Goal: Task Accomplishment & Management: Manage account settings

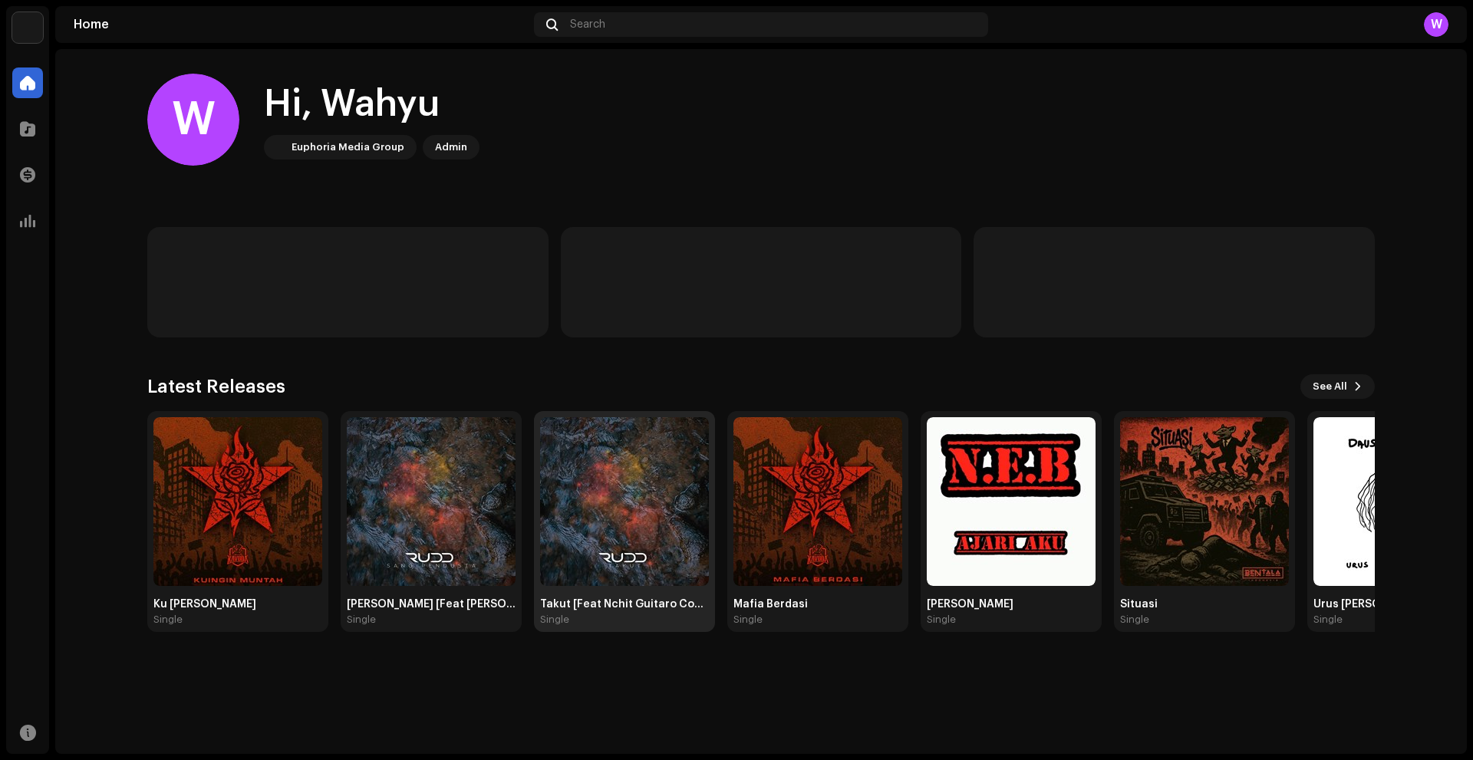
click at [640, 504] on img at bounding box center [624, 501] width 169 height 169
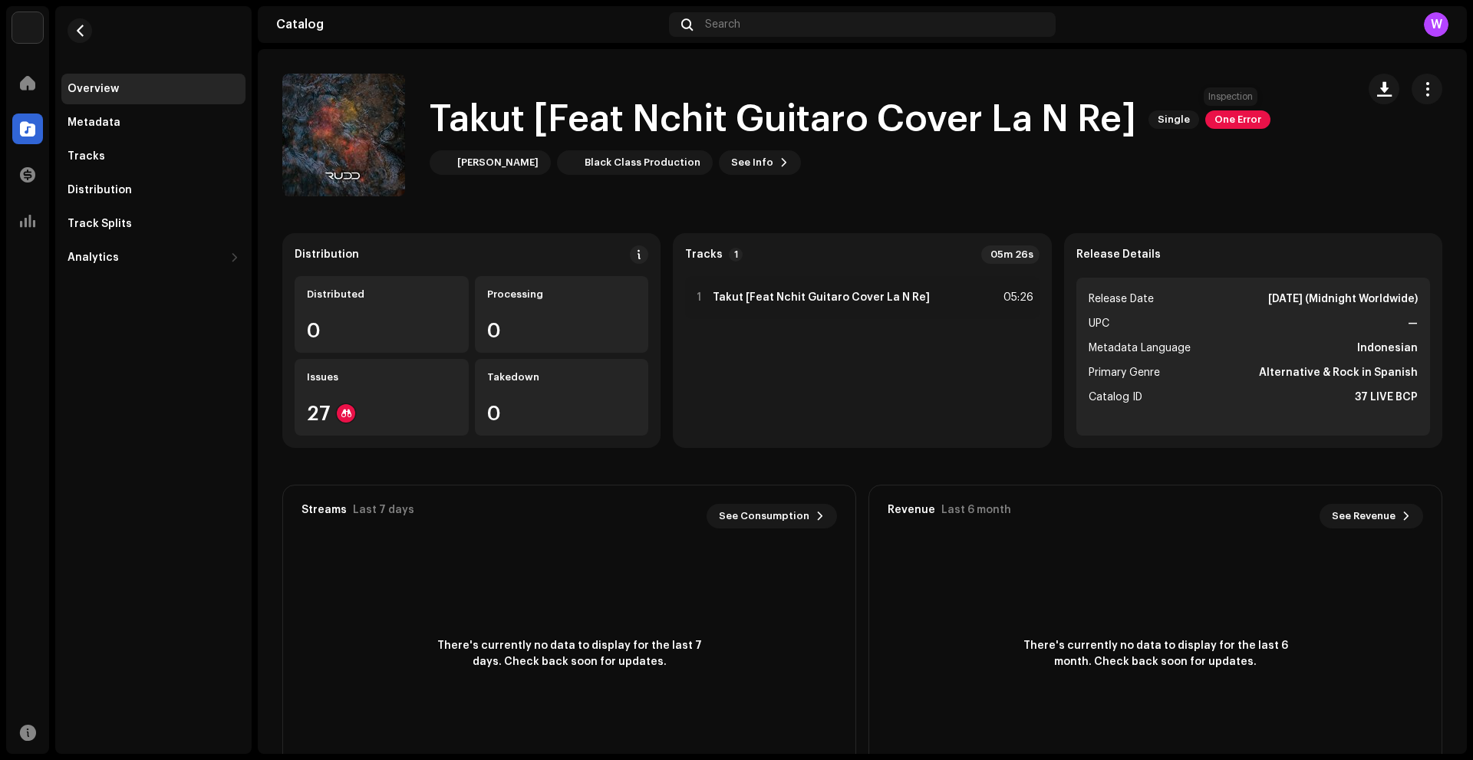
click at [1235, 111] on span "One Error" at bounding box center [1238, 120] width 65 height 18
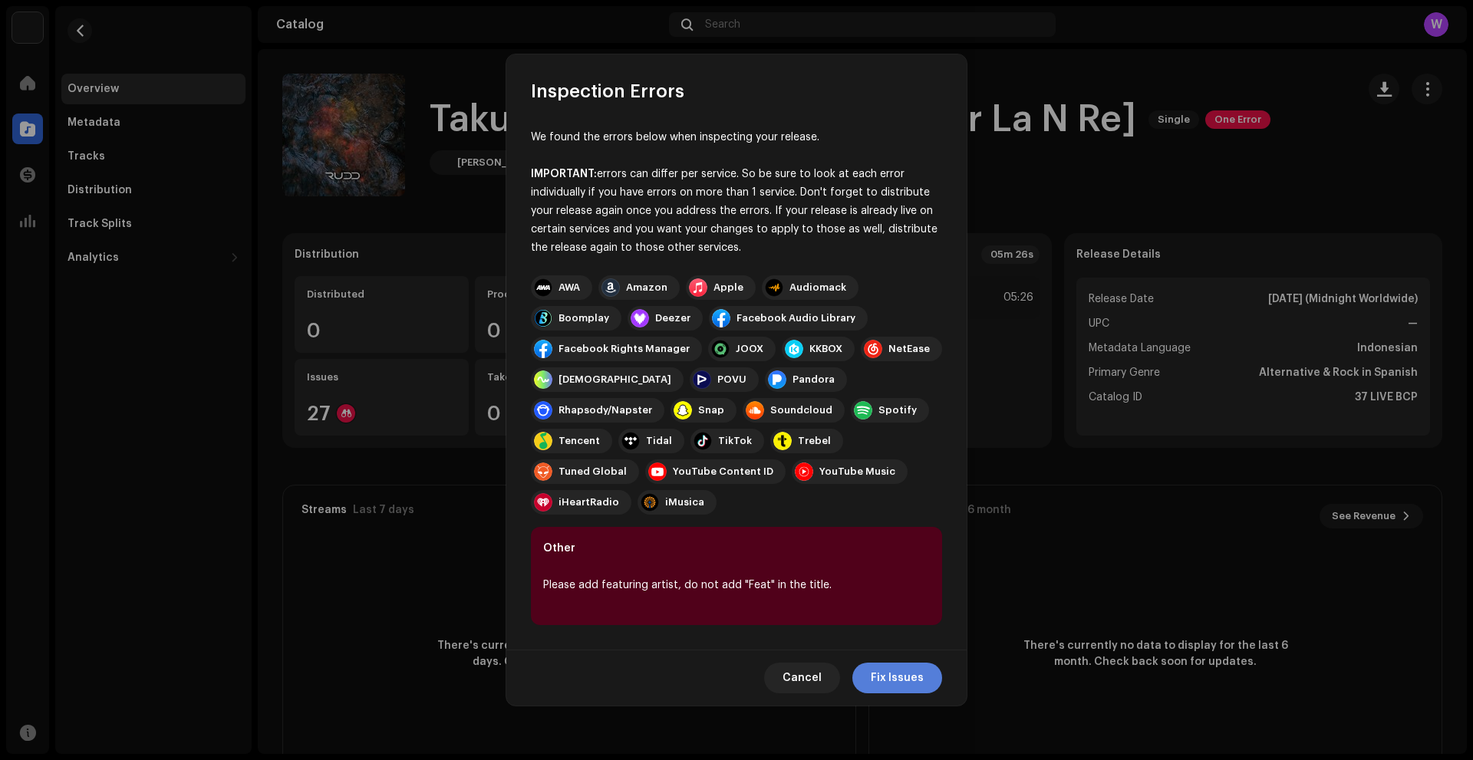
click at [888, 663] on span "Fix Issues" at bounding box center [897, 678] width 53 height 31
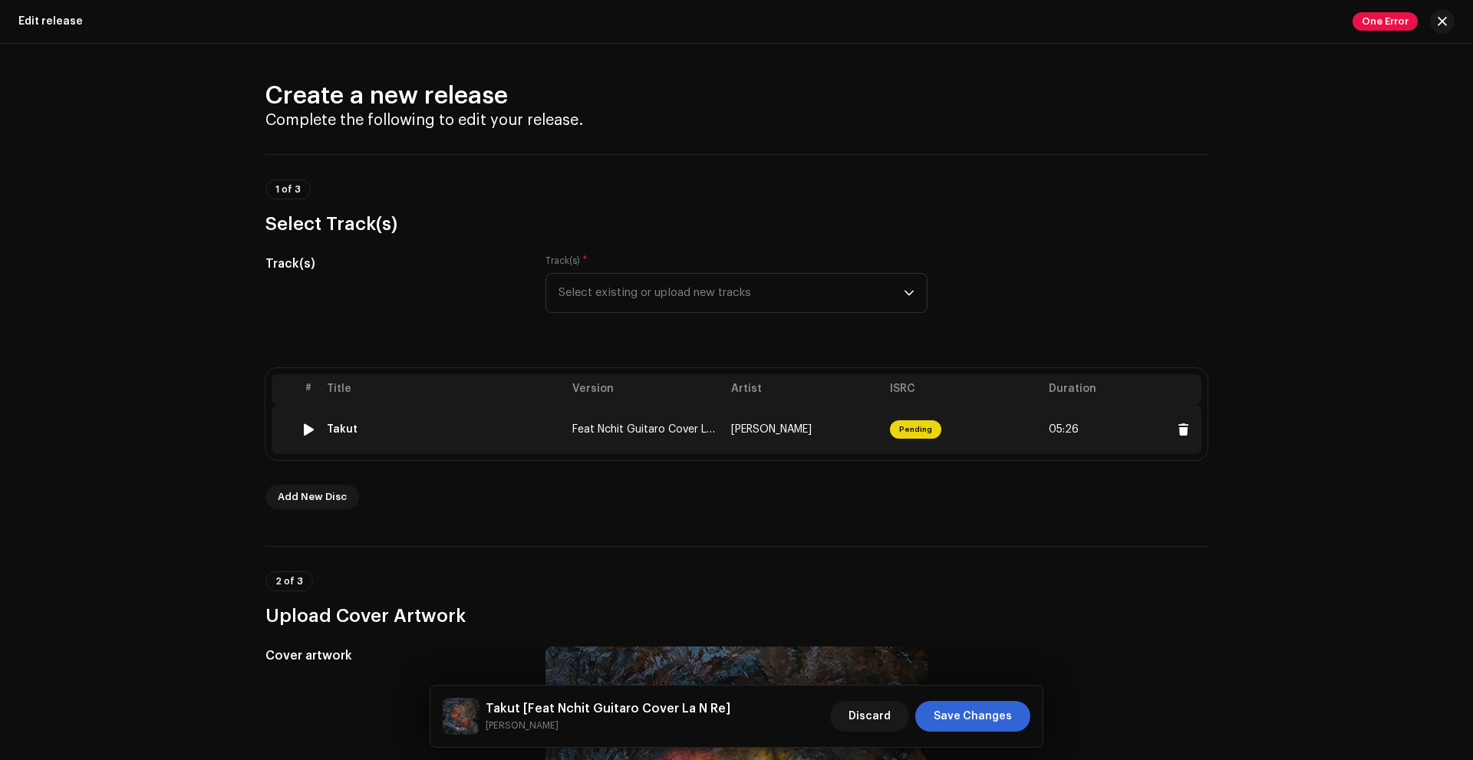
click at [833, 427] on td "[PERSON_NAME]" at bounding box center [804, 429] width 159 height 49
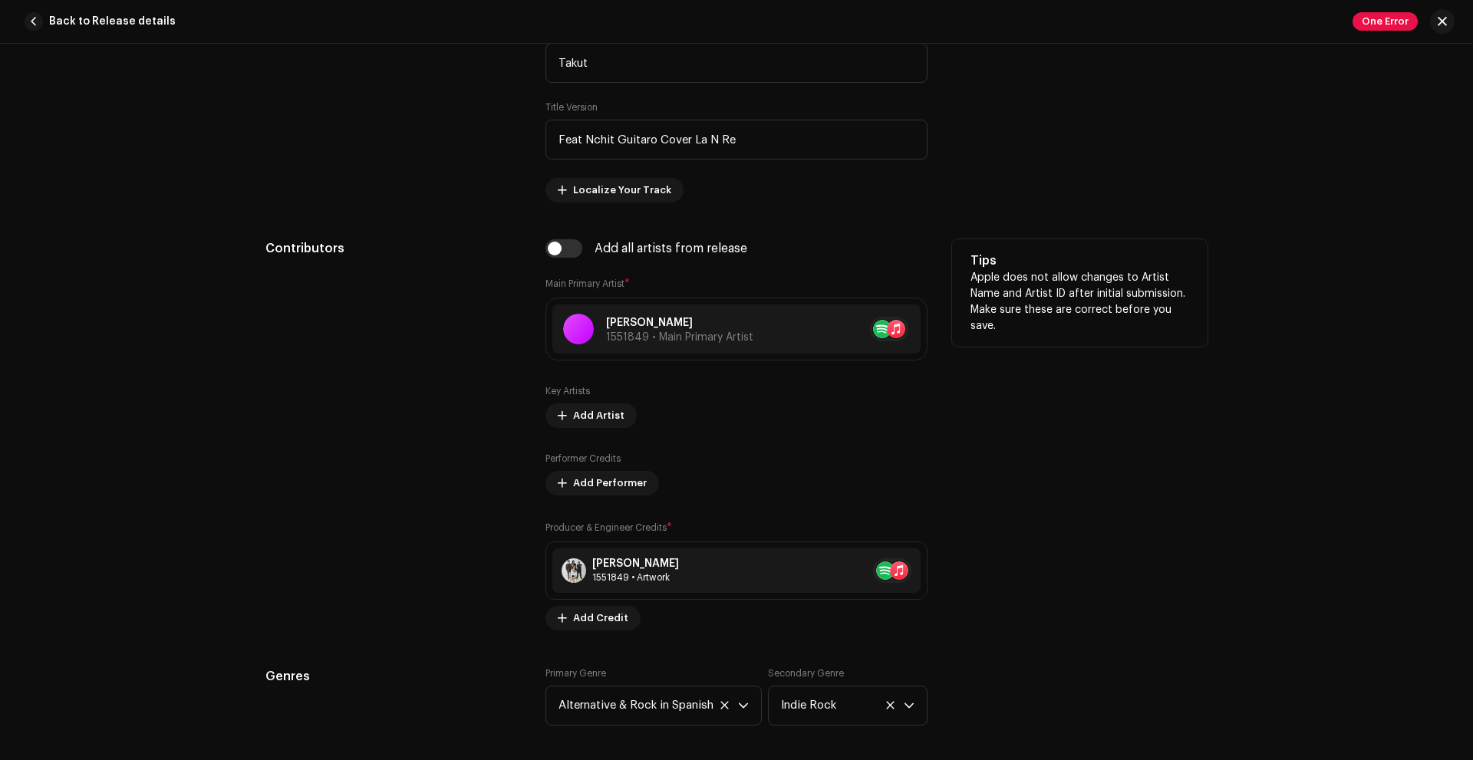
scroll to position [889, 0]
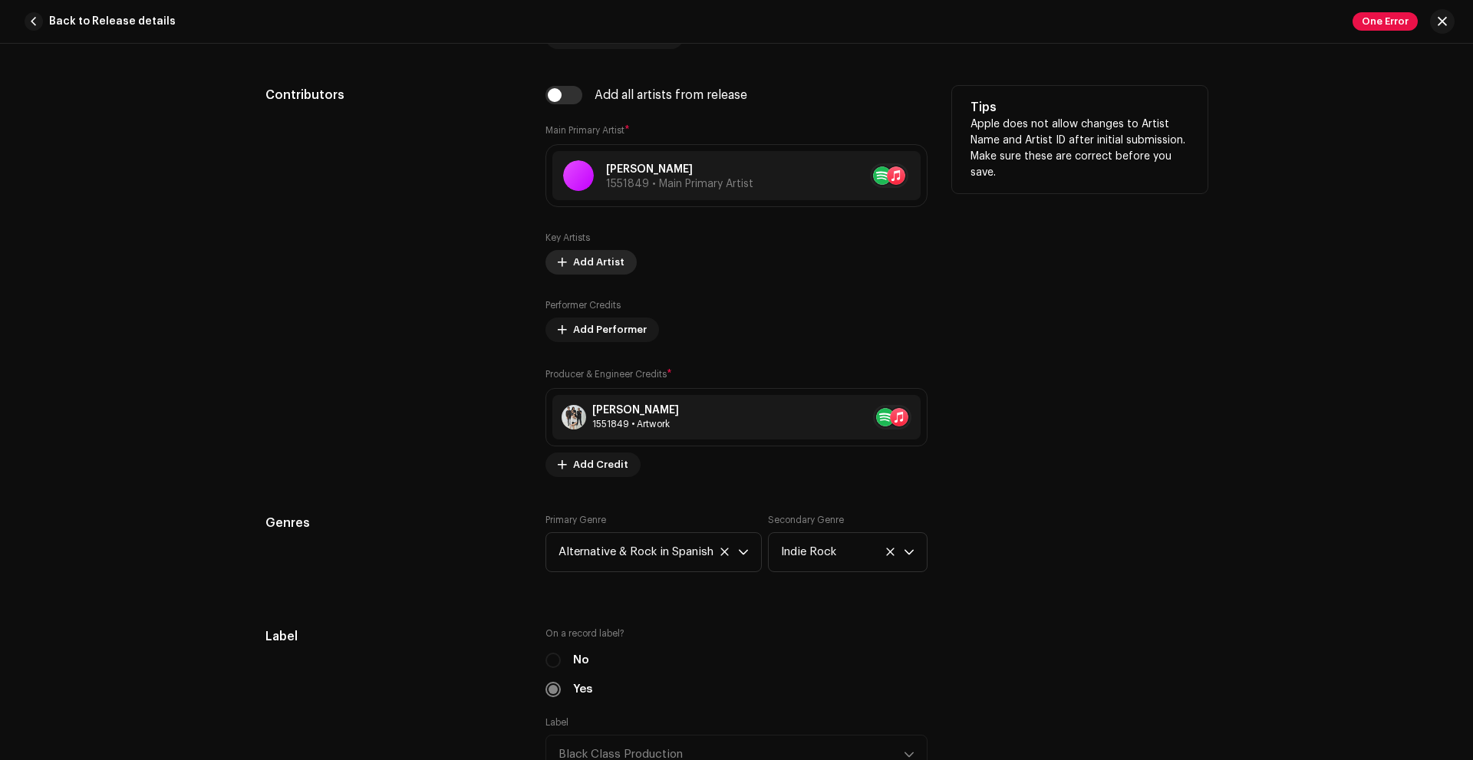
click at [589, 264] on span "Add Artist" at bounding box center [598, 262] width 51 height 31
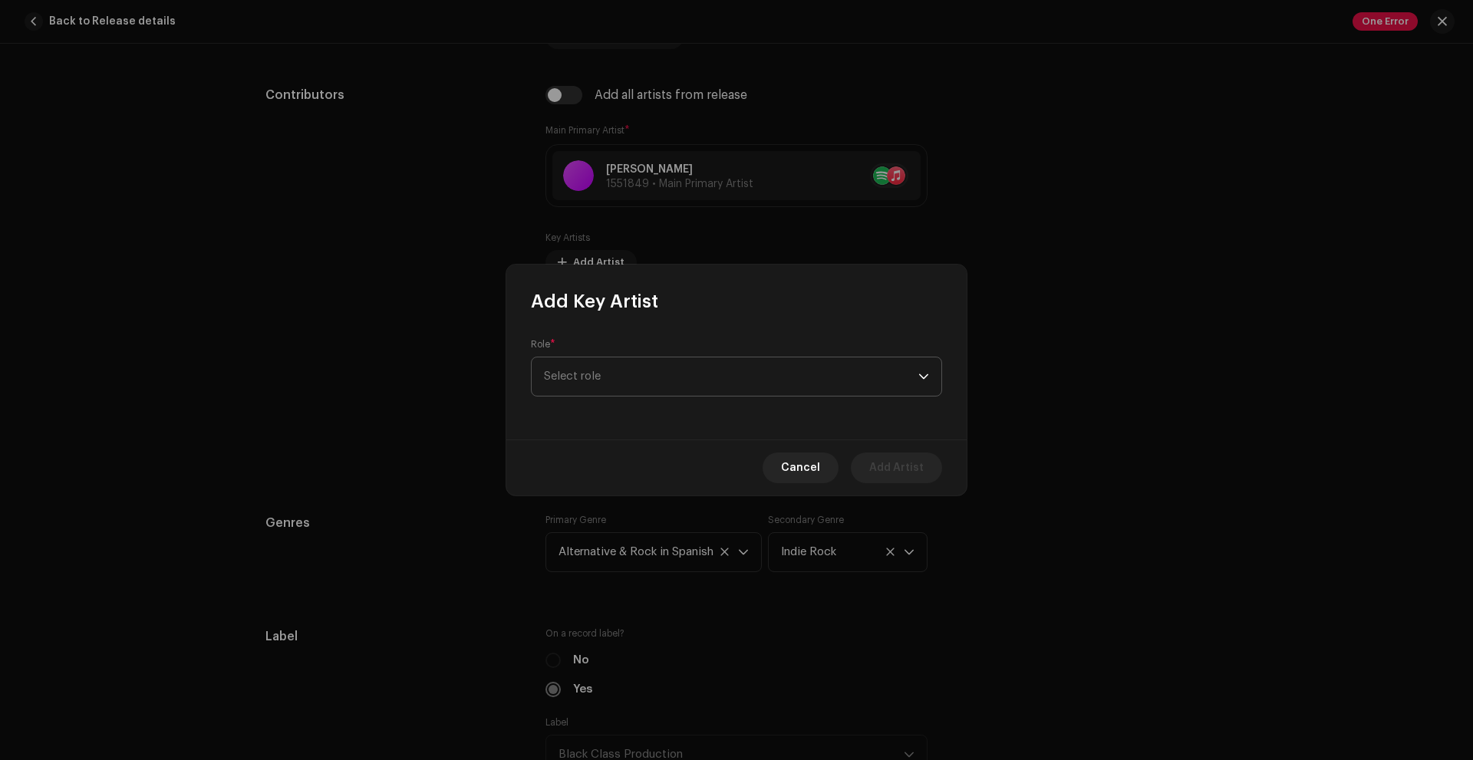
click at [576, 368] on span "Select role" at bounding box center [731, 377] width 374 height 38
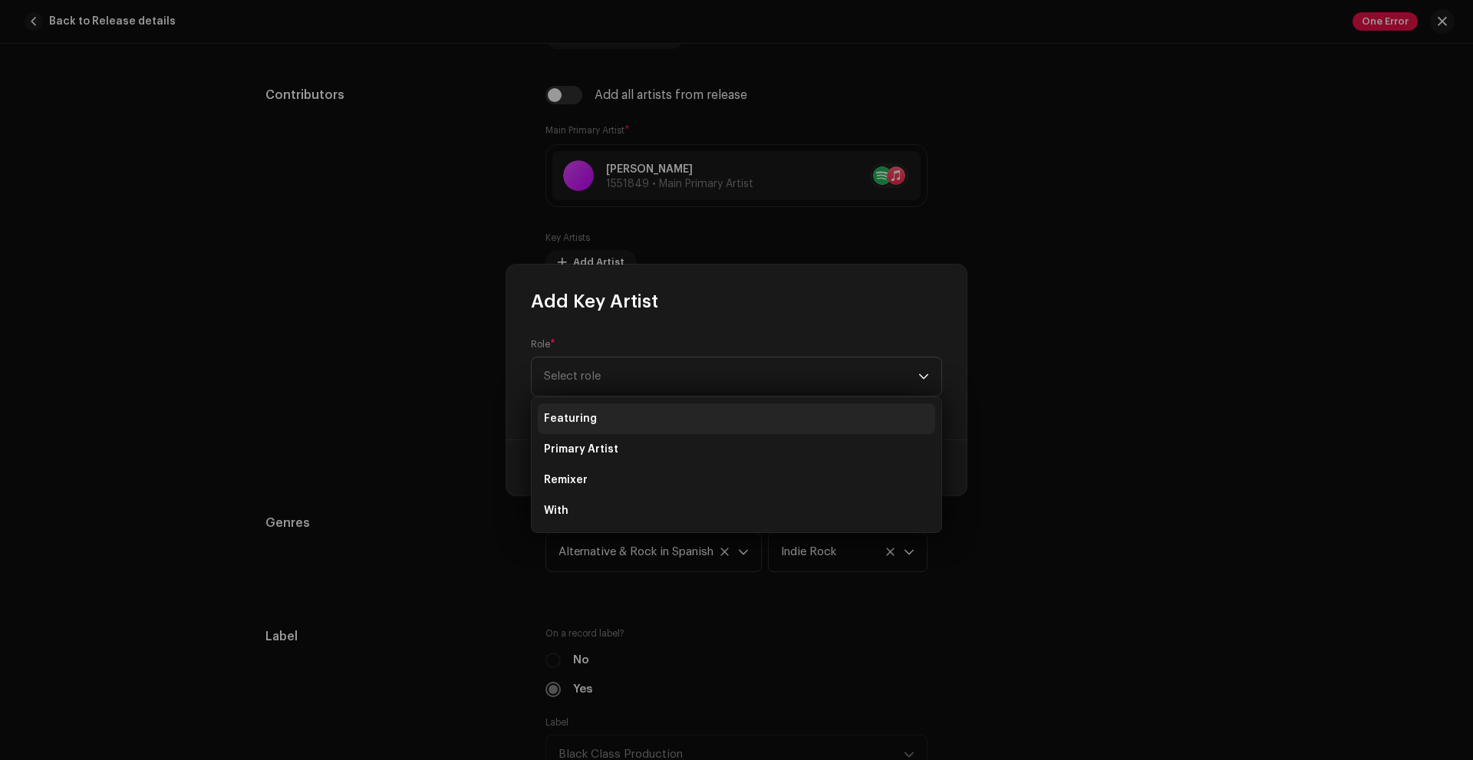
click at [588, 418] on span "Featuring" at bounding box center [570, 418] width 53 height 15
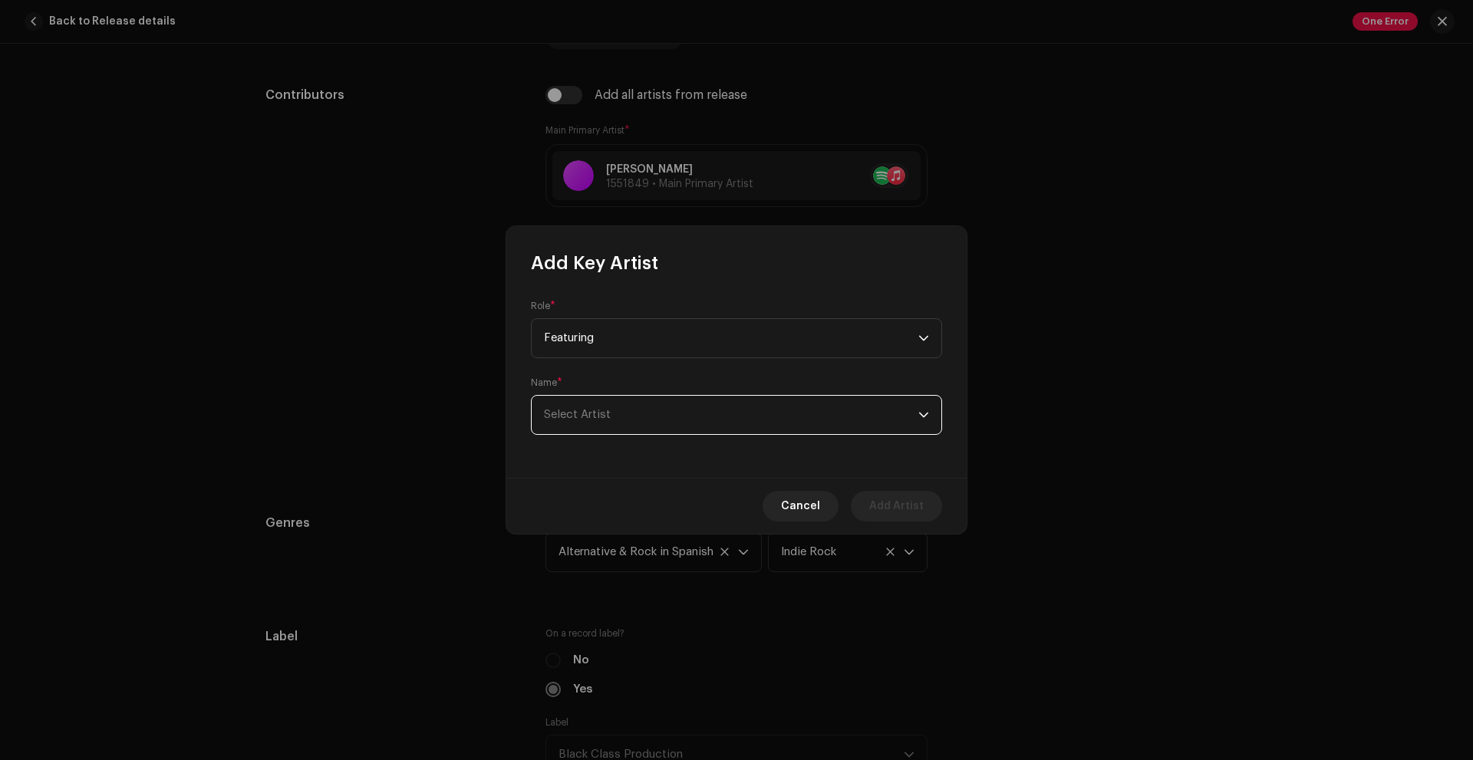
click at [594, 407] on span "Select Artist" at bounding box center [731, 415] width 374 height 38
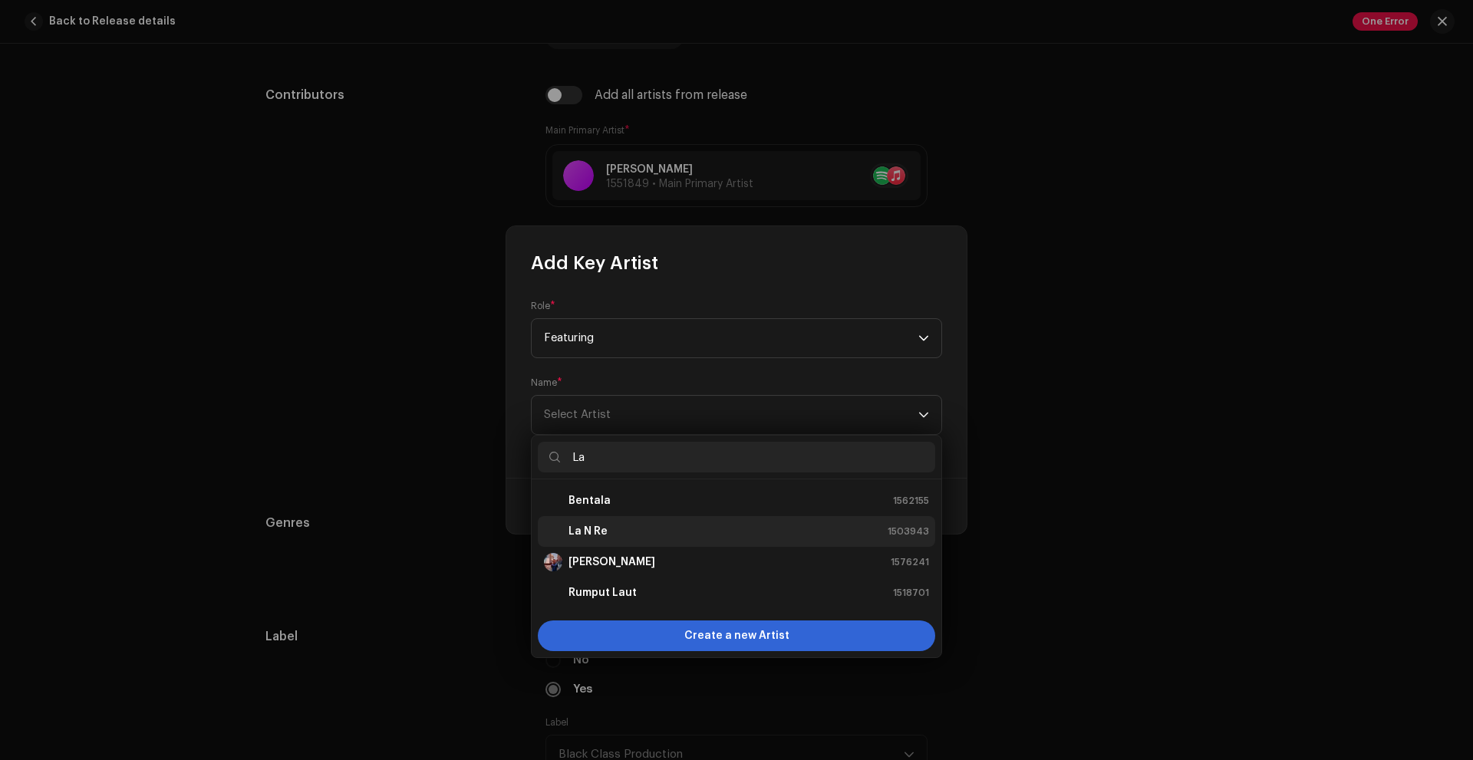
type input "La"
click at [615, 543] on li "La N Re 1503943" at bounding box center [736, 531] width 397 height 31
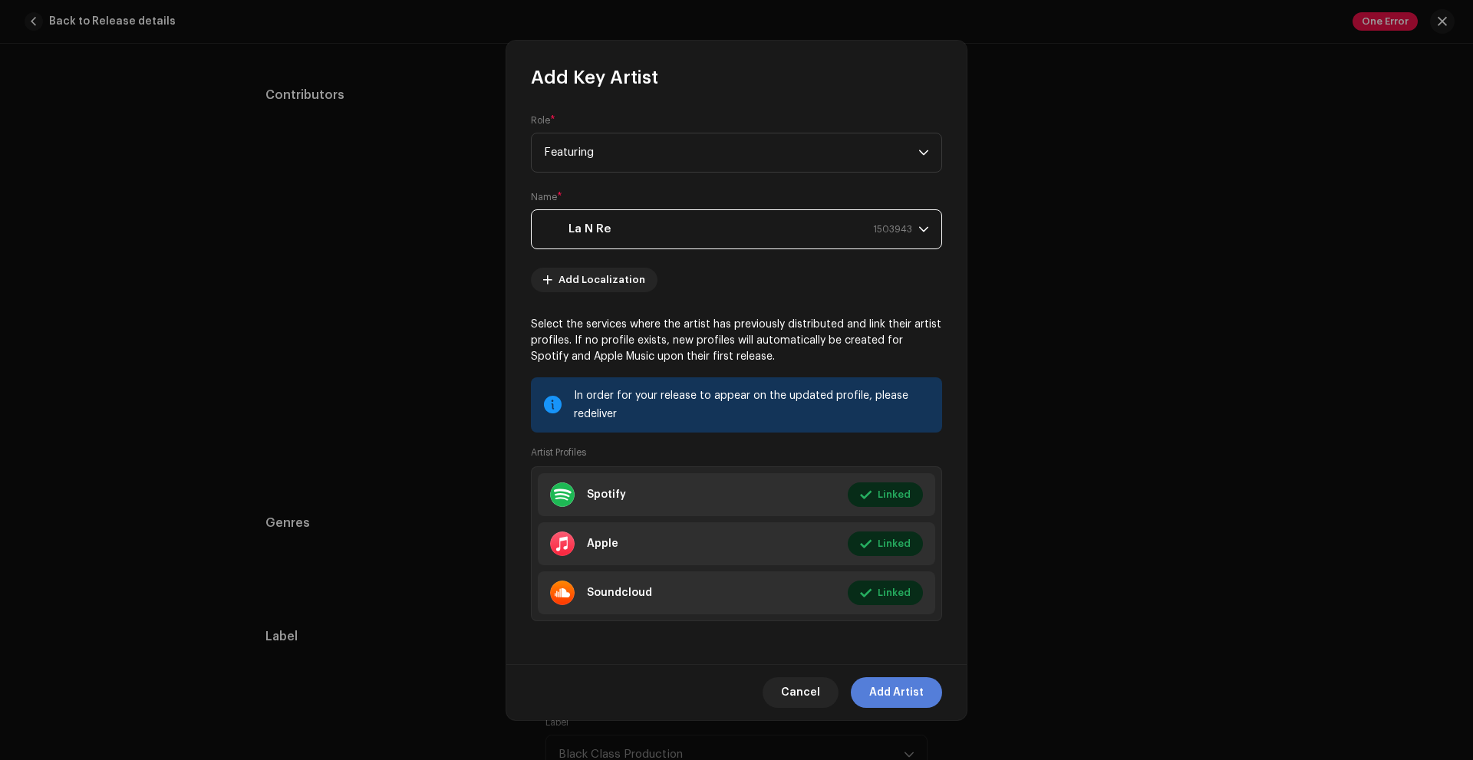
click at [903, 688] on span "Add Artist" at bounding box center [896, 693] width 54 height 31
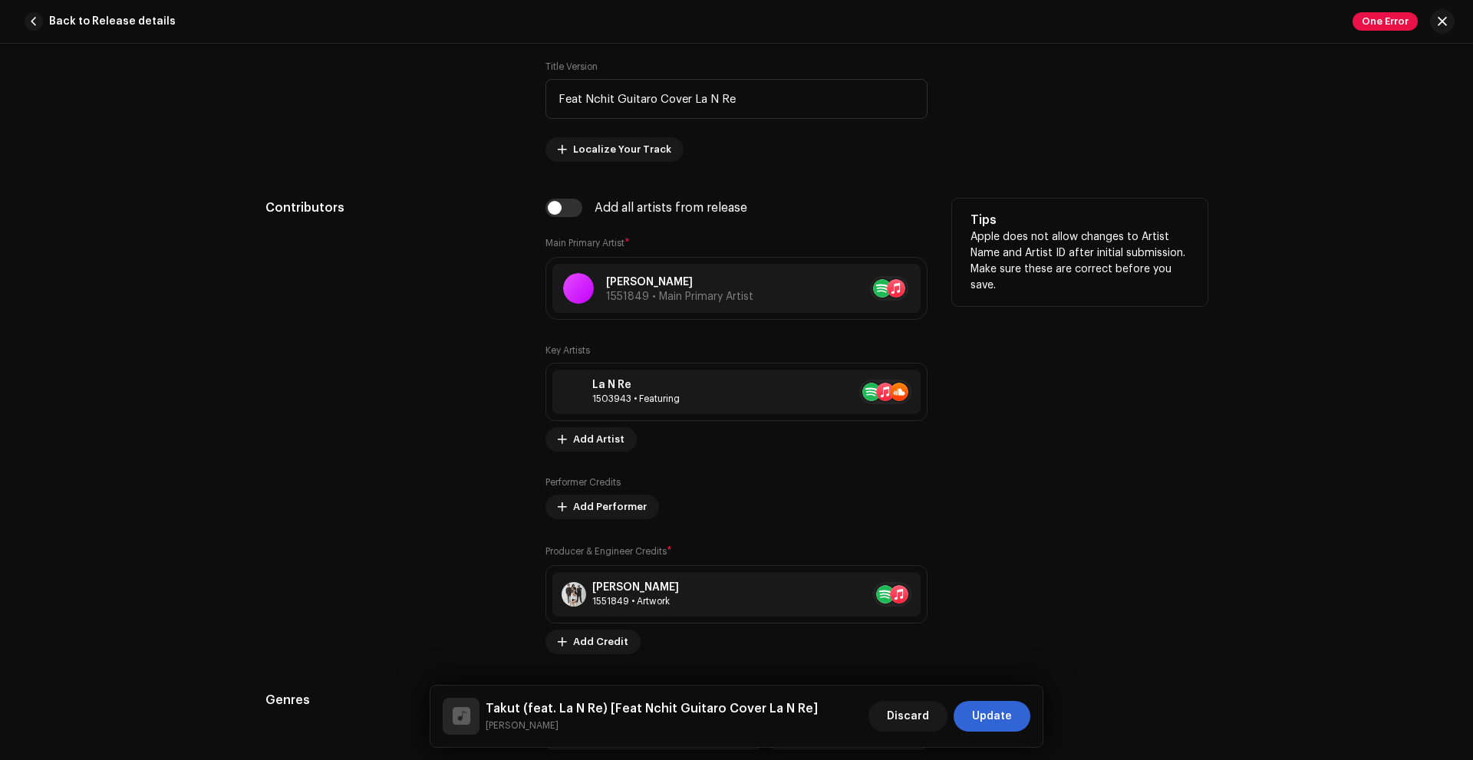
scroll to position [812, 0]
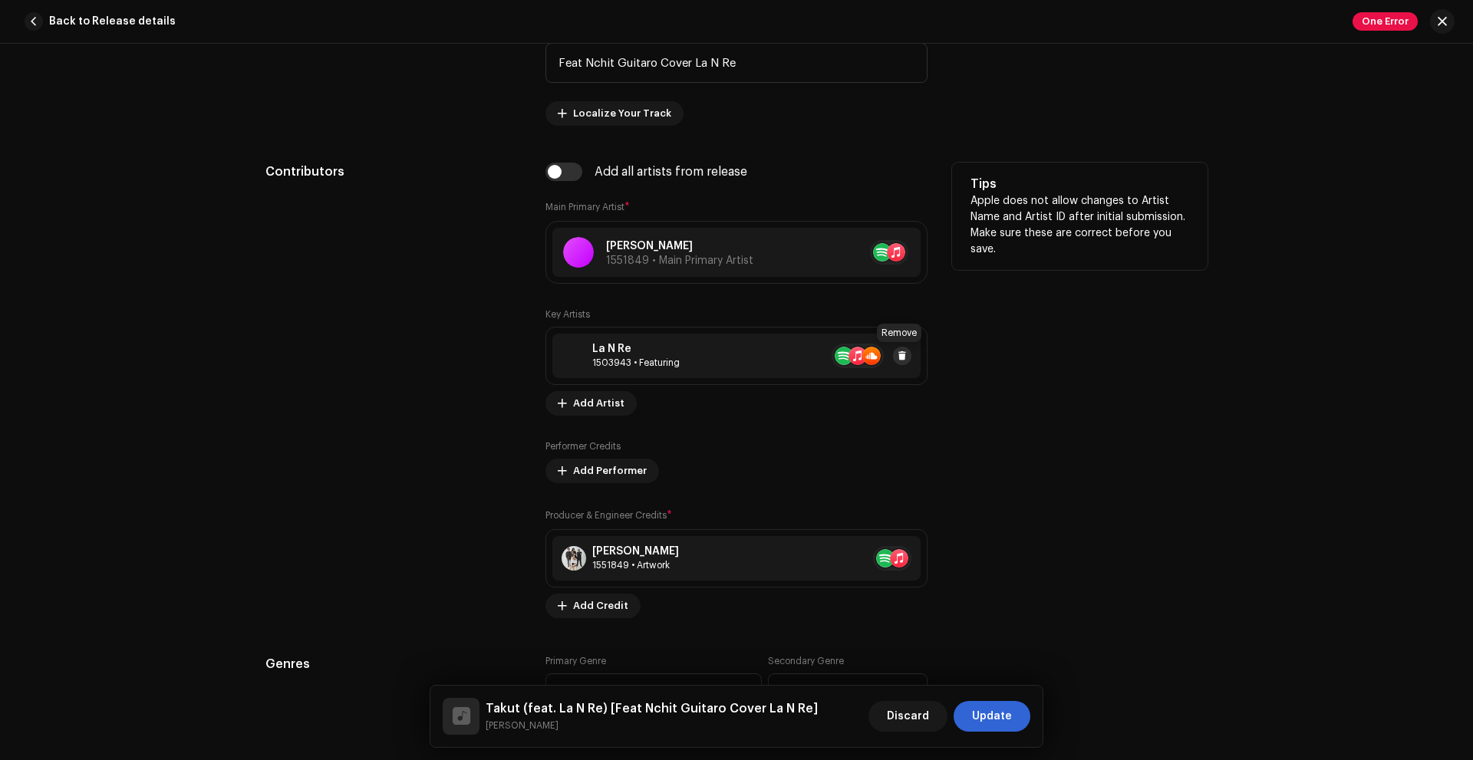
click at [903, 351] on span at bounding box center [902, 356] width 9 height 12
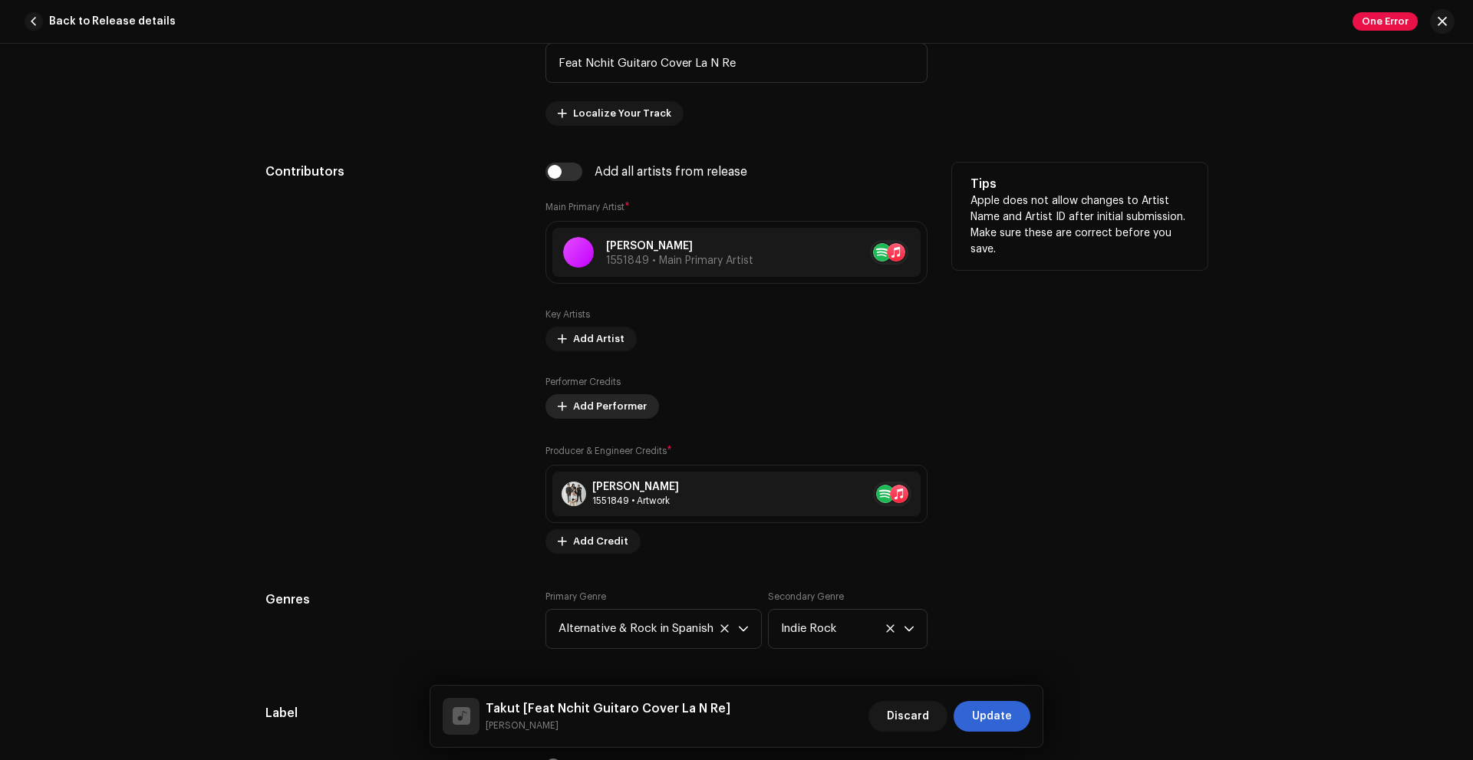
click at [580, 411] on span "Add Performer" at bounding box center [610, 406] width 74 height 31
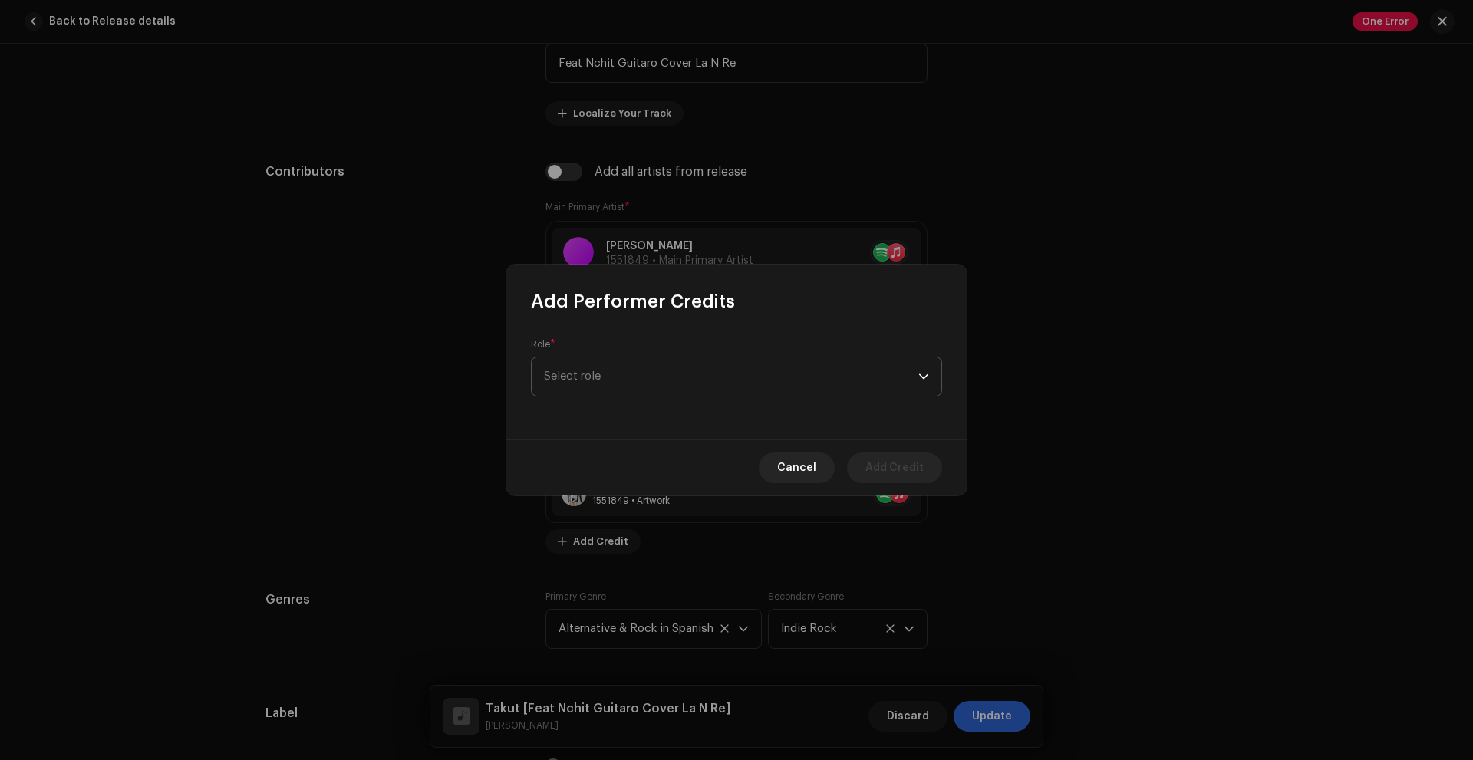
click at [589, 378] on span "Select role" at bounding box center [731, 377] width 374 height 38
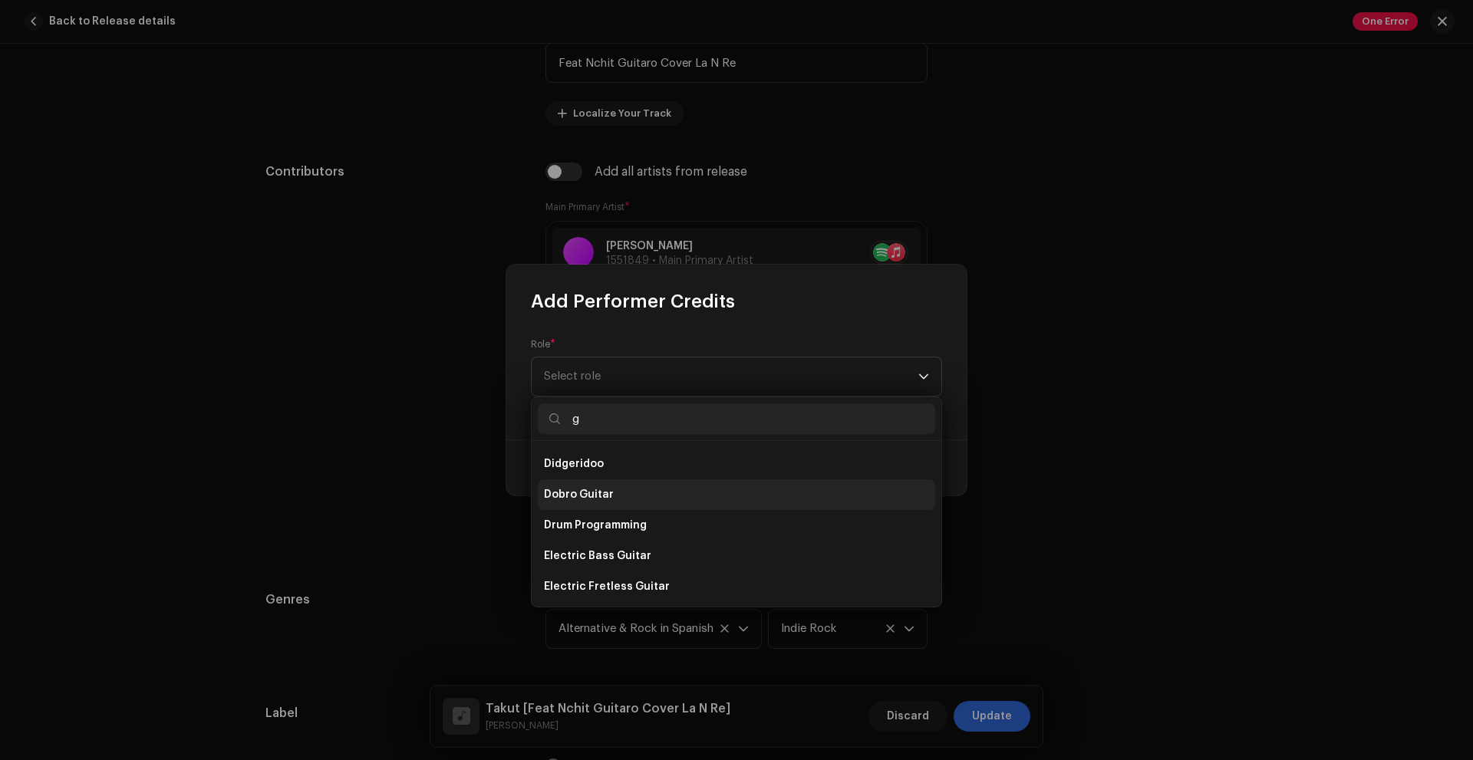
scroll to position [675, 0]
type input "g"
click at [619, 529] on li "Electric Guitar" at bounding box center [736, 524] width 397 height 31
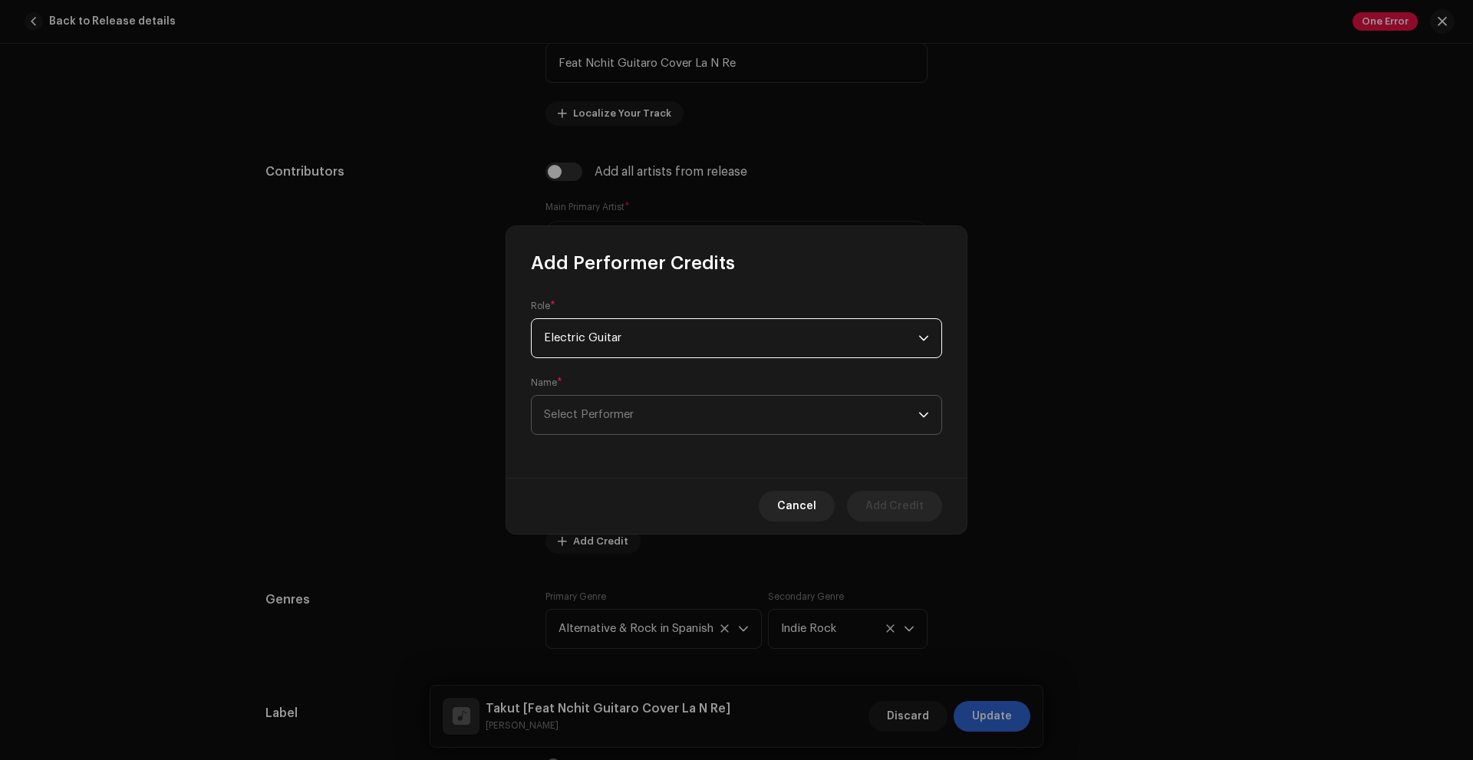
click at [646, 399] on span "Select Performer" at bounding box center [731, 415] width 374 height 38
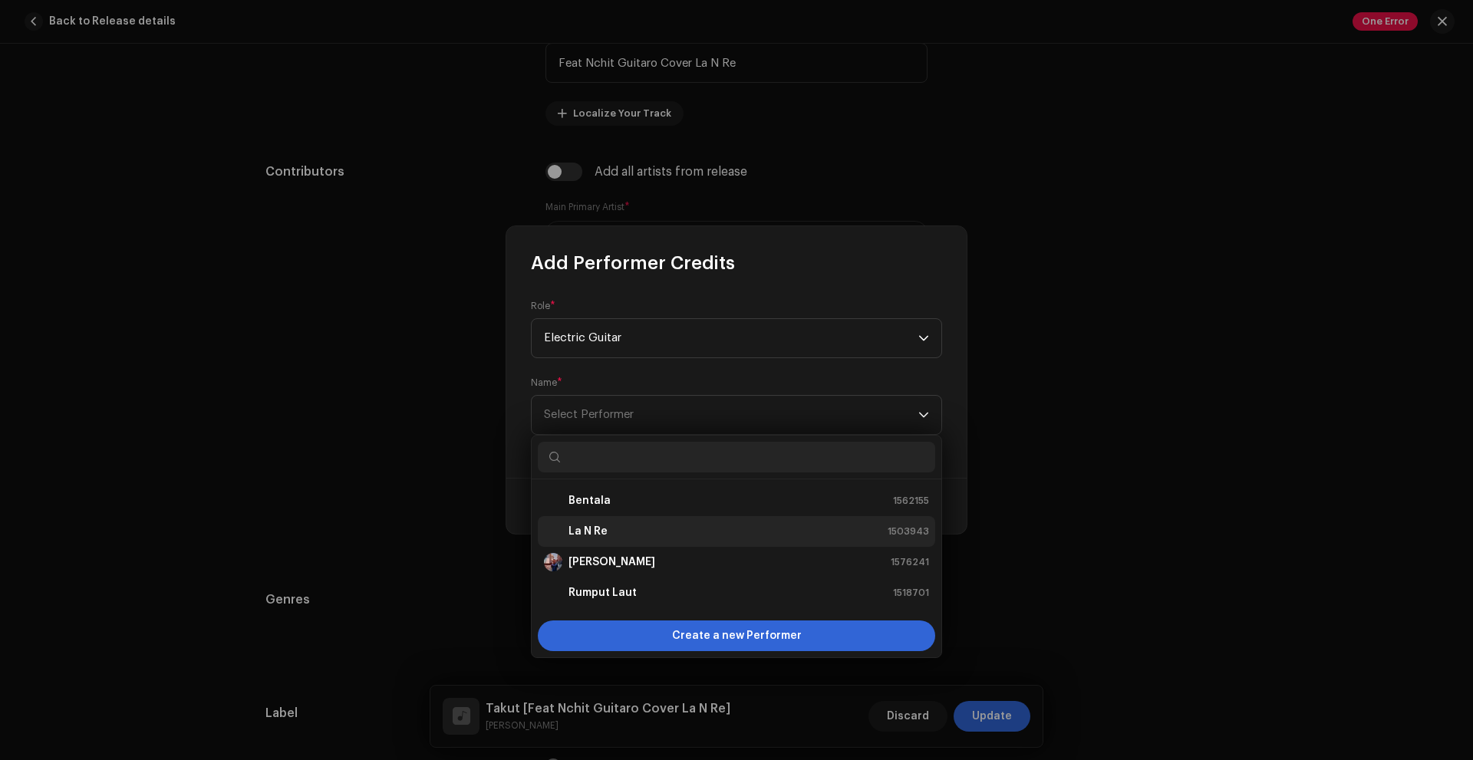
click at [637, 520] on li "La N Re 1503943" at bounding box center [736, 531] width 397 height 31
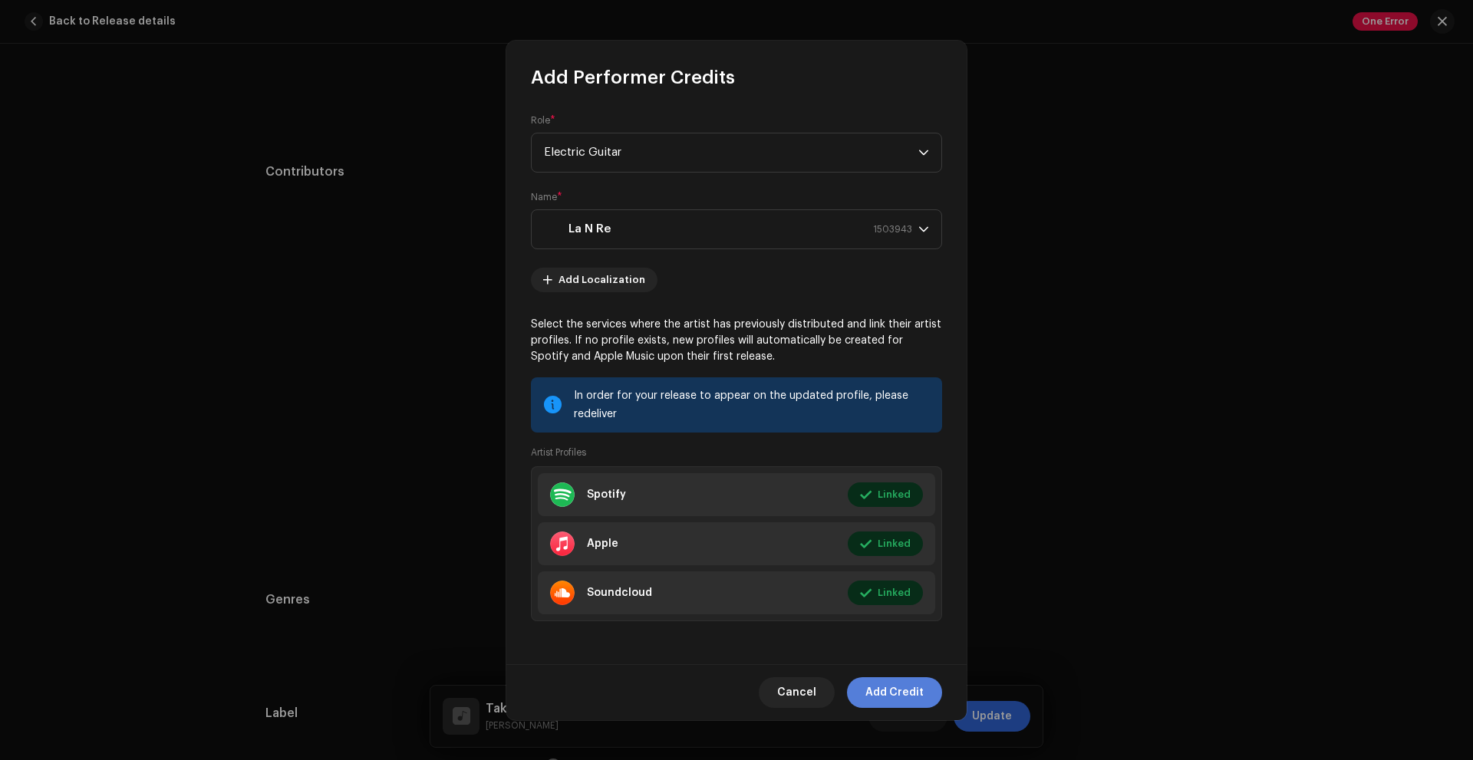
click at [898, 698] on span "Add Credit" at bounding box center [895, 693] width 58 height 31
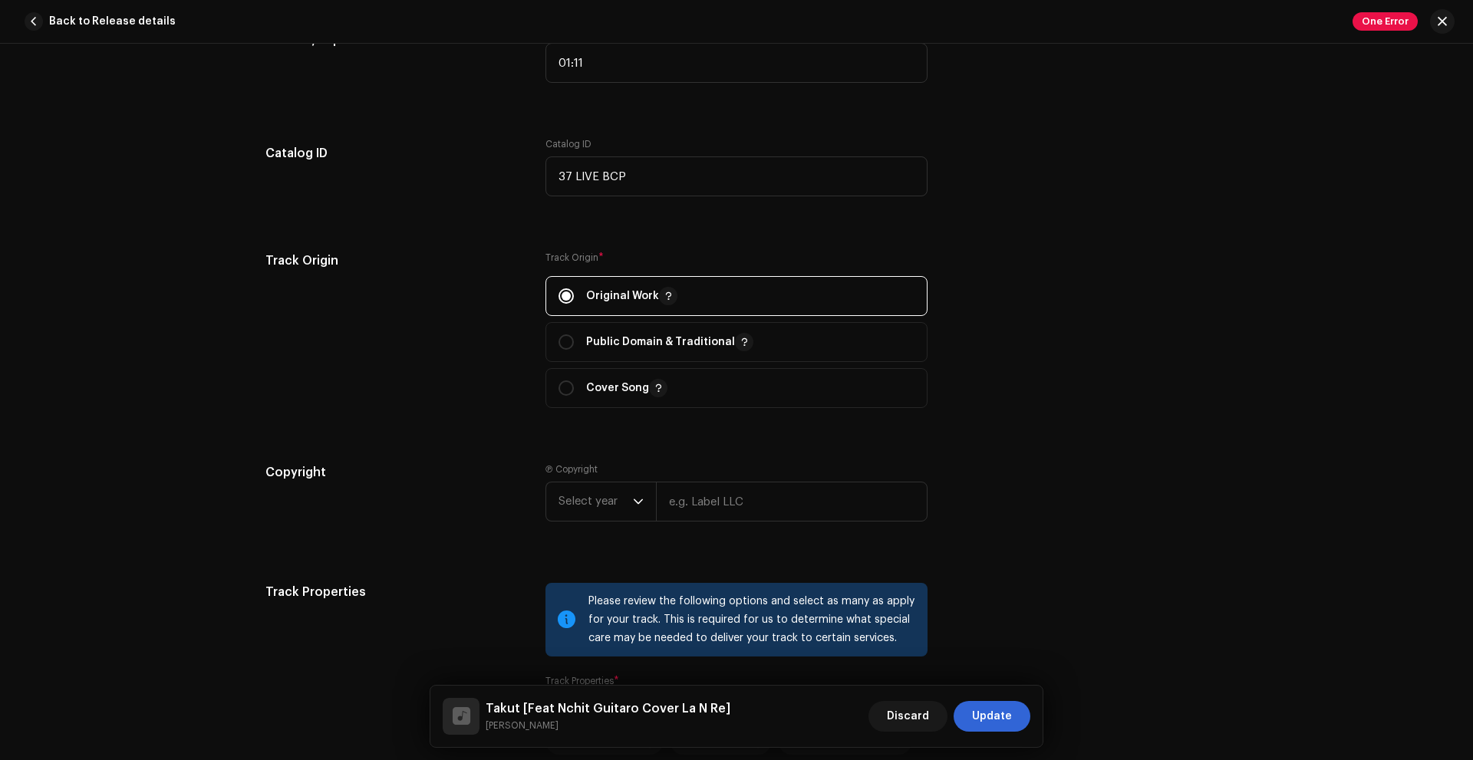
scroll to position [1918, 0]
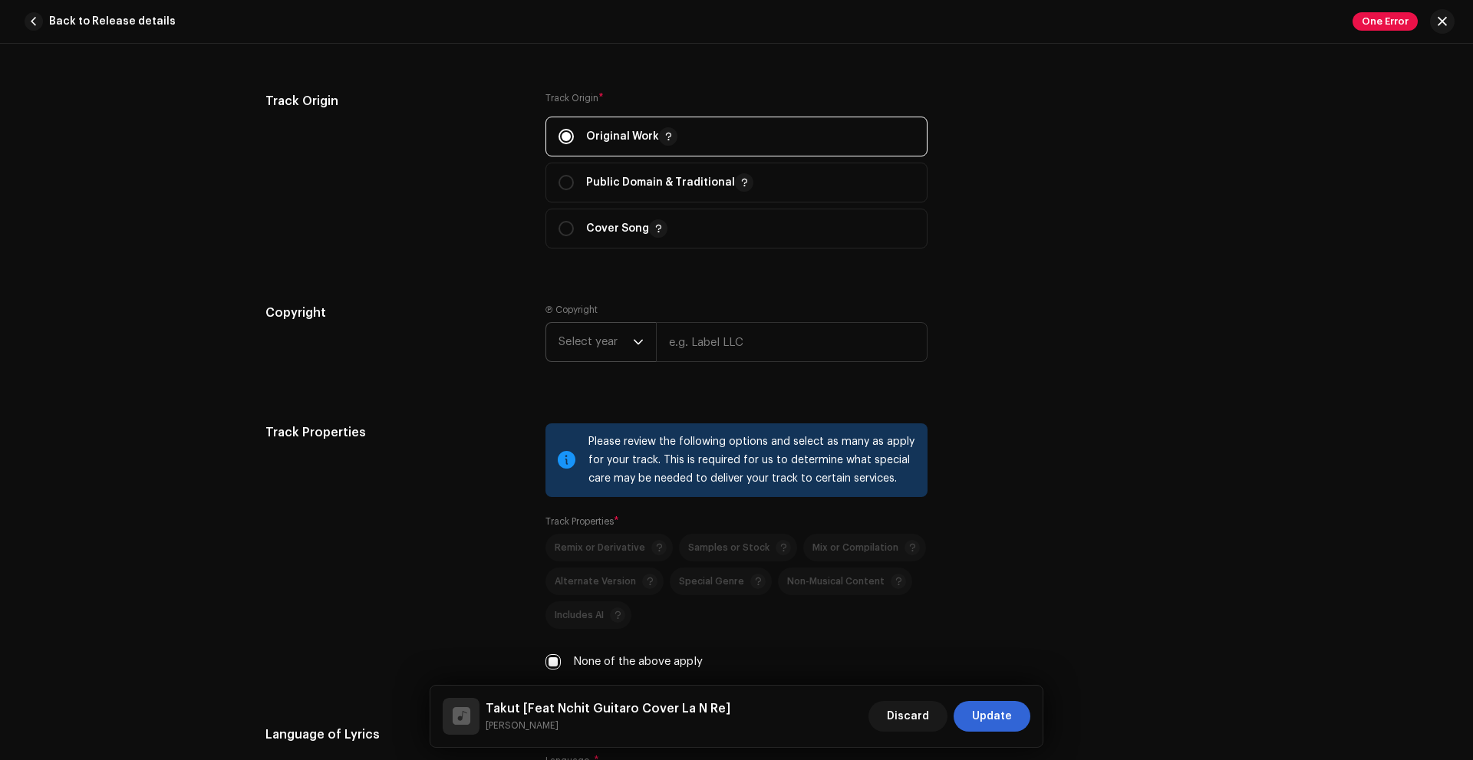
click at [600, 349] on span "Select year" at bounding box center [596, 342] width 74 height 38
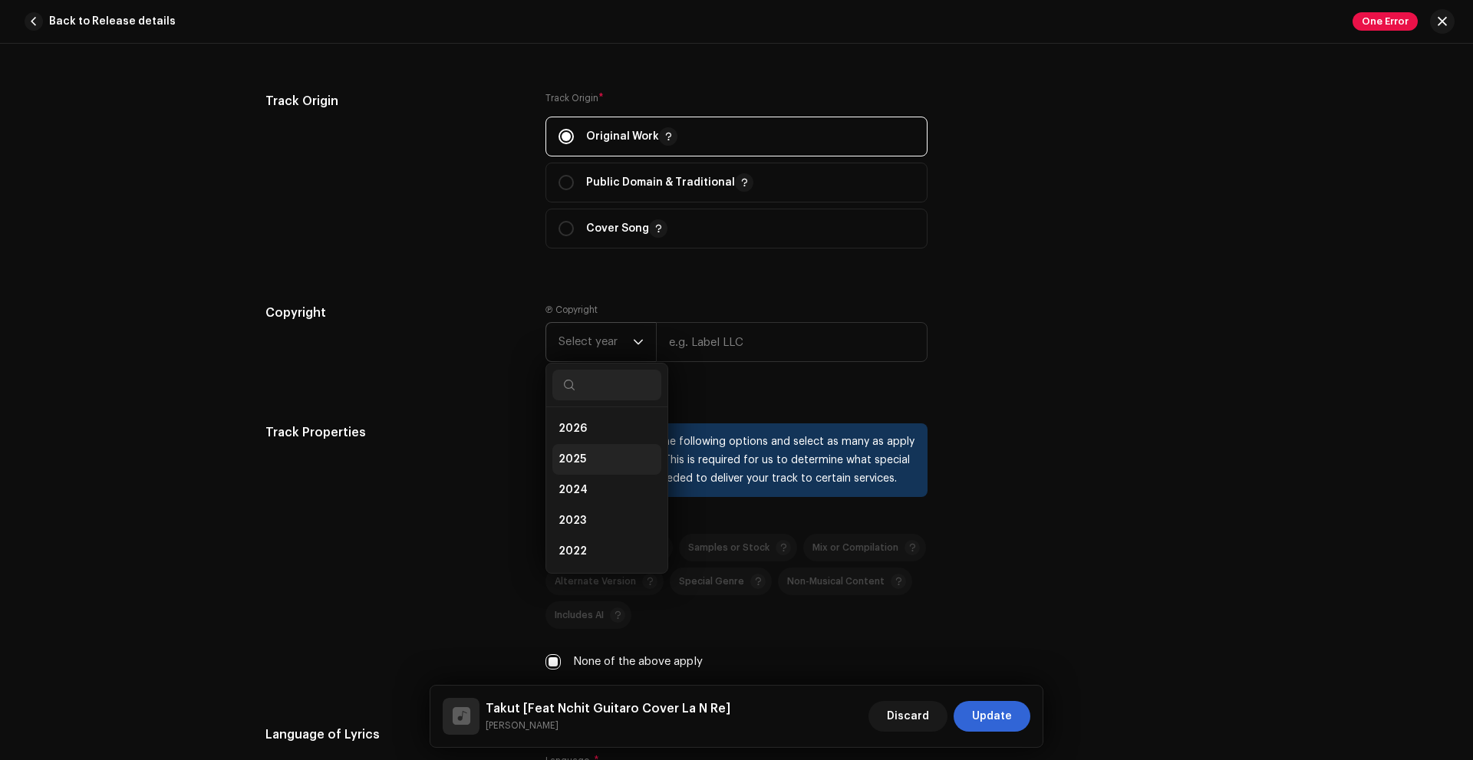
click at [577, 466] on span "2025" at bounding box center [573, 459] width 28 height 15
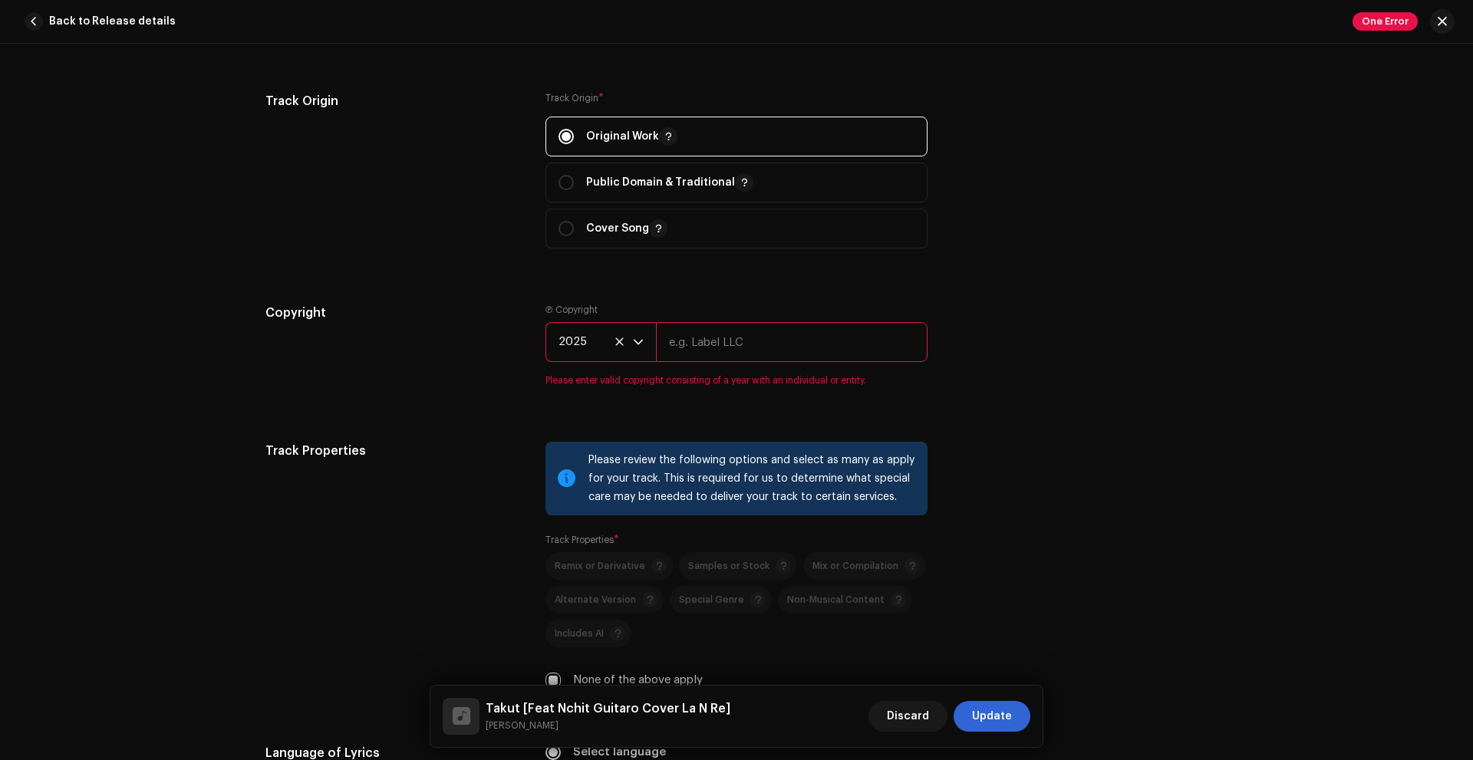
click at [700, 337] on input "text" at bounding box center [792, 342] width 272 height 40
type input "Black Class Production"
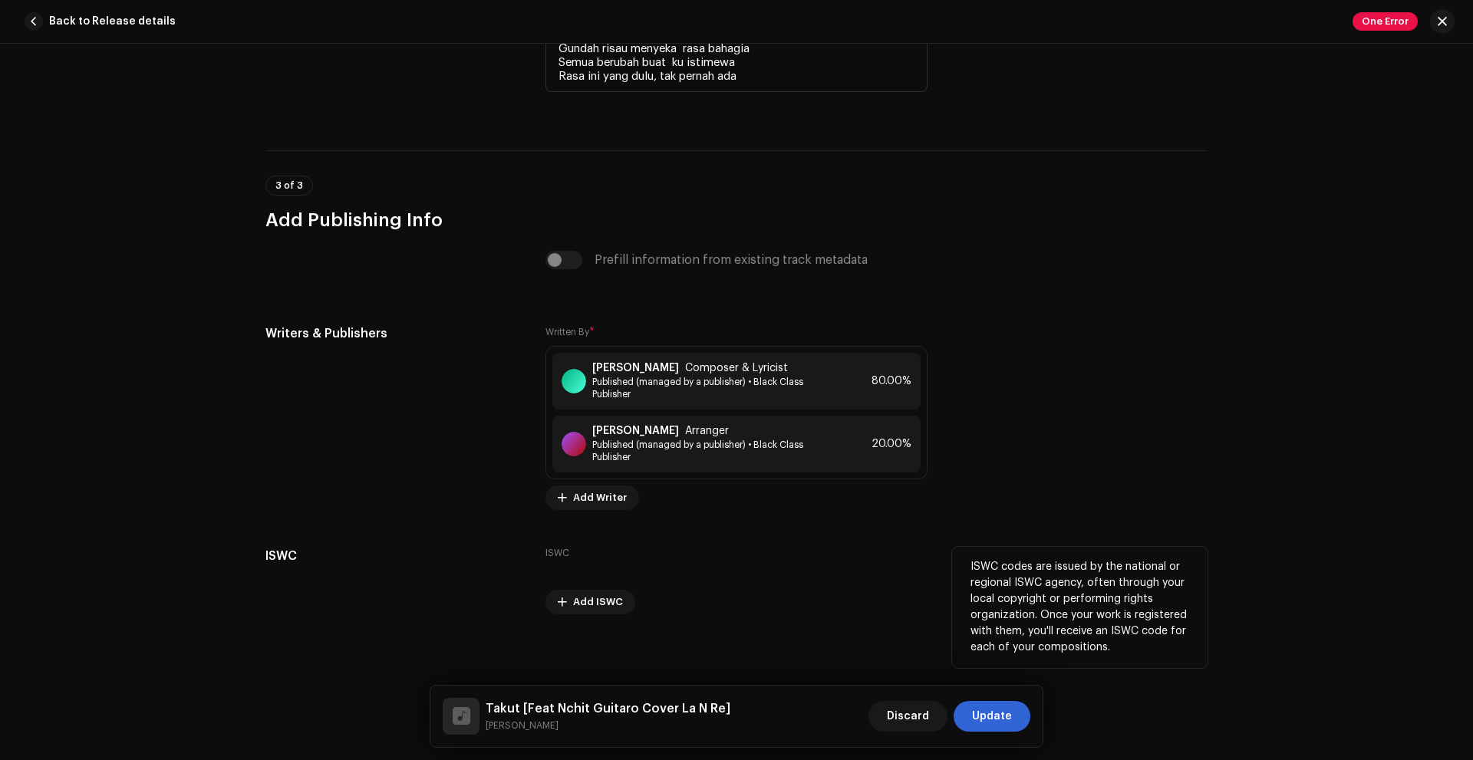
scroll to position [3294, 0]
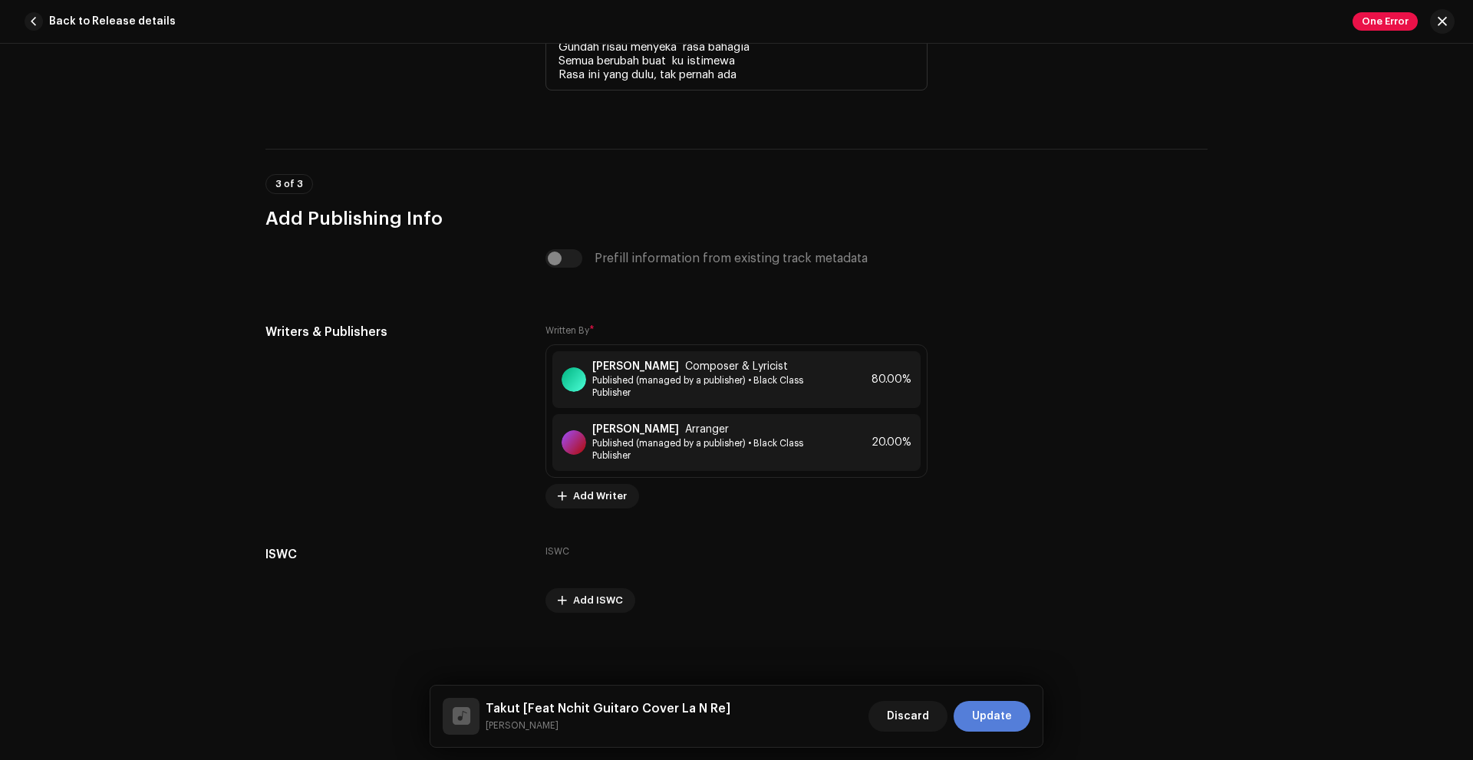
click at [991, 715] on span "Update" at bounding box center [992, 716] width 40 height 31
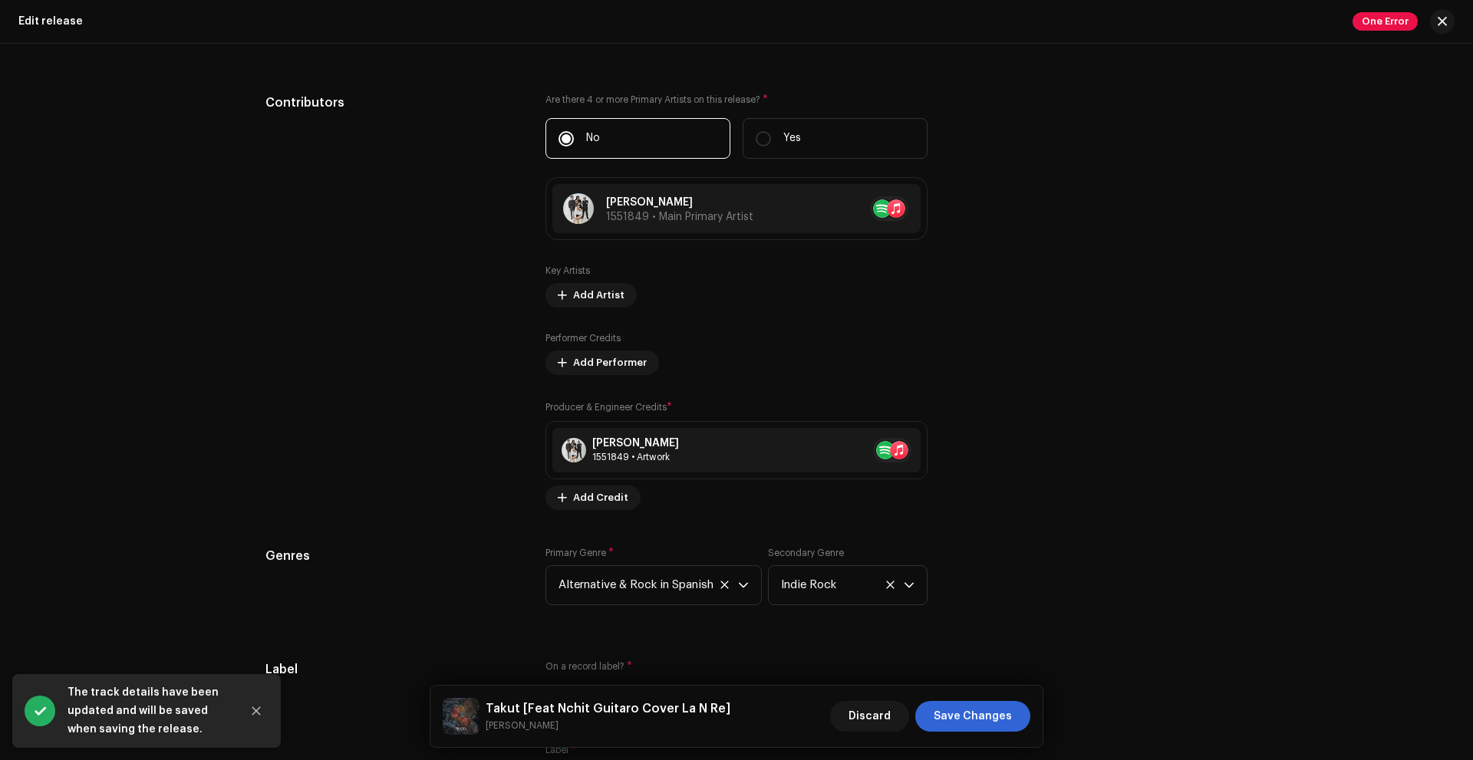
scroll to position [1842, 0]
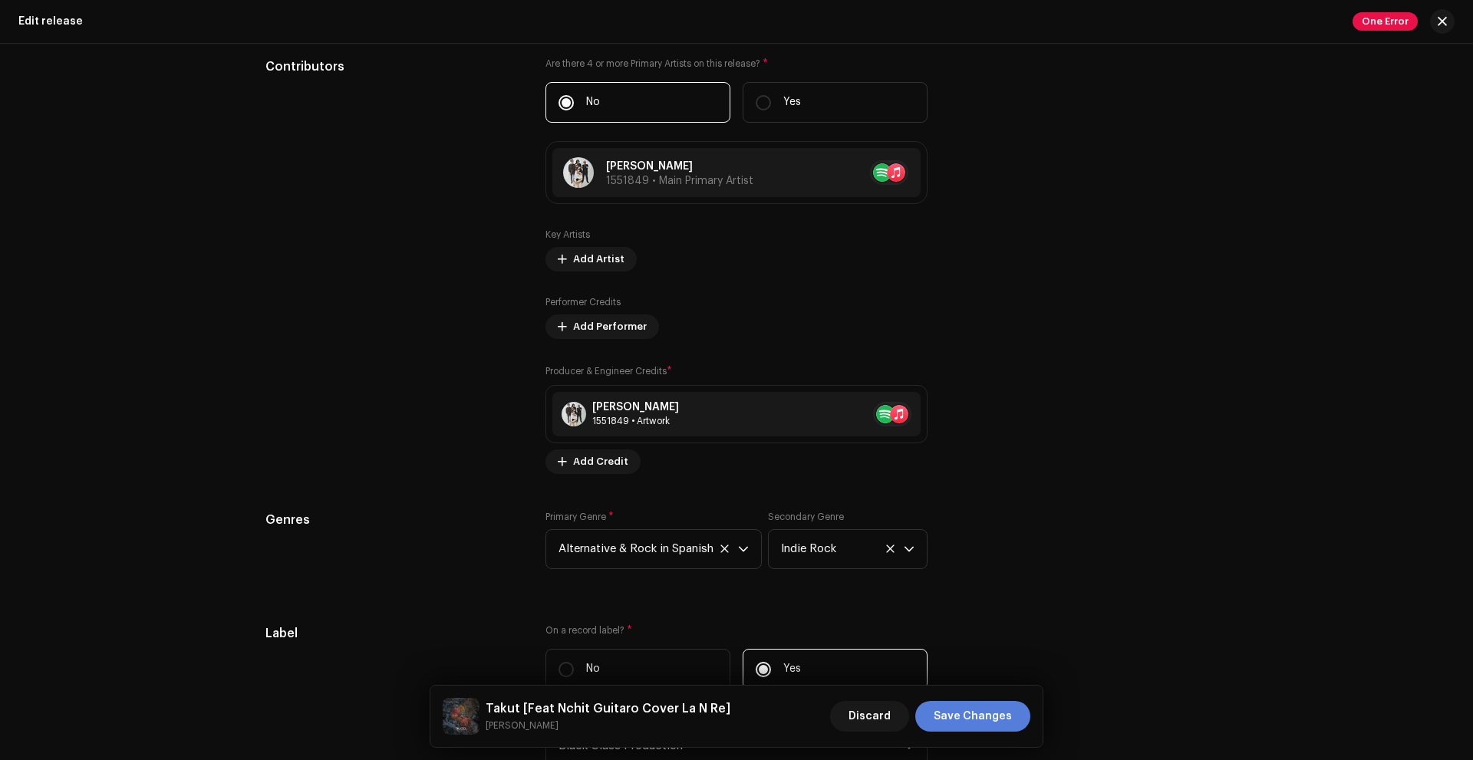
click at [942, 711] on span "Save Changes" at bounding box center [973, 716] width 78 height 31
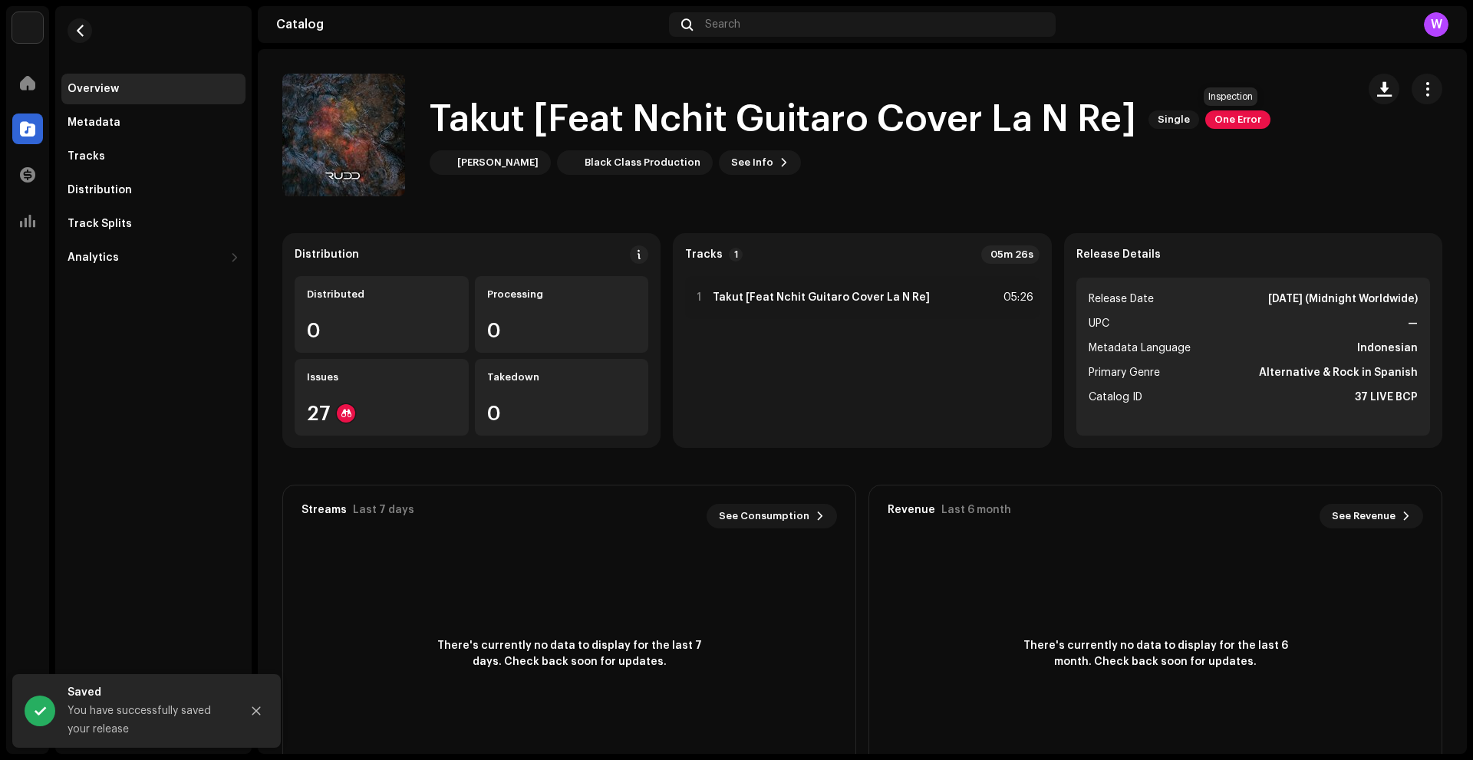
click at [1234, 117] on span "One Error" at bounding box center [1238, 120] width 65 height 18
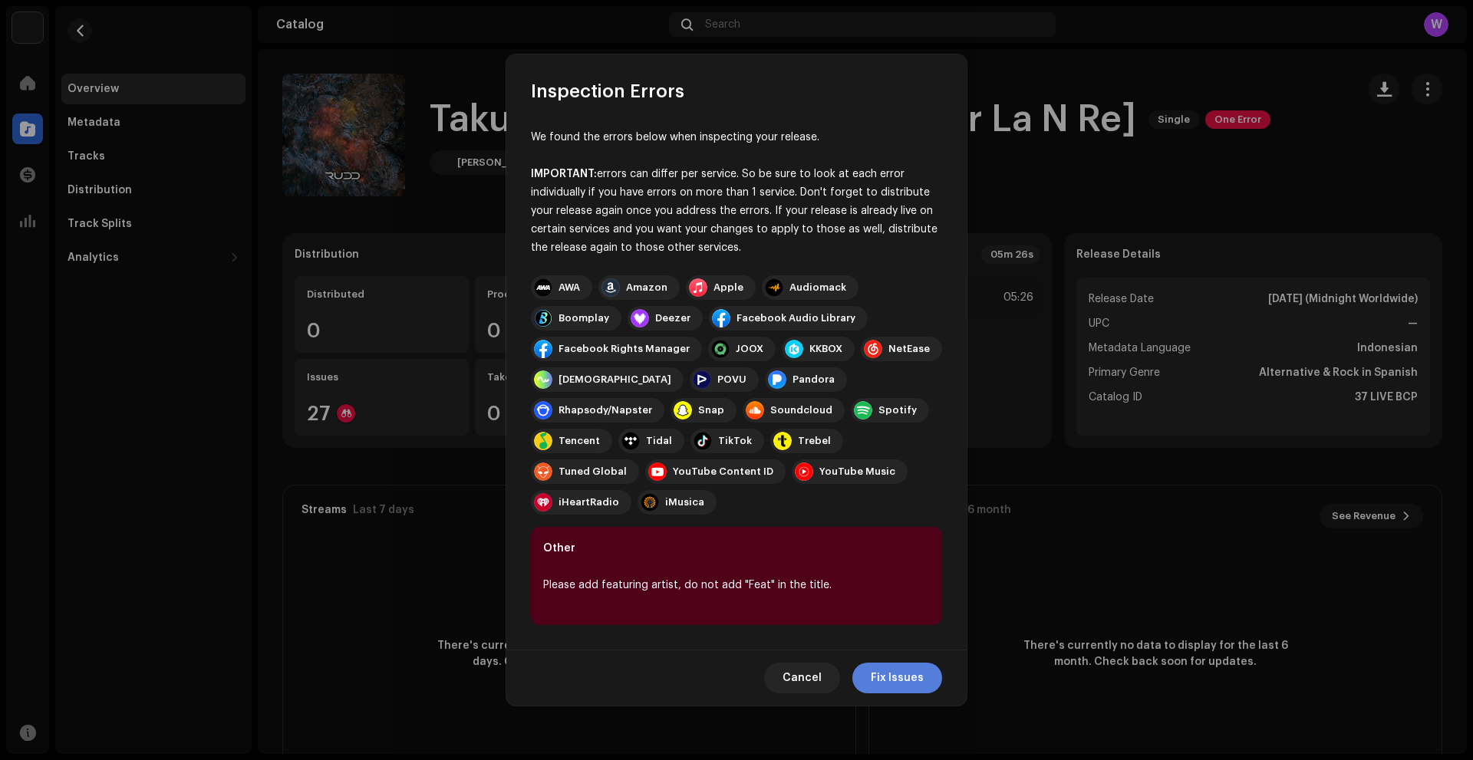
click at [868, 667] on button "Fix Issues" at bounding box center [898, 678] width 90 height 31
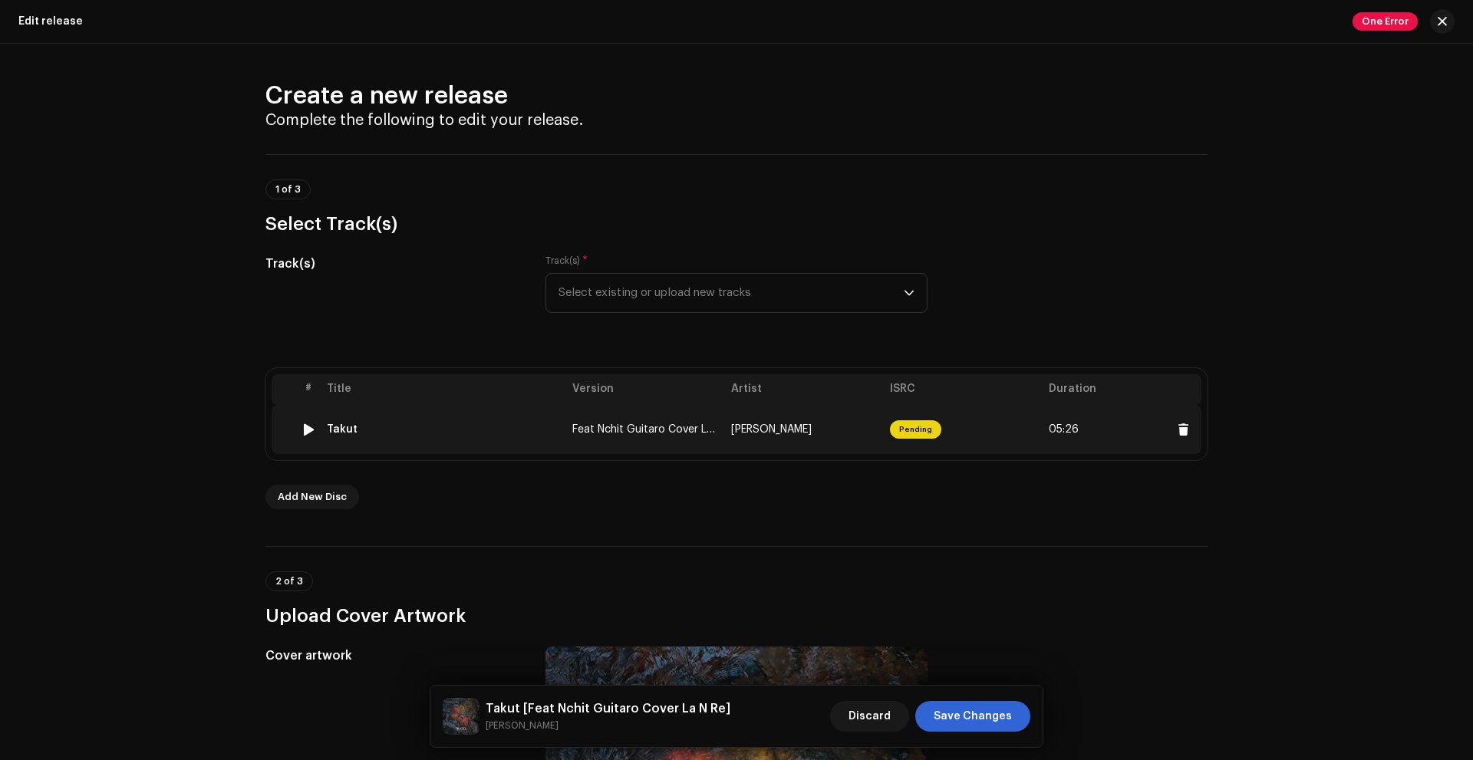
click at [856, 422] on td "[PERSON_NAME]" at bounding box center [804, 429] width 159 height 49
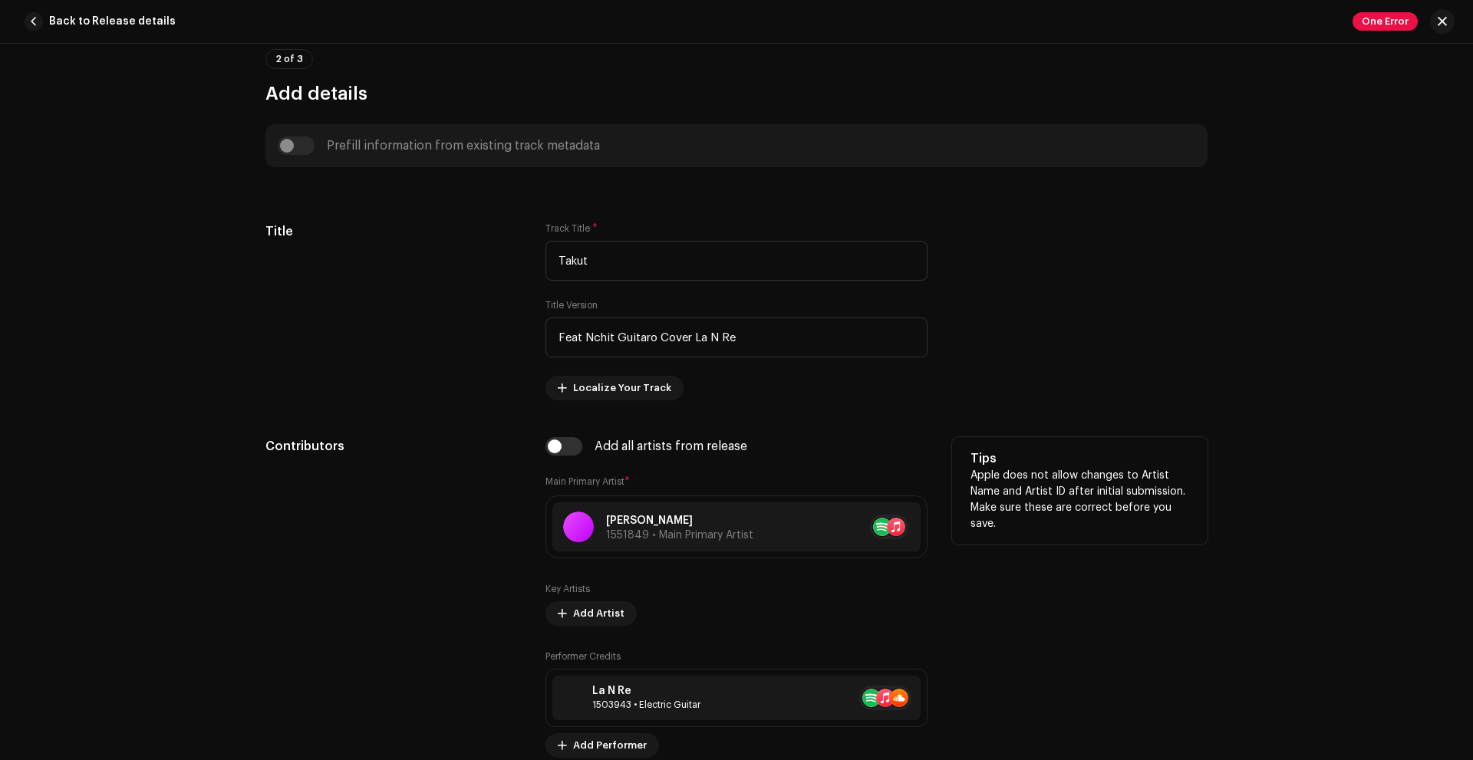
scroll to position [691, 0]
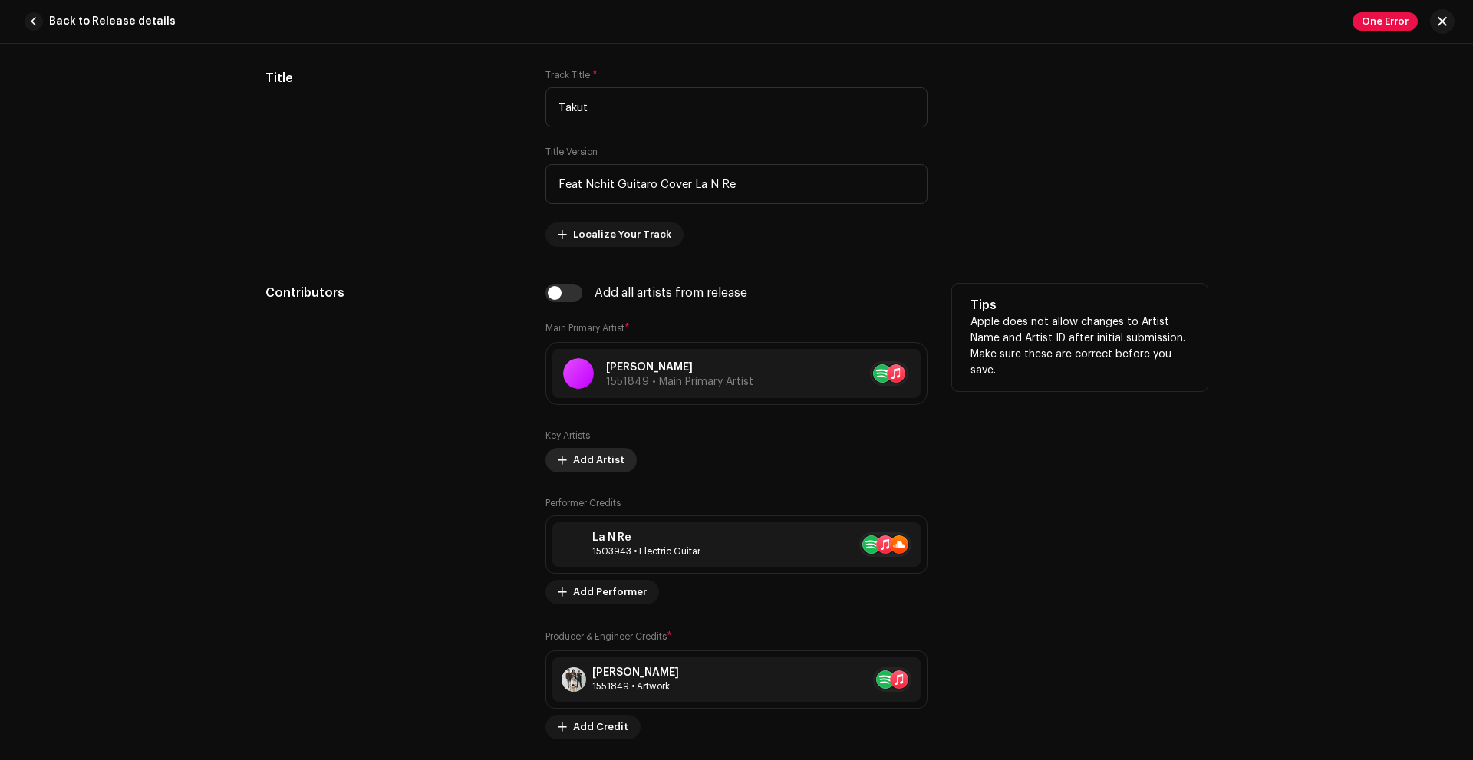
click at [617, 459] on span "Add Artist" at bounding box center [598, 460] width 51 height 31
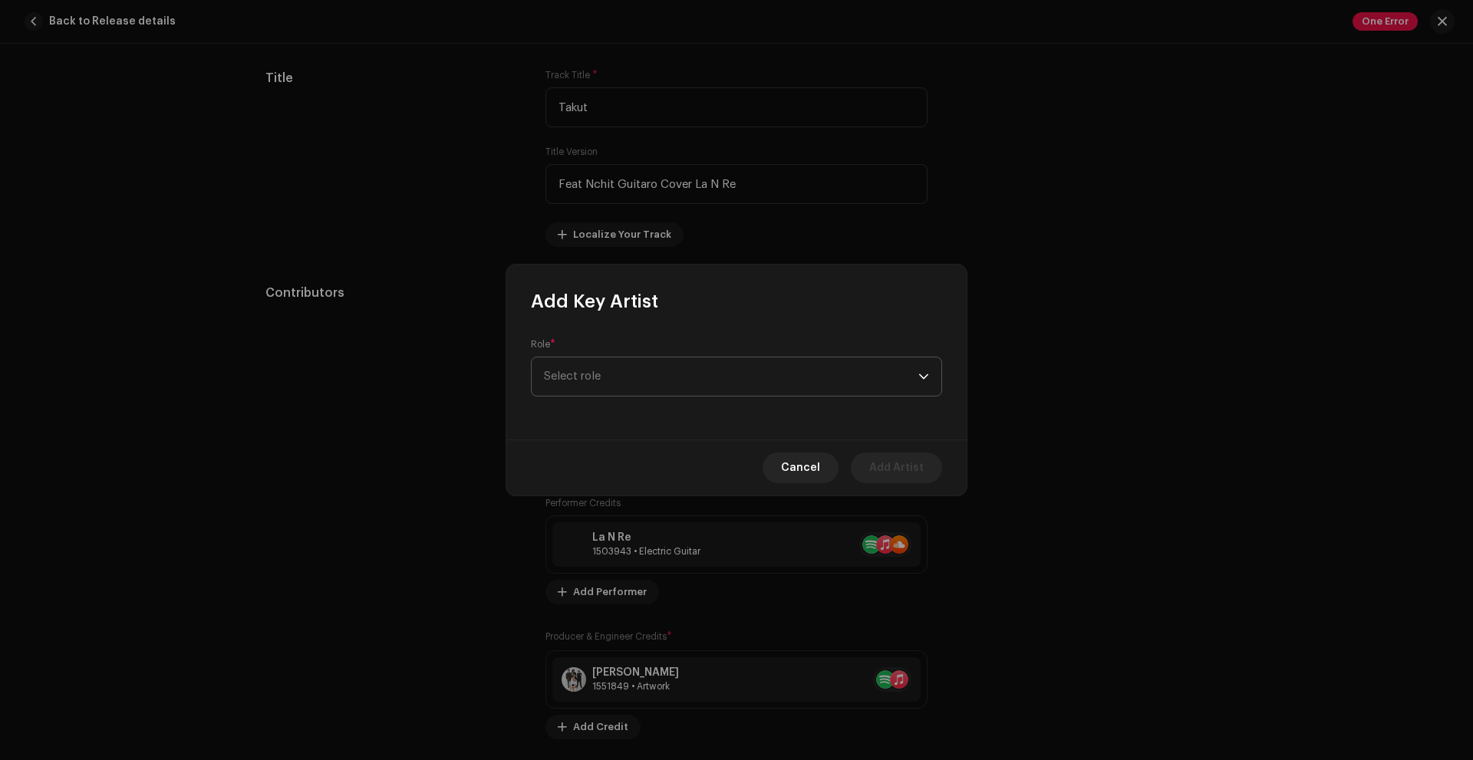
click at [672, 394] on span "Select role" at bounding box center [731, 377] width 374 height 38
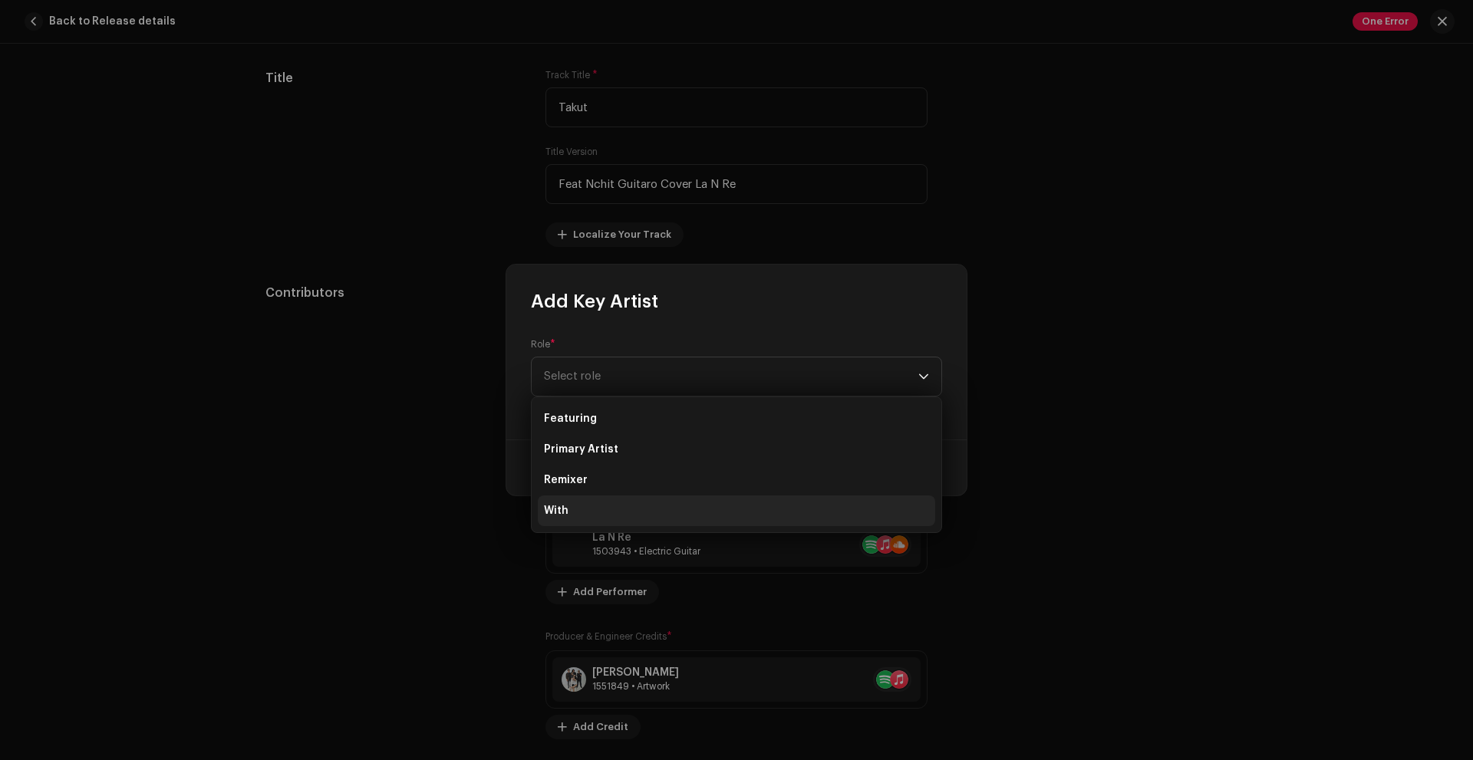
click at [622, 513] on li "With" at bounding box center [736, 511] width 397 height 31
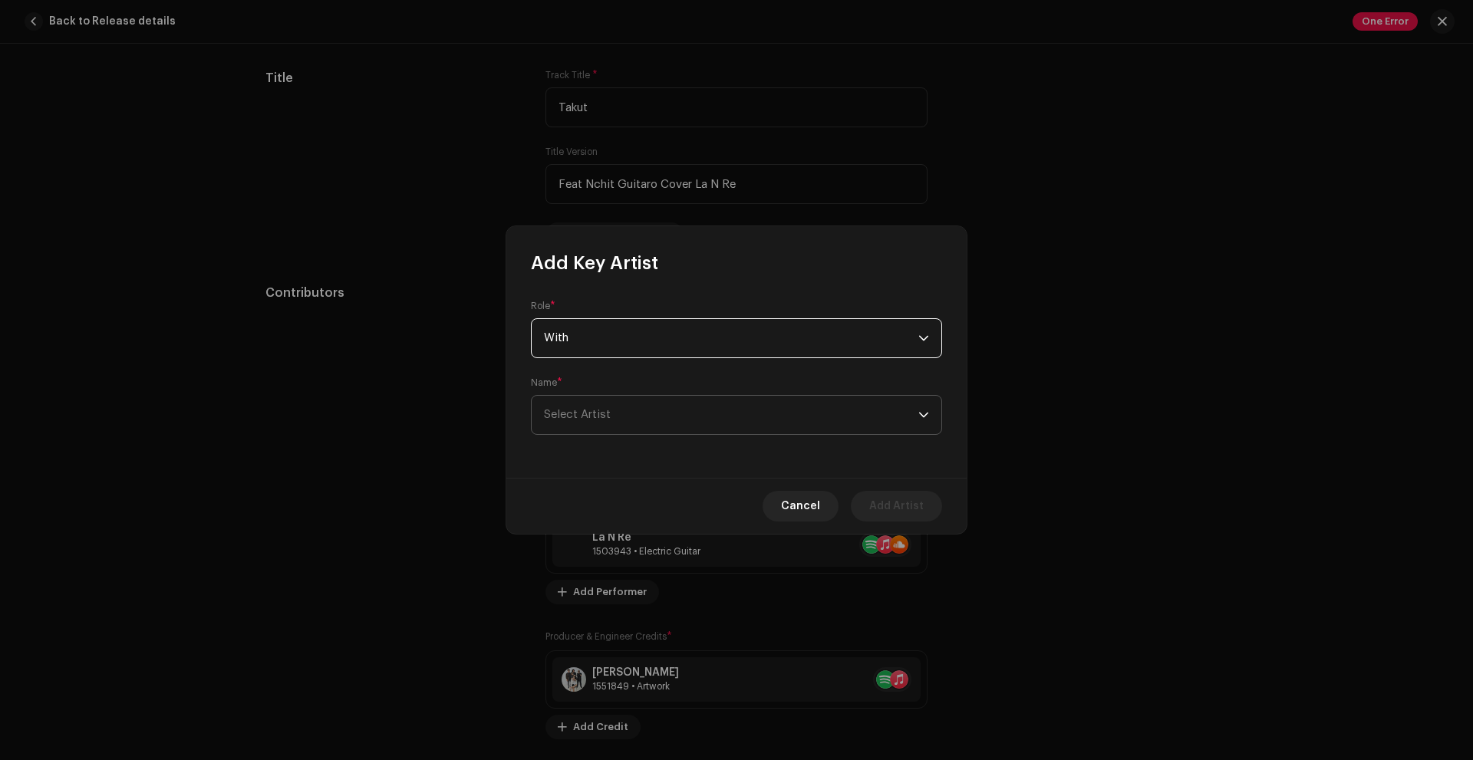
click at [622, 410] on span "Select Artist" at bounding box center [731, 415] width 374 height 38
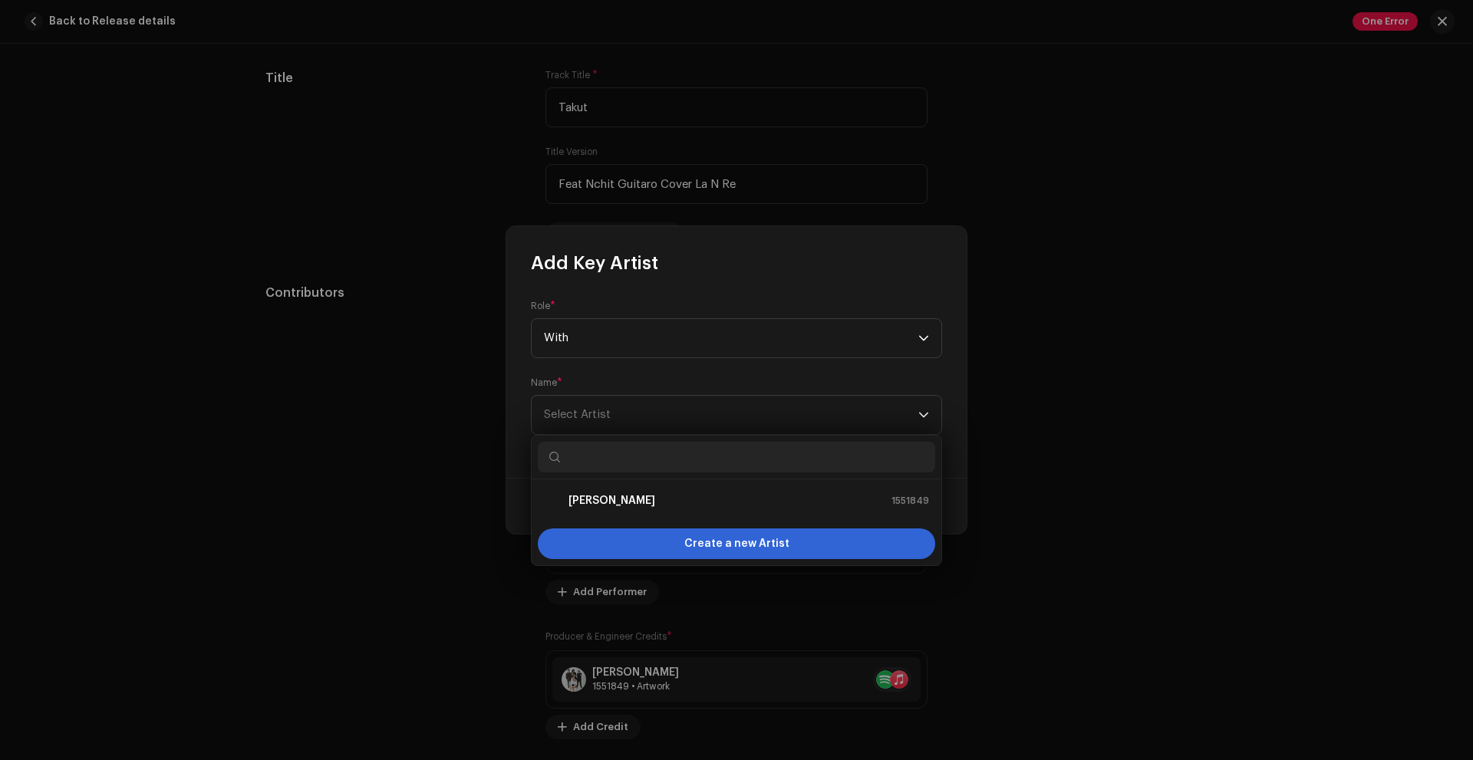
click at [612, 460] on input "text" at bounding box center [736, 457] width 397 height 31
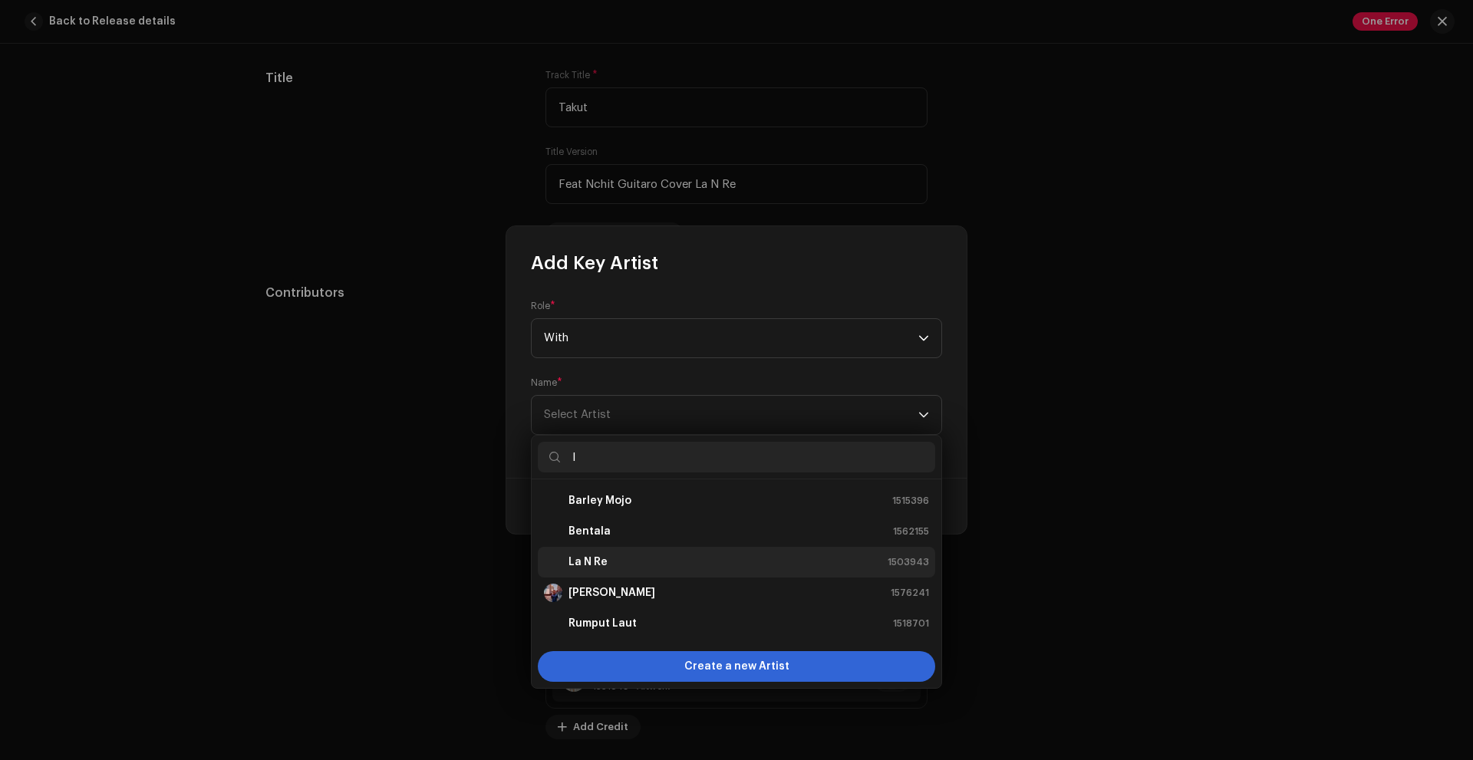
type input "l"
click at [666, 560] on div "La N Re 1503943" at bounding box center [736, 562] width 385 height 18
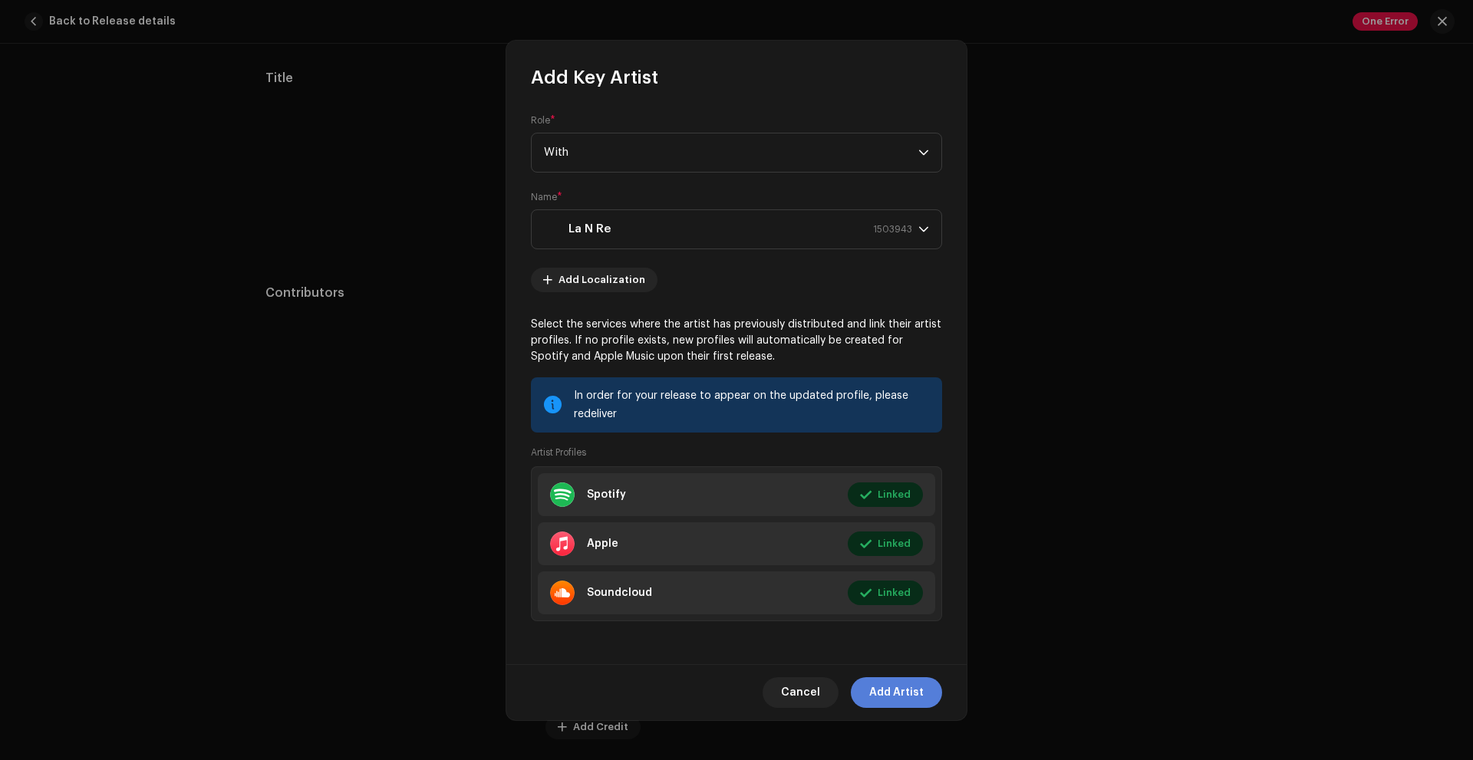
click at [906, 691] on span "Add Artist" at bounding box center [896, 693] width 54 height 31
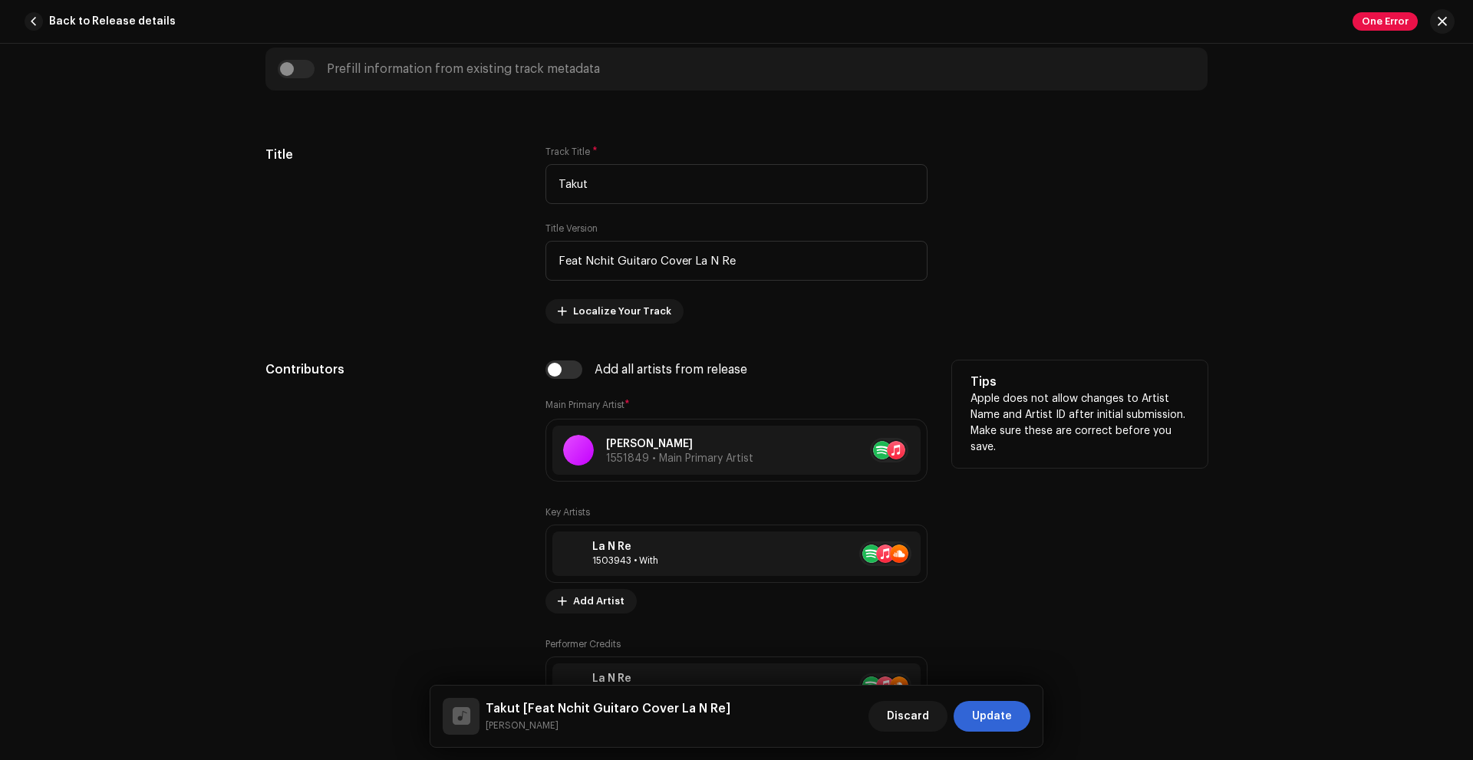
scroll to position [537, 0]
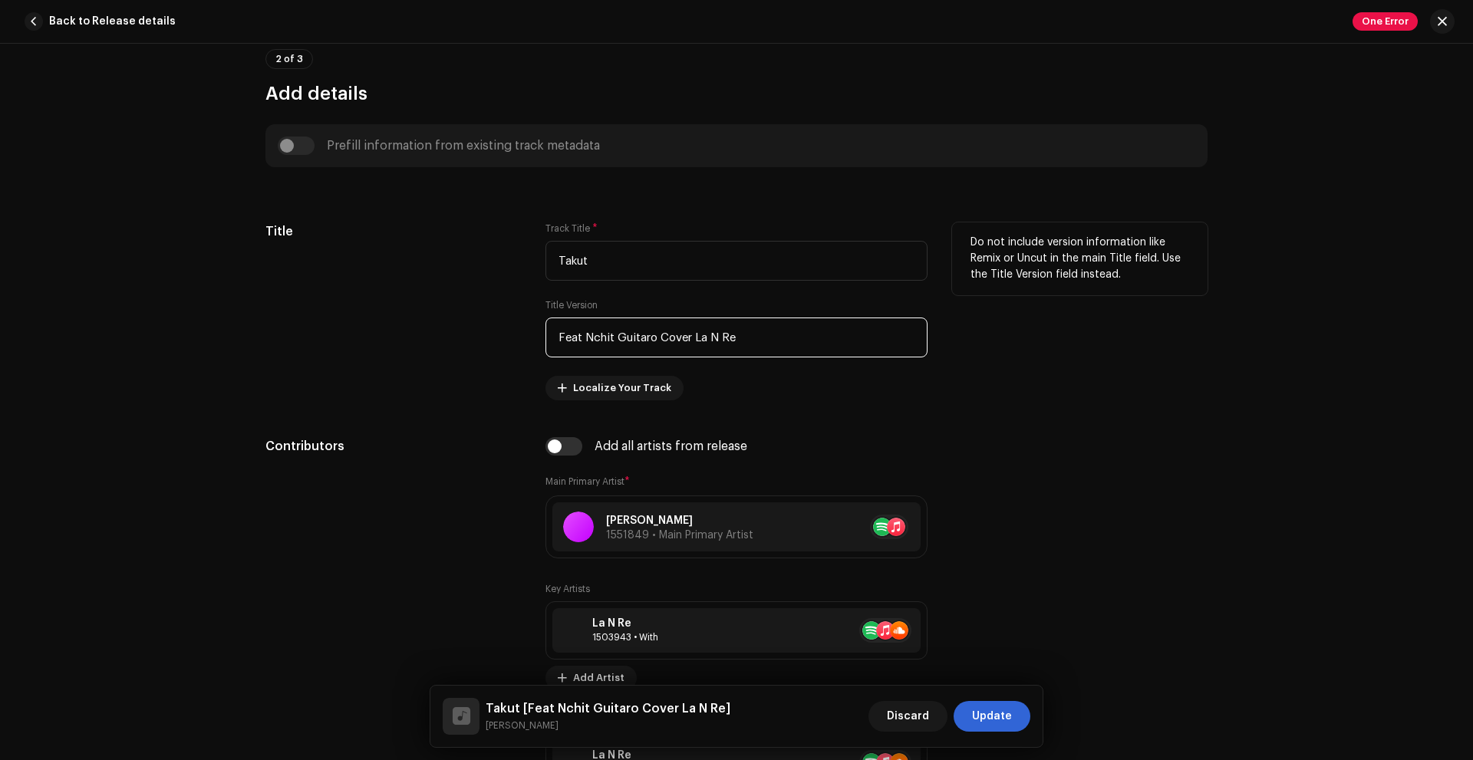
drag, startPoint x: 578, startPoint y: 339, endPoint x: 539, endPoint y: 343, distance: 38.6
click at [539, 343] on div "Title Track Title * Takut Title Version Feat Nchit Guitaro Cover La N Re Locali…" at bounding box center [737, 312] width 942 height 178
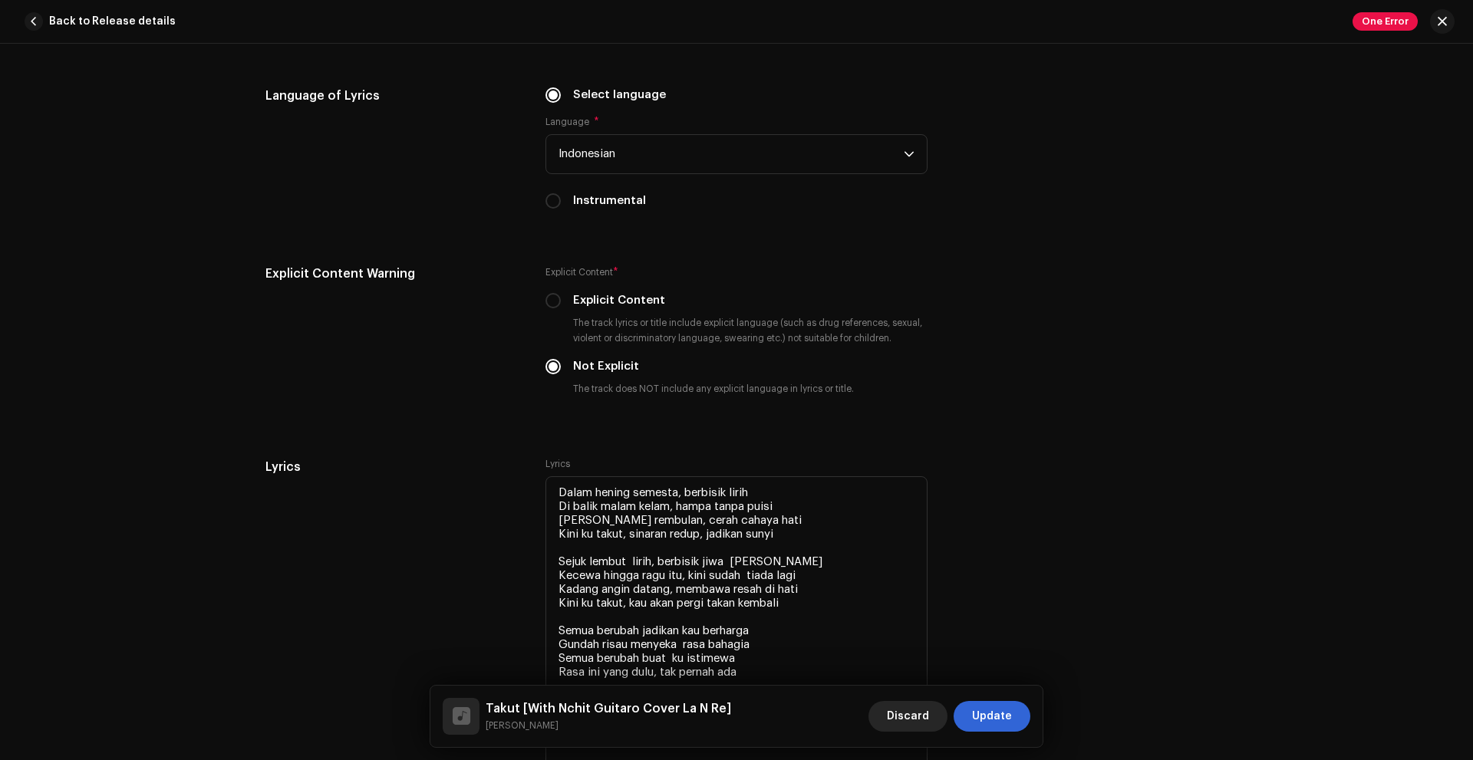
scroll to position [2379, 0]
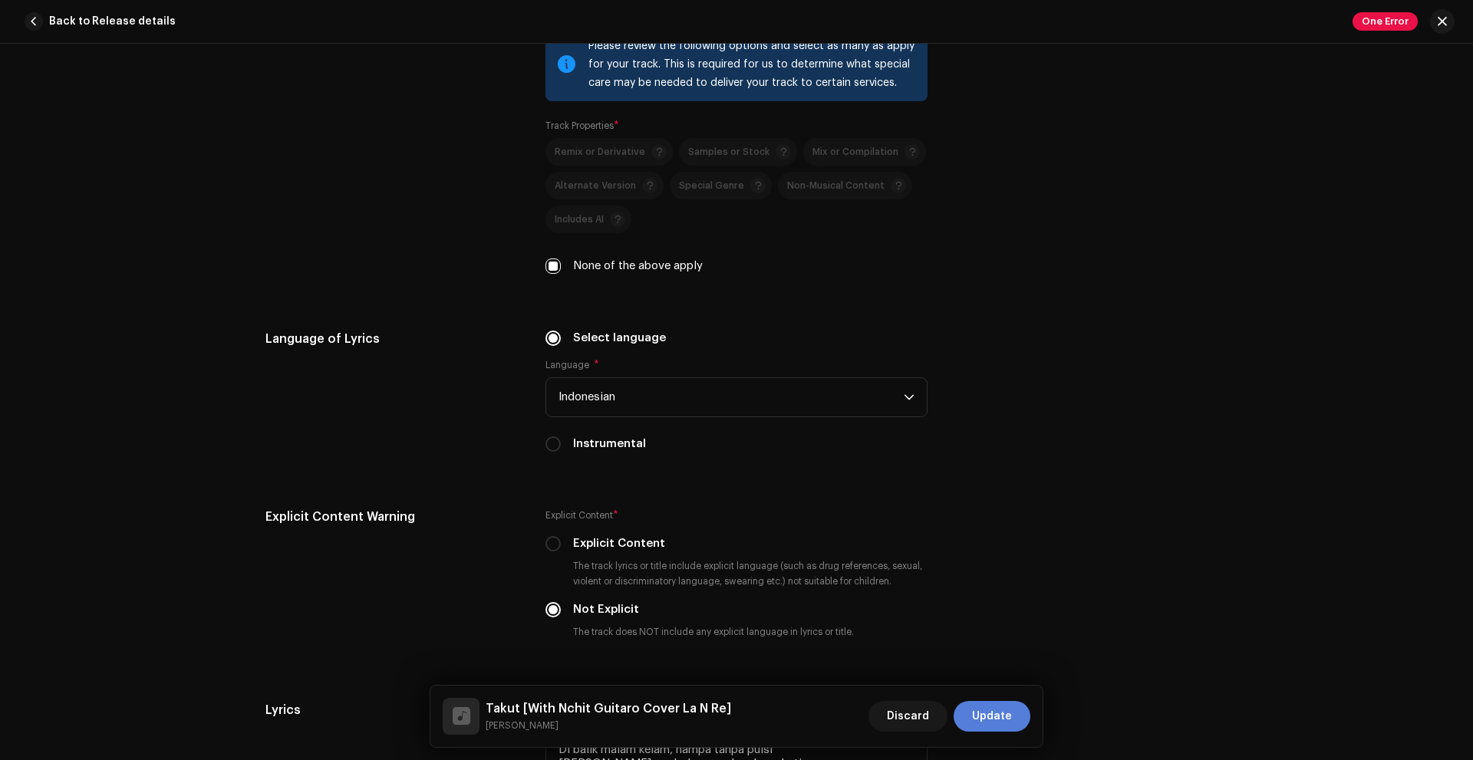
type input "With Nchit Guitaro Cover La N Re"
click at [1008, 721] on span "Update" at bounding box center [992, 716] width 40 height 31
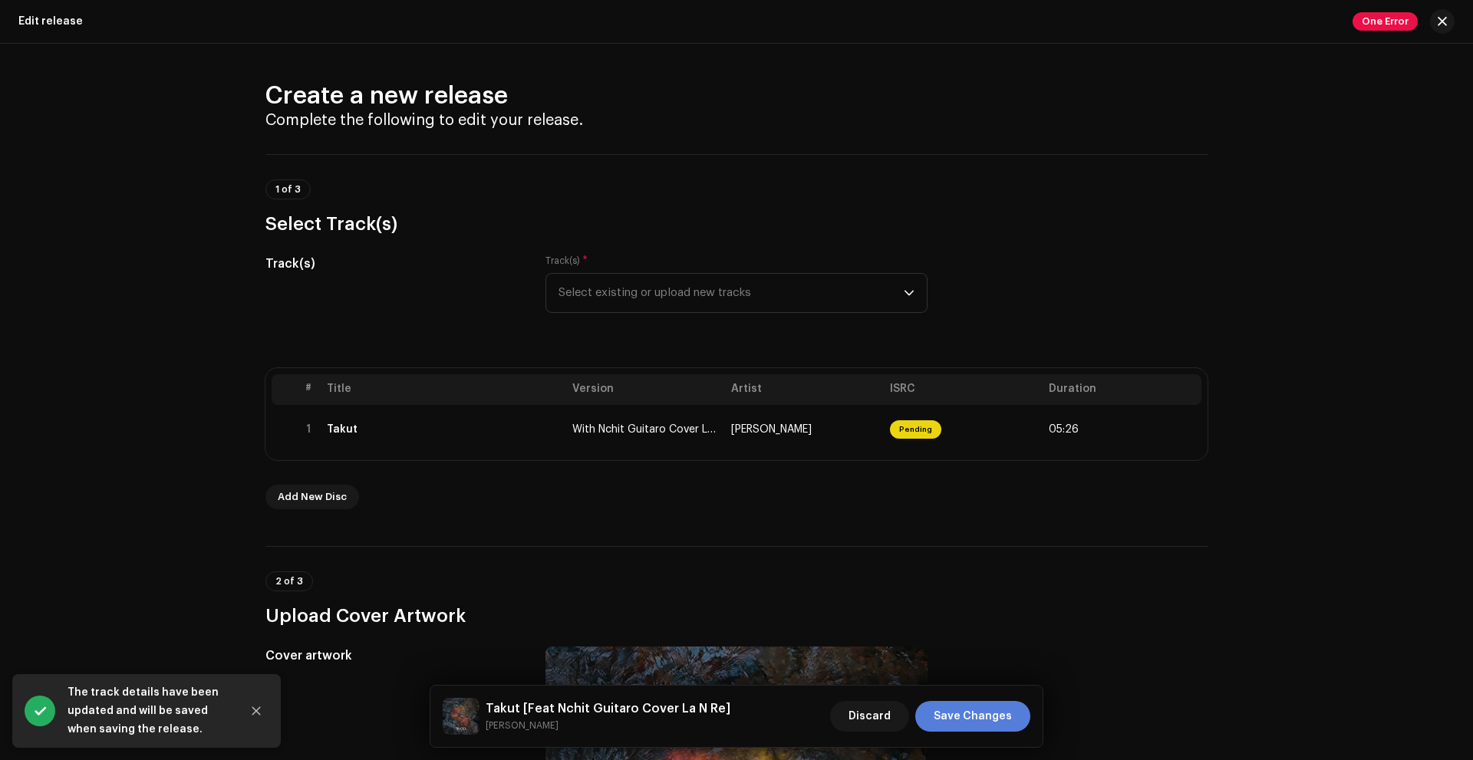
click at [965, 712] on span "Save Changes" at bounding box center [973, 716] width 78 height 31
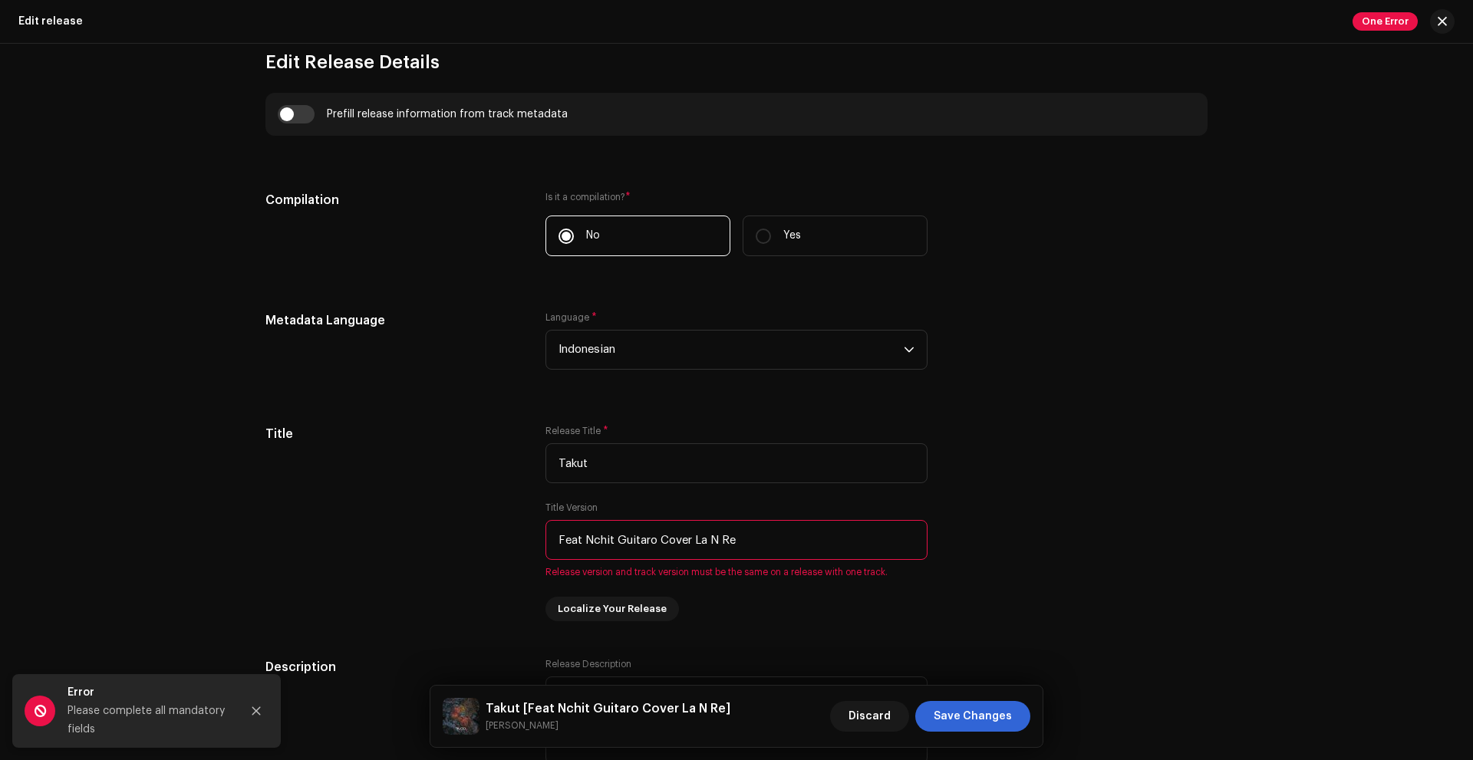
scroll to position [1074, 0]
click at [289, 105] on input "checkbox" at bounding box center [296, 113] width 37 height 18
checkbox input "true"
type input "With Nchit Guitaro Cover La N Re"
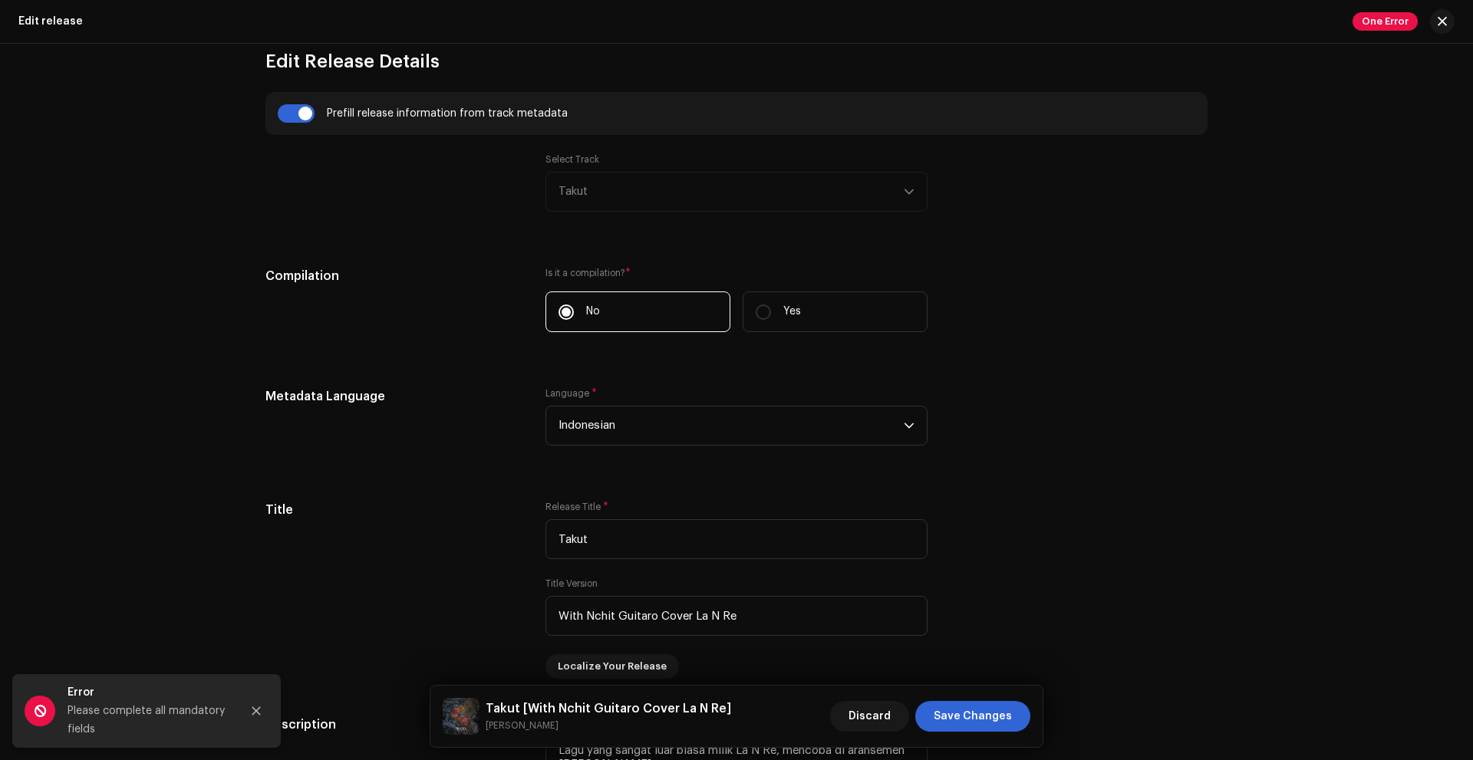
click at [599, 183] on div "Select Track Takut" at bounding box center [737, 182] width 382 height 58
click at [754, 199] on div "Select Track Takut" at bounding box center [737, 182] width 382 height 58
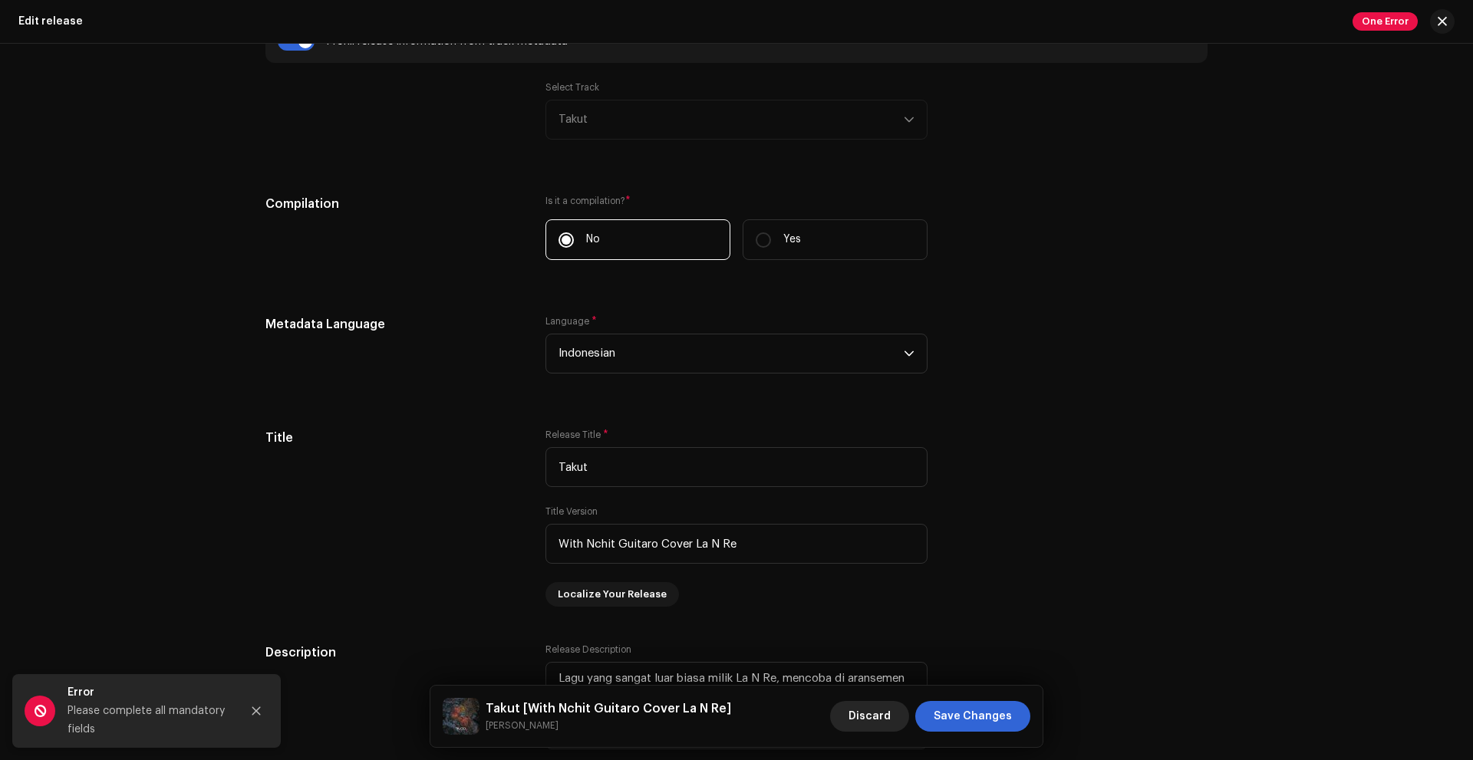
scroll to position [1140, 0]
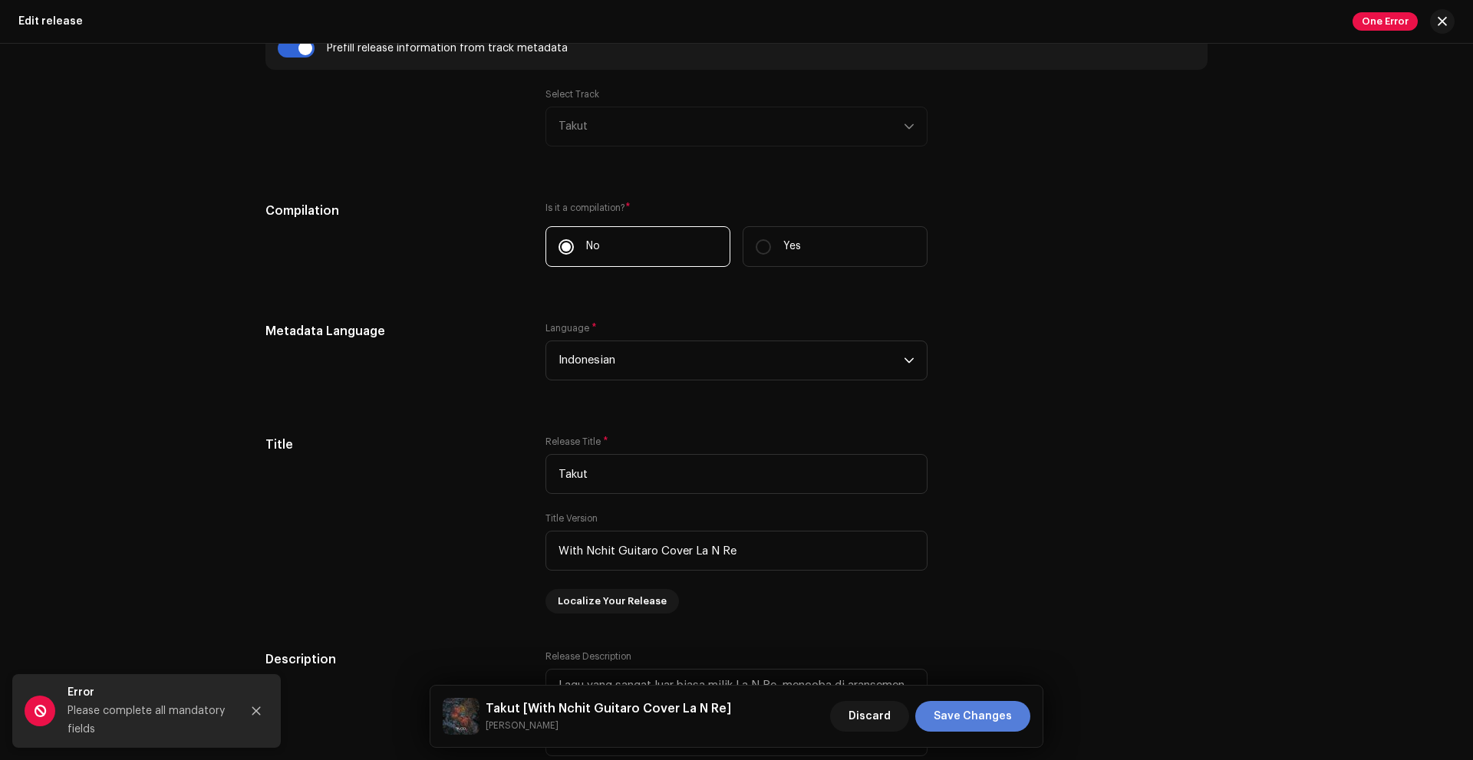
click at [943, 711] on span "Save Changes" at bounding box center [973, 716] width 78 height 31
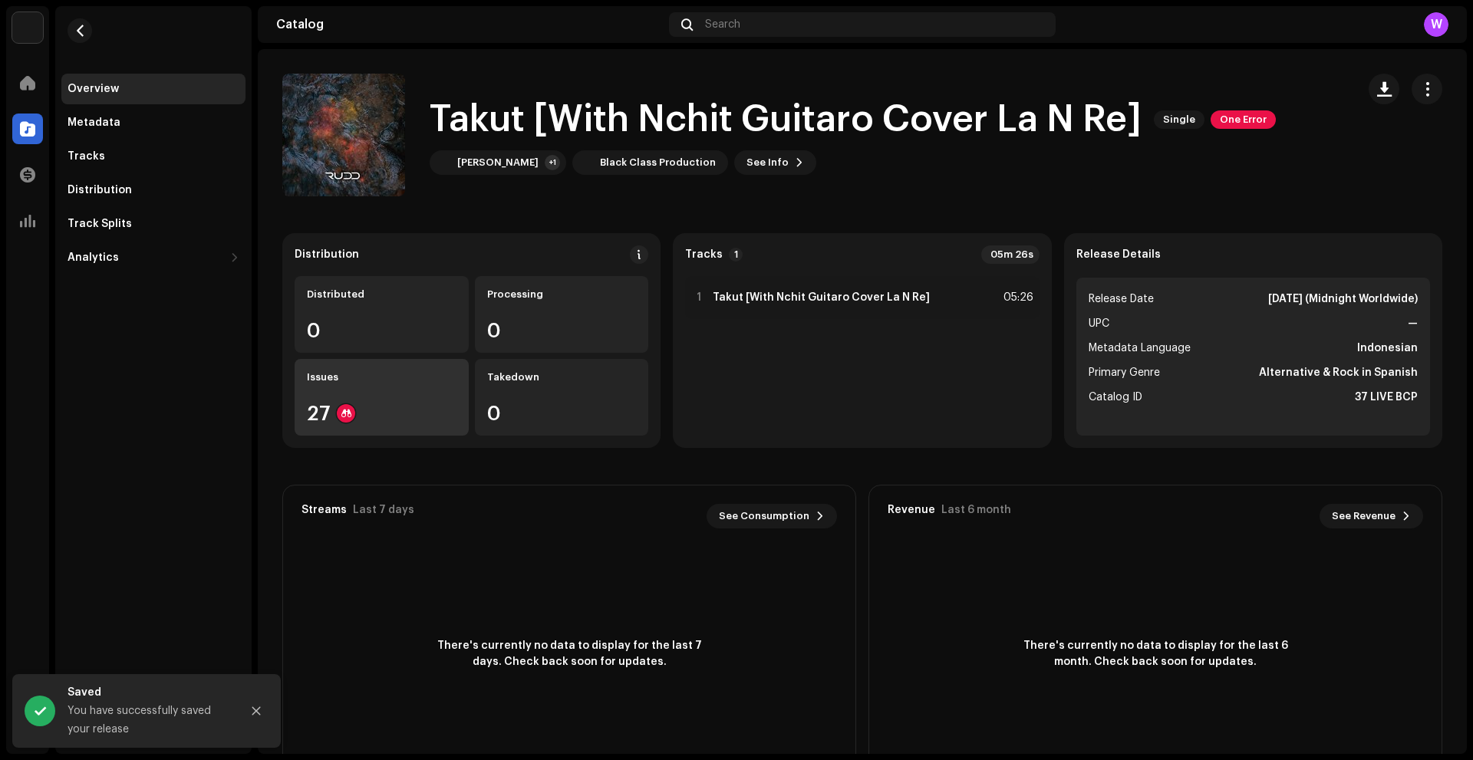
click at [397, 391] on div "Issues 27" at bounding box center [382, 397] width 174 height 77
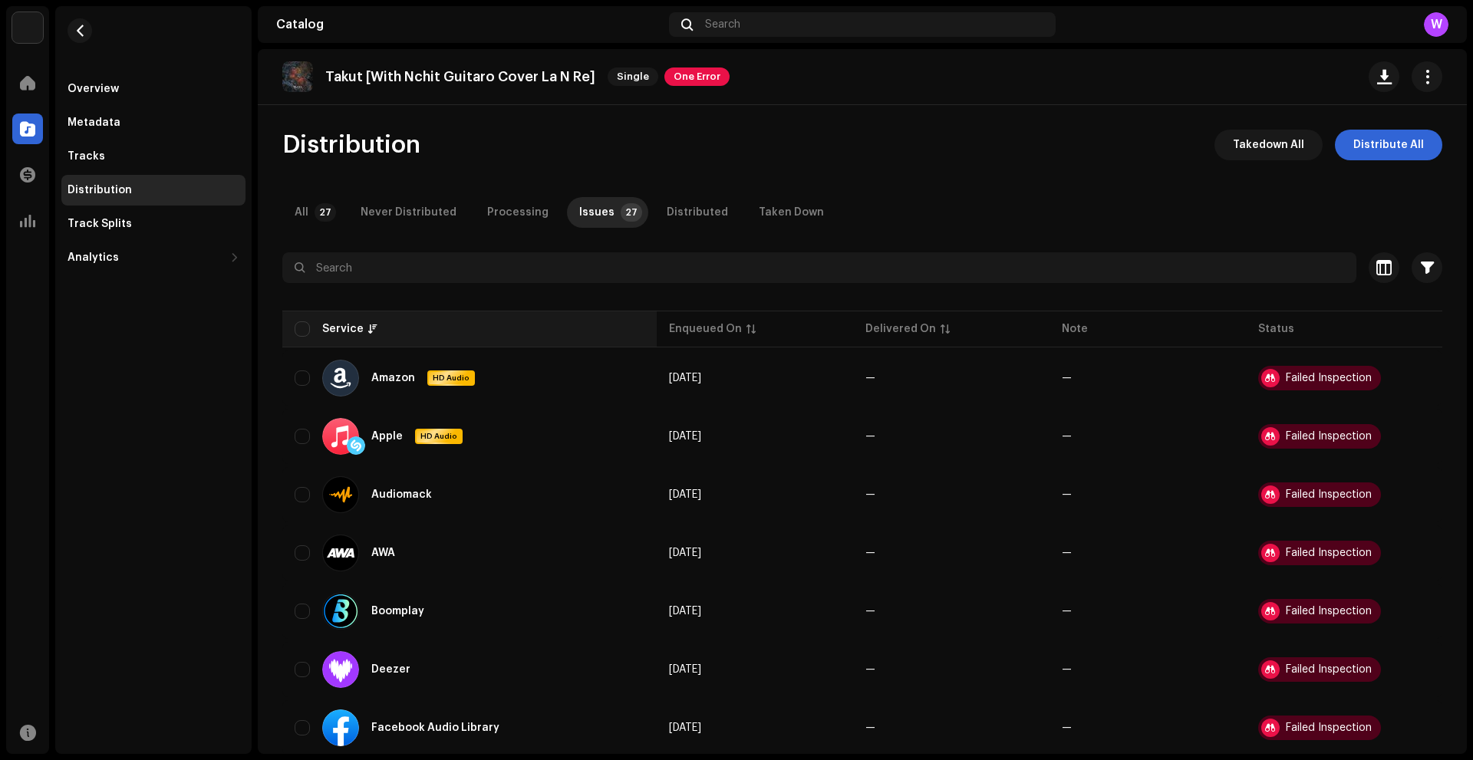
click at [310, 328] on div "Service" at bounding box center [470, 329] width 350 height 15
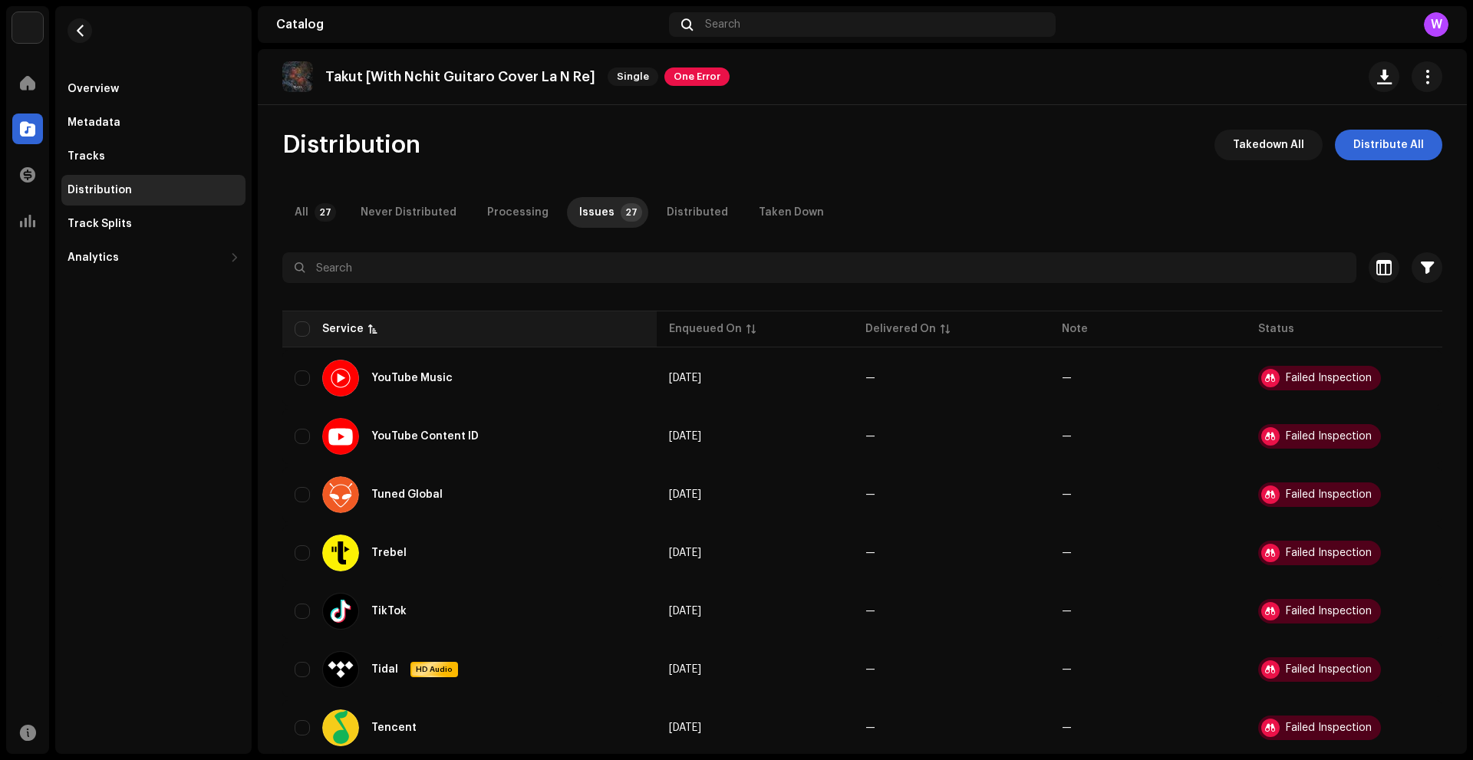
click at [339, 332] on div "Service" at bounding box center [342, 329] width 41 height 15
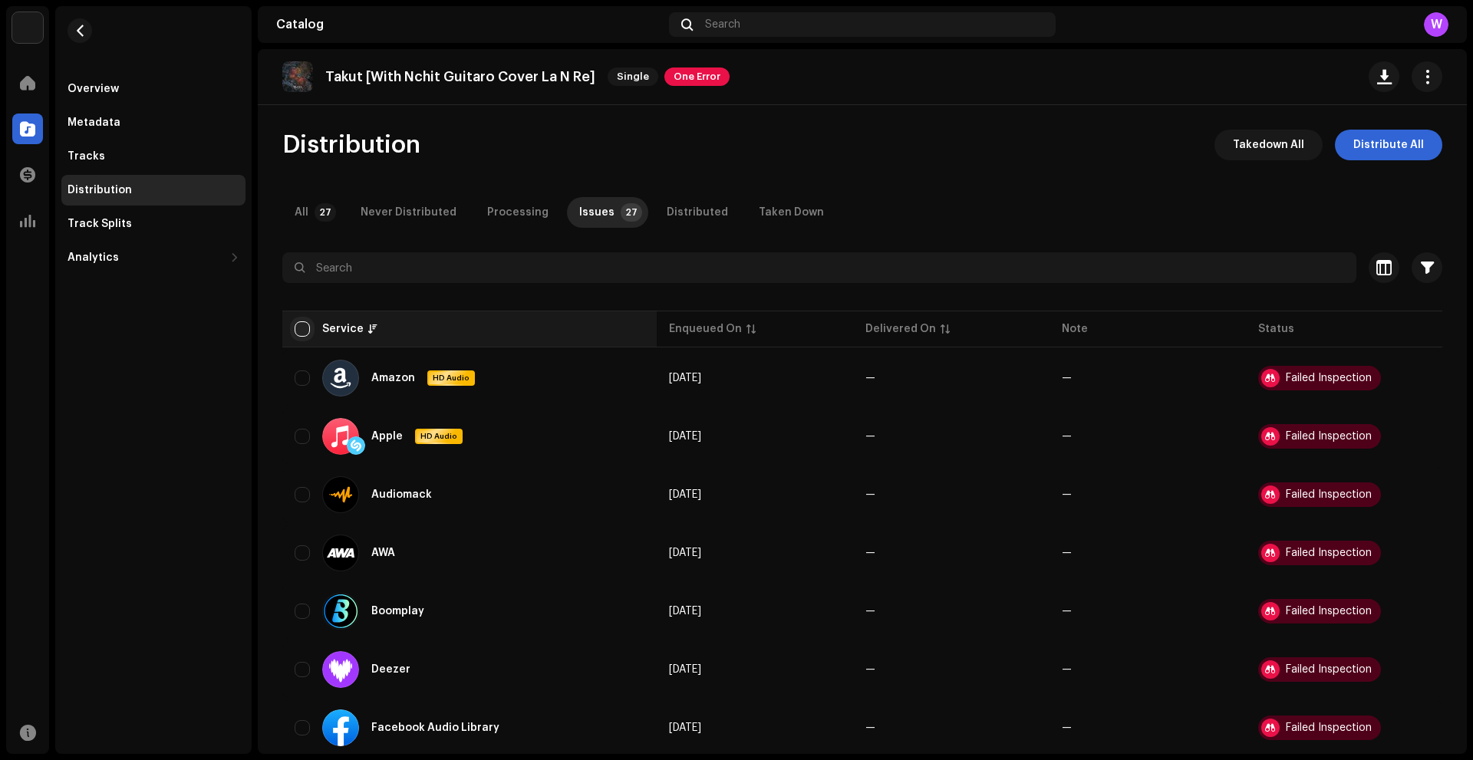
click at [299, 332] on input "checkbox" at bounding box center [302, 329] width 15 height 15
checkbox input "true"
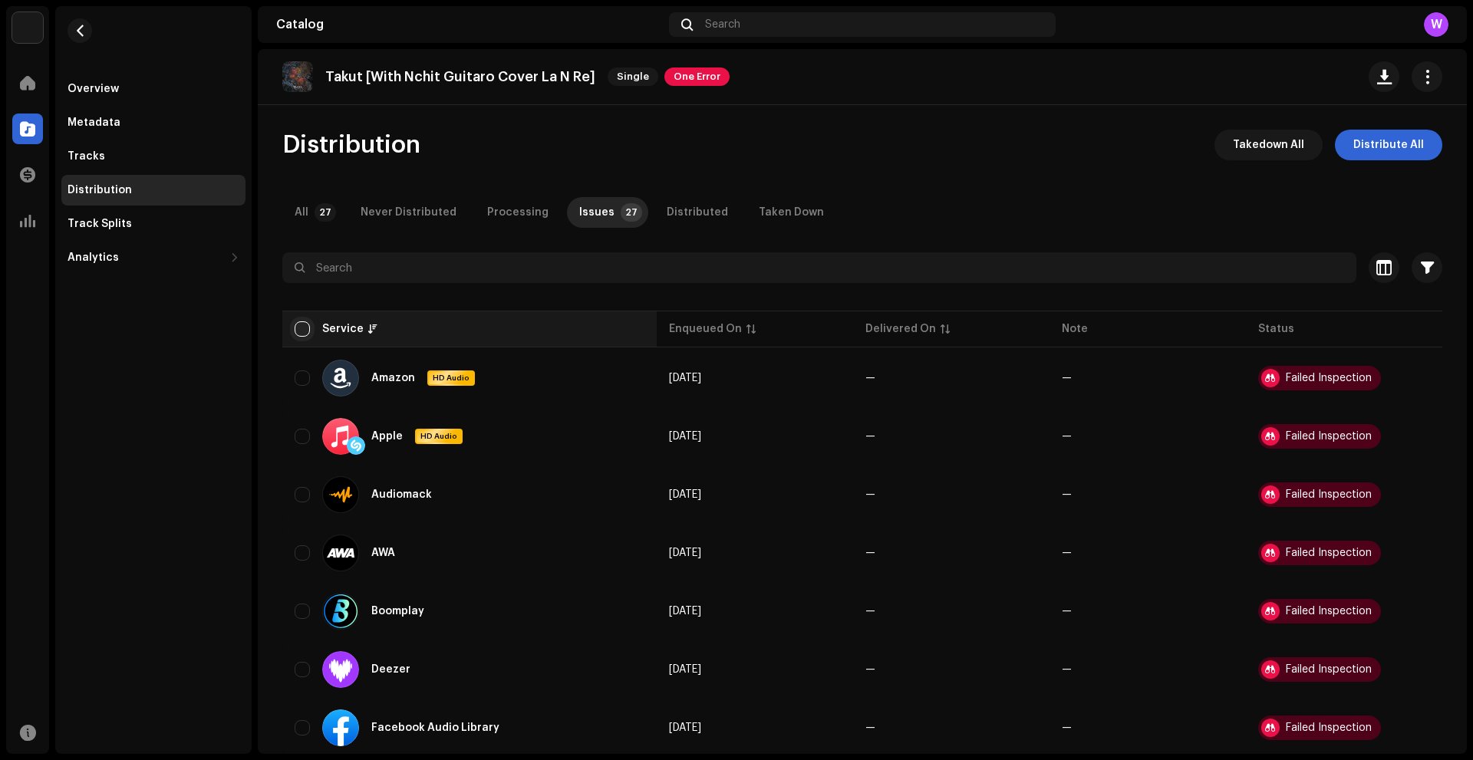
checkbox input "true"
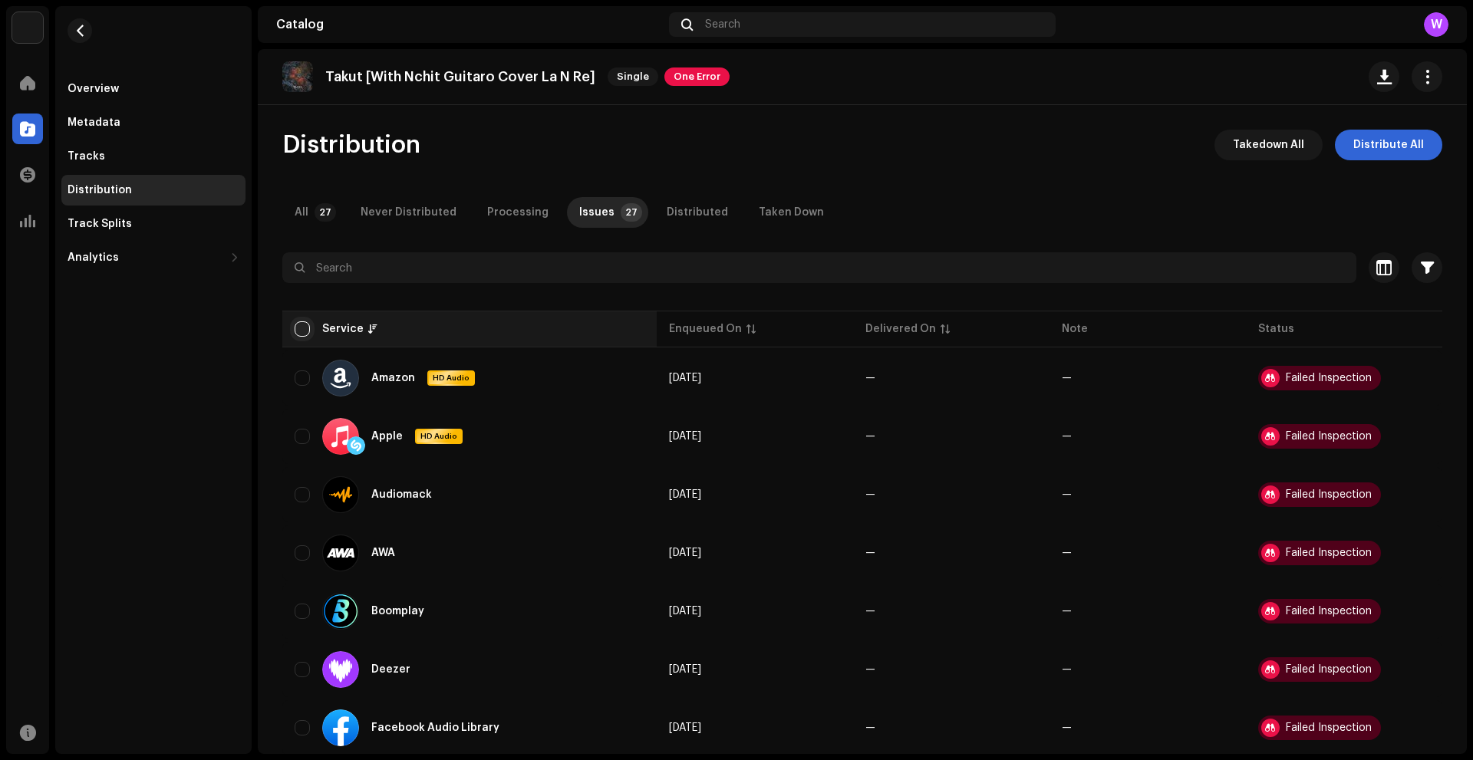
checkbox input "true"
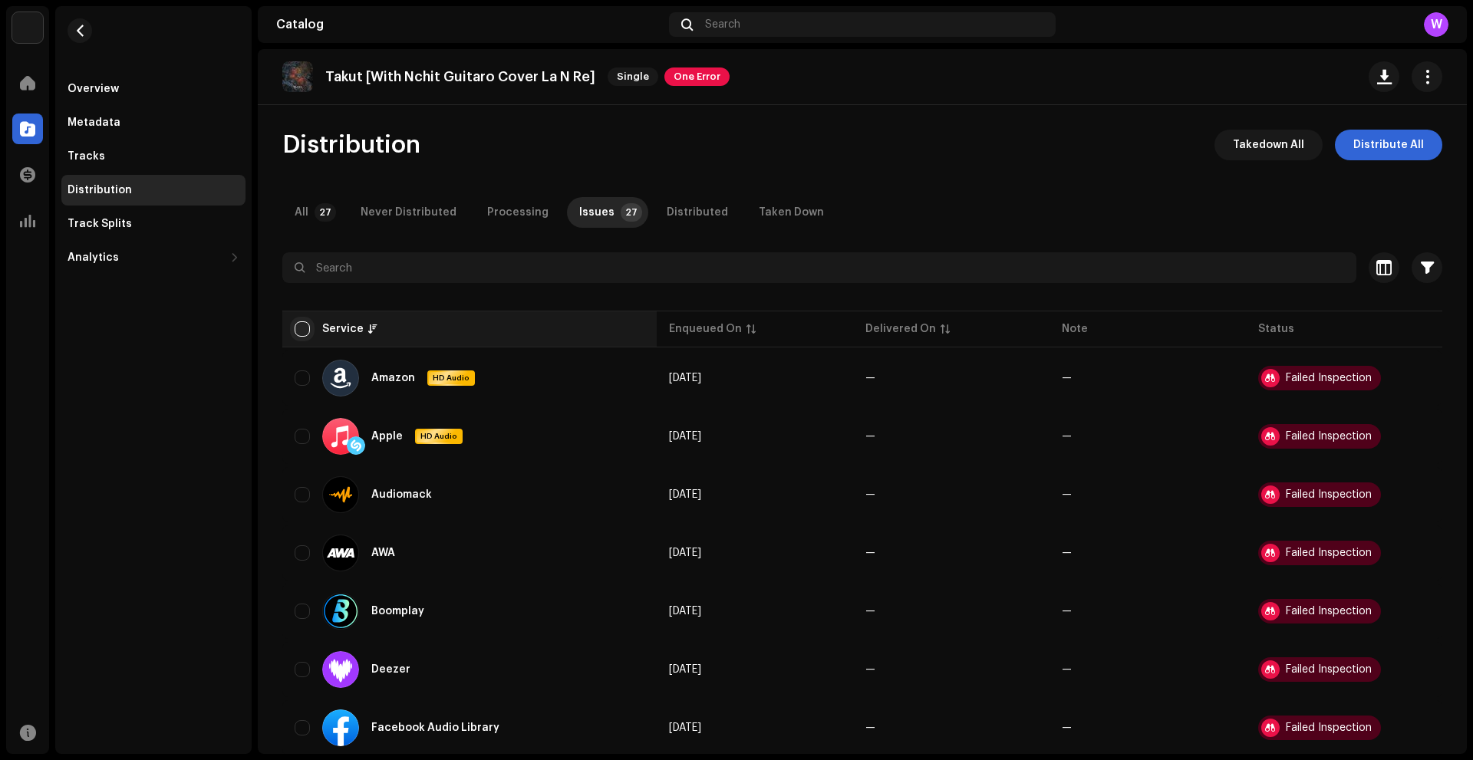
checkbox input "true"
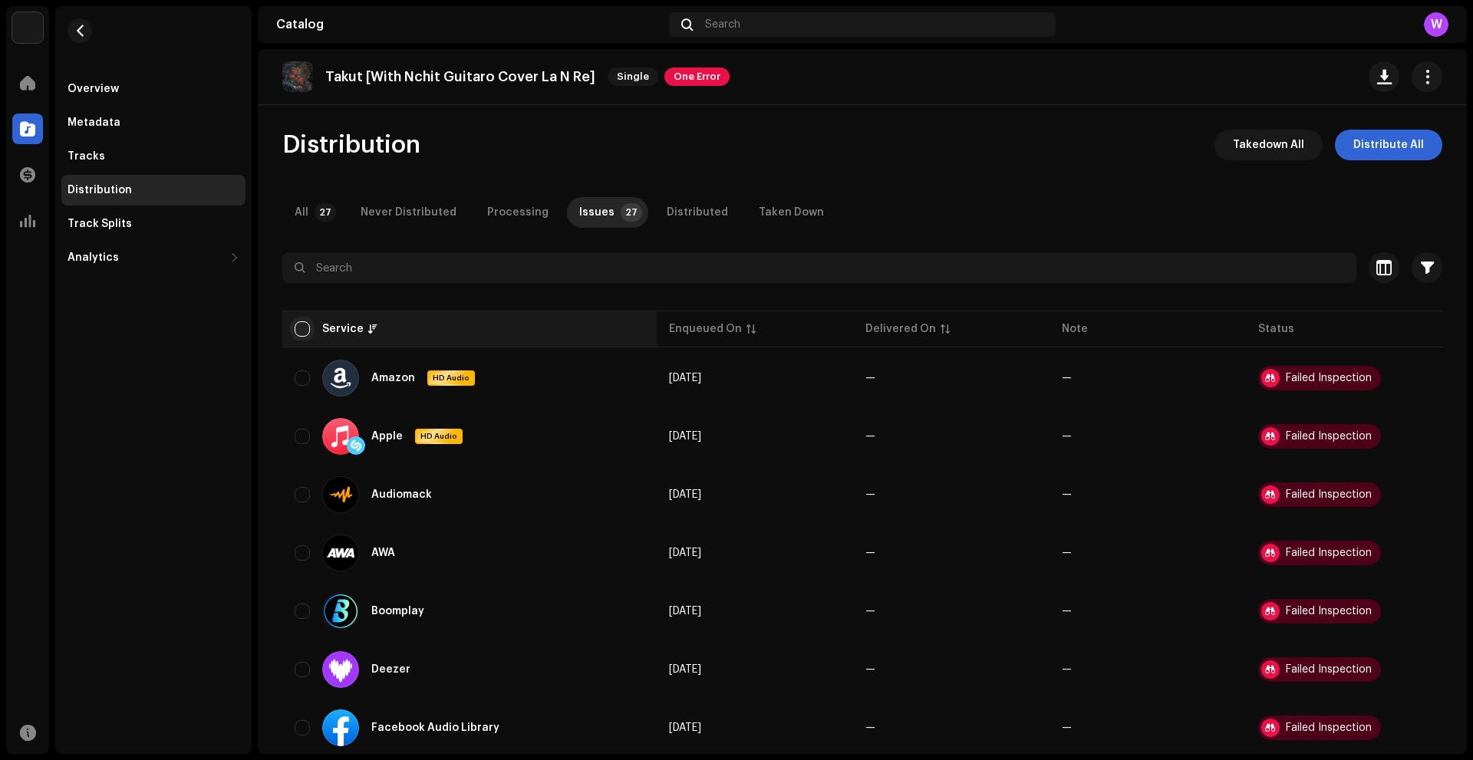
checkbox input "true"
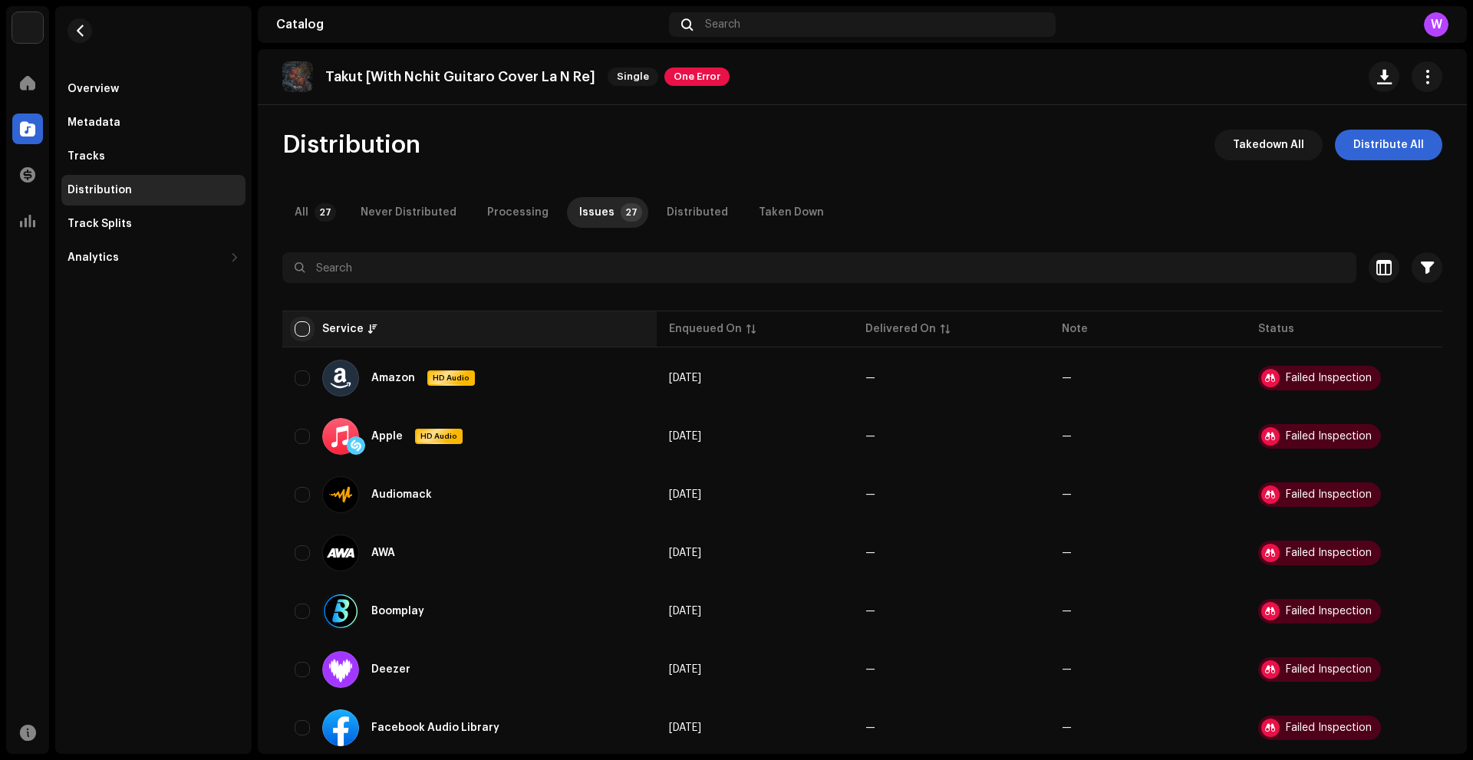
checkbox input "true"
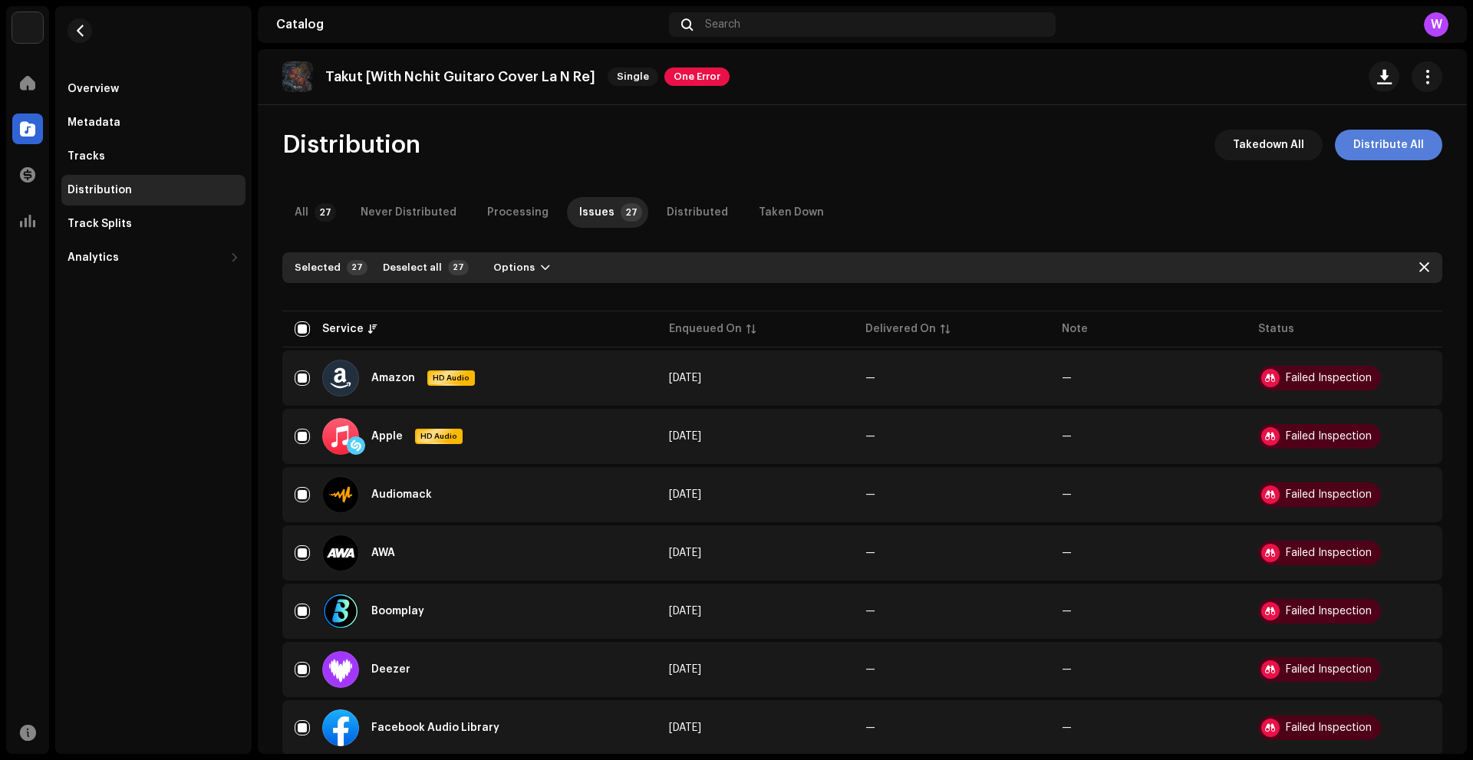
click at [1354, 150] on span "Distribute All" at bounding box center [1389, 145] width 71 height 31
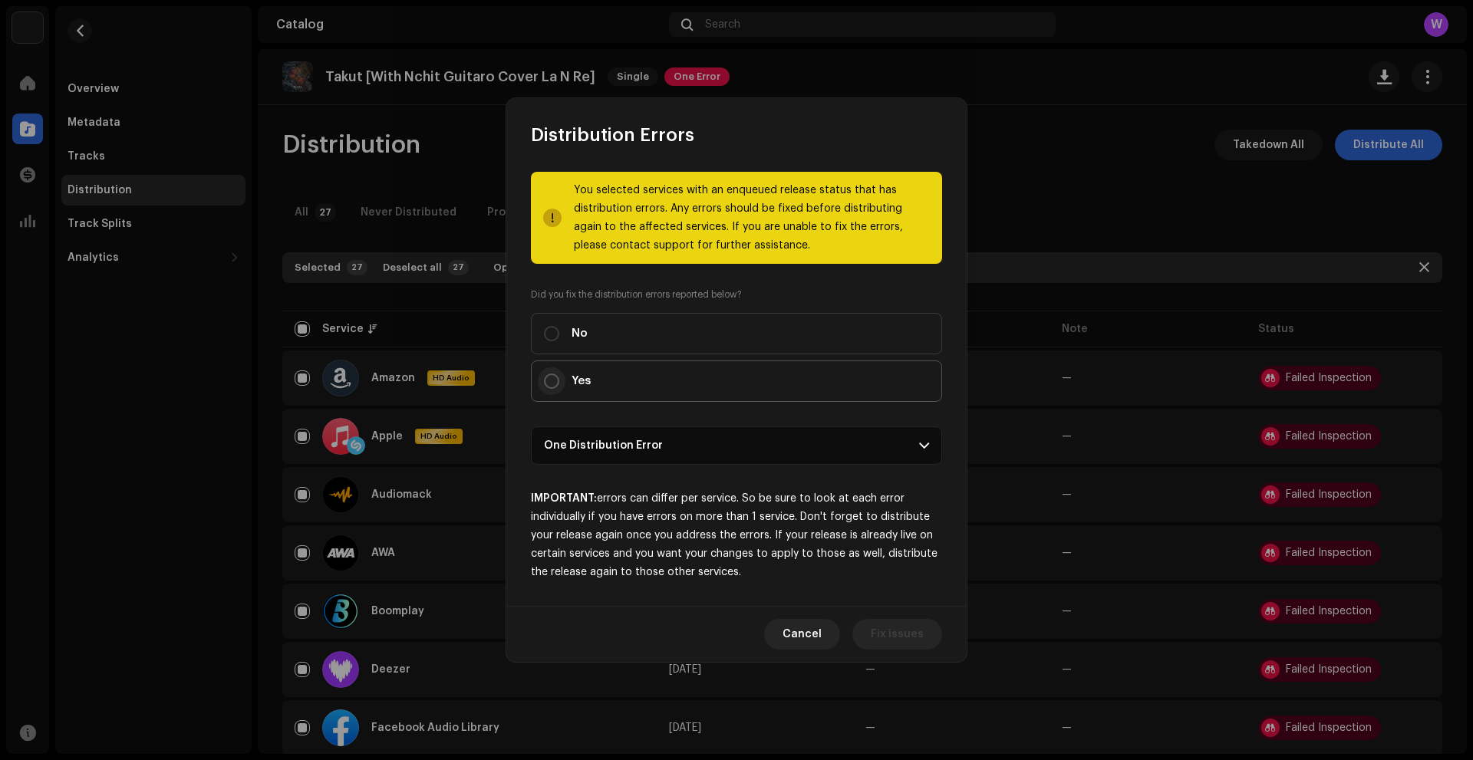
click at [556, 384] on input "Yes" at bounding box center [551, 381] width 15 height 15
radio input "true"
click at [882, 630] on span "Distribute" at bounding box center [896, 634] width 54 height 31
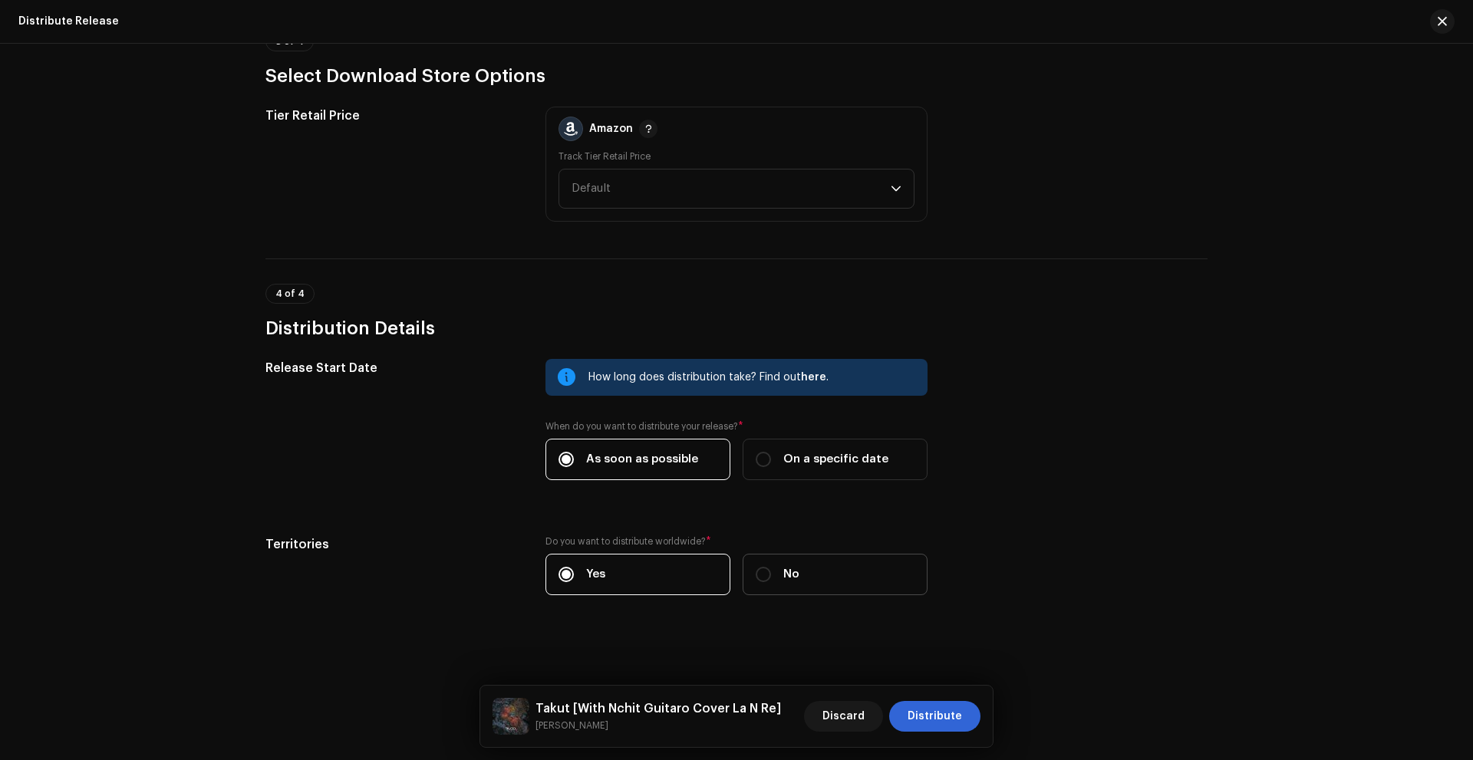
scroll to position [2064, 0]
click at [925, 704] on span "Distribute" at bounding box center [935, 716] width 54 height 31
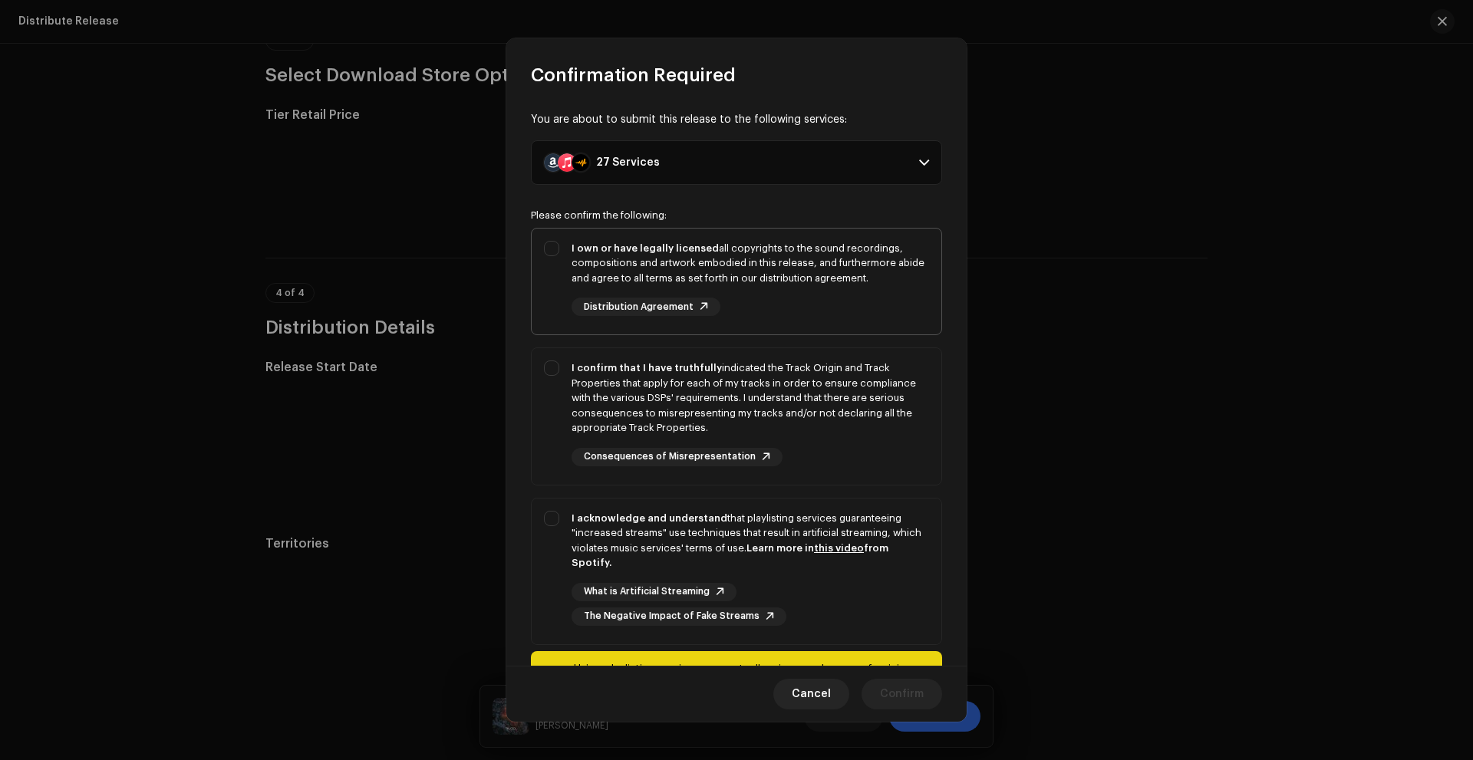
click at [547, 254] on div "I own or have legally licensed all copyrights to the sound recordings, composit…" at bounding box center [737, 279] width 410 height 101
checkbox input "true"
click at [549, 371] on div "I confirm that I have truthfully indicated the Track Origin and Track Propertie…" at bounding box center [737, 413] width 410 height 130
checkbox input "true"
click at [556, 522] on div "I acknowledge and understand that playlisting services guaranteeing "increased …" at bounding box center [737, 569] width 410 height 140
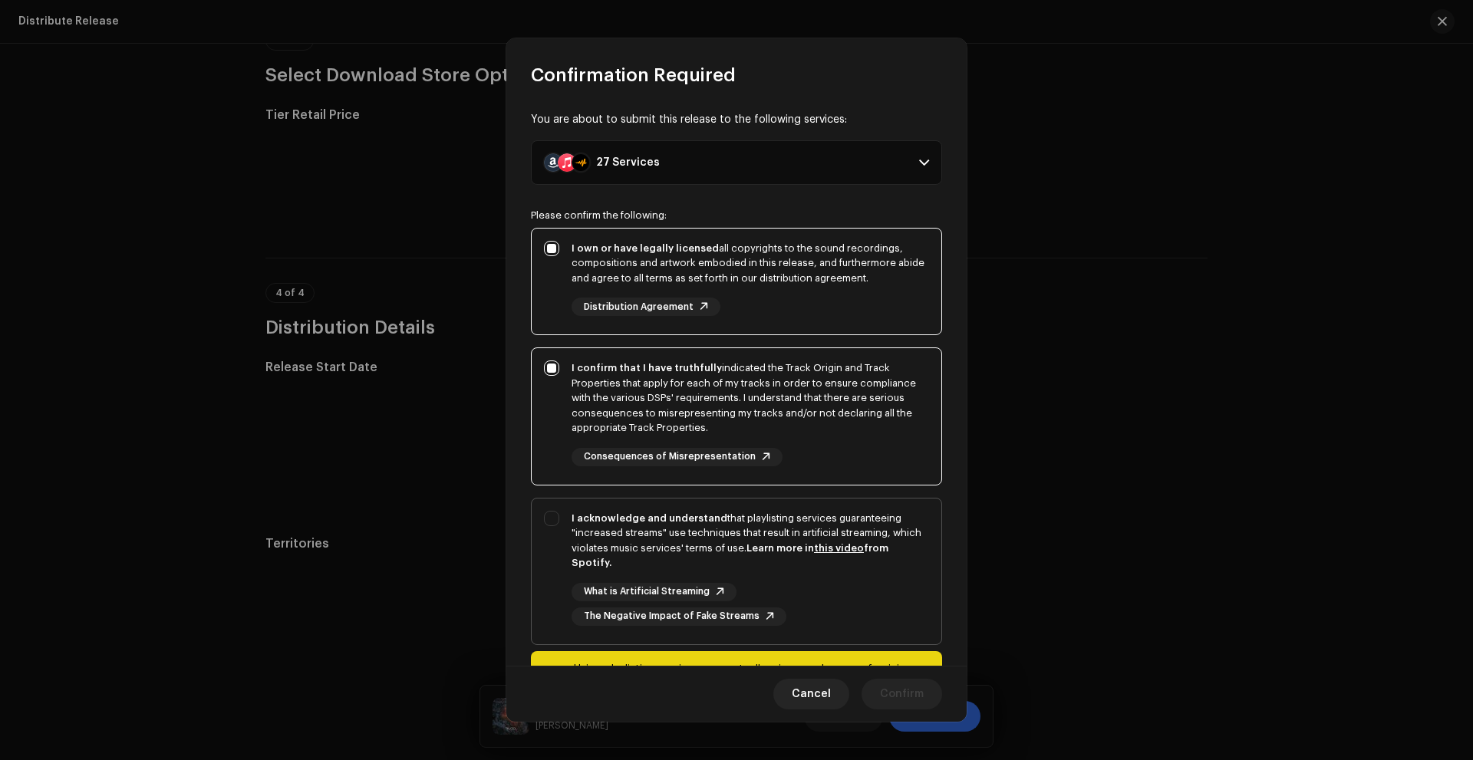
checkbox input "true"
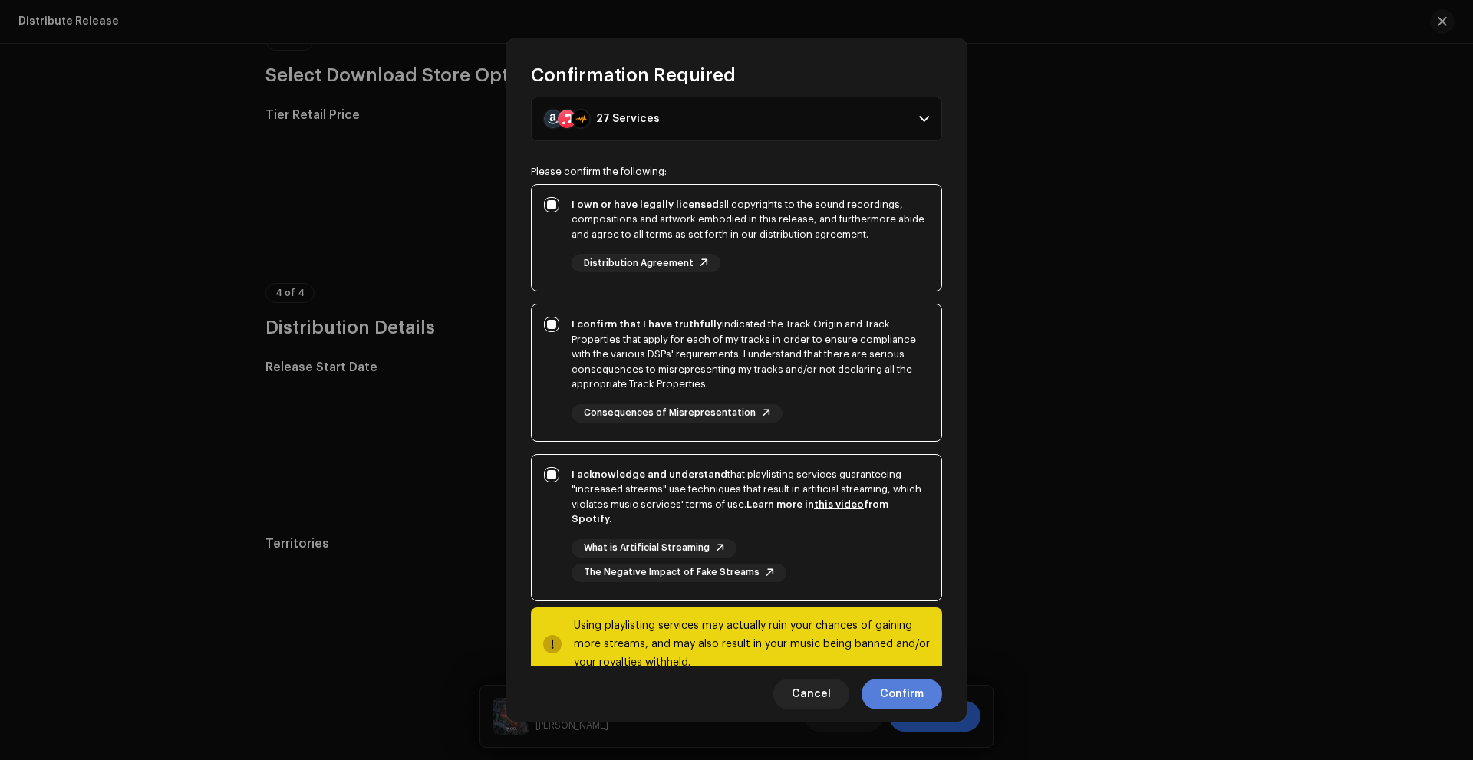
scroll to position [7, 0]
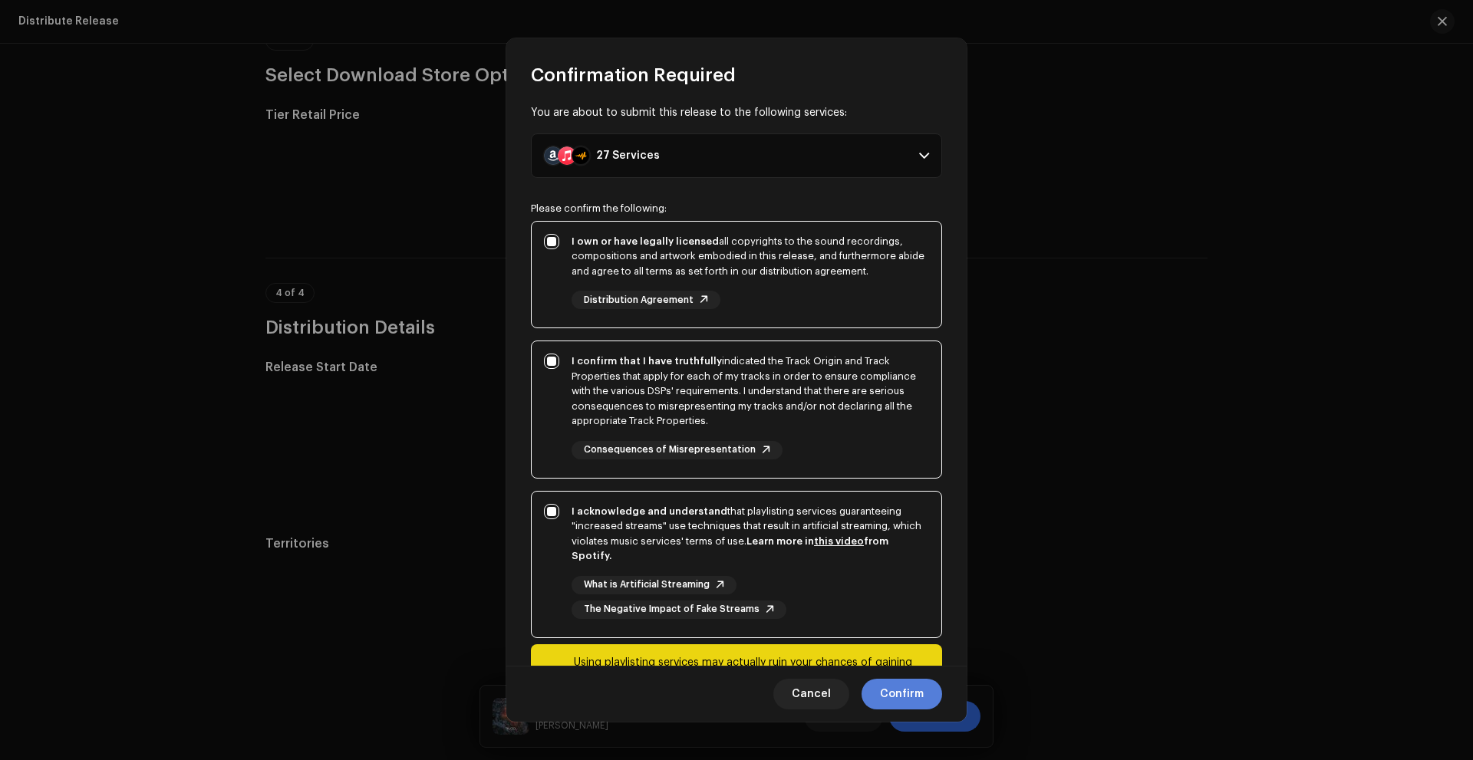
click at [905, 694] on span "Confirm" at bounding box center [902, 694] width 44 height 31
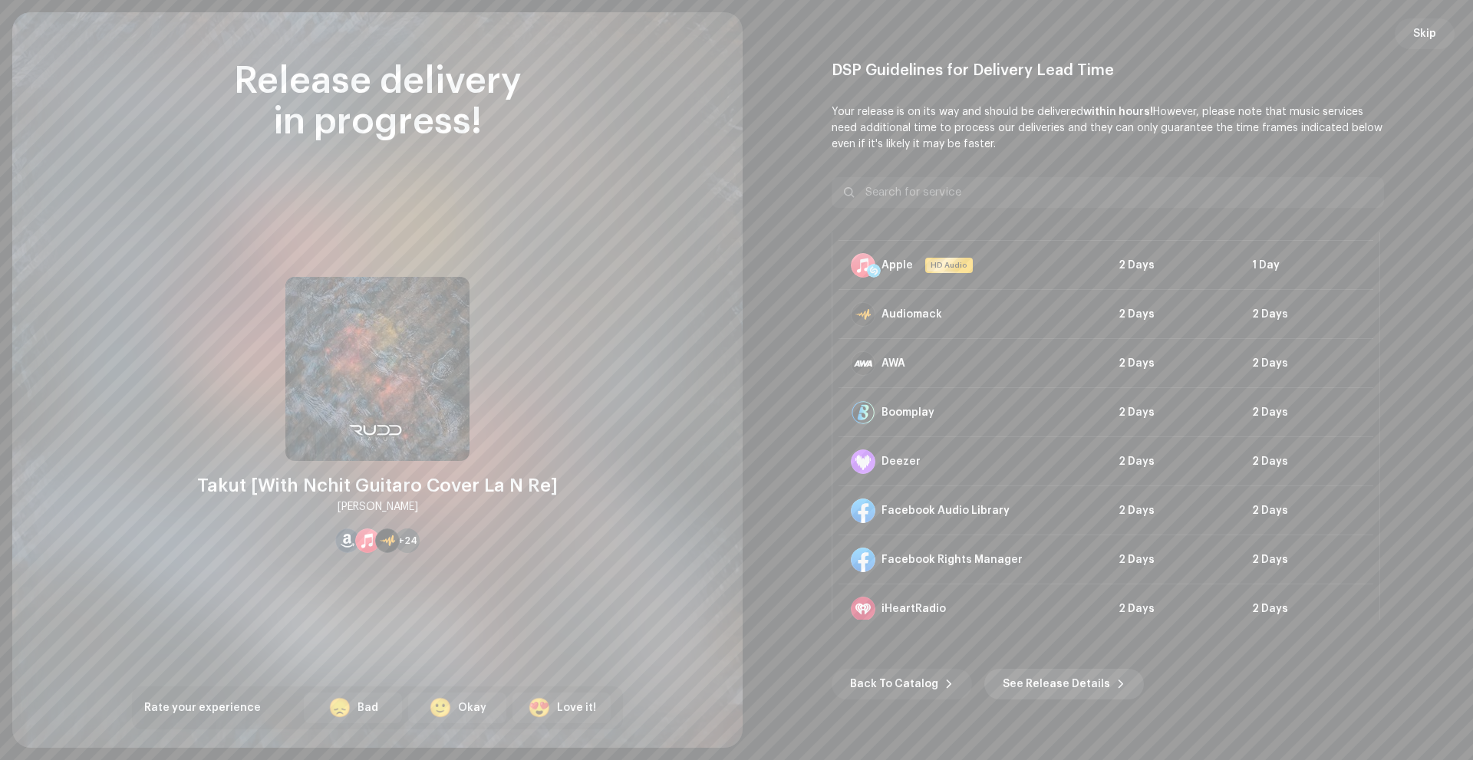
scroll to position [307, 0]
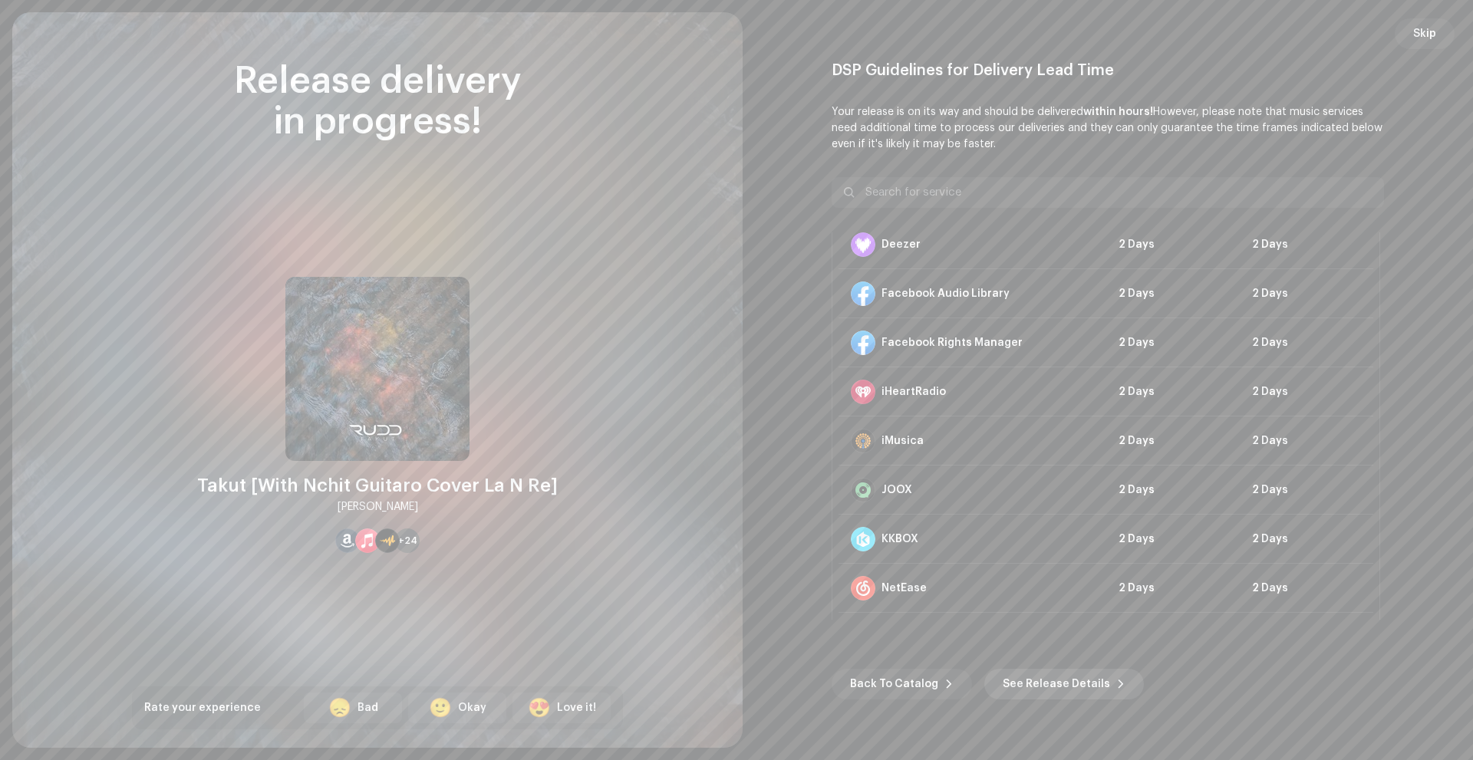
click at [1039, 678] on span "See Release Details" at bounding box center [1056, 684] width 107 height 31
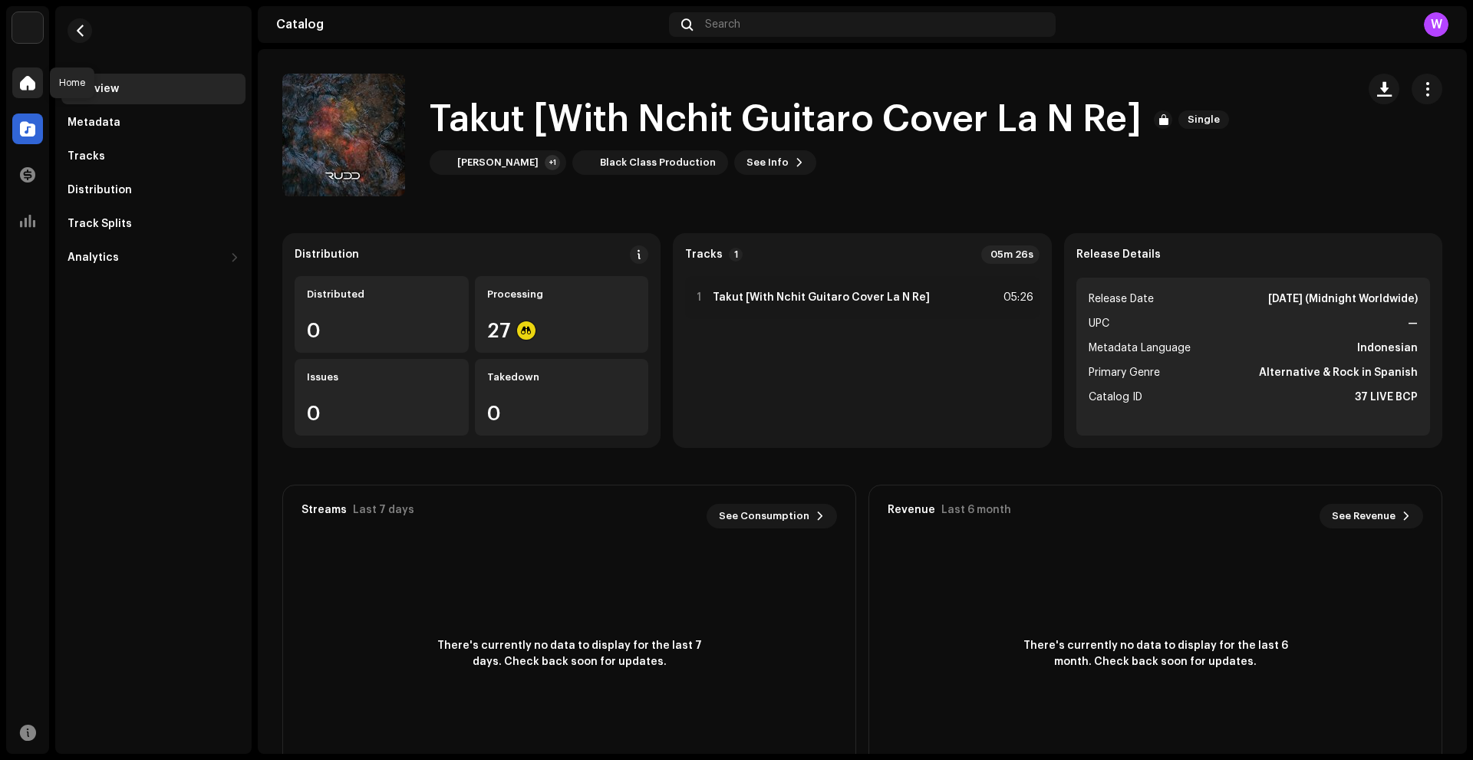
click at [26, 84] on span at bounding box center [27, 83] width 15 height 12
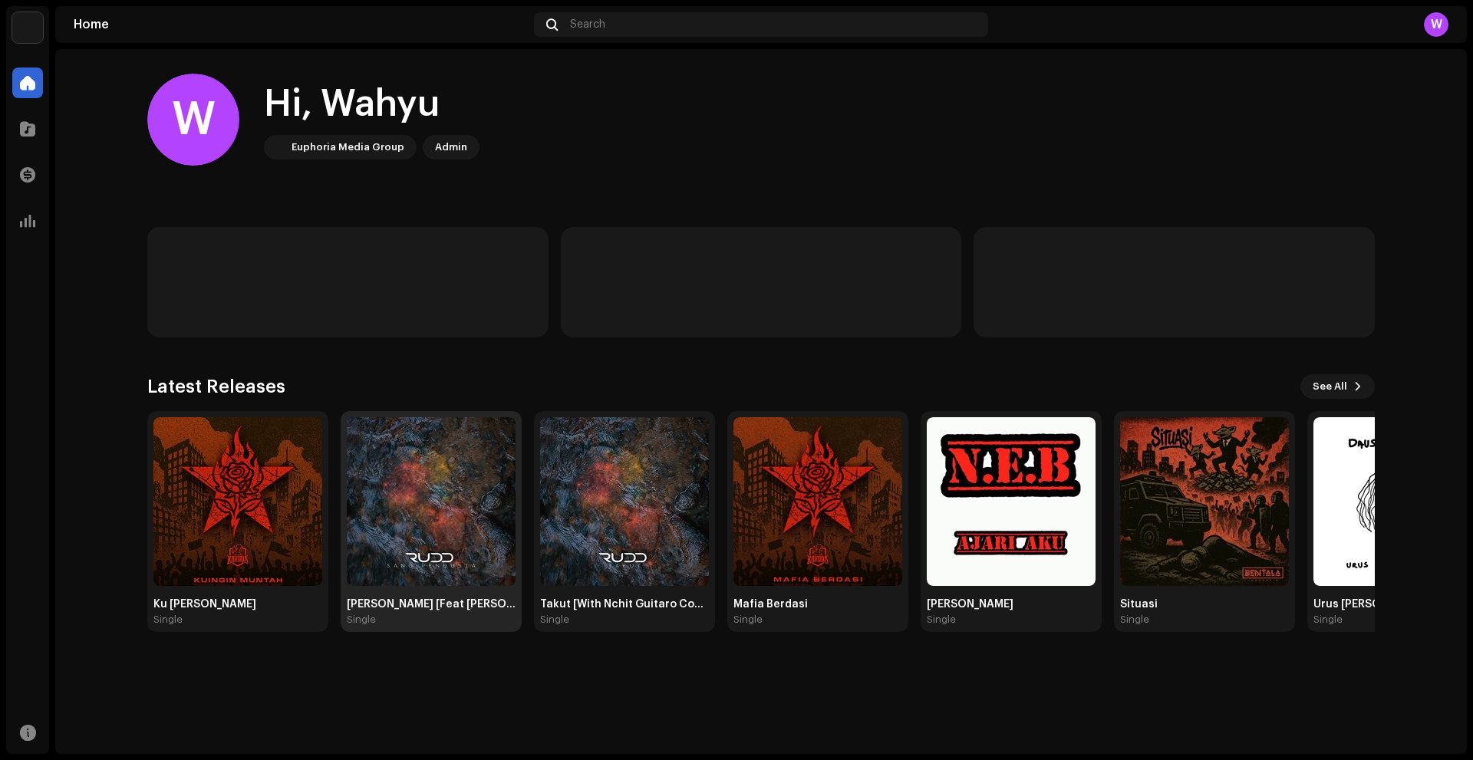
click at [428, 543] on img at bounding box center [431, 501] width 169 height 169
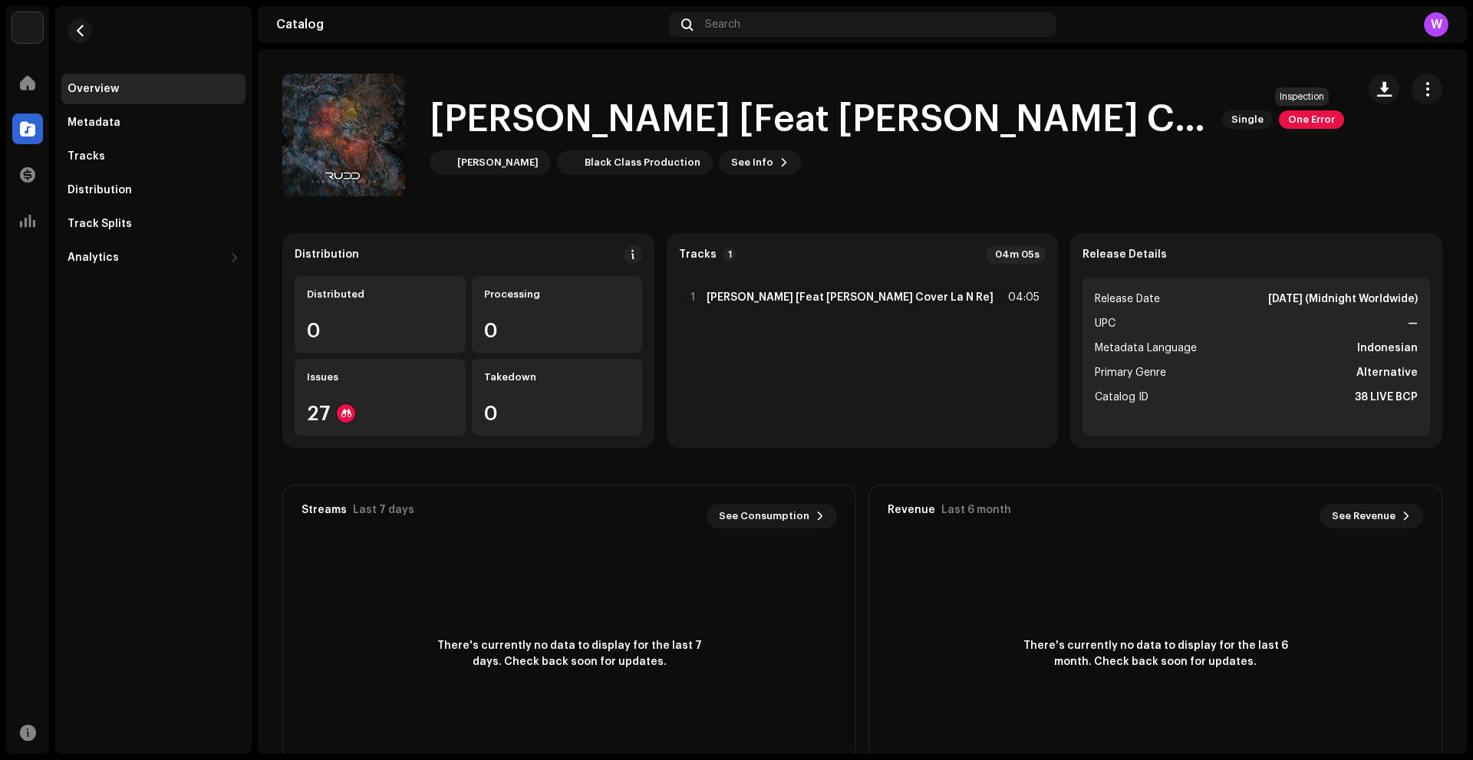
click at [1320, 126] on span "One Error" at bounding box center [1311, 120] width 65 height 18
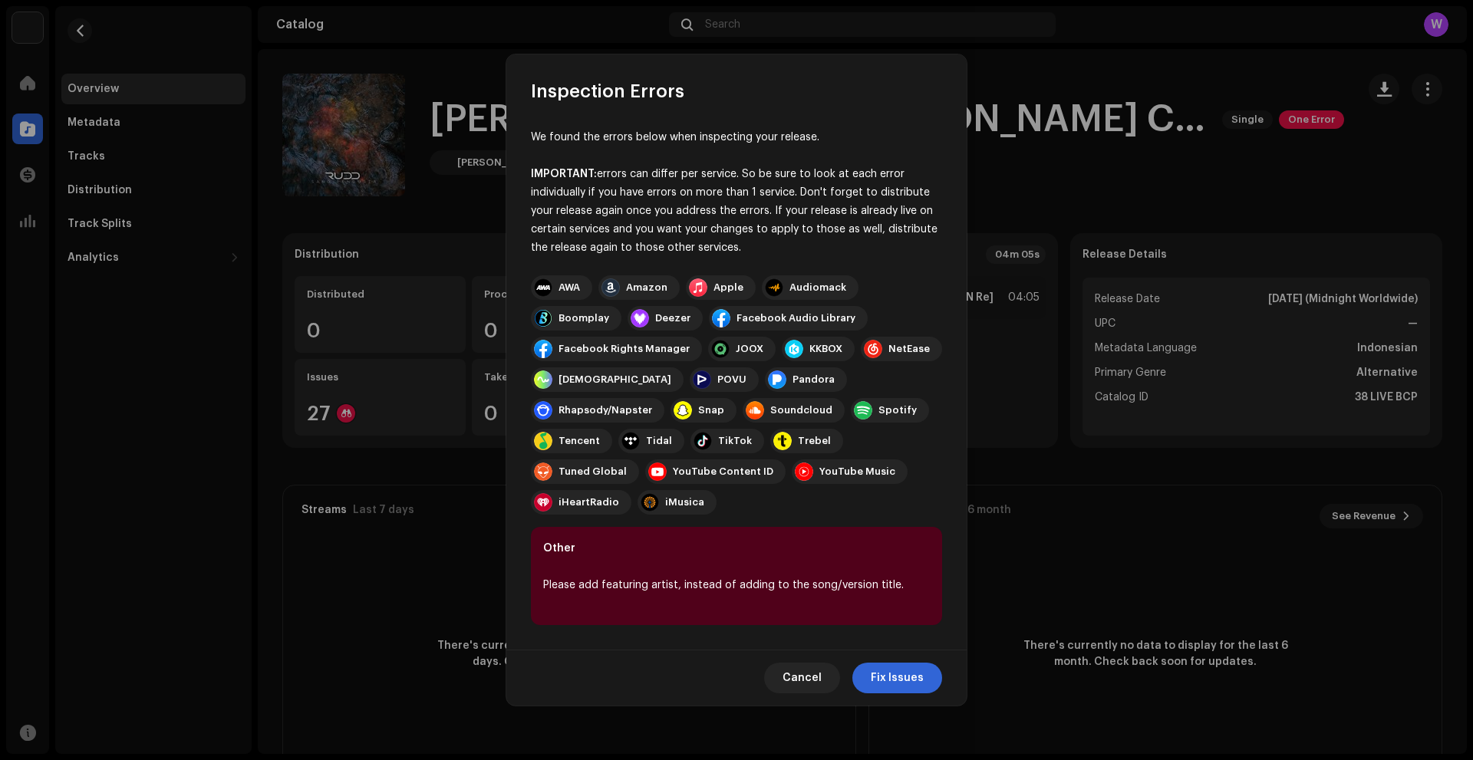
click at [879, 650] on div "Cancel Fix Issues" at bounding box center [736, 678] width 460 height 56
click at [877, 663] on span "Fix Issues" at bounding box center [897, 678] width 53 height 31
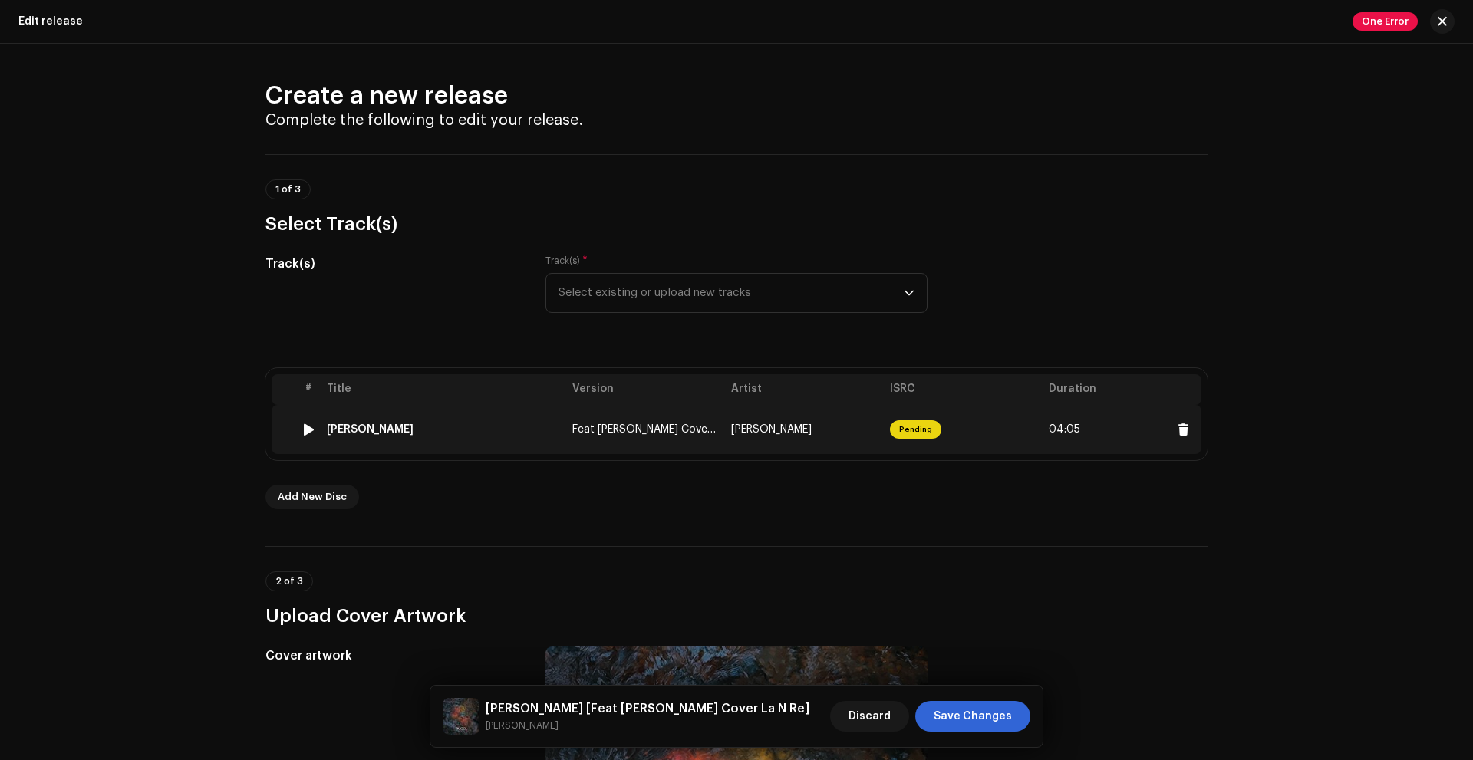
click at [708, 436] on td "Feat Marshall Cover La N Re" at bounding box center [645, 429] width 159 height 49
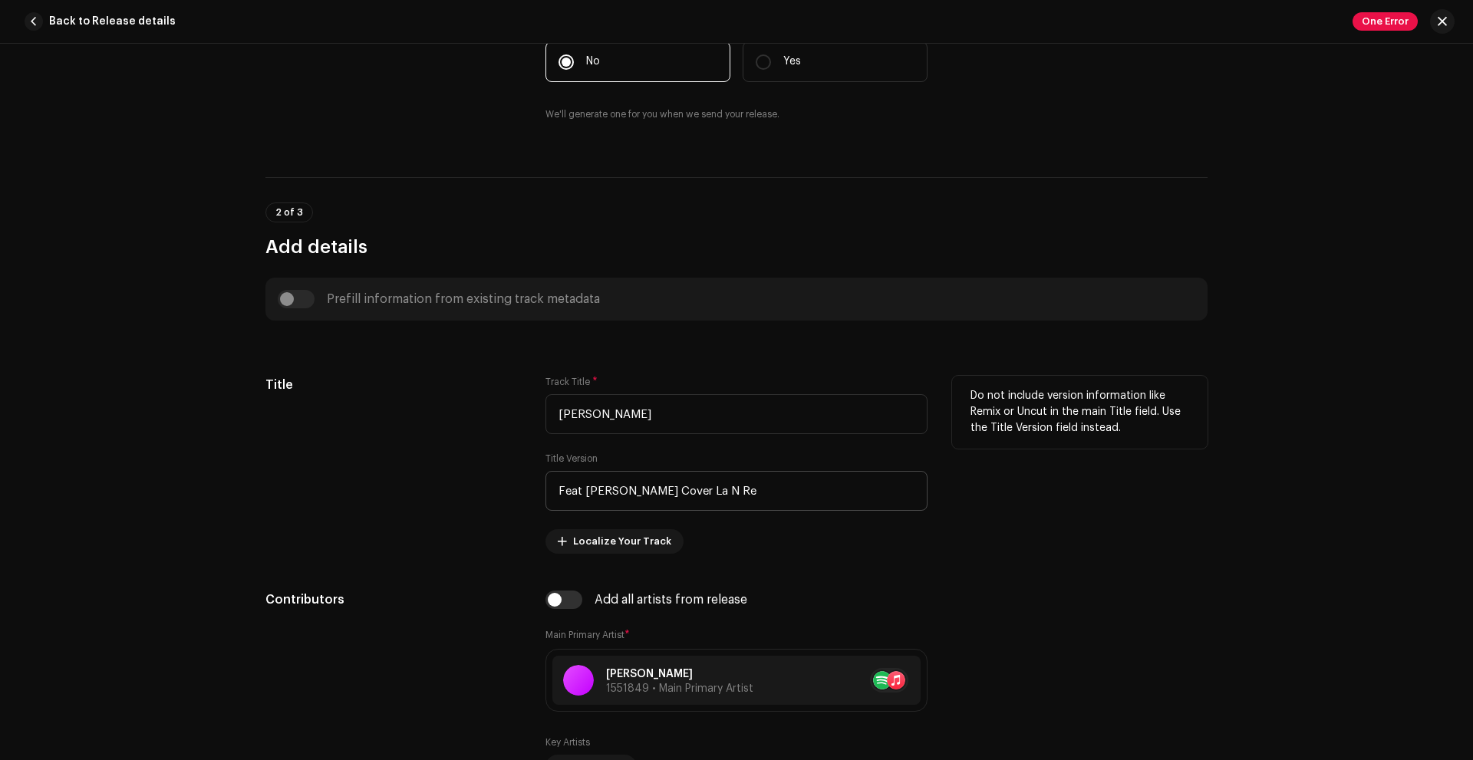
scroll to position [460, 0]
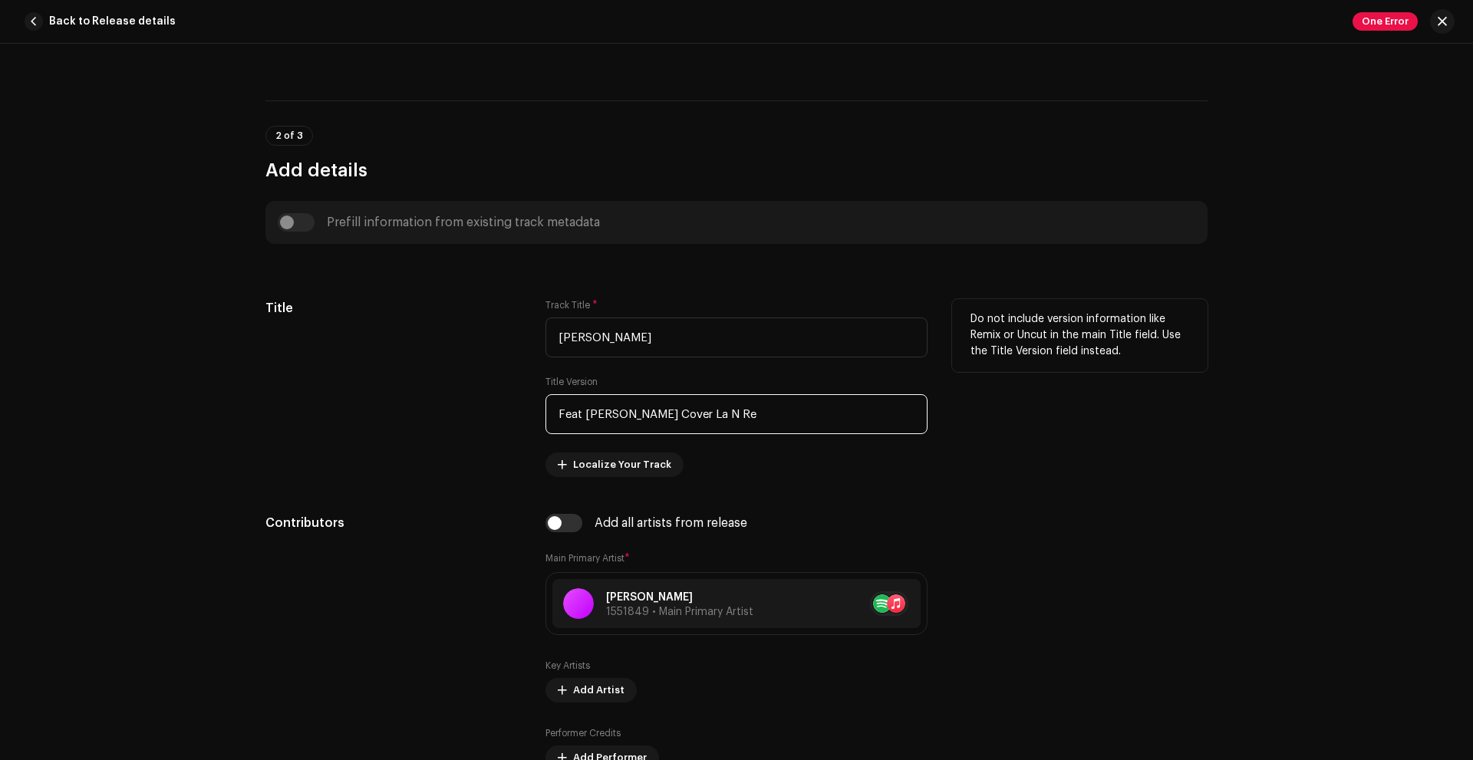
drag, startPoint x: 576, startPoint y: 413, endPoint x: 553, endPoint y: 412, distance: 23.0
click at [553, 412] on input "Feat Marshall Cover La N Re" at bounding box center [737, 414] width 382 height 40
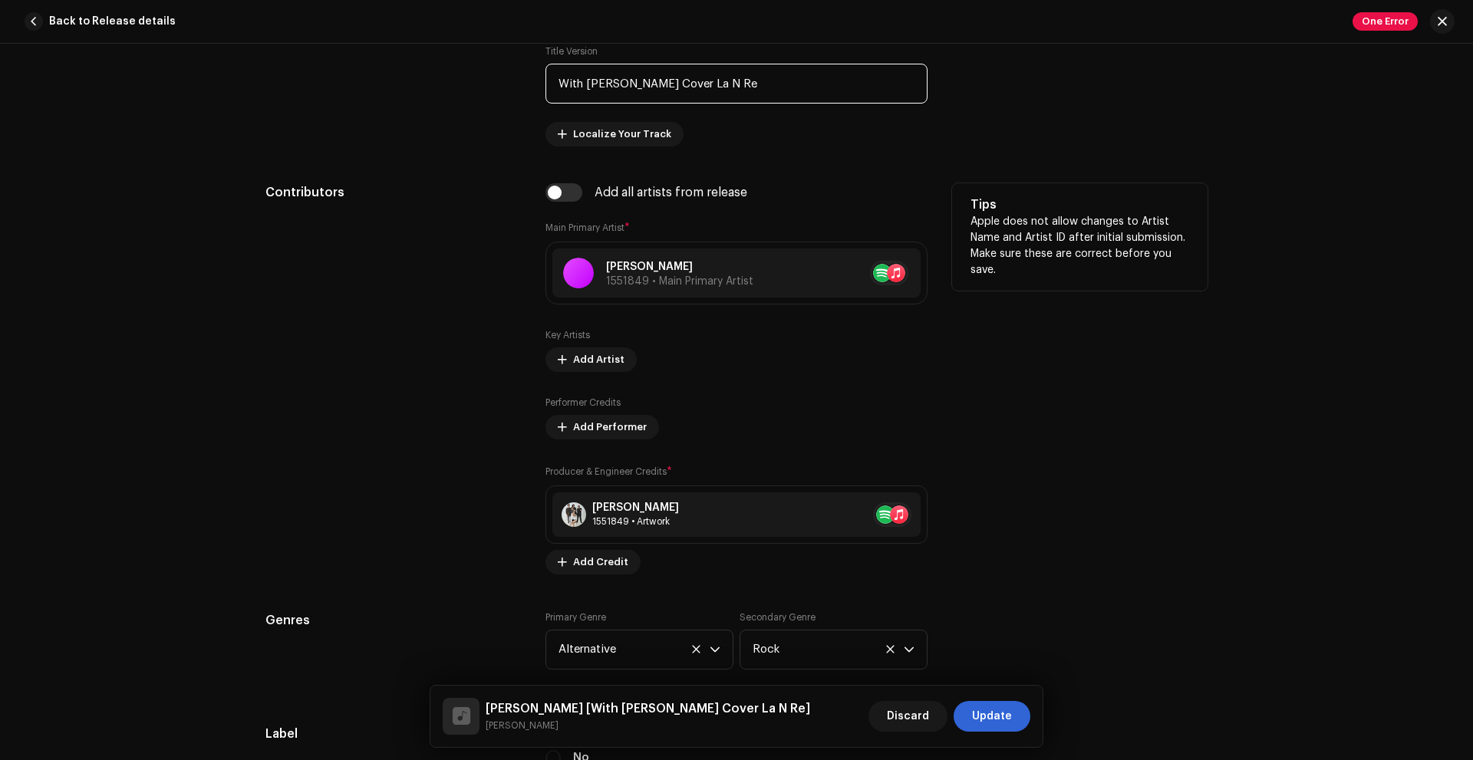
scroll to position [767, 0]
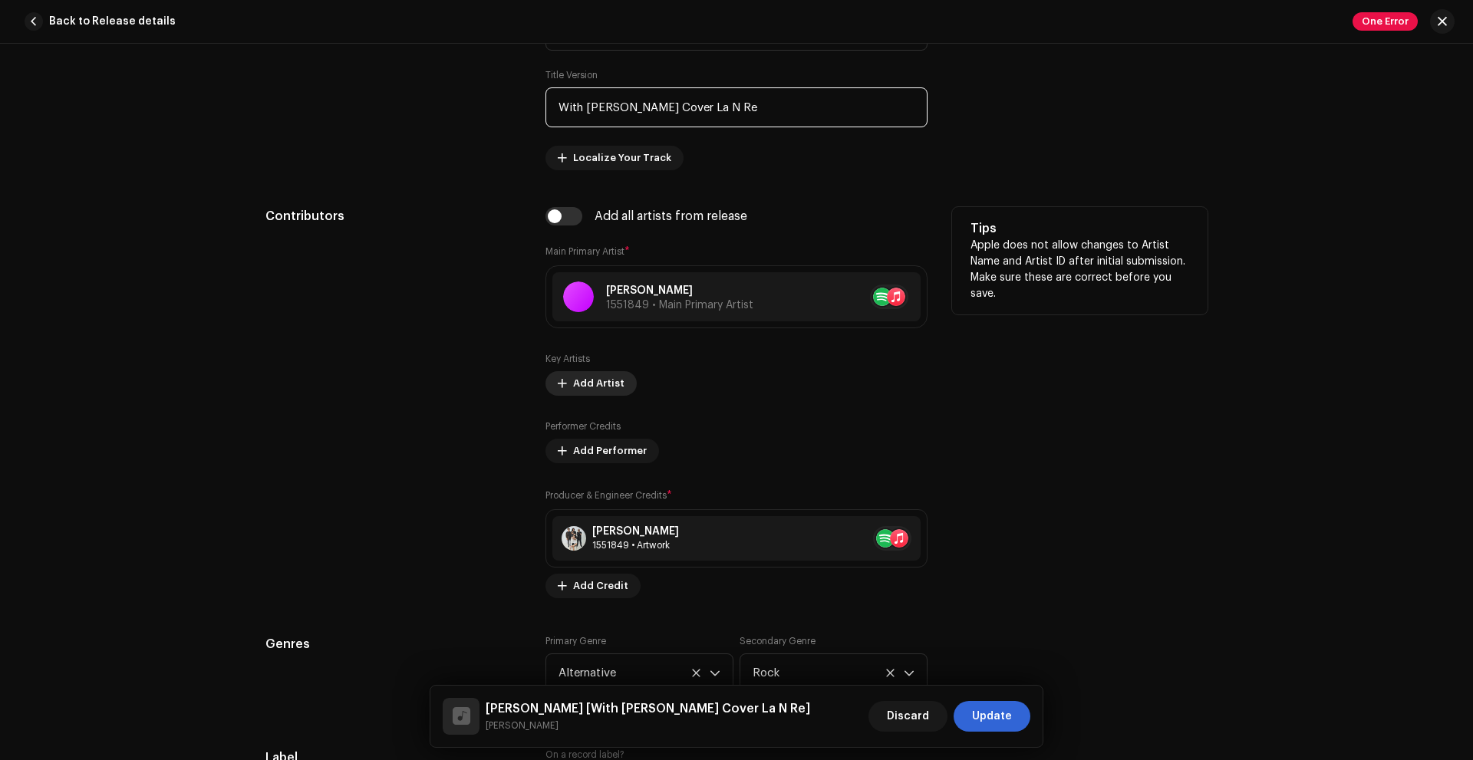
type input "With Marshall Cover La N Re"
click at [588, 382] on span "Add Artist" at bounding box center [598, 383] width 51 height 31
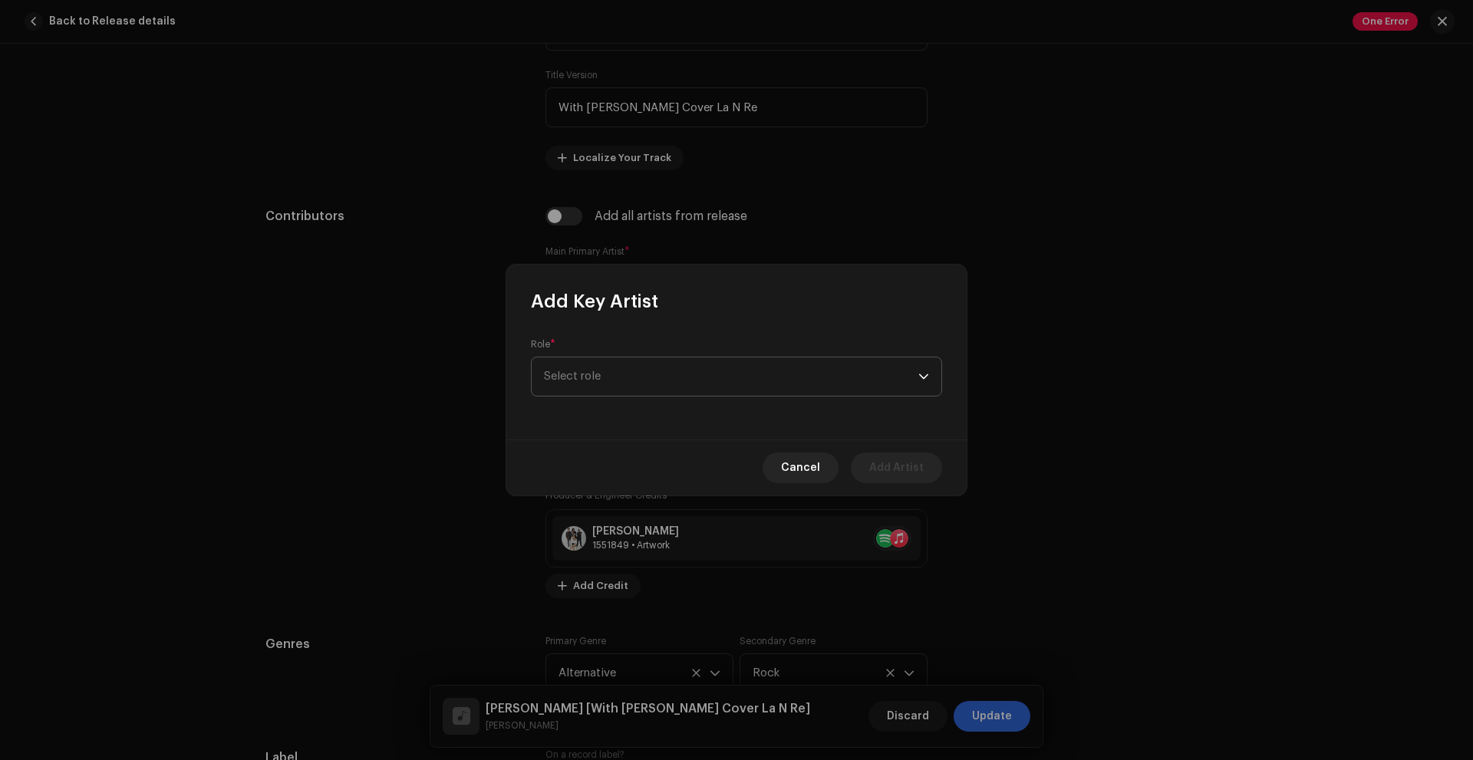
click at [595, 379] on span "Select role" at bounding box center [731, 377] width 374 height 38
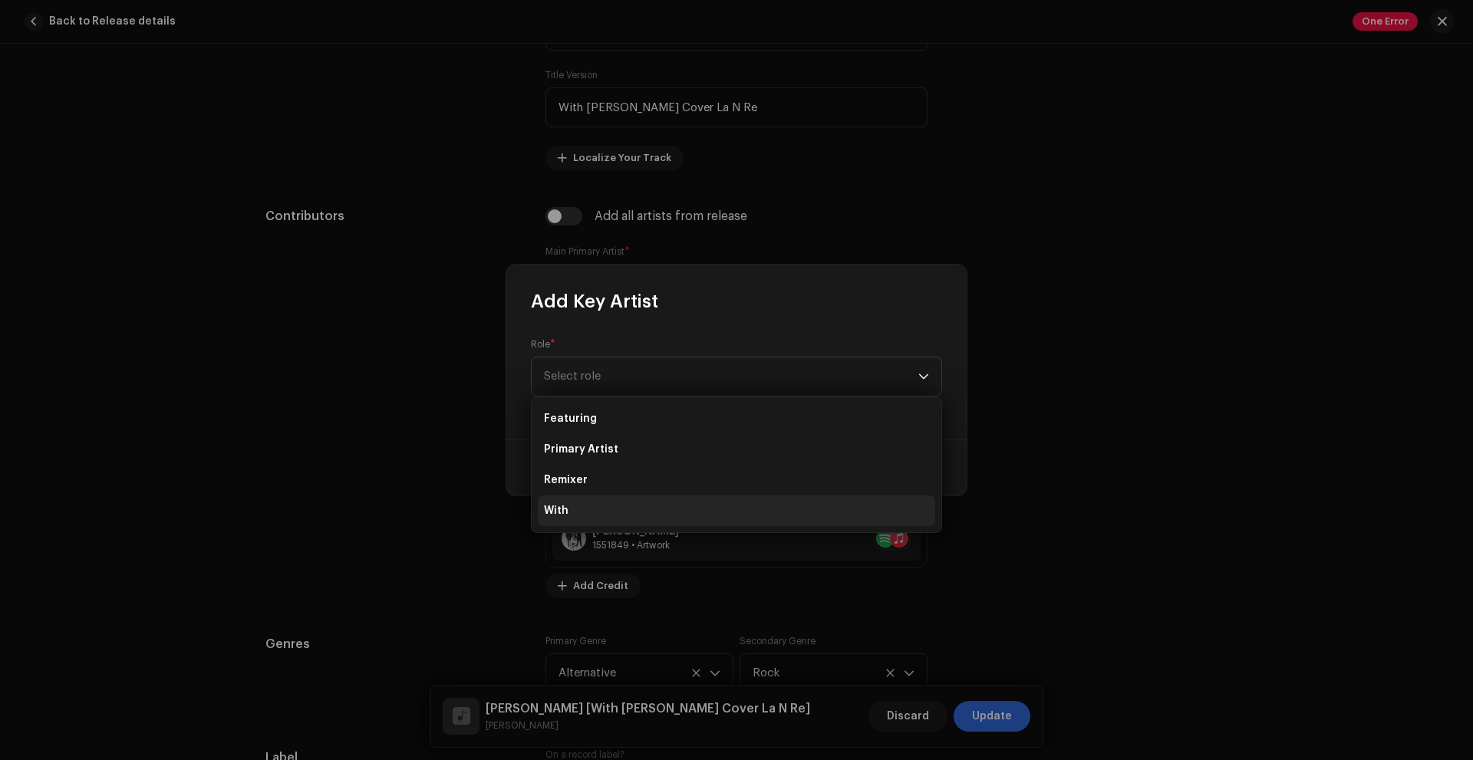
click at [579, 503] on li "With" at bounding box center [736, 511] width 397 height 31
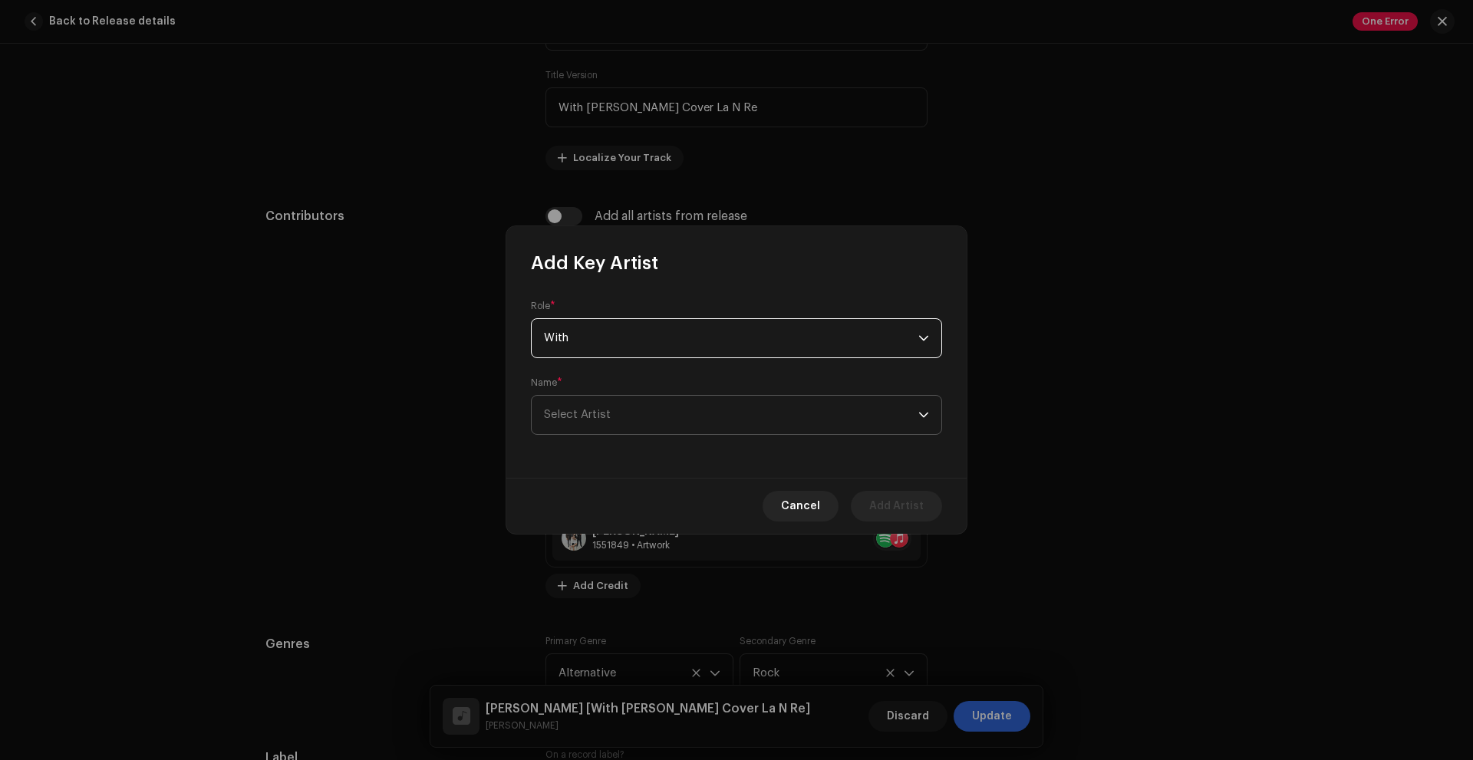
click at [608, 416] on span "Select Artist" at bounding box center [577, 415] width 67 height 12
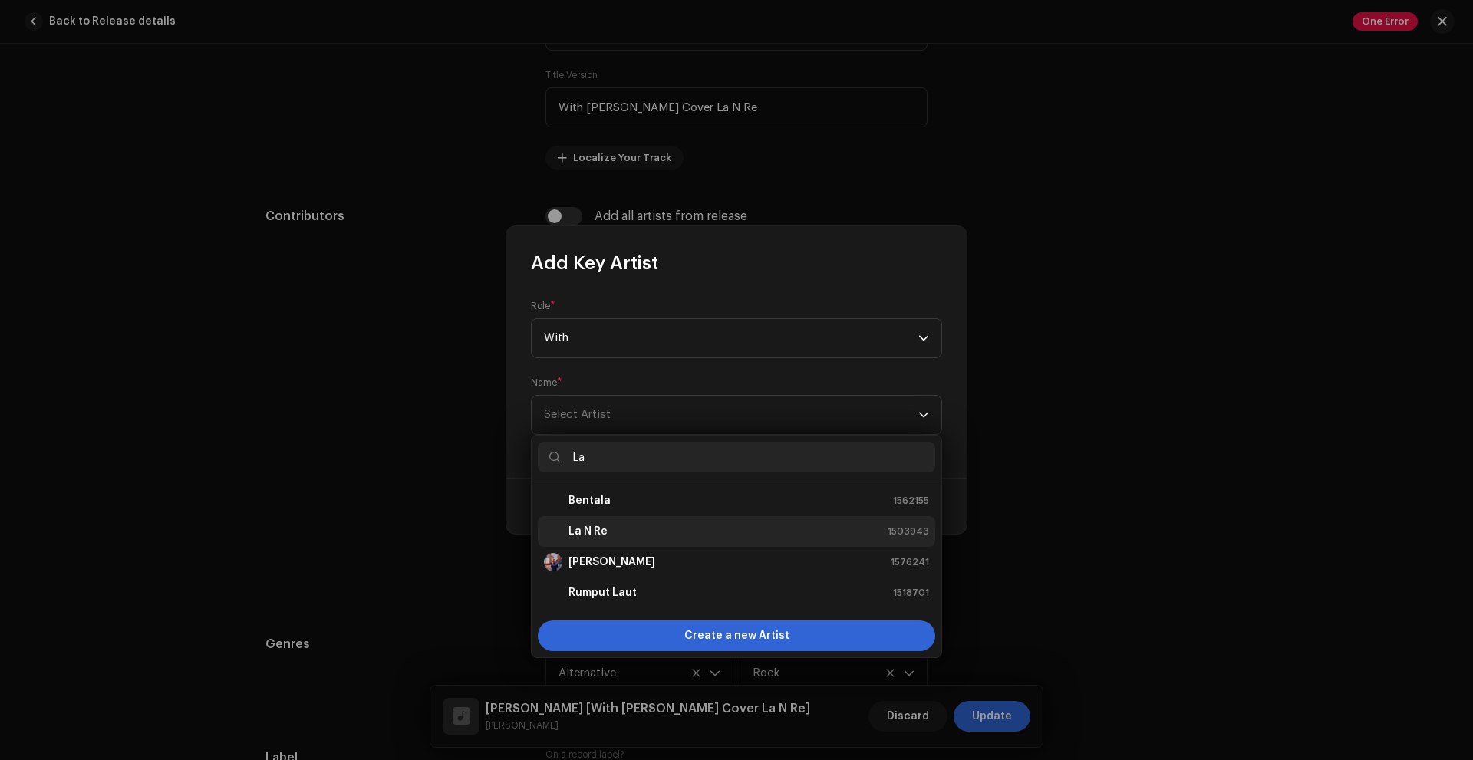
type input "La"
click at [603, 536] on strong "La N Re" at bounding box center [588, 531] width 39 height 15
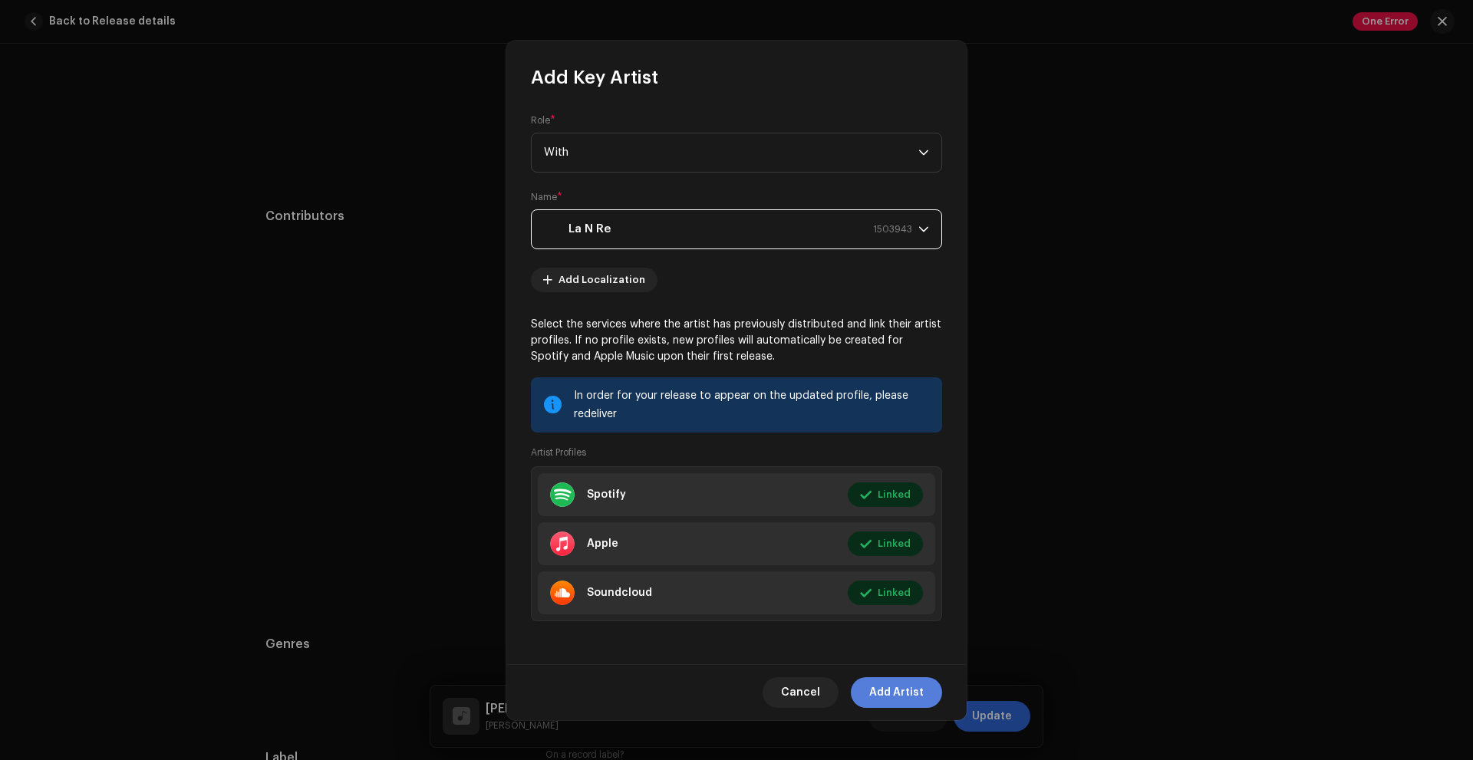
click at [902, 692] on span "Add Artist" at bounding box center [896, 693] width 54 height 31
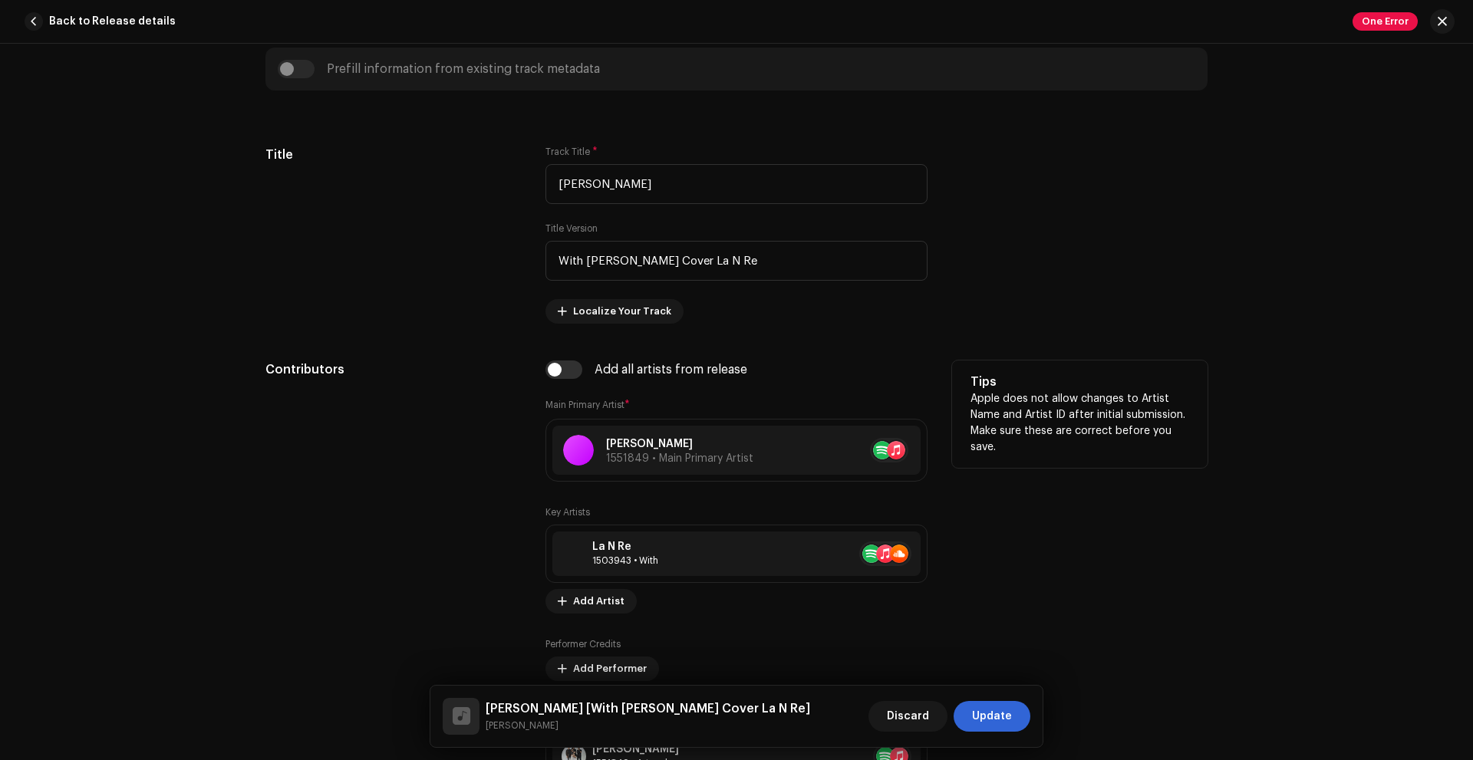
scroll to position [460, 0]
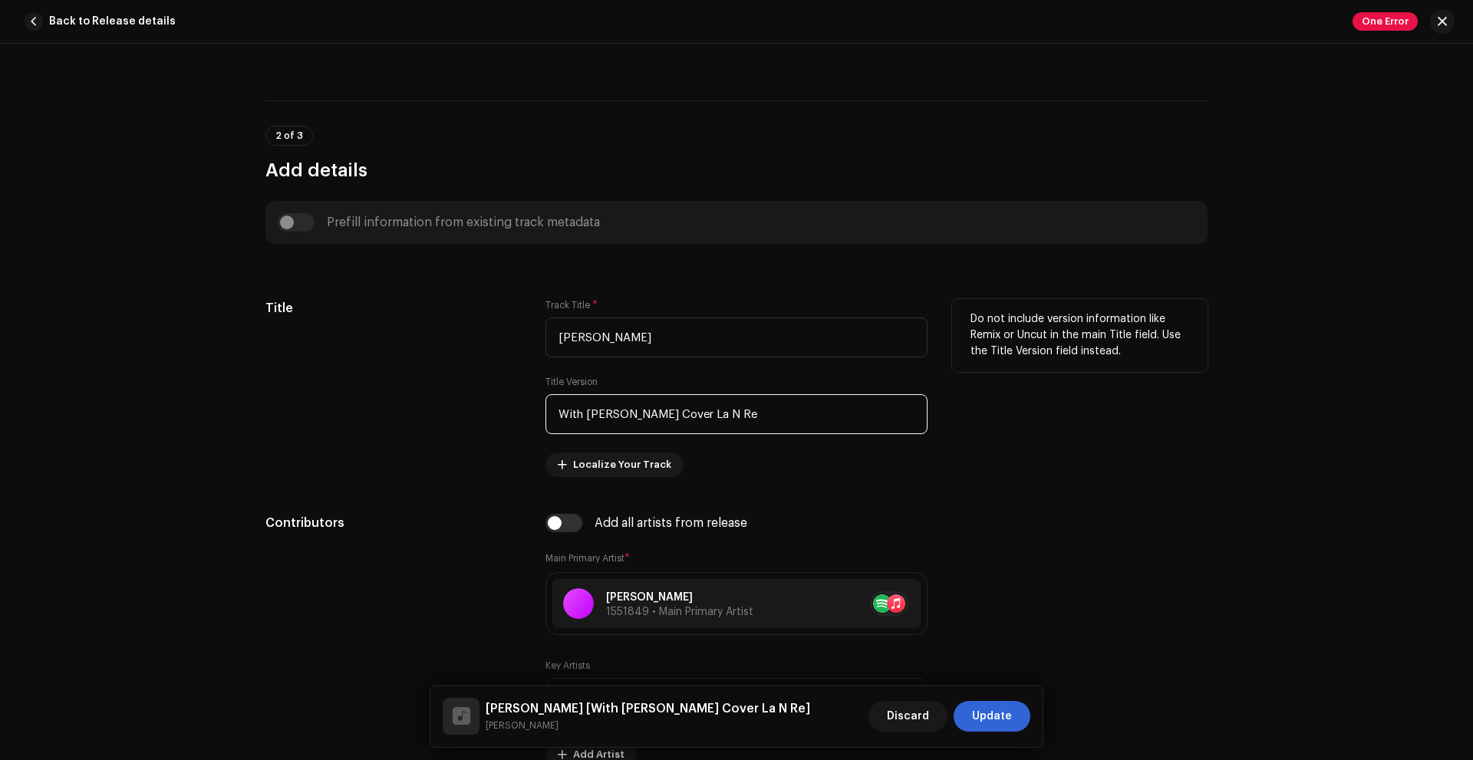
drag, startPoint x: 579, startPoint y: 420, endPoint x: 545, endPoint y: 420, distance: 33.8
click at [546, 420] on input "With Marshall Cover La N Re" at bounding box center [737, 414] width 382 height 40
click at [575, 417] on input "With Marshall Cover La N Re" at bounding box center [737, 414] width 382 height 40
drag, startPoint x: 578, startPoint y: 419, endPoint x: 546, endPoint y: 417, distance: 31.5
click at [546, 417] on input "With Marshall Cover La N Re" at bounding box center [737, 414] width 382 height 40
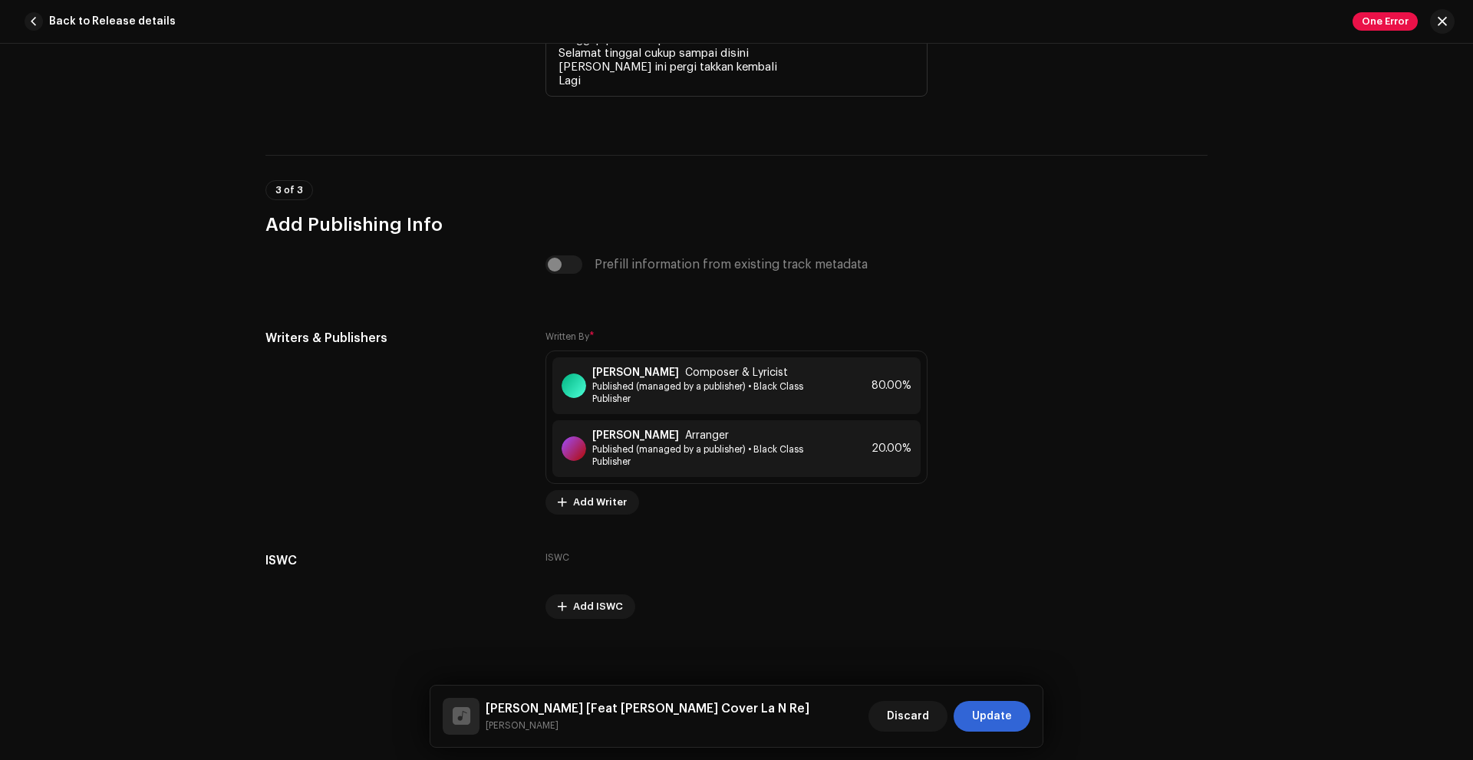
scroll to position [3459, 0]
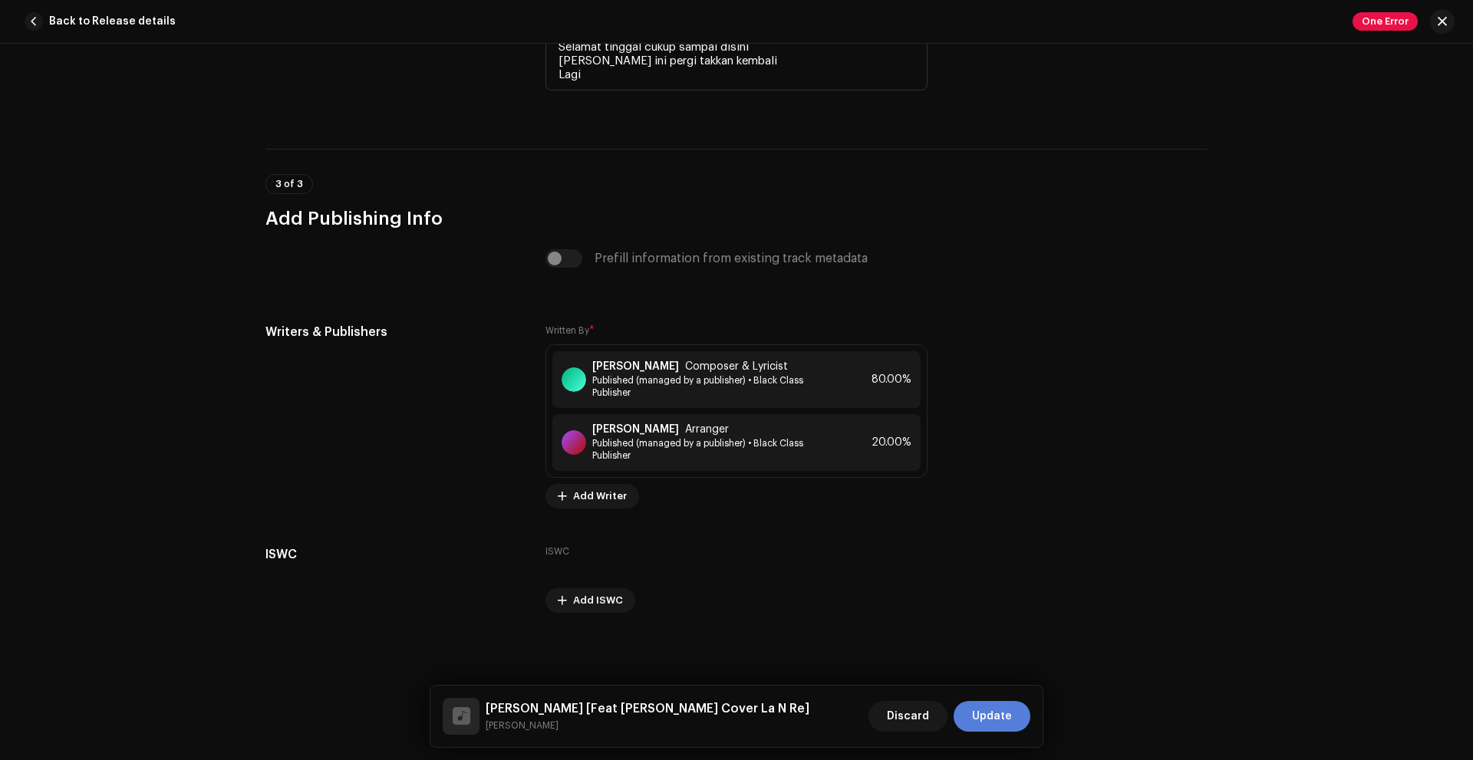
type input "Feat Marshall Cover La N Re"
click at [1018, 705] on button "Update" at bounding box center [992, 716] width 77 height 31
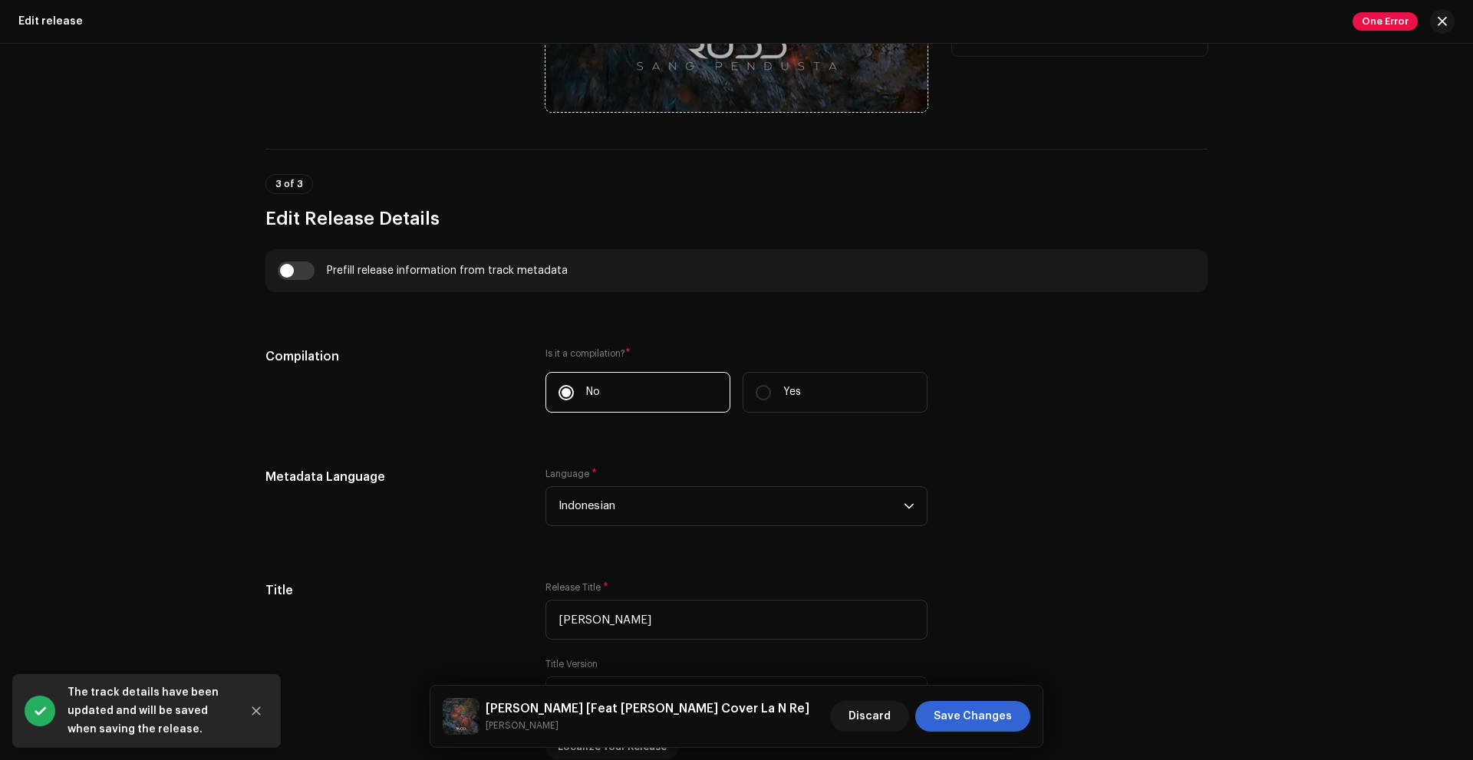
scroll to position [921, 0]
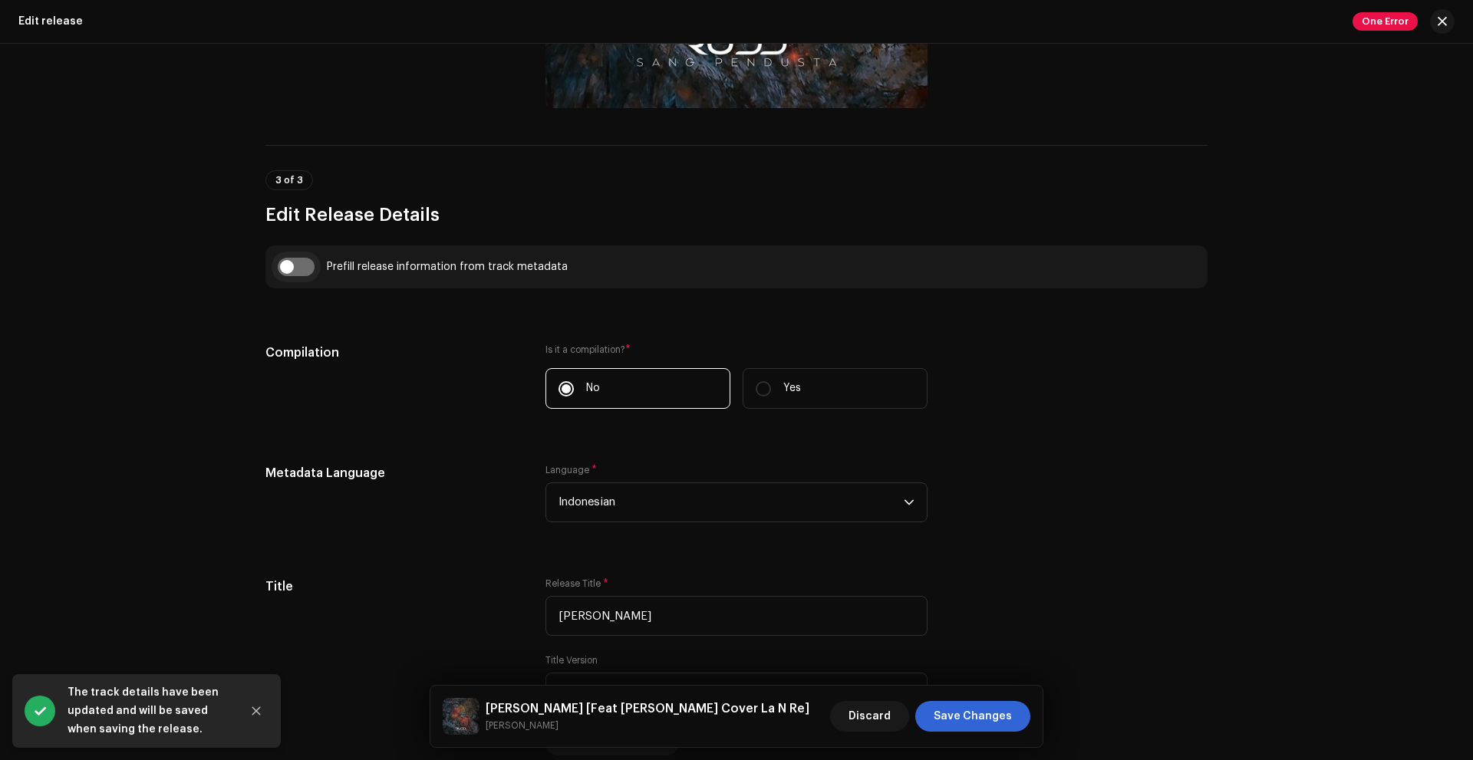
click at [290, 266] on input "checkbox" at bounding box center [296, 267] width 37 height 18
checkbox input "true"
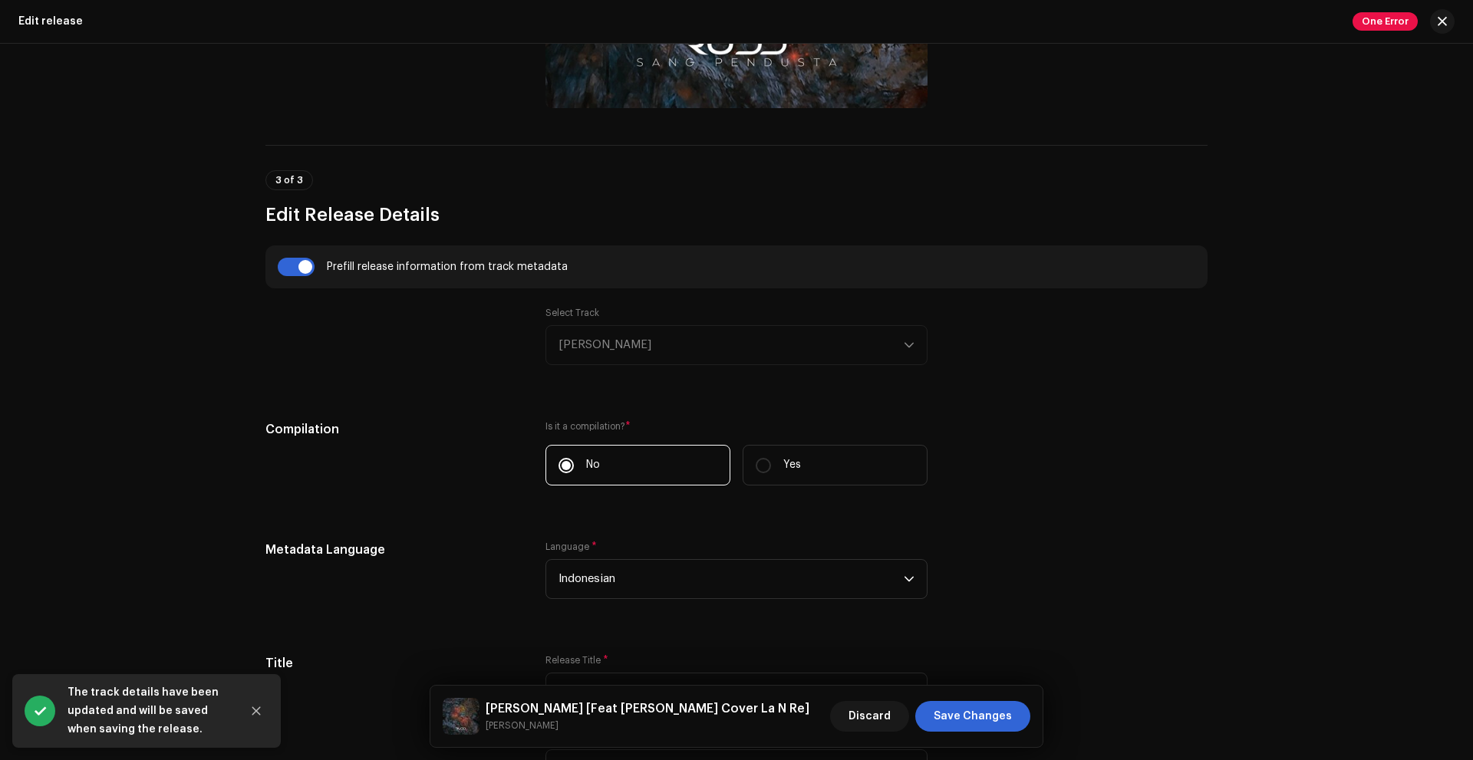
click at [626, 345] on div "Select Track Sang Pendusta" at bounding box center [737, 336] width 382 height 58
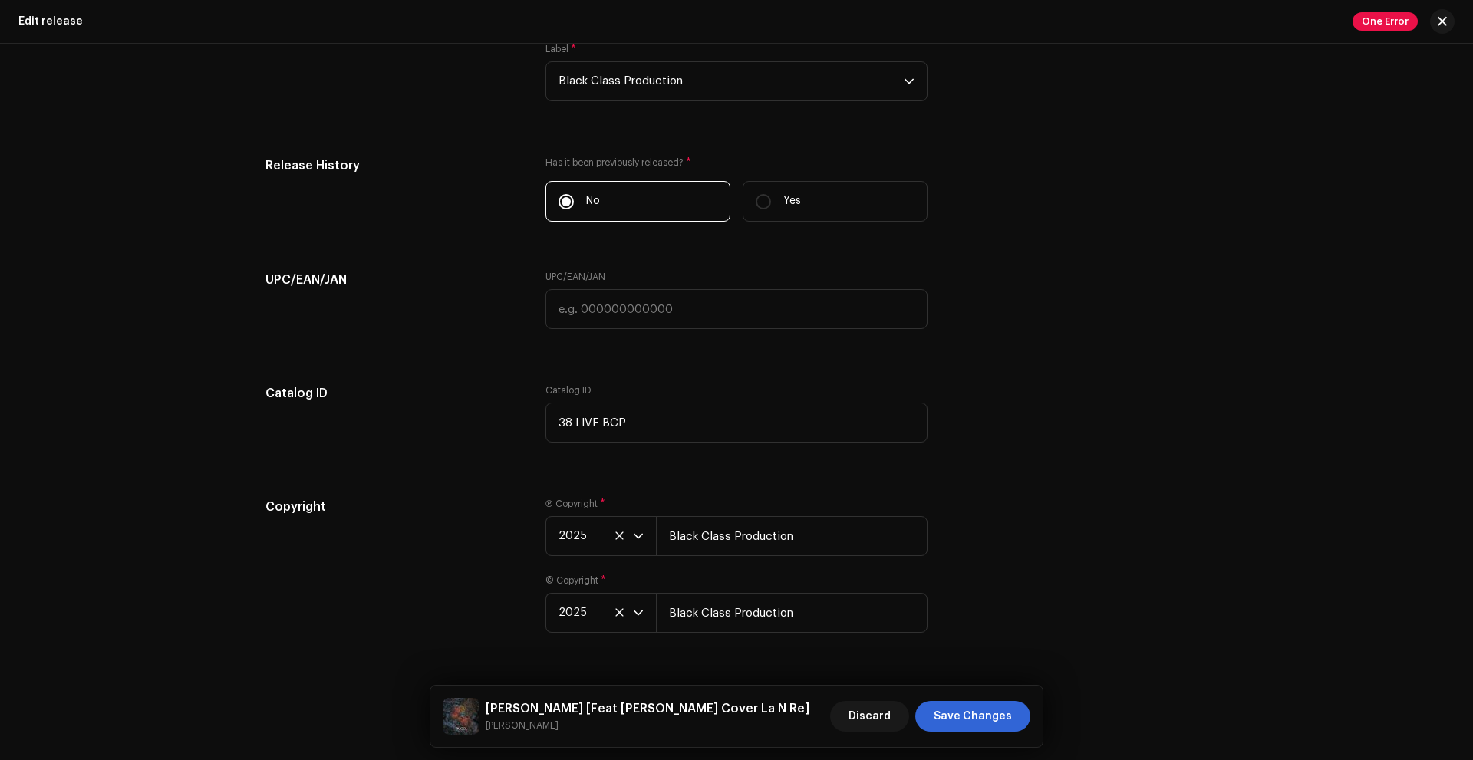
scroll to position [2687, 0]
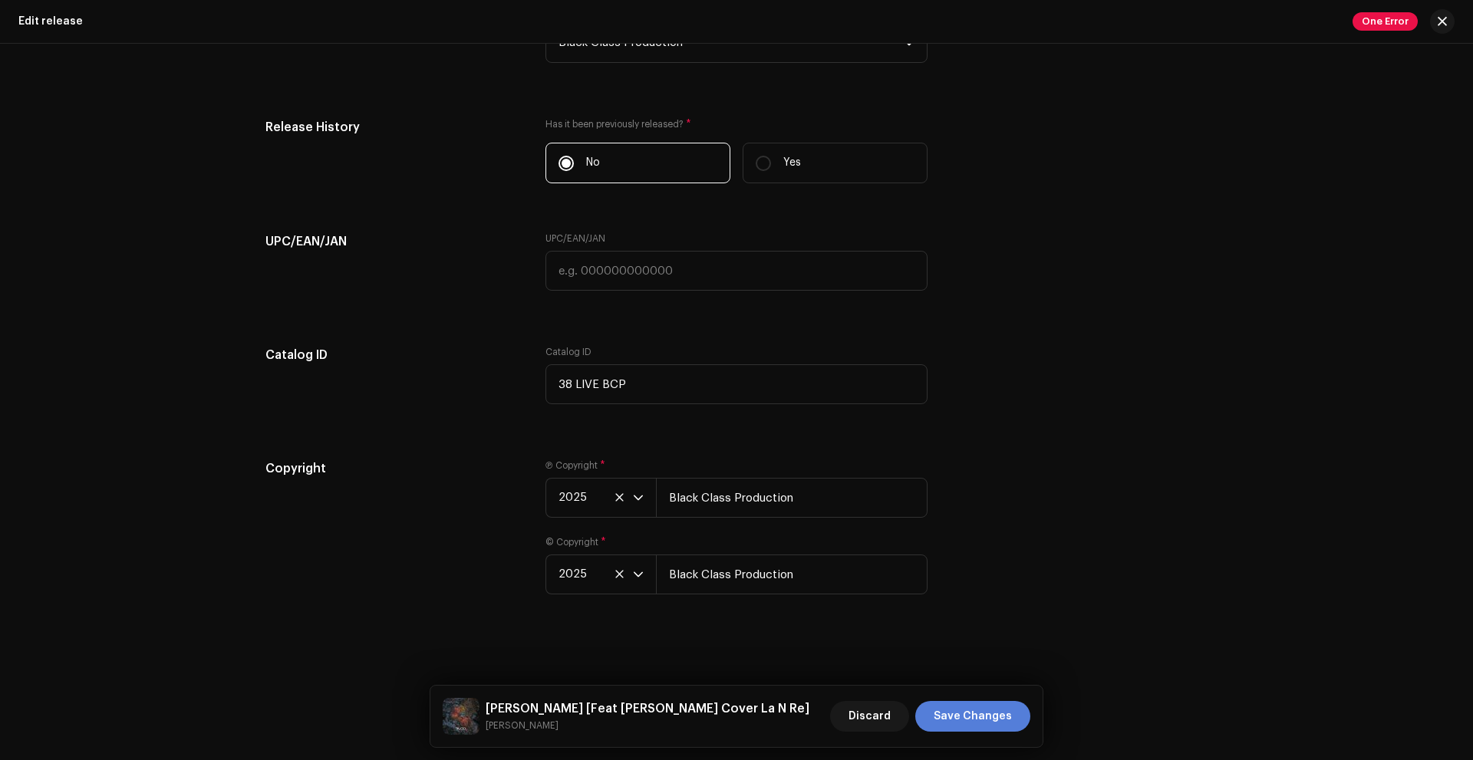
click at [968, 703] on span "Save Changes" at bounding box center [973, 716] width 78 height 31
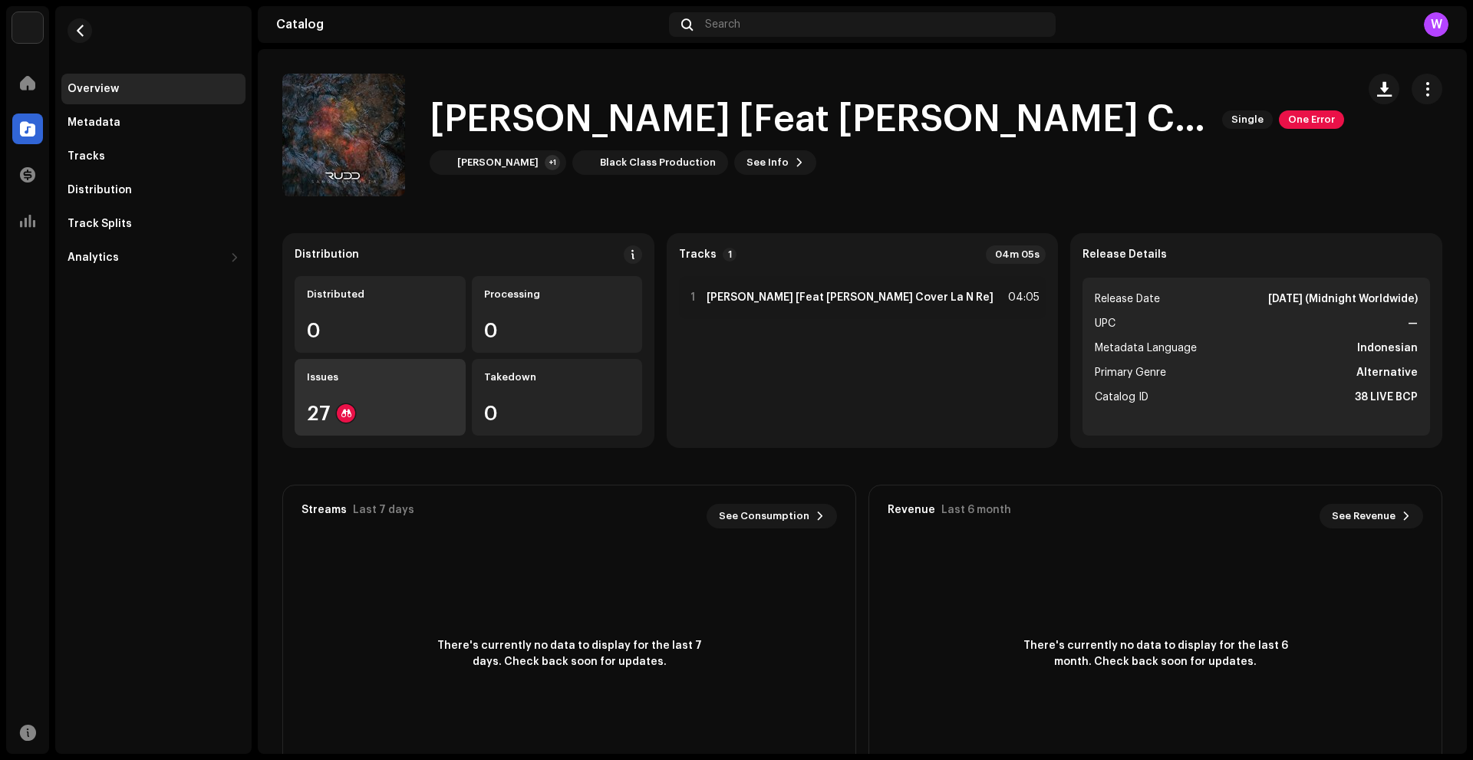
click at [391, 388] on div "Issues 27" at bounding box center [380, 397] width 171 height 77
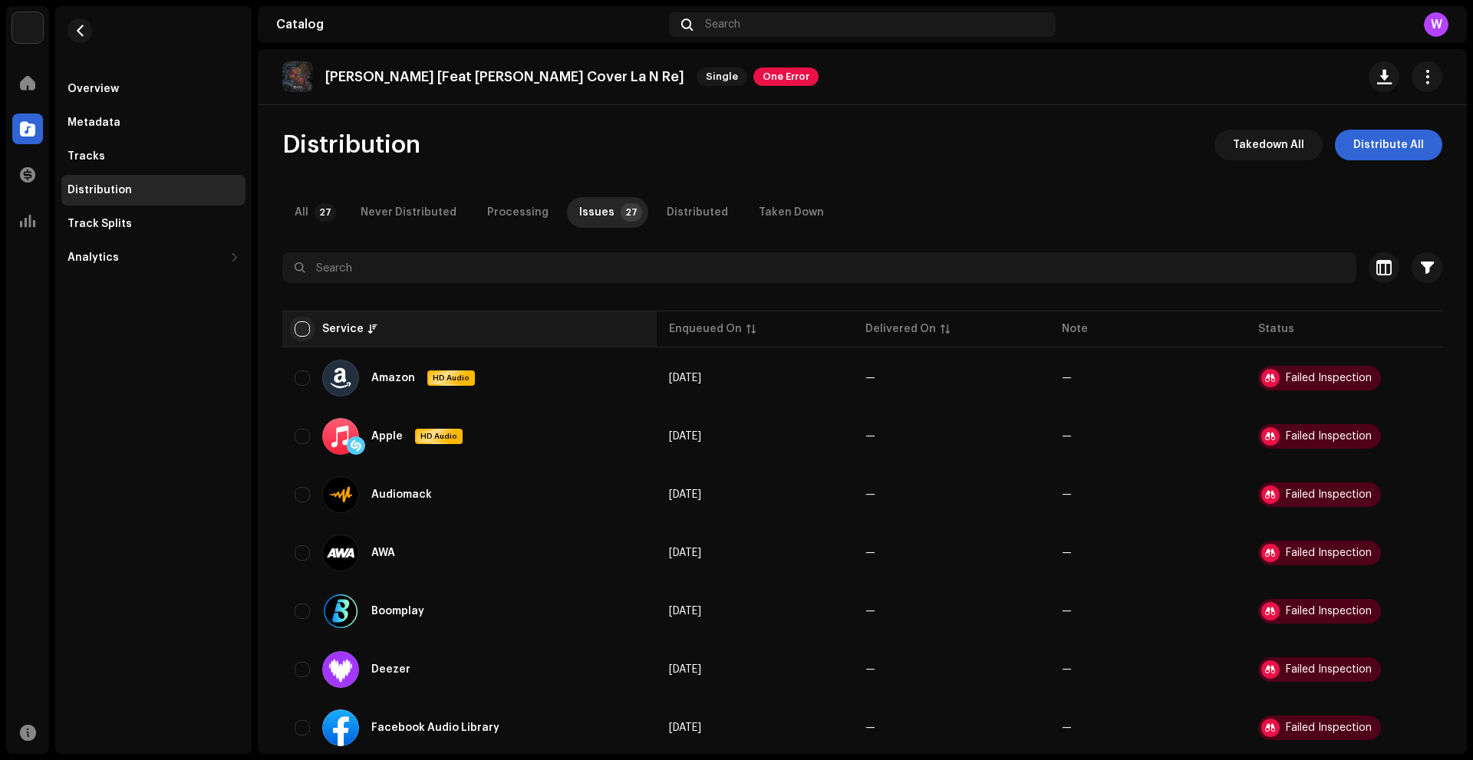
click at [307, 329] on input "checkbox" at bounding box center [302, 329] width 15 height 15
checkbox input "true"
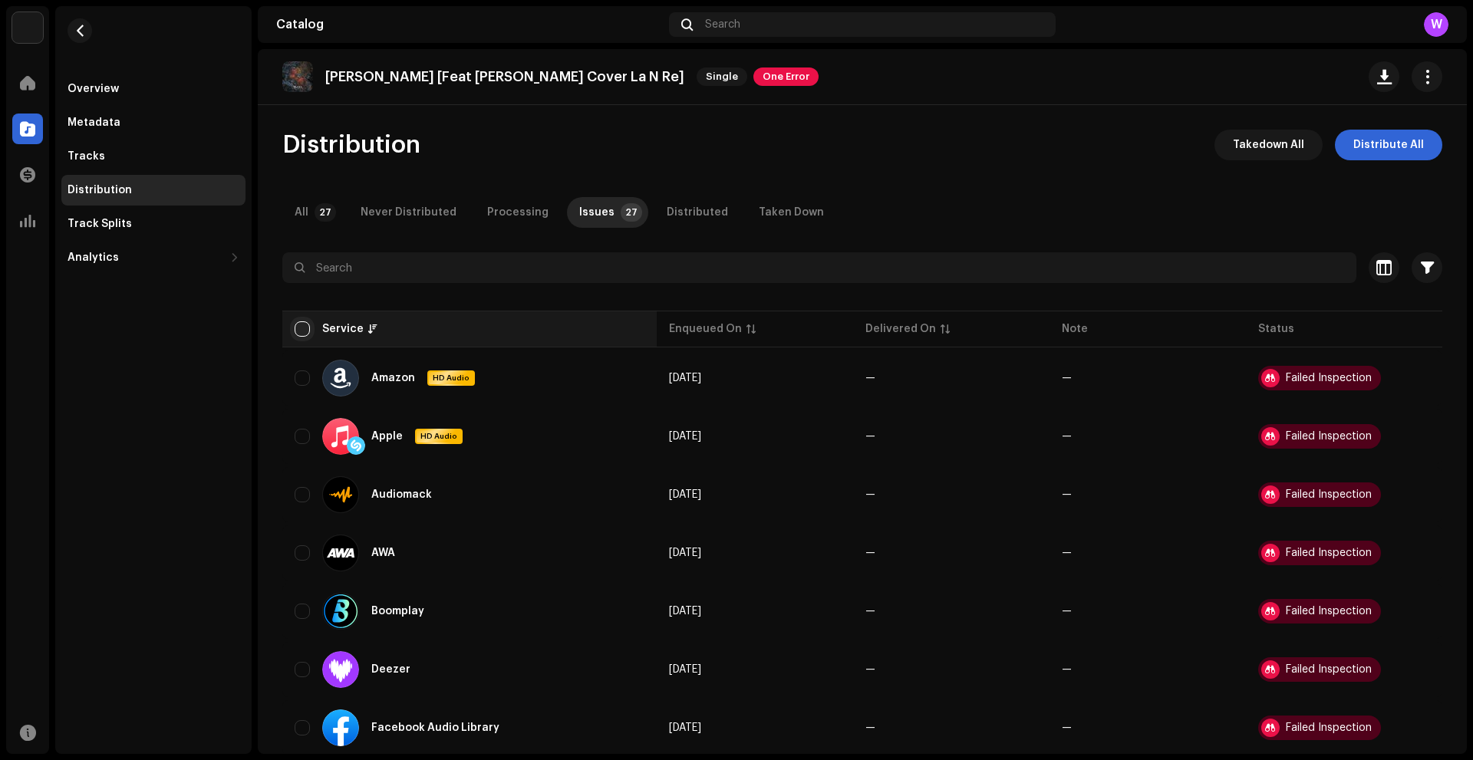
checkbox input "true"
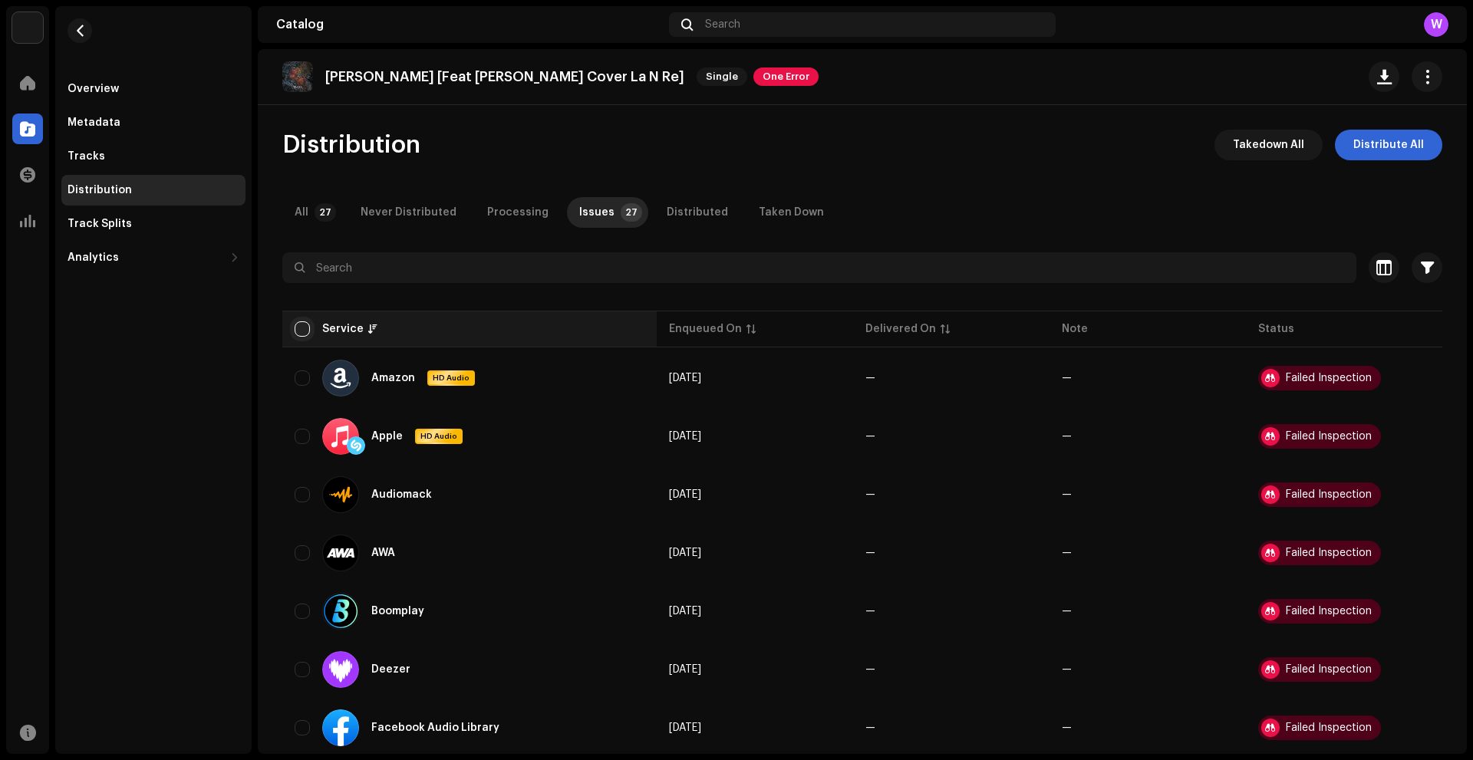
checkbox input "true"
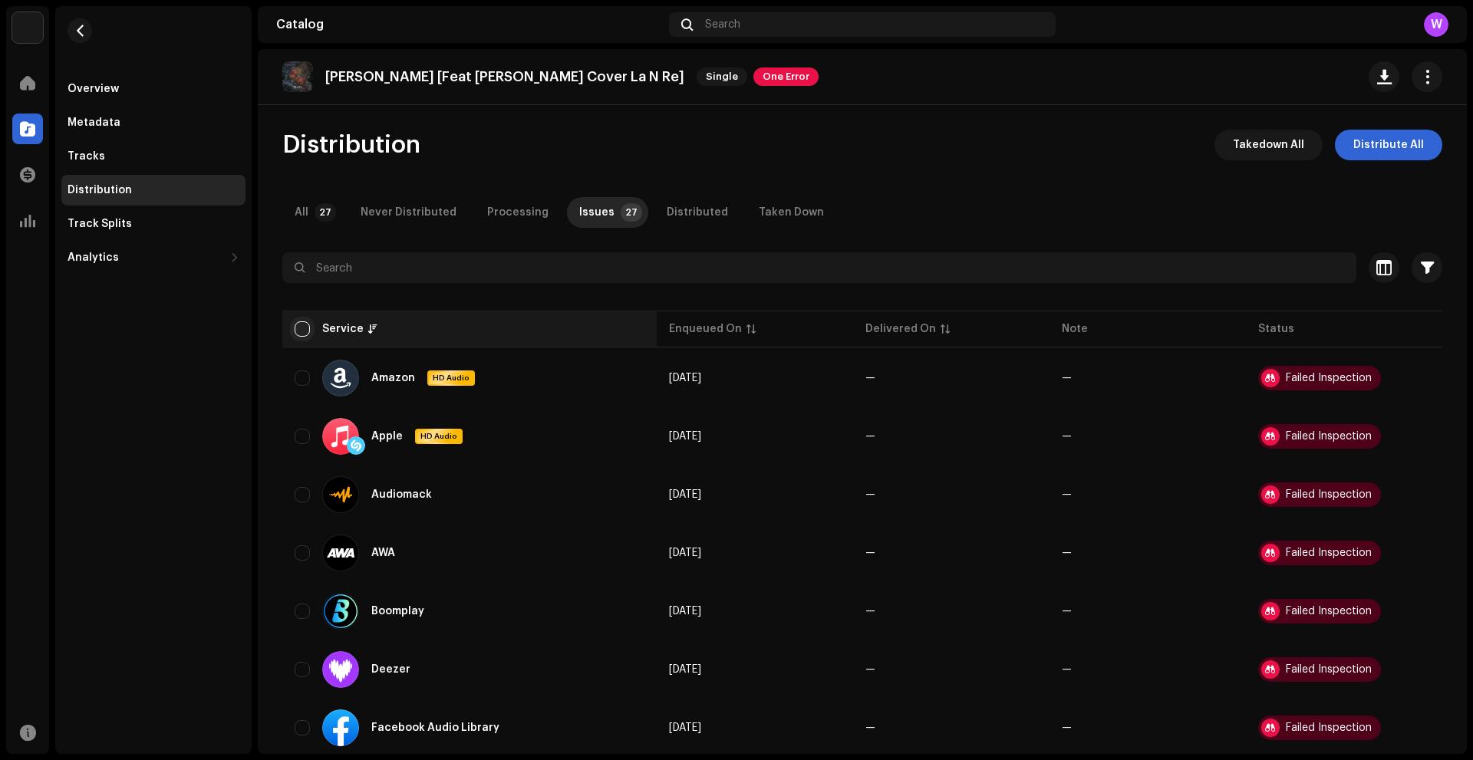
checkbox input "true"
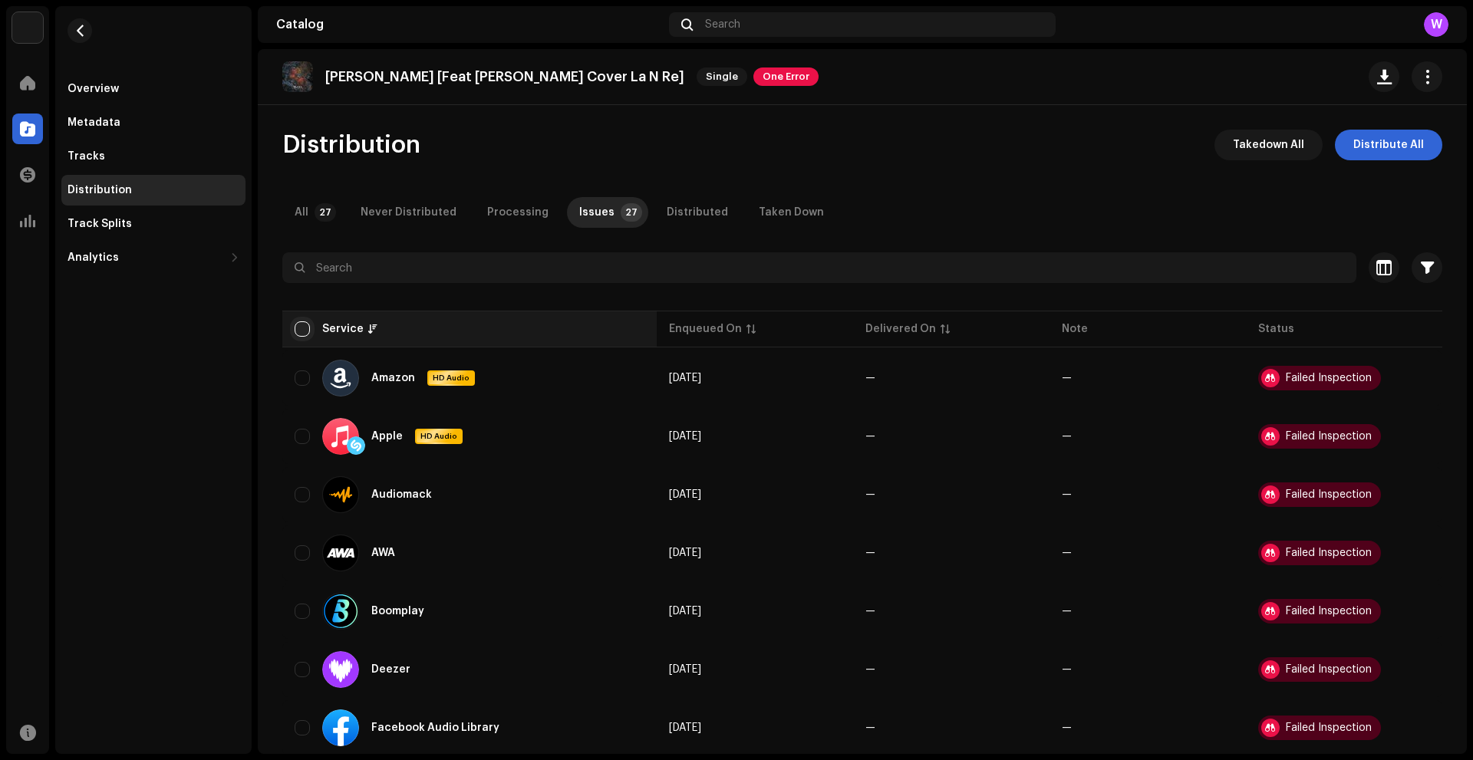
checkbox input "true"
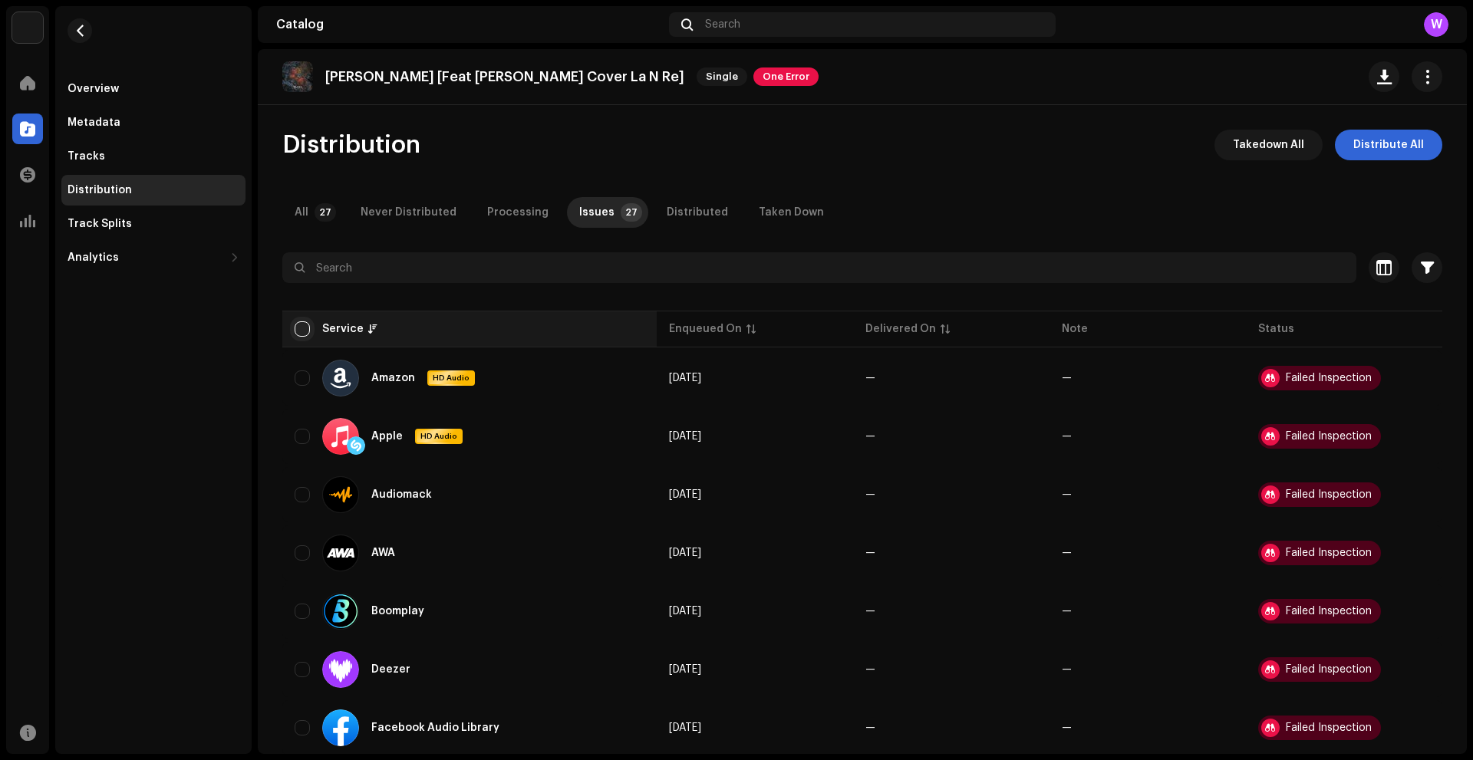
checkbox input "true"
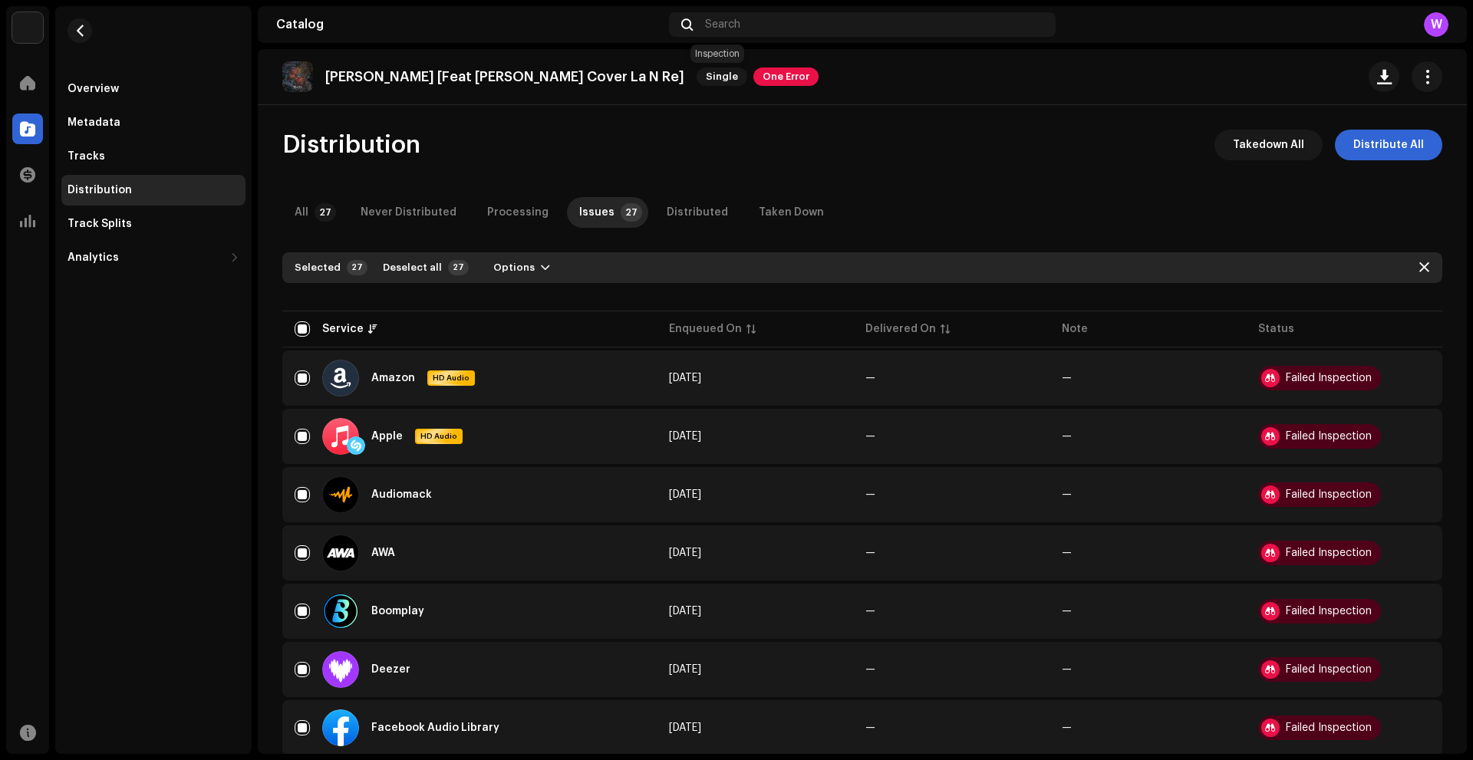
click at [754, 81] on span "One Error" at bounding box center [786, 77] width 65 height 18
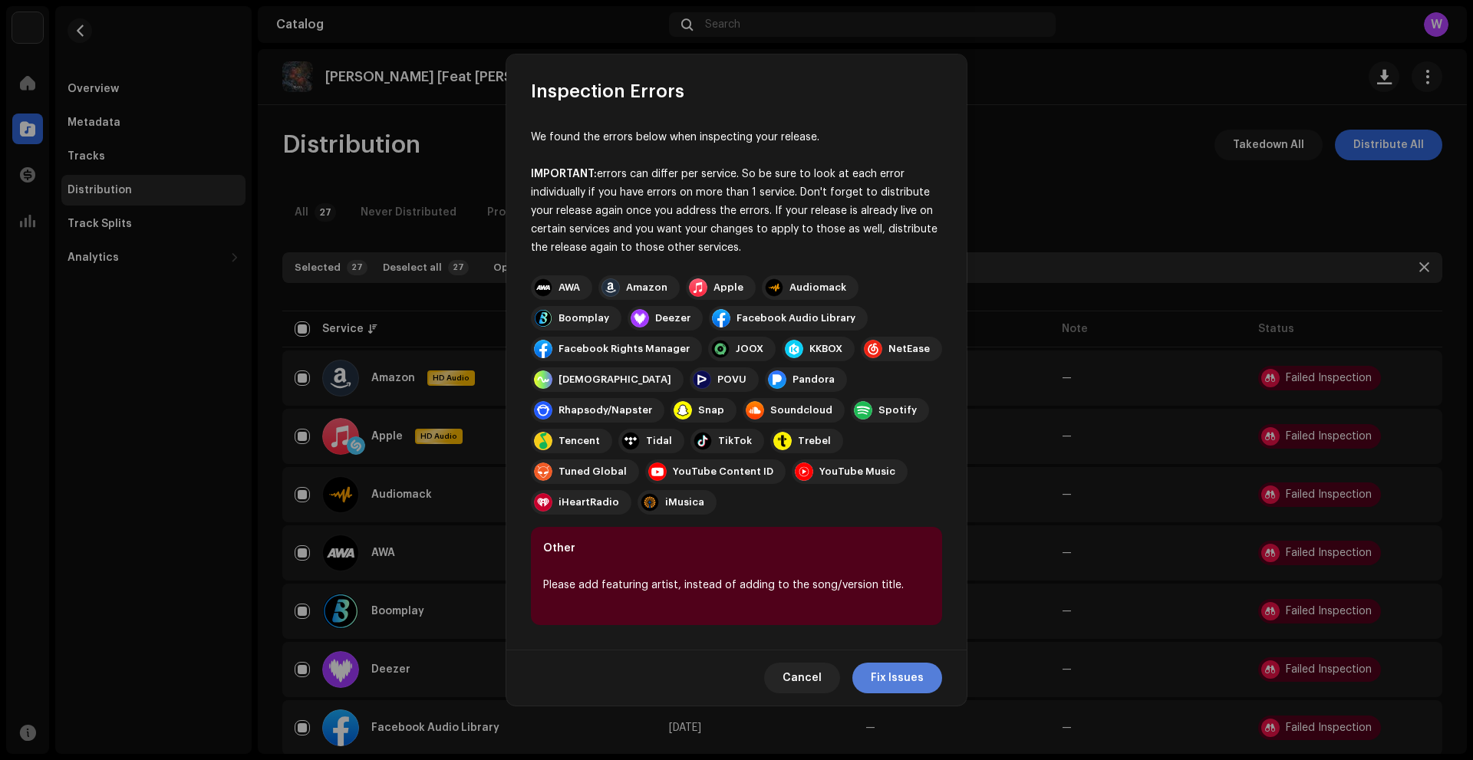
click at [896, 663] on span "Fix Issues" at bounding box center [897, 678] width 53 height 31
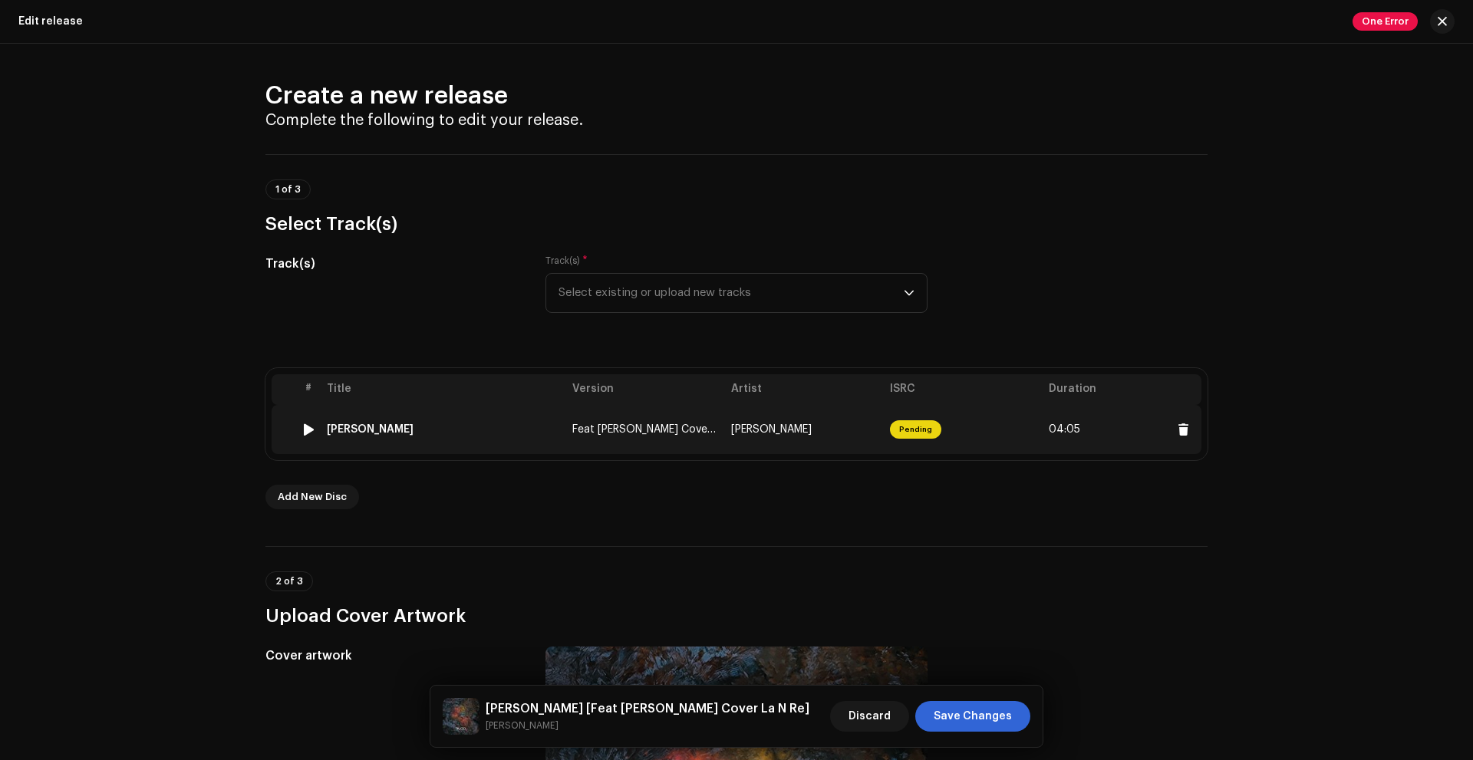
click at [800, 421] on td "[PERSON_NAME]" at bounding box center [804, 429] width 159 height 49
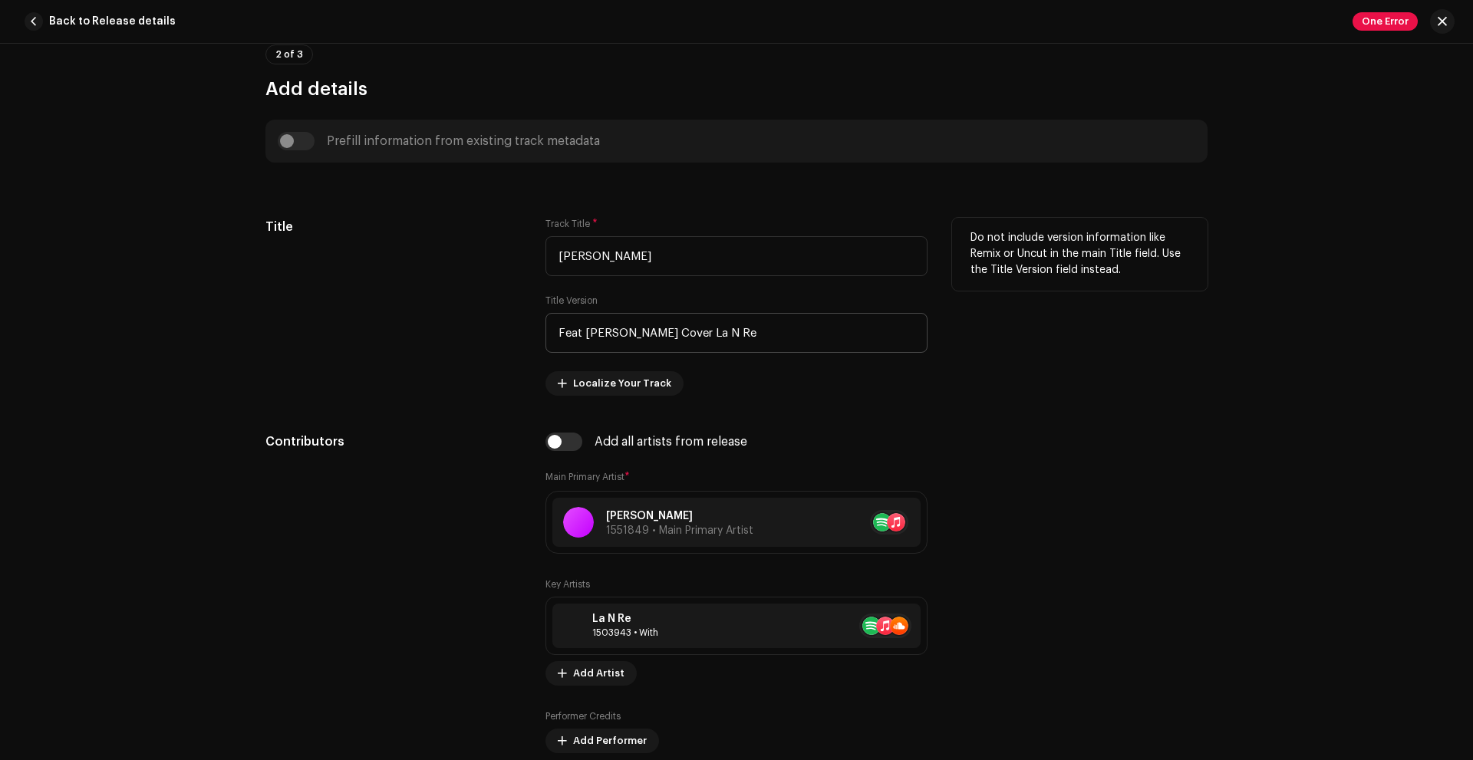
scroll to position [844, 0]
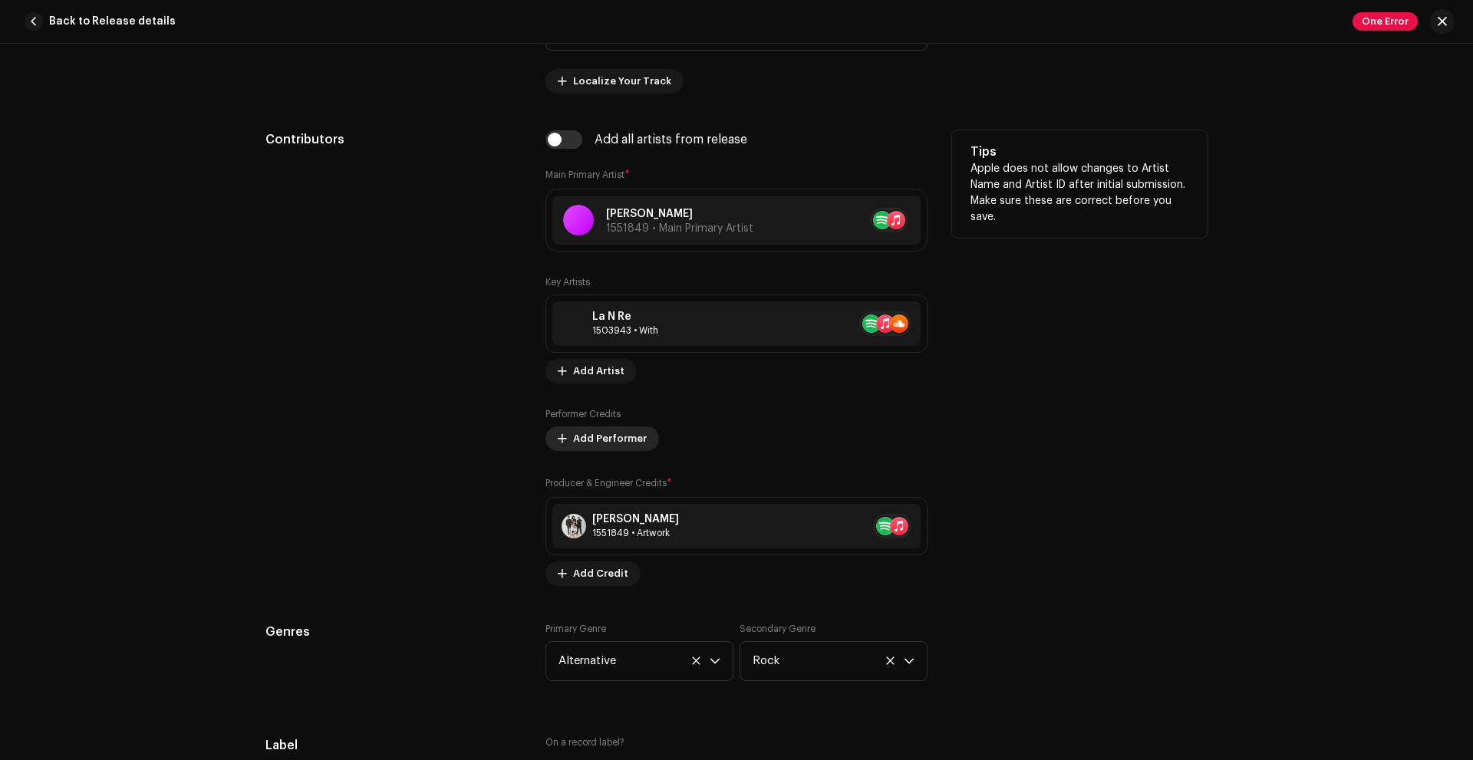
click at [595, 435] on span "Add Performer" at bounding box center [610, 439] width 74 height 31
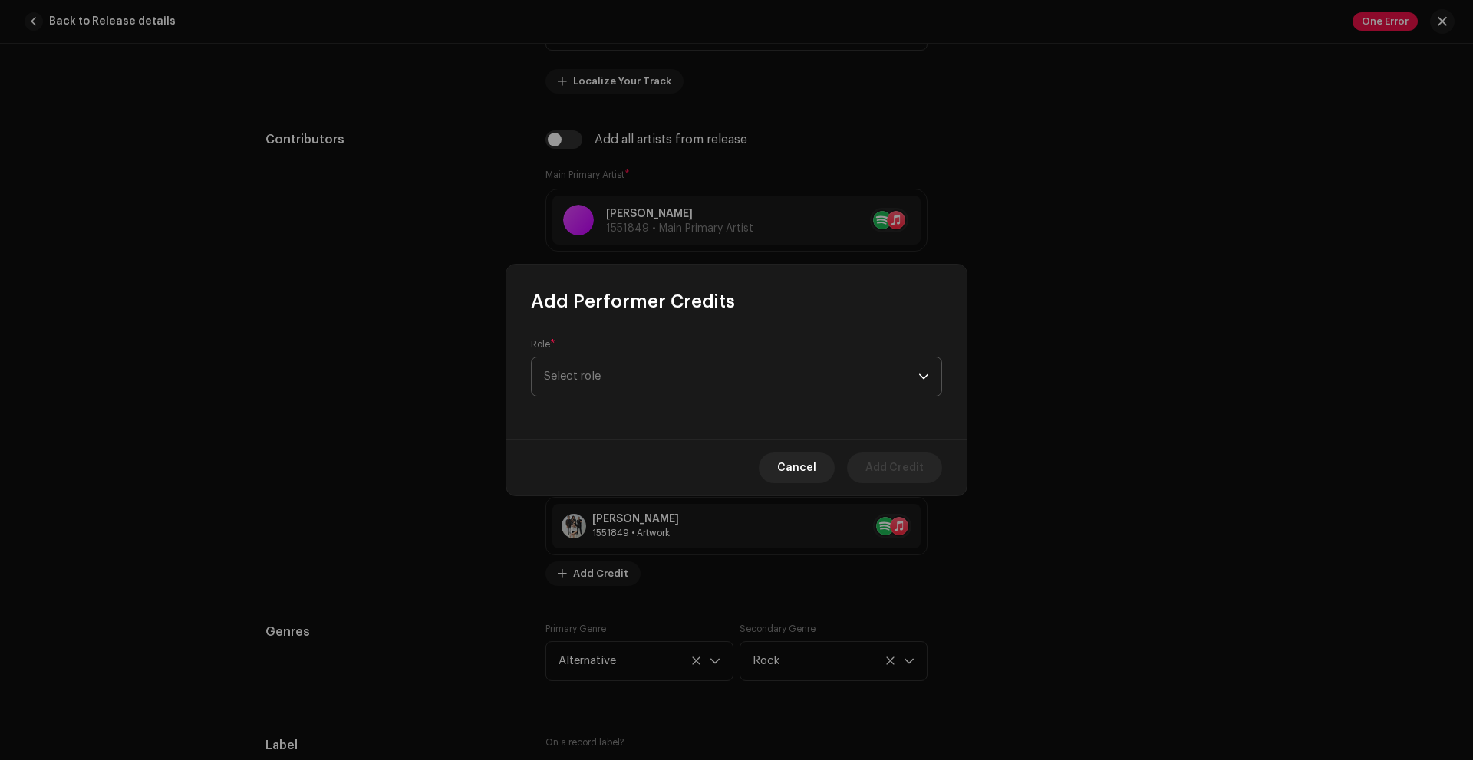
click at [607, 385] on span "Select role" at bounding box center [731, 377] width 374 height 38
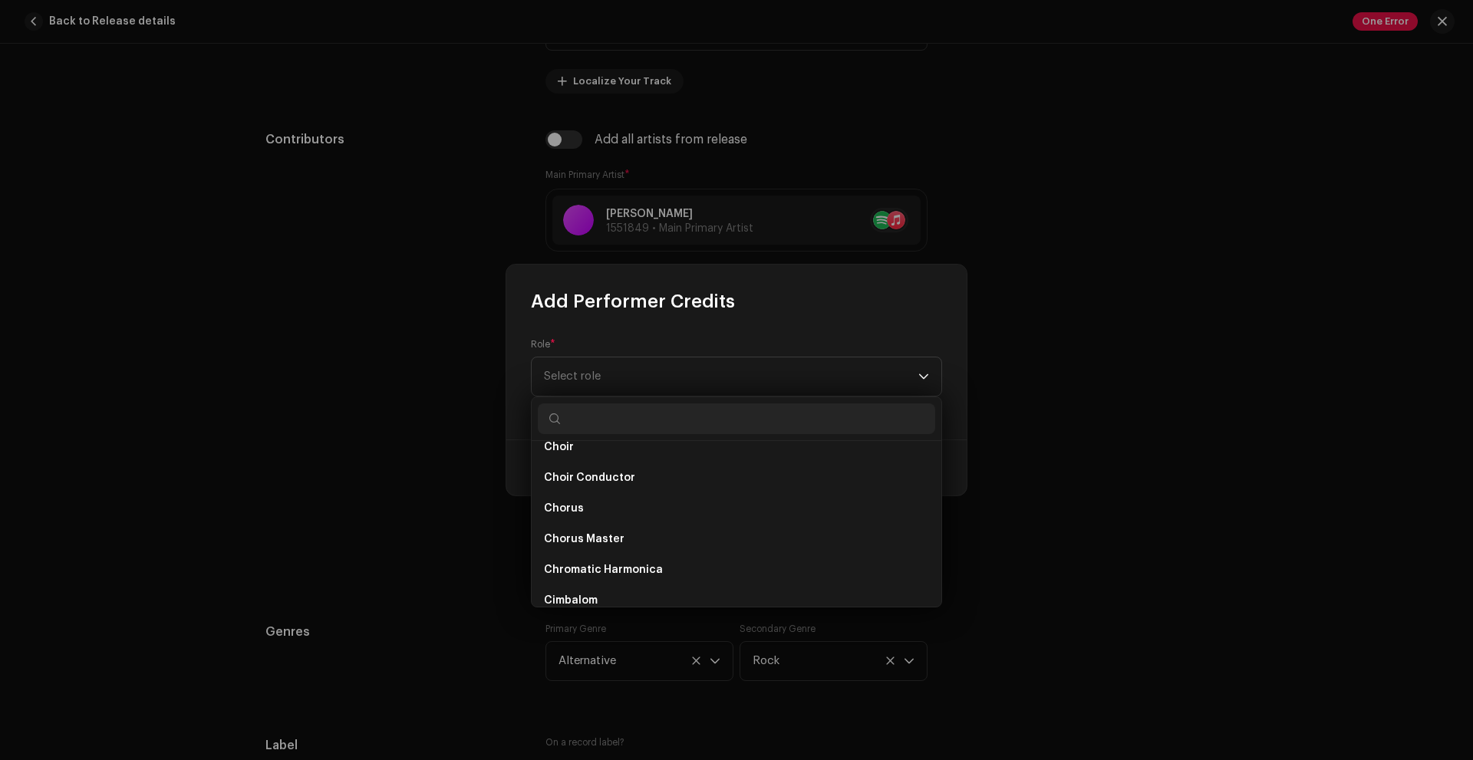
scroll to position [2370, 0]
click at [909, 388] on span "Select role" at bounding box center [731, 377] width 374 height 38
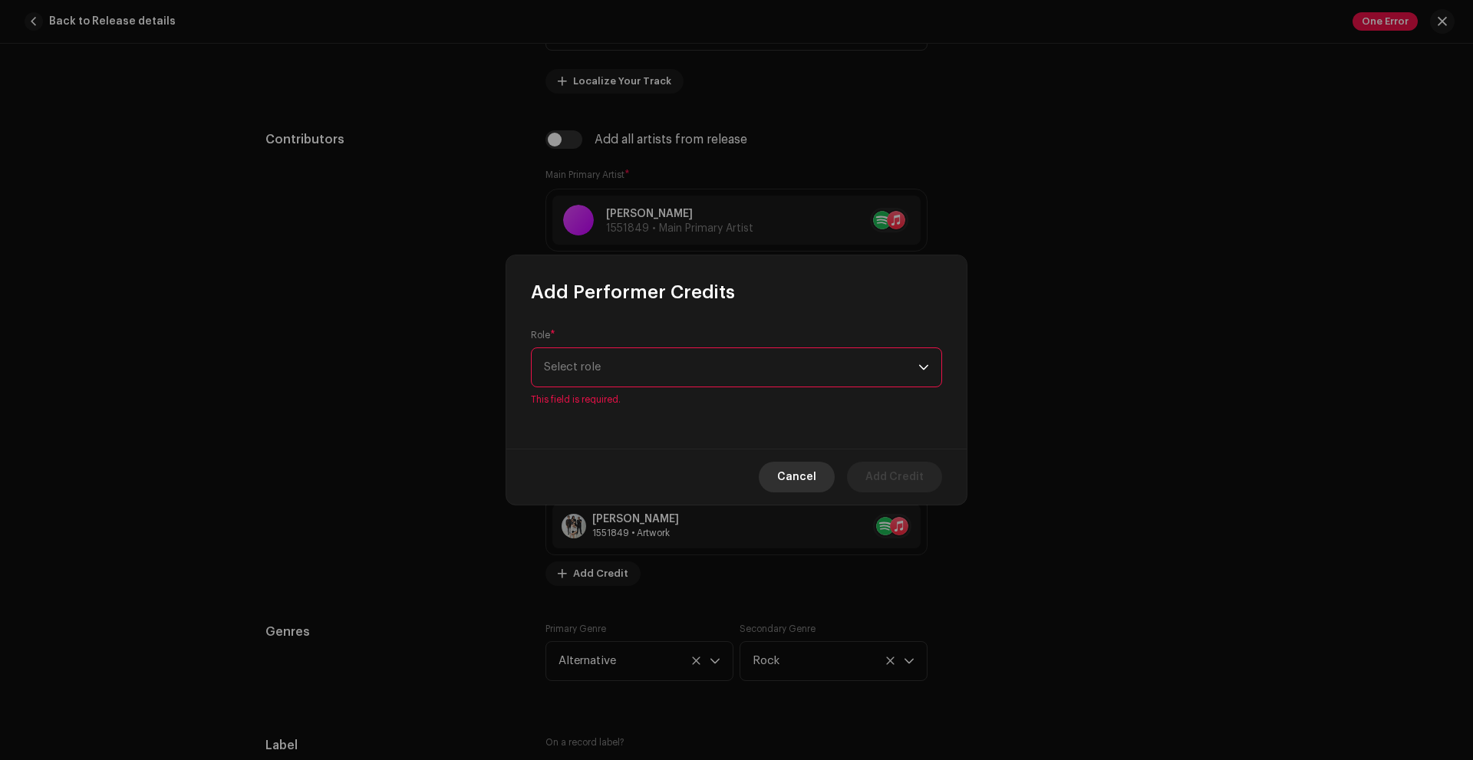
click at [798, 481] on span "Cancel" at bounding box center [796, 477] width 39 height 31
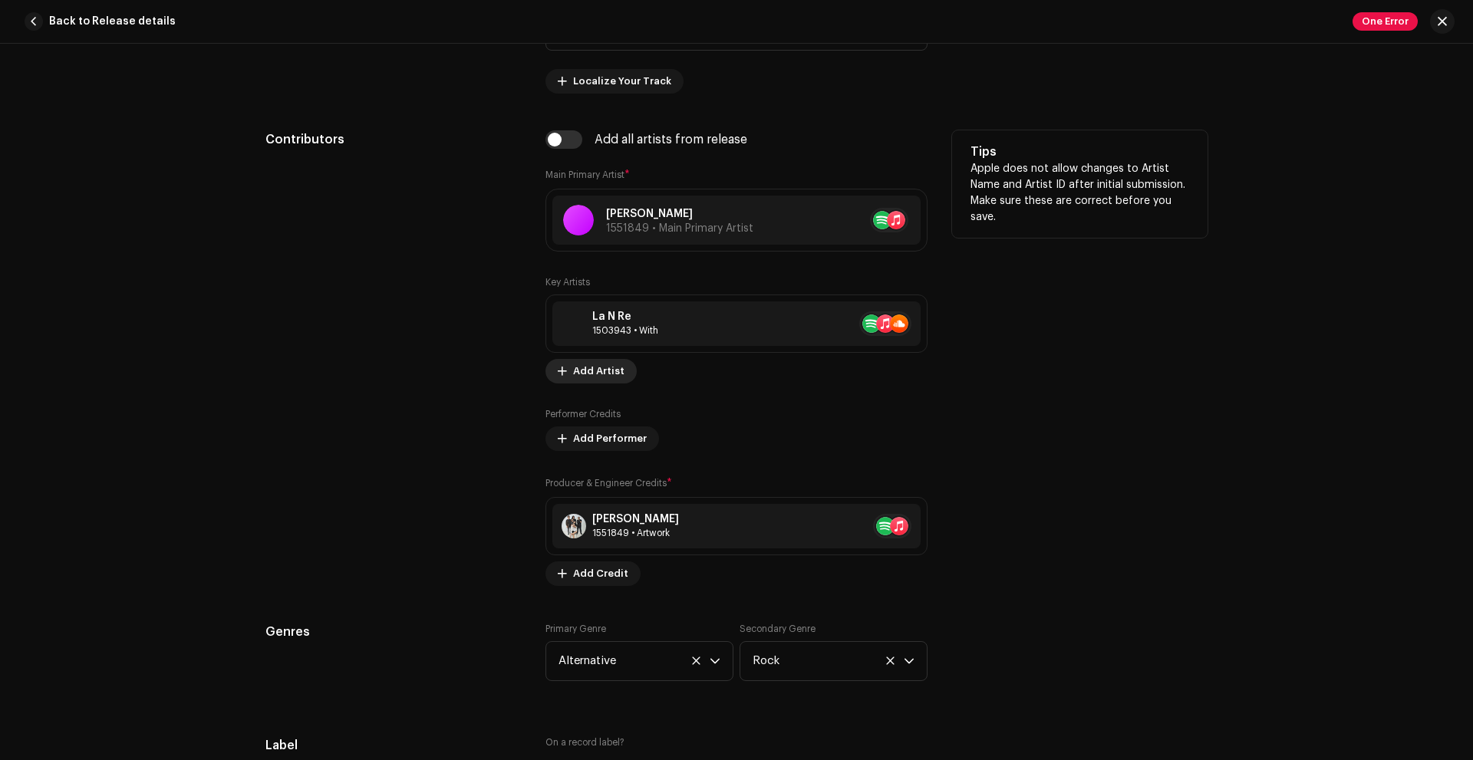
click at [594, 371] on span "Add Artist" at bounding box center [598, 371] width 51 height 31
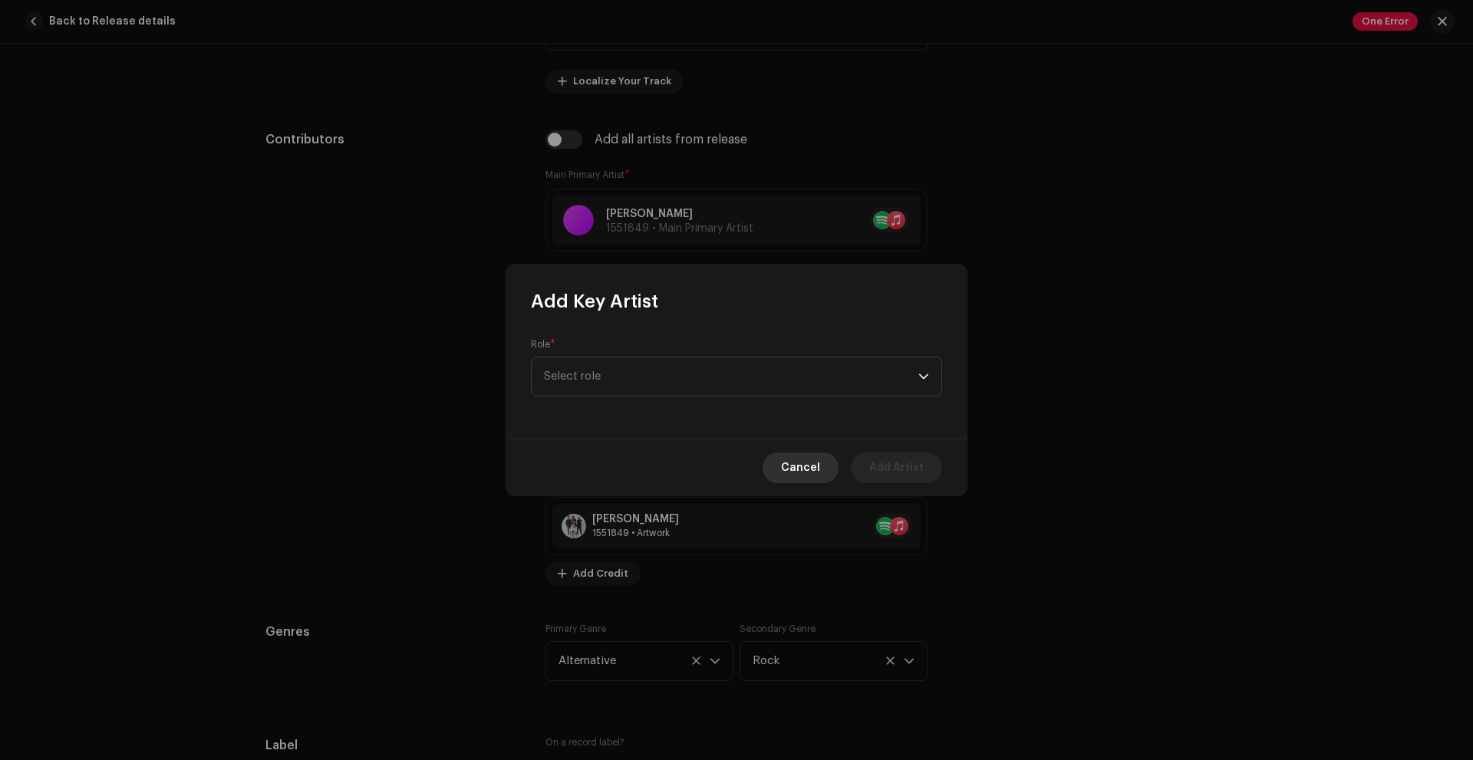
click at [816, 467] on span "Cancel" at bounding box center [800, 468] width 39 height 31
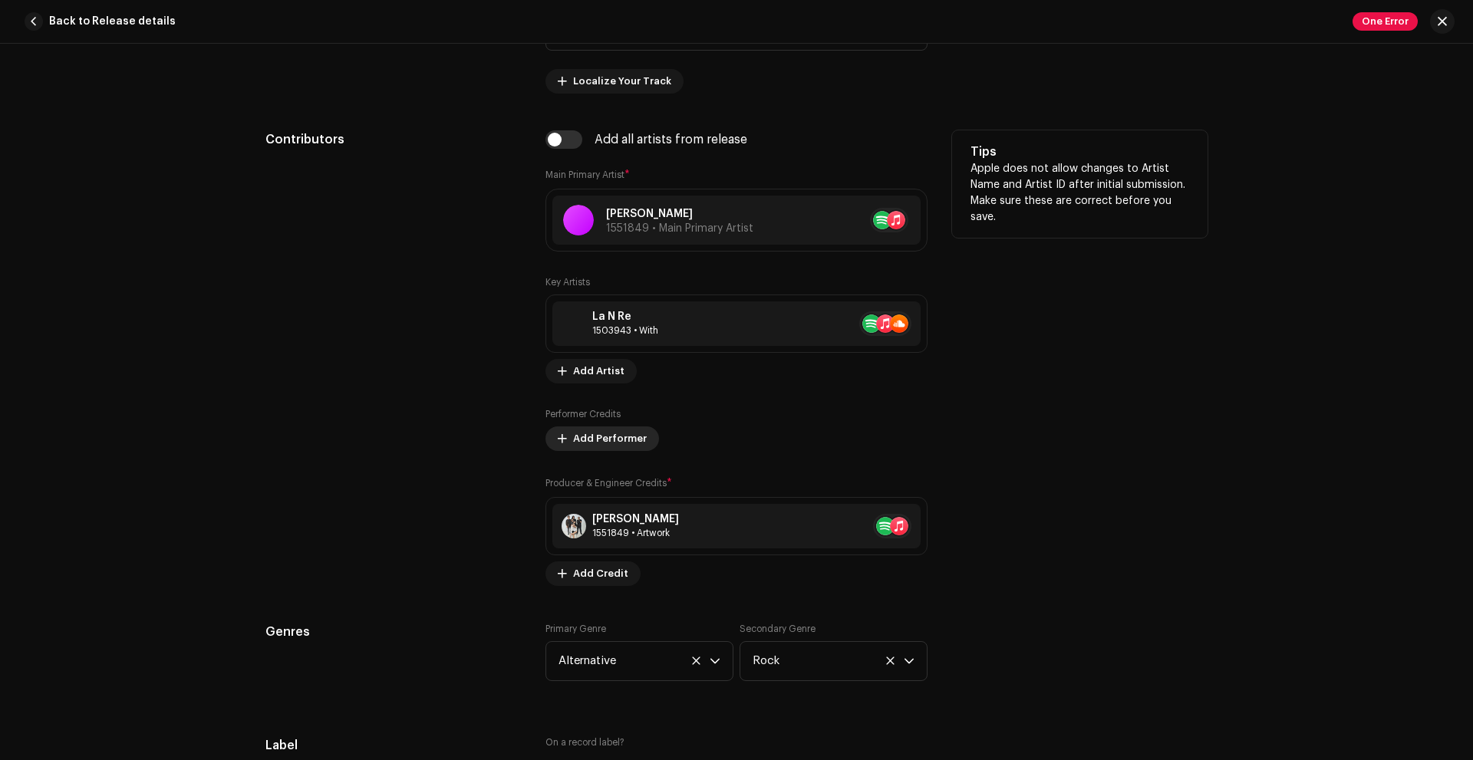
click at [607, 442] on span "Add Performer" at bounding box center [610, 439] width 74 height 31
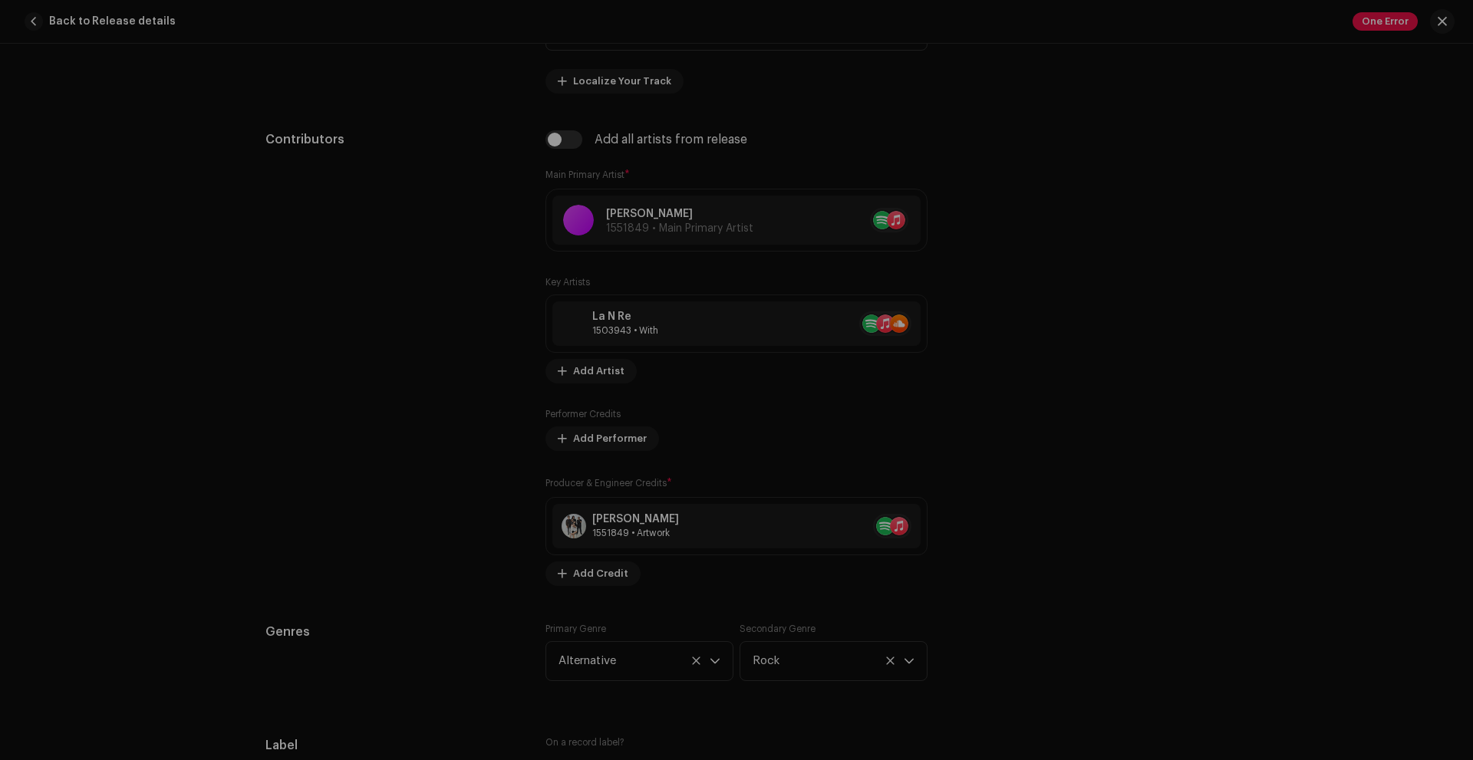
click at [1057, 473] on div "Add Performer Credits Role * Select role Cancel Add Credit" at bounding box center [736, 380] width 1473 height 760
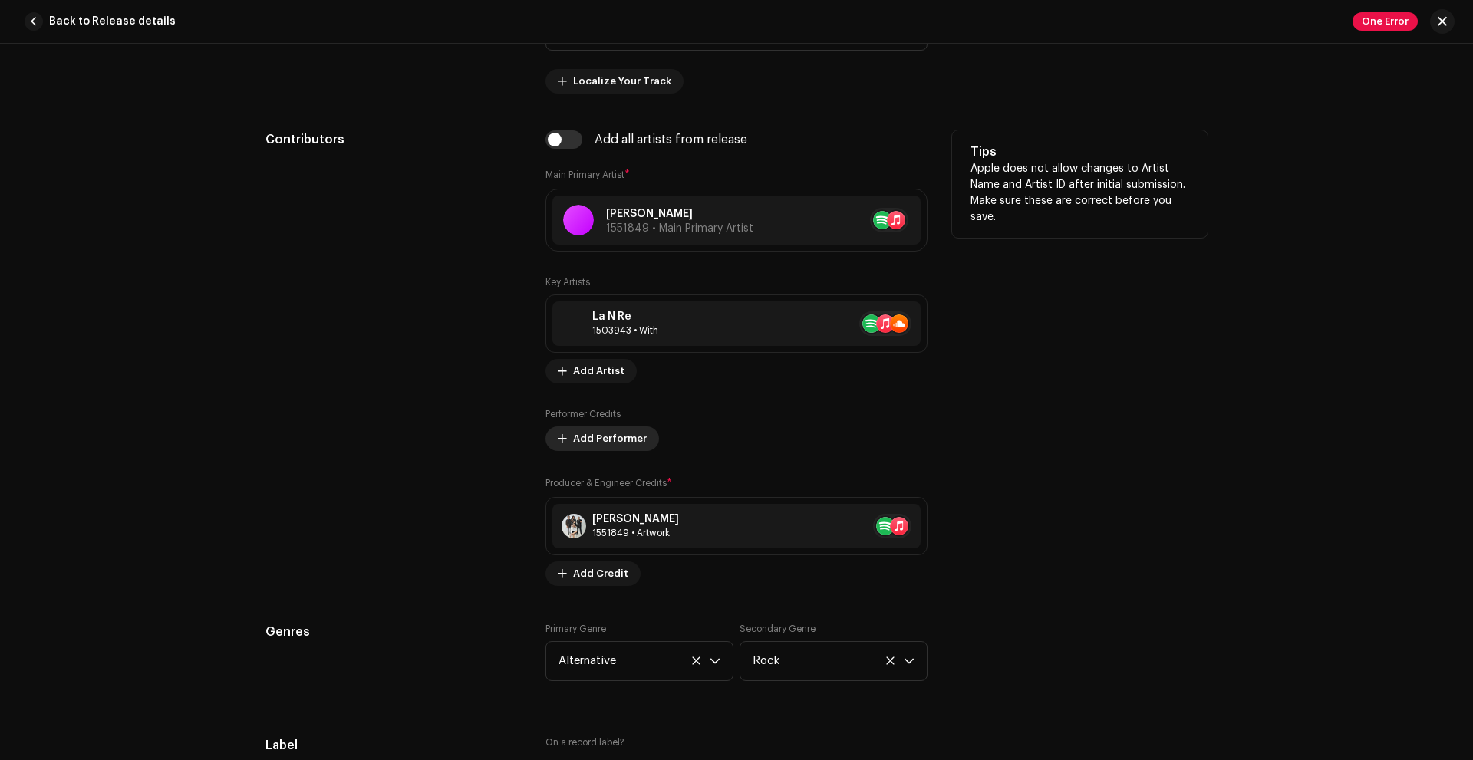
click at [606, 442] on span "Add Performer" at bounding box center [610, 439] width 74 height 31
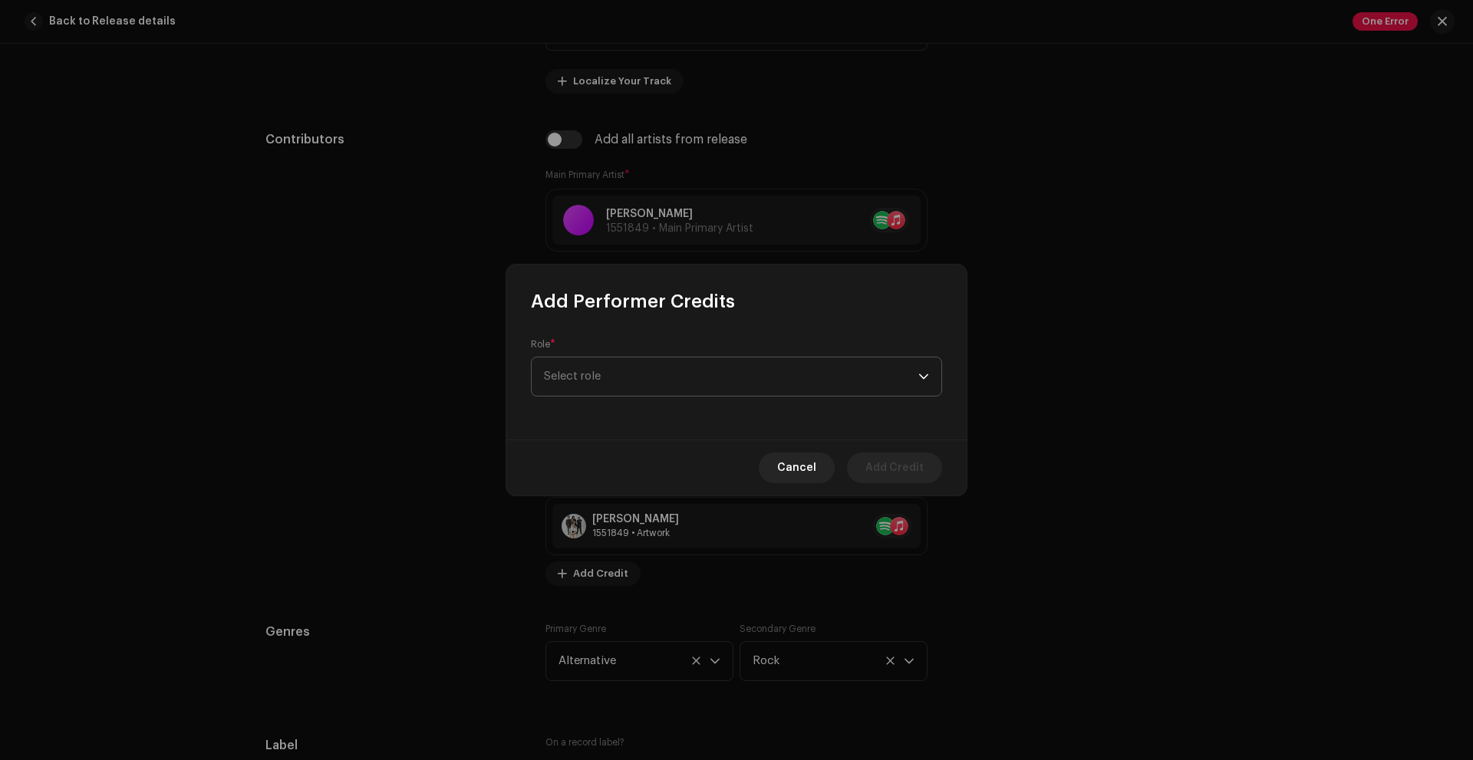
click at [816, 385] on span "Select role" at bounding box center [731, 377] width 374 height 38
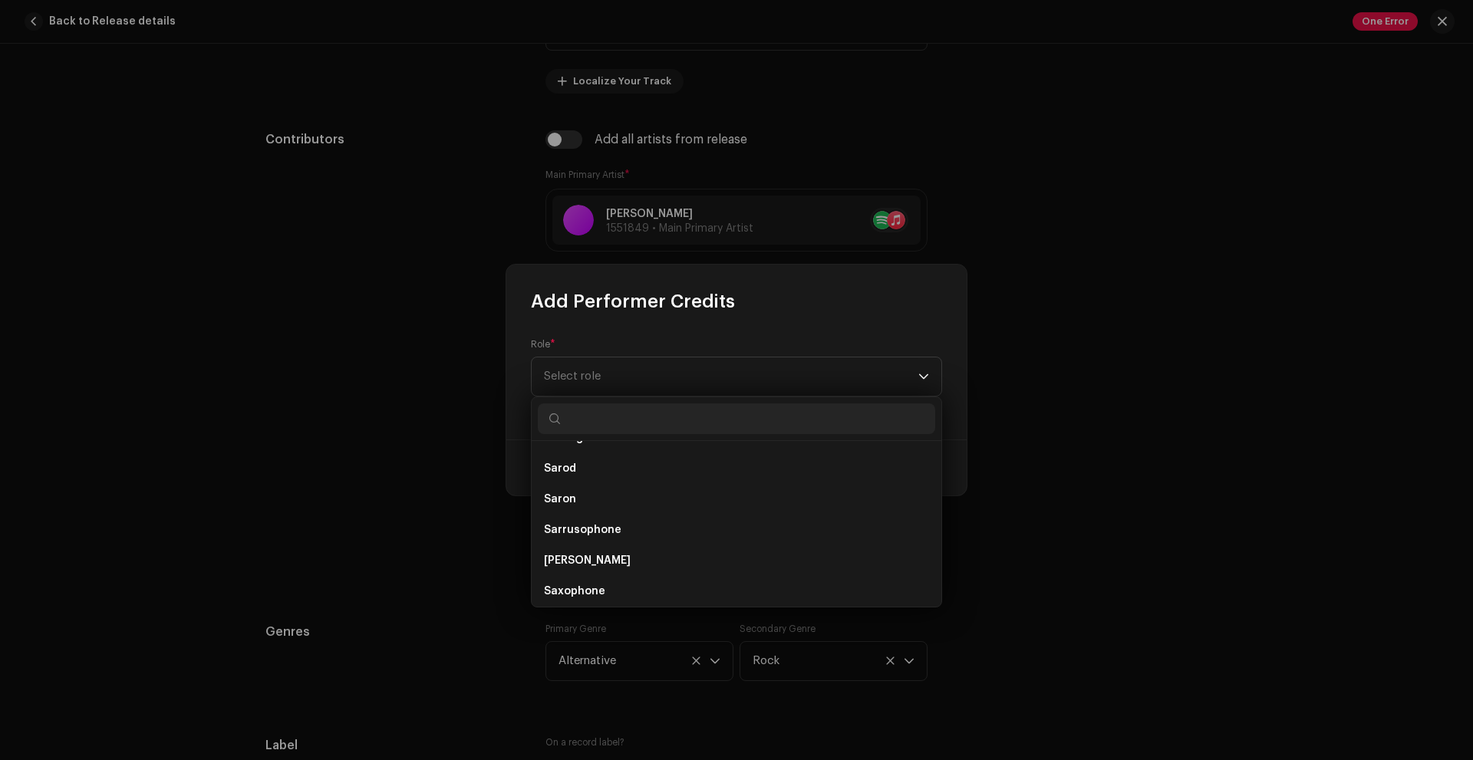
scroll to position [8251, 0]
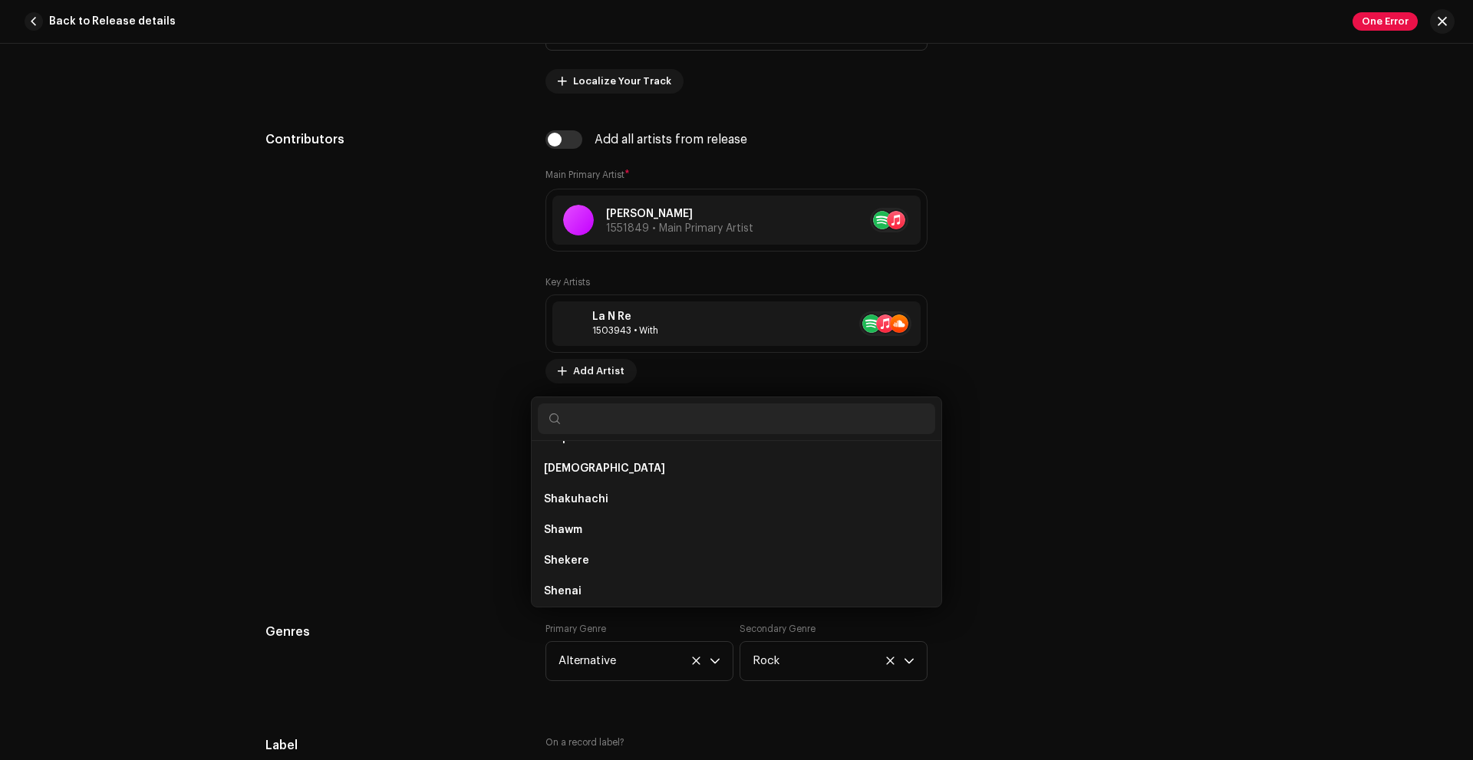
click at [446, 560] on div "Add Performer Credits Role * Select role Cancel Add Credit" at bounding box center [736, 380] width 1473 height 760
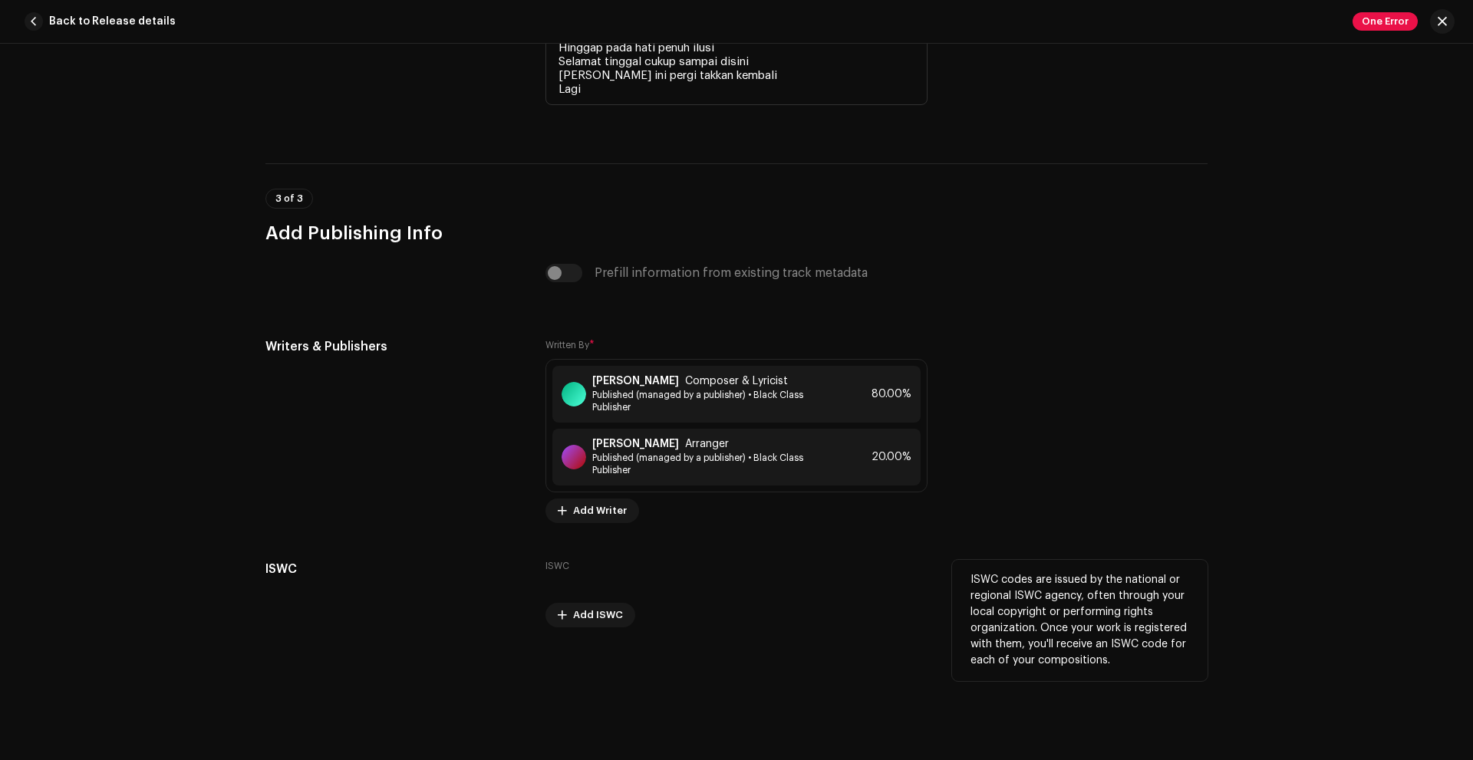
scroll to position [3459, 0]
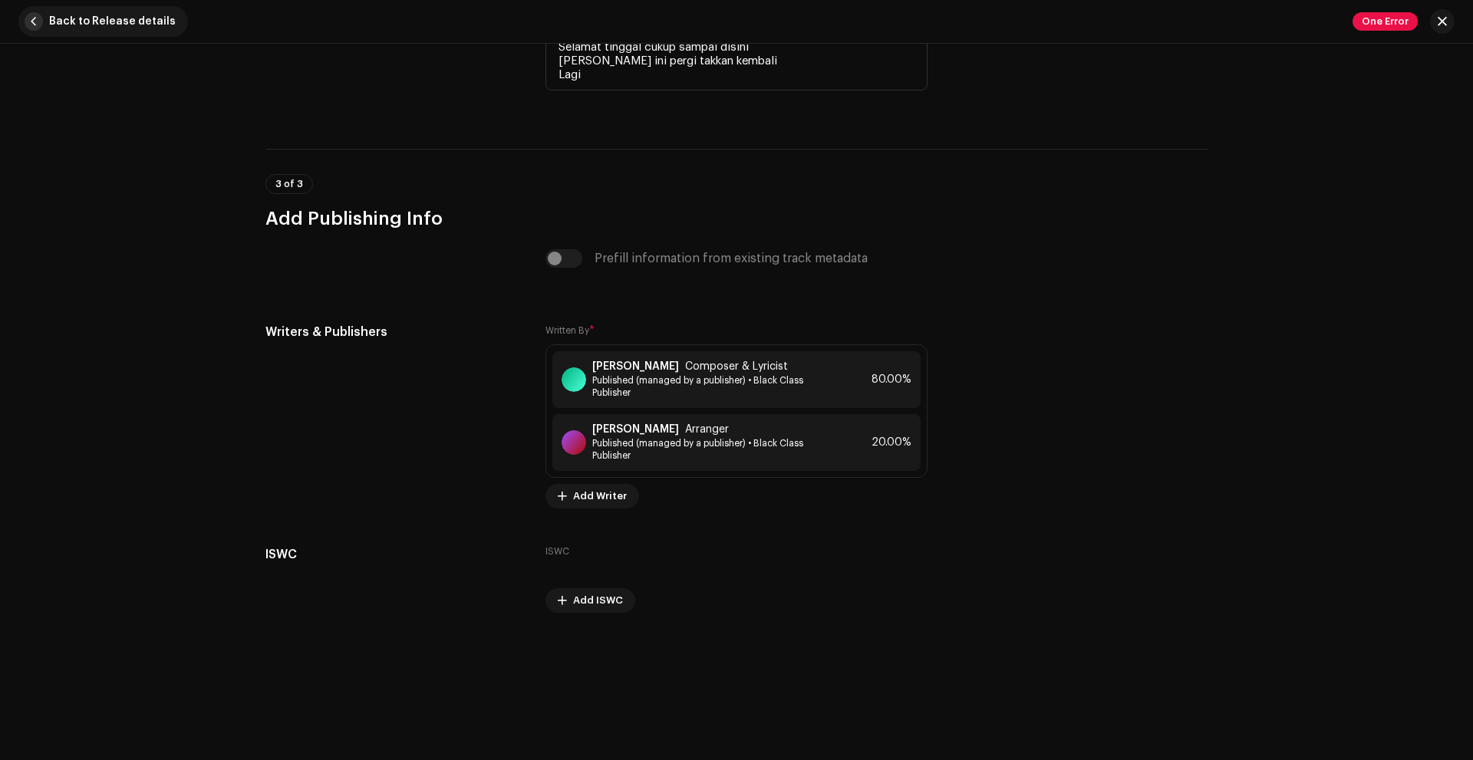
click at [52, 25] on span "Back to Release details" at bounding box center [112, 21] width 127 height 31
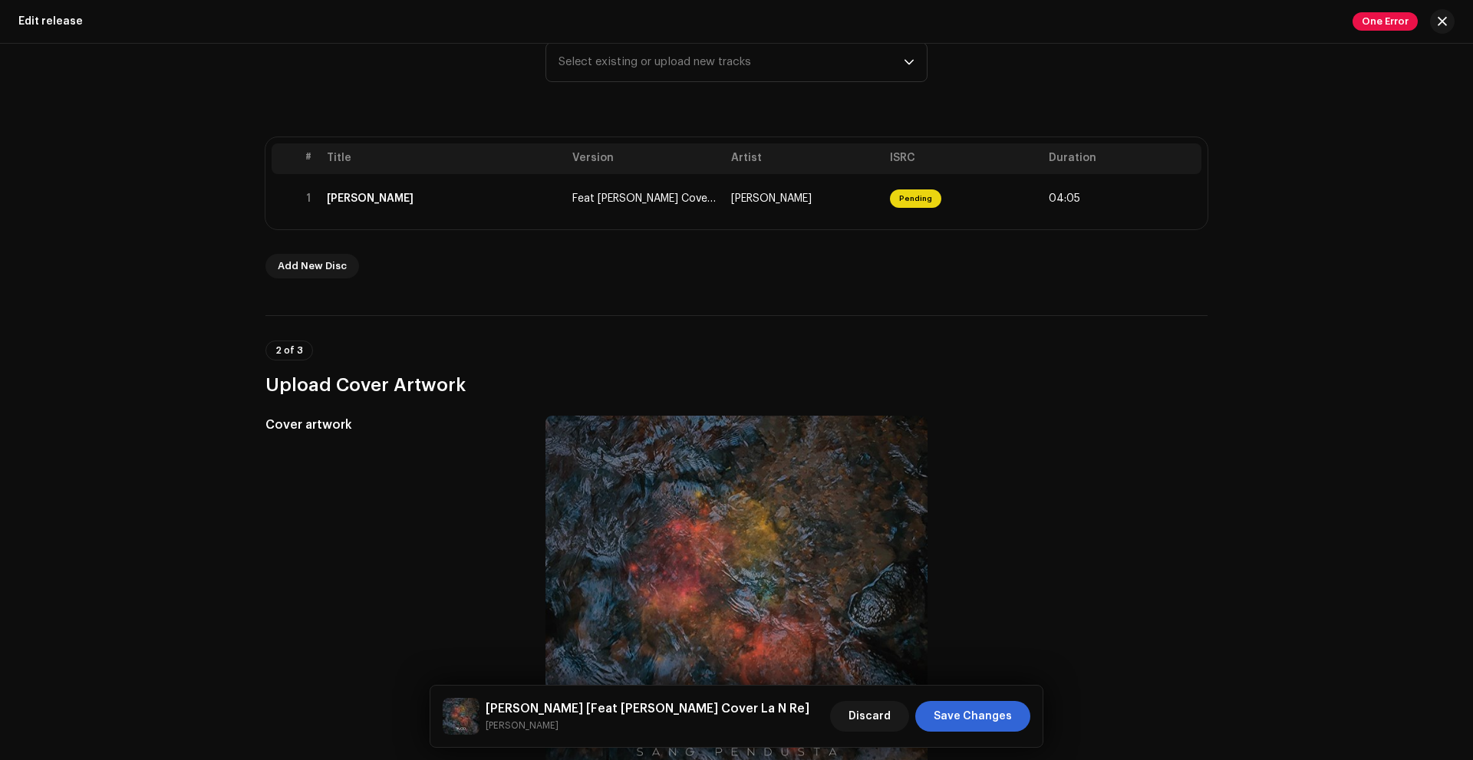
scroll to position [153, 0]
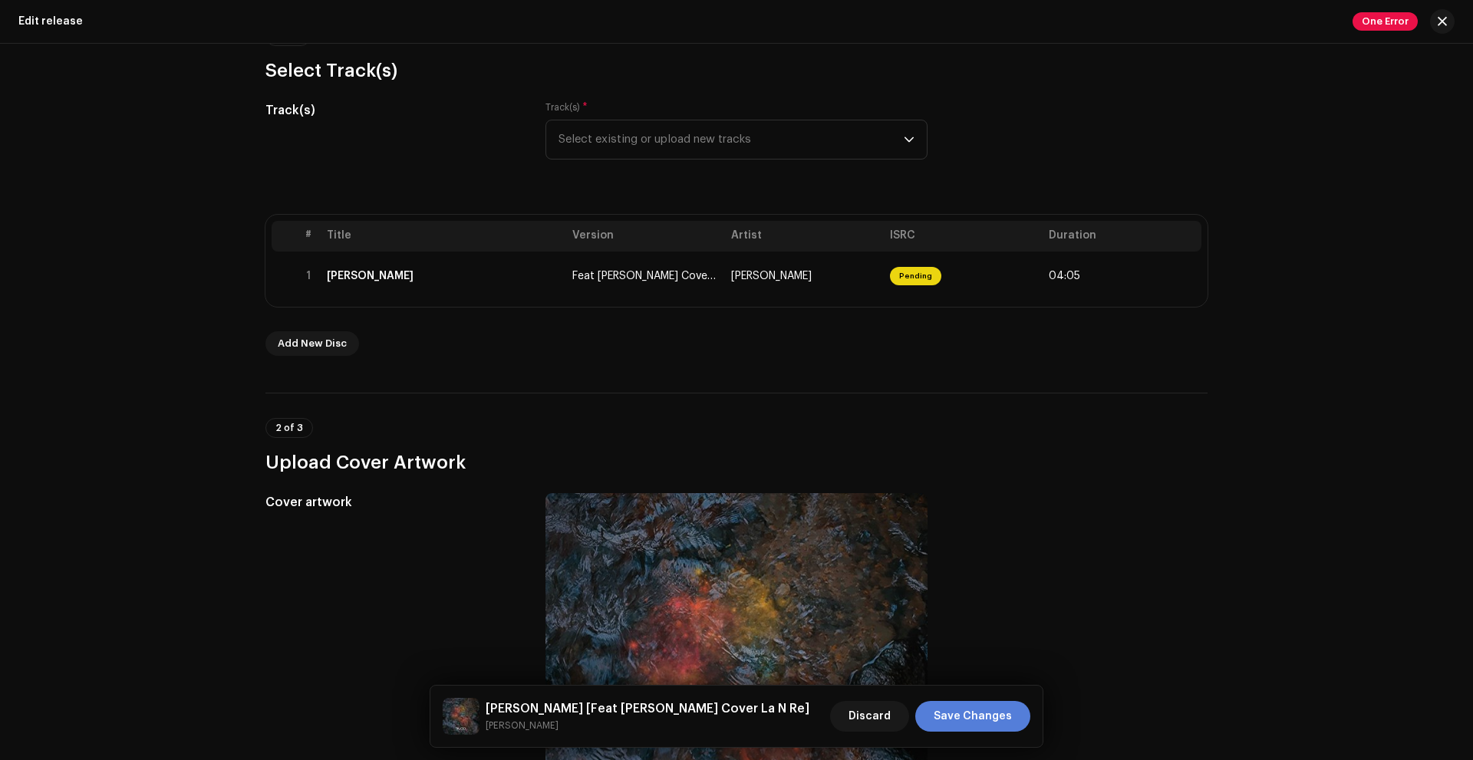
click at [964, 721] on span "Save Changes" at bounding box center [973, 716] width 78 height 31
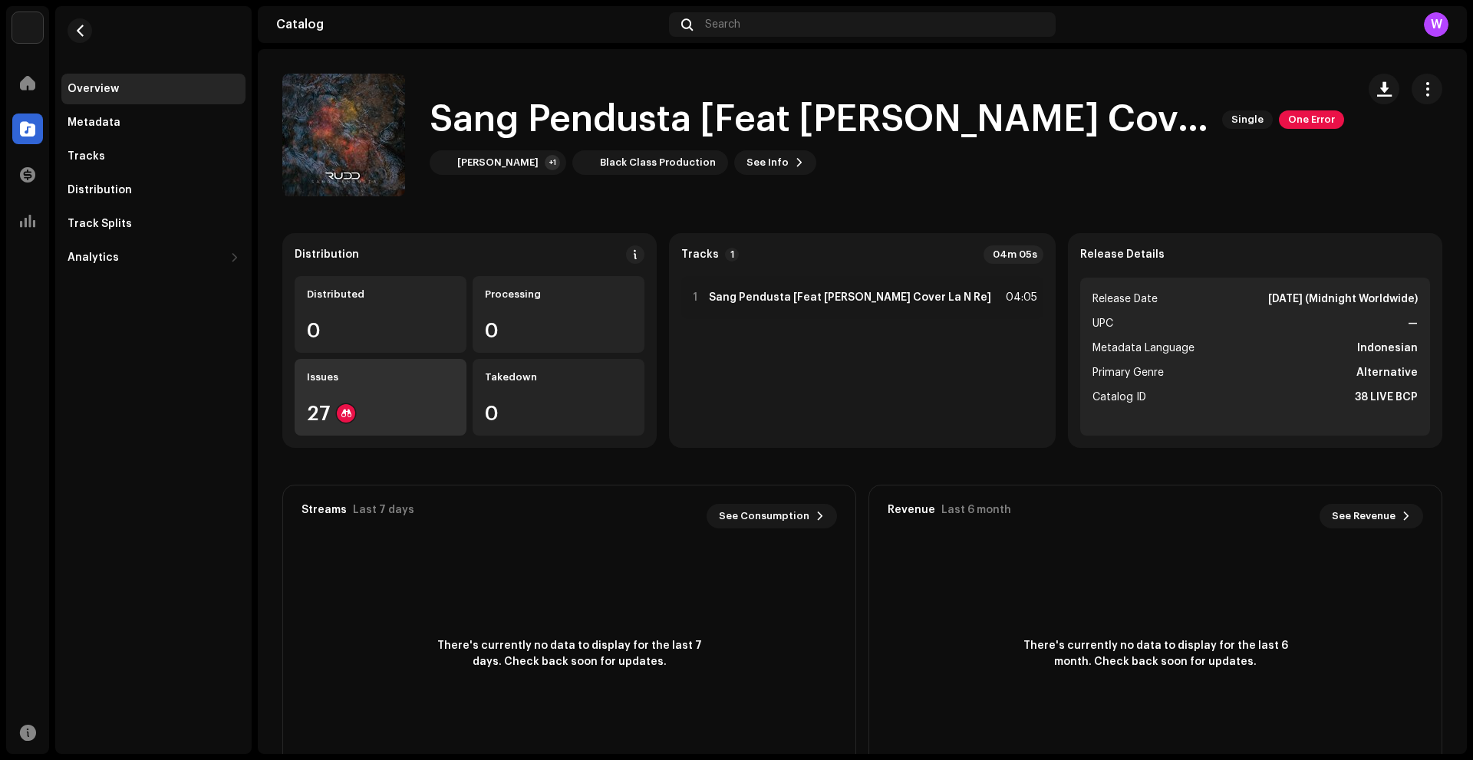
click at [375, 396] on div "Issues 27" at bounding box center [381, 397] width 172 height 77
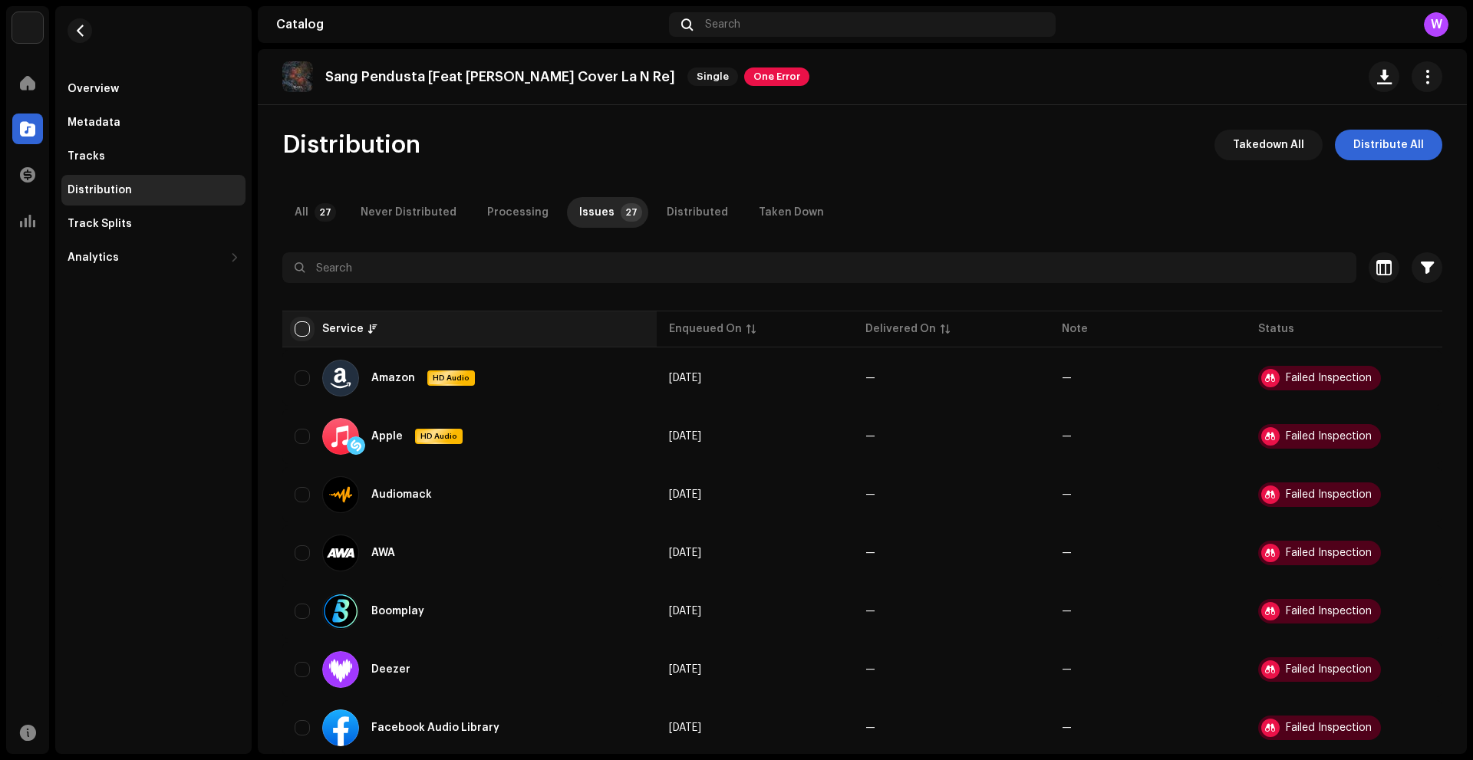
click at [299, 331] on input "checkbox" at bounding box center [302, 329] width 15 height 15
checkbox input "true"
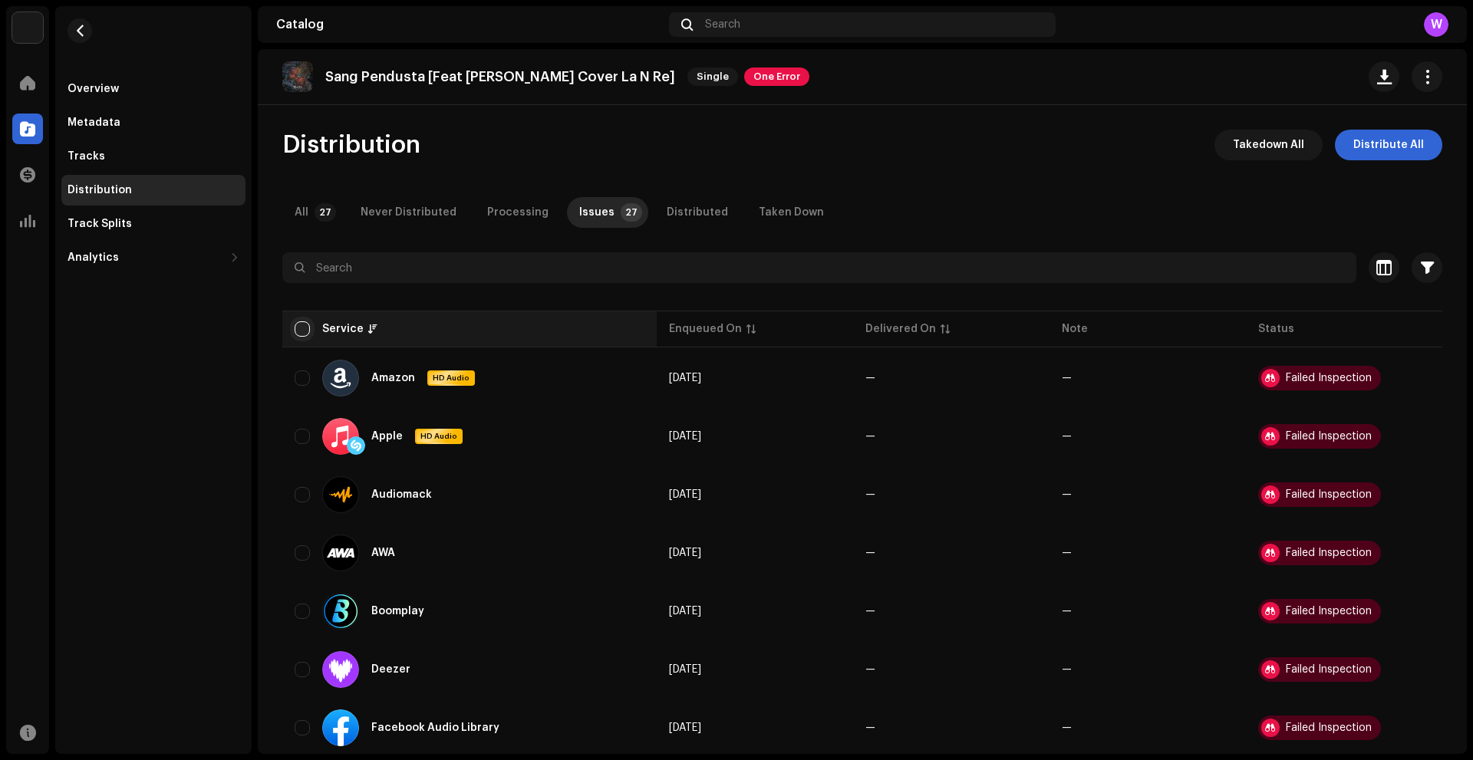
checkbox input "true"
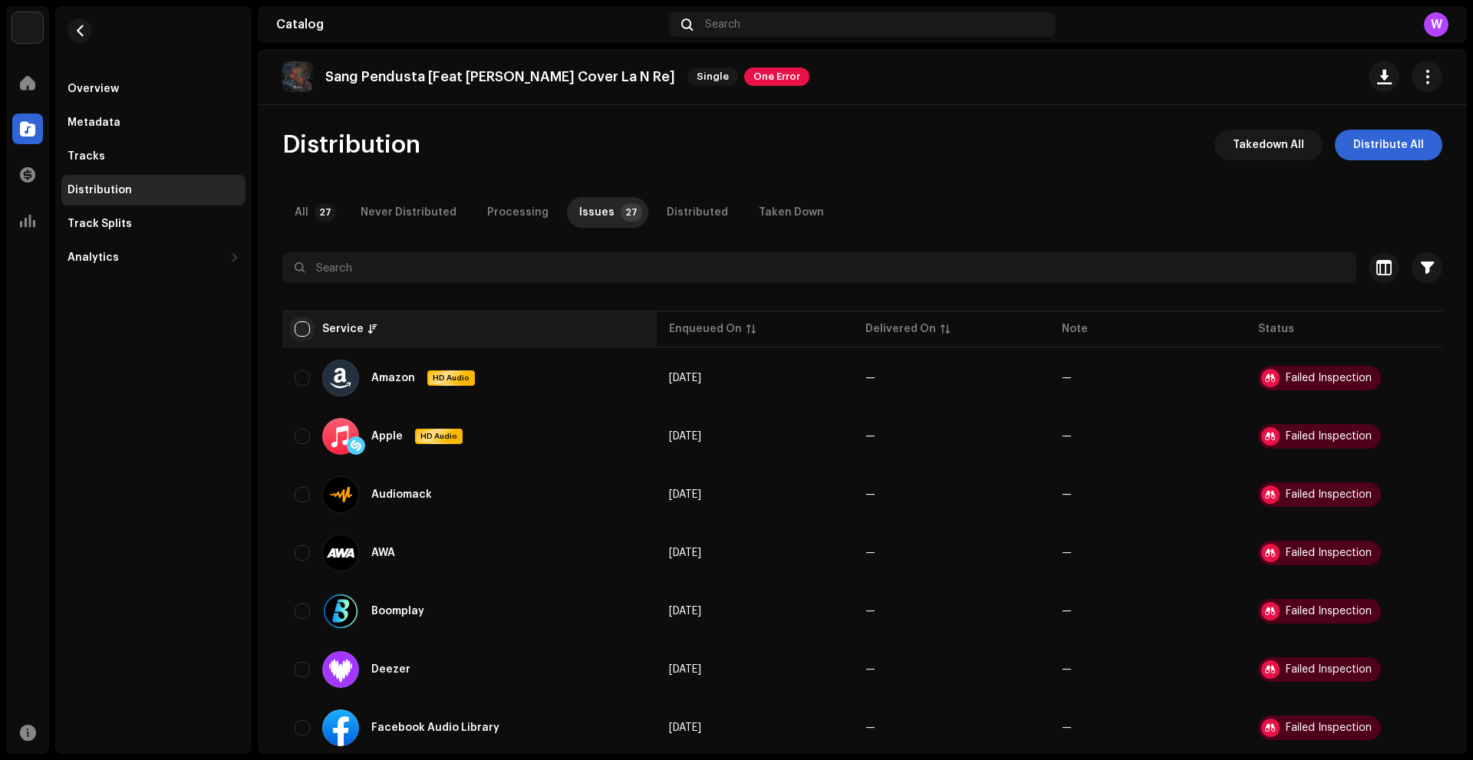
checkbox input "true"
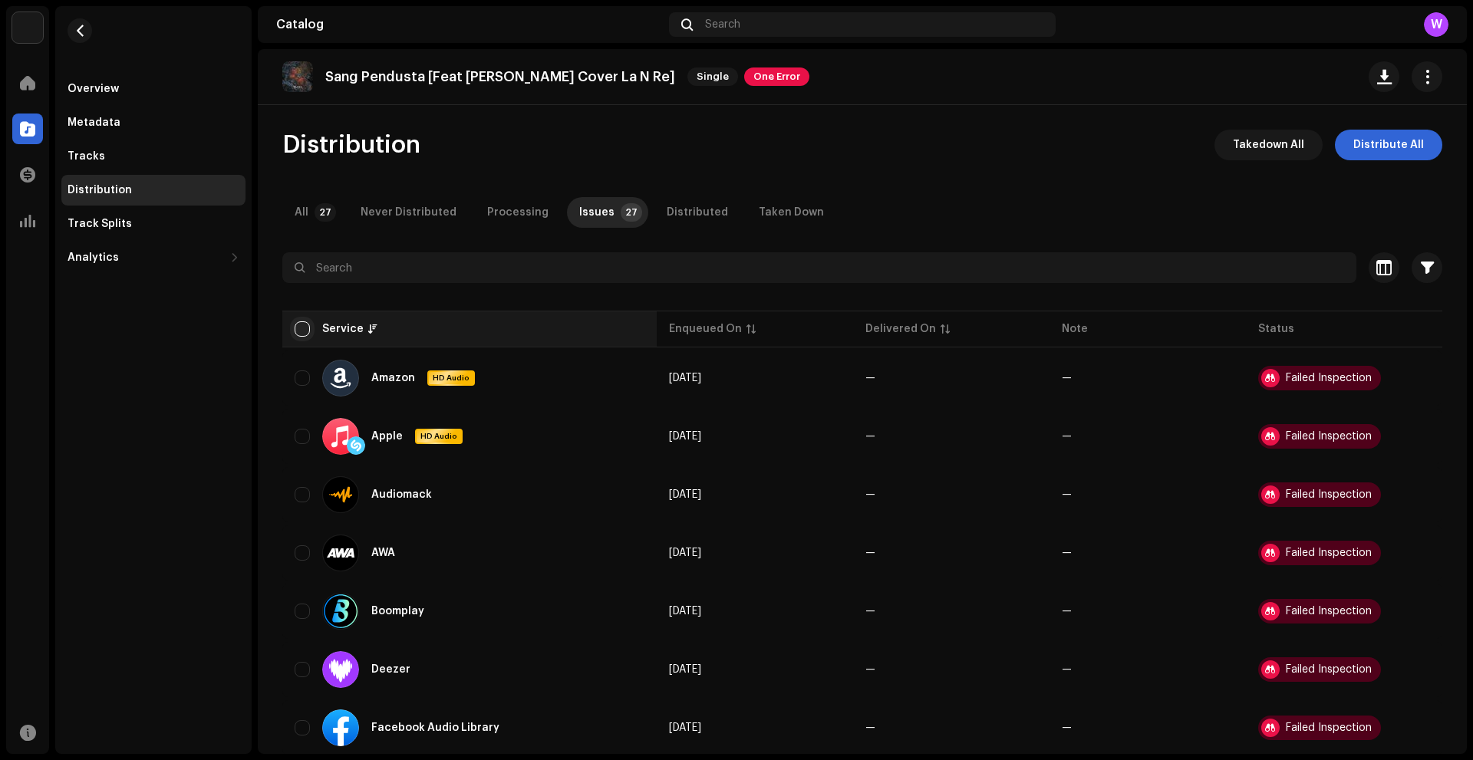
checkbox input "true"
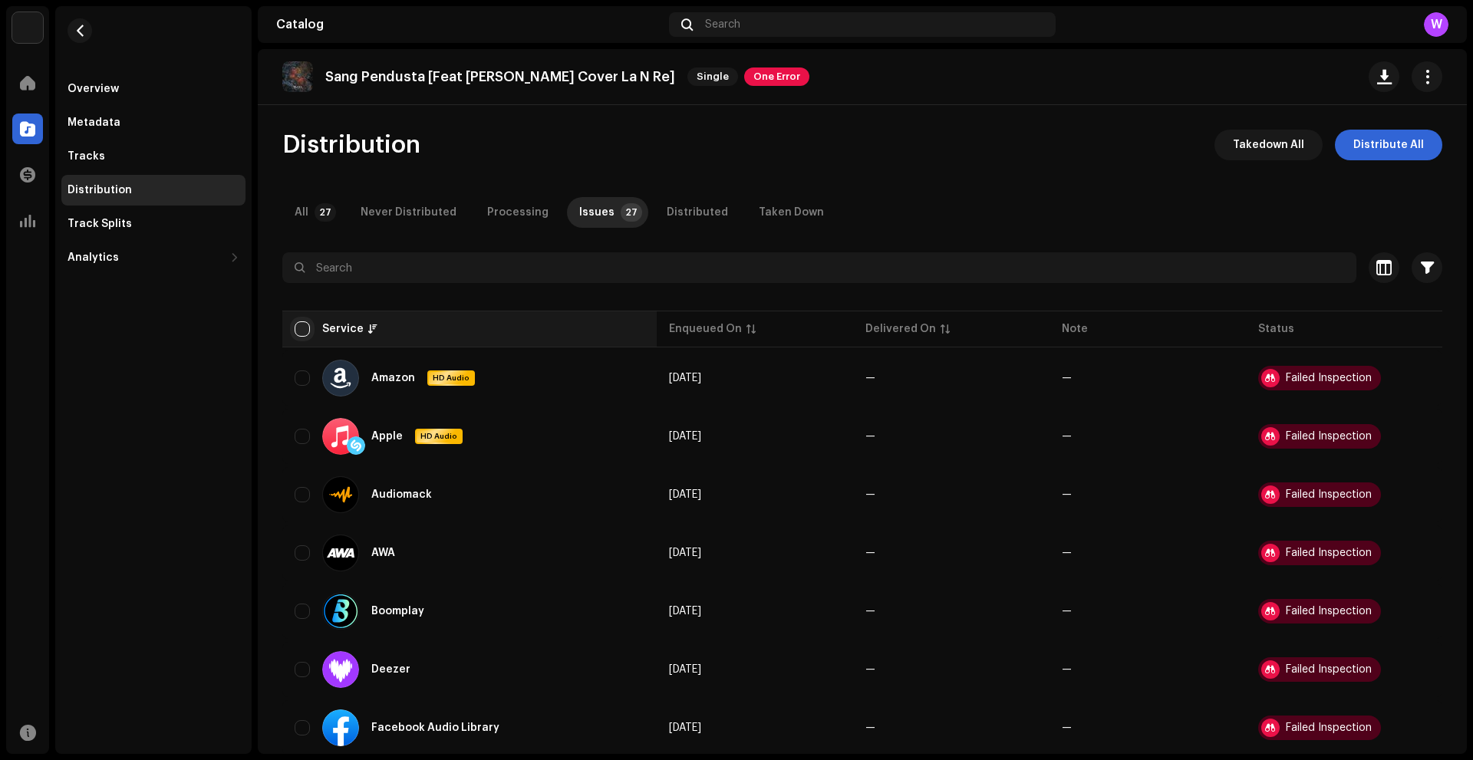
checkbox input "true"
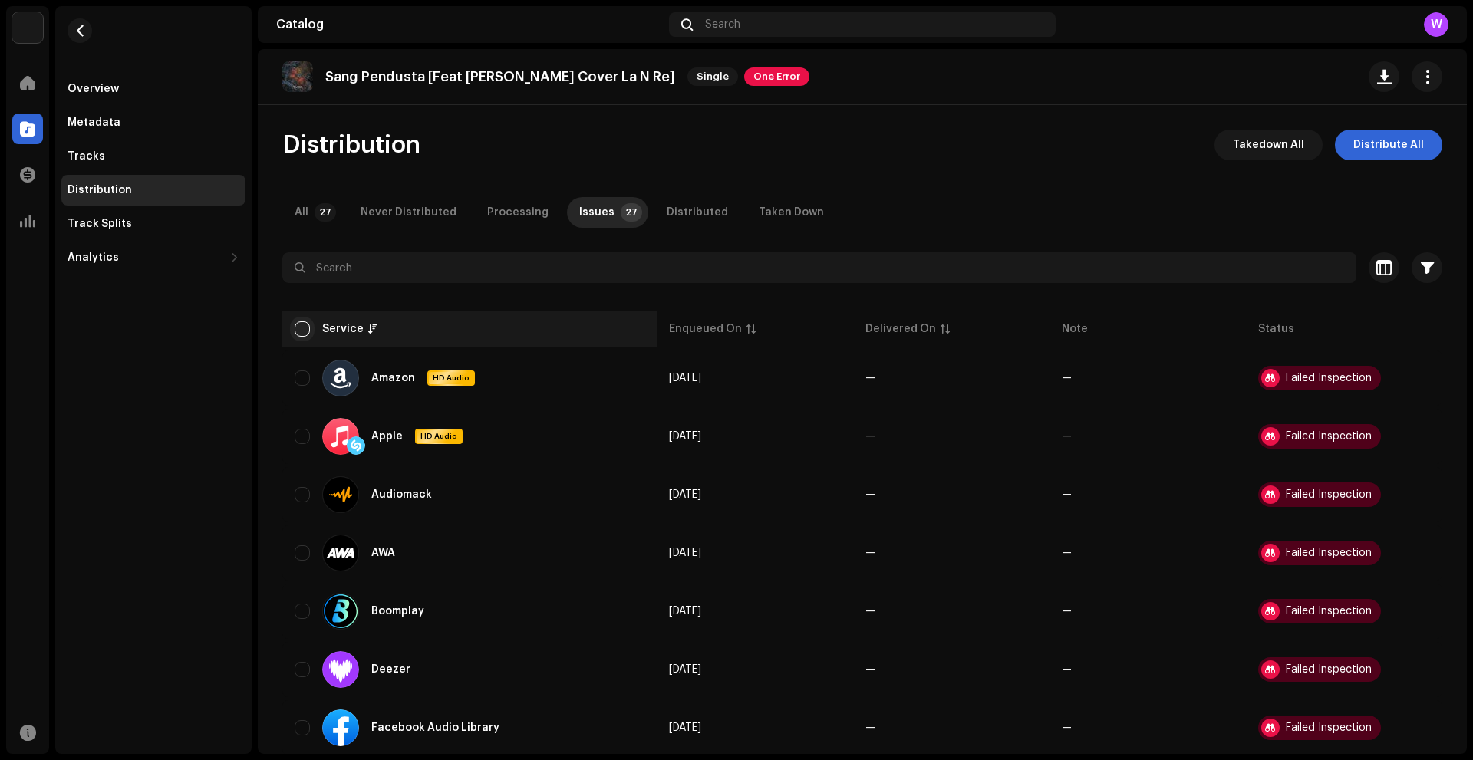
checkbox input "true"
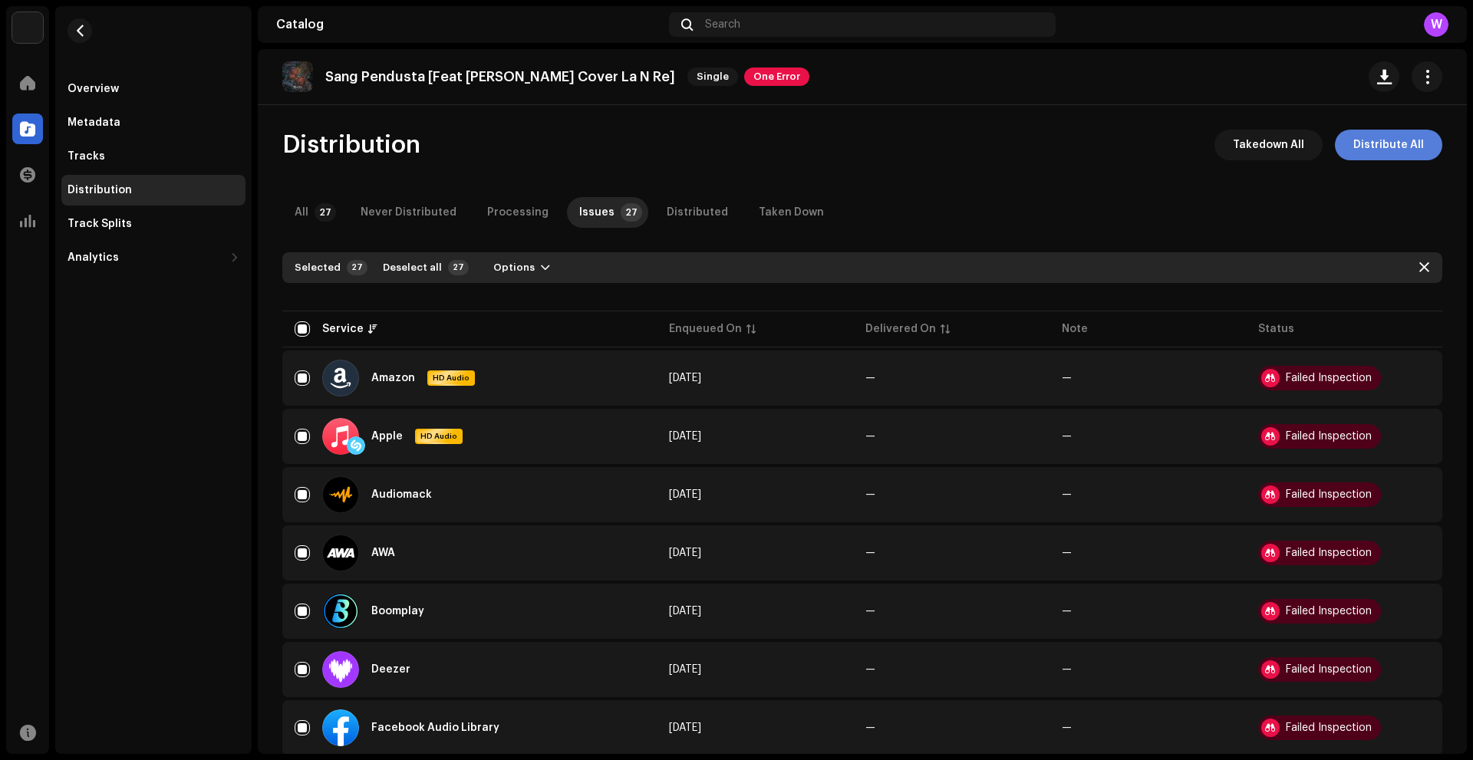
click at [1368, 139] on span "Distribute All" at bounding box center [1389, 145] width 71 height 31
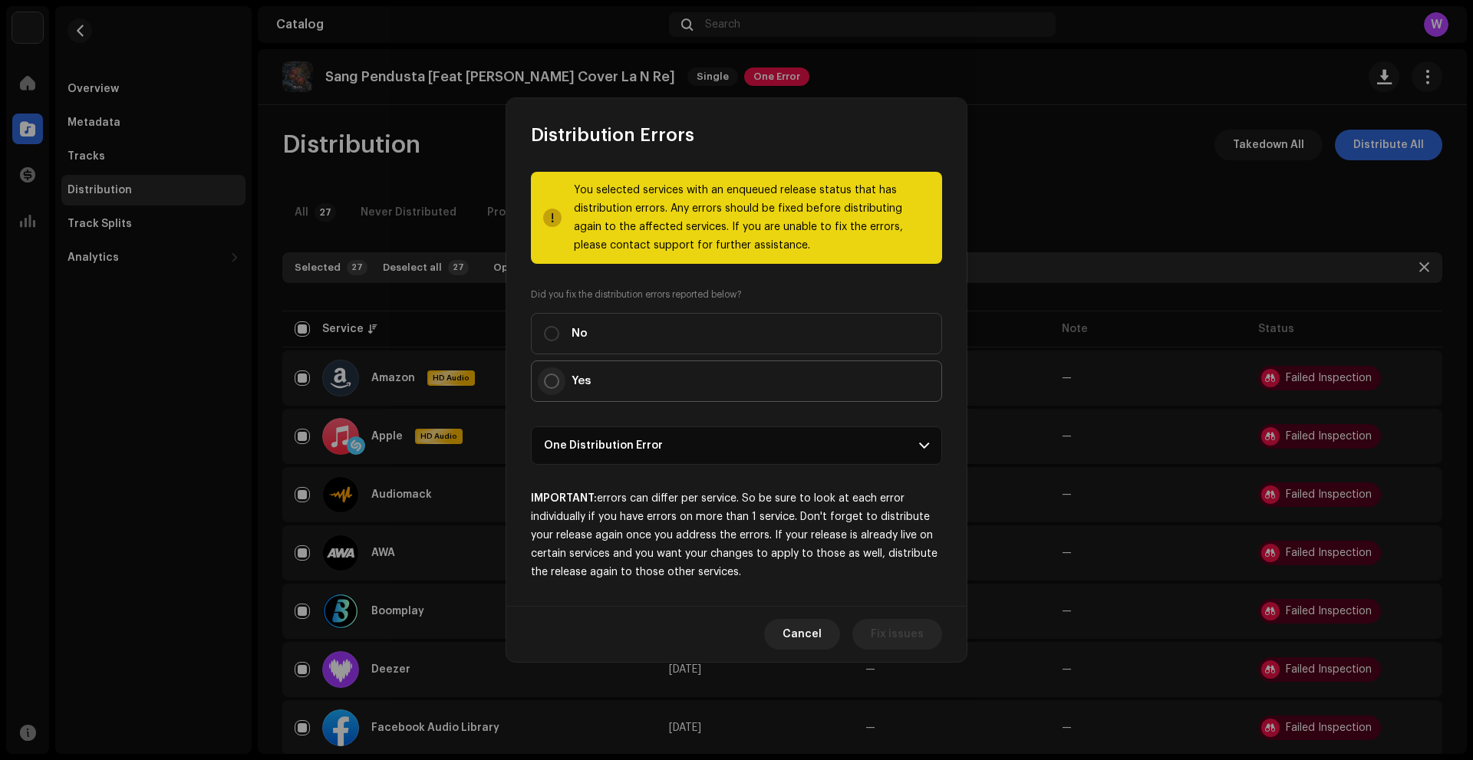
click at [551, 384] on input "Yes" at bounding box center [551, 381] width 15 height 15
radio input "true"
click at [908, 638] on span "Distribute" at bounding box center [896, 634] width 54 height 31
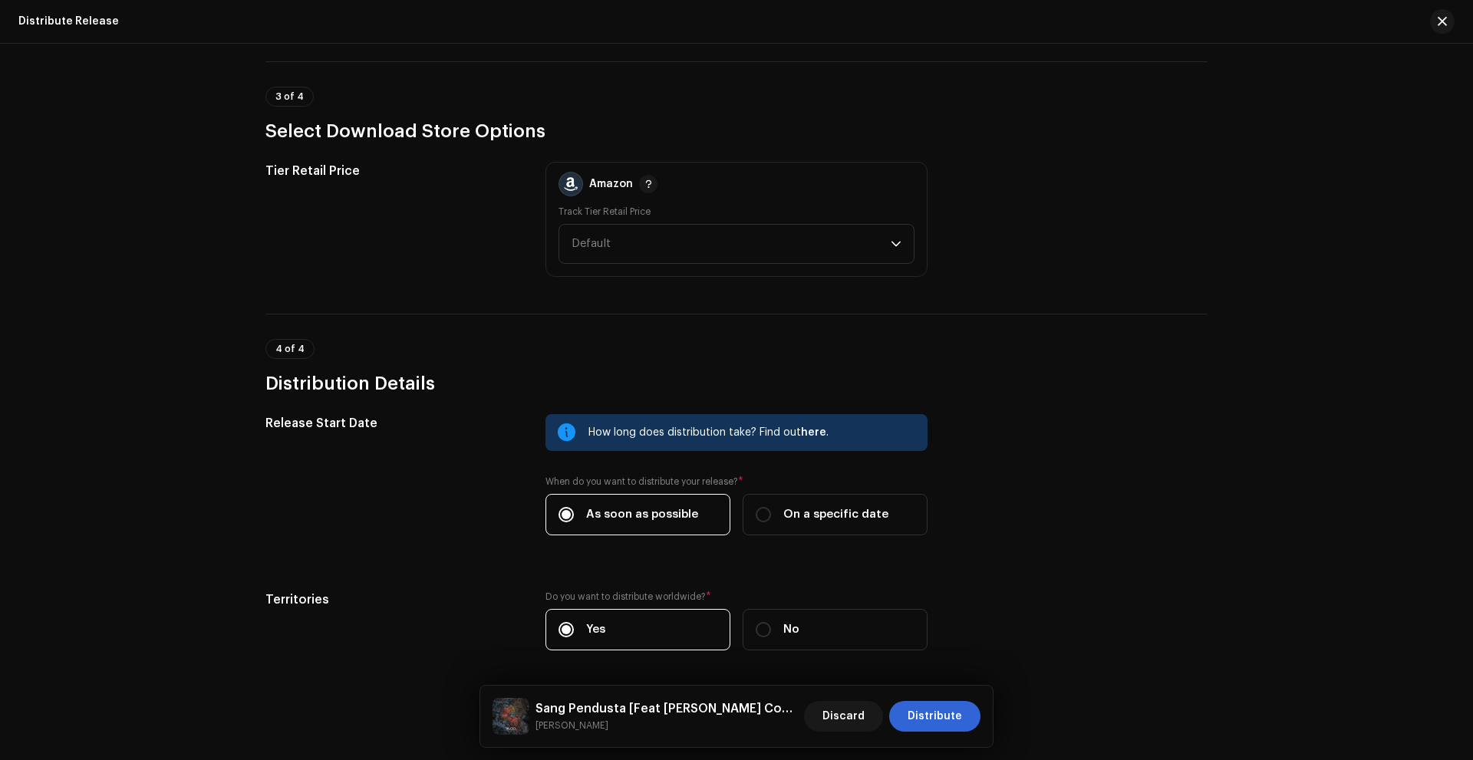
scroll to position [2064, 0]
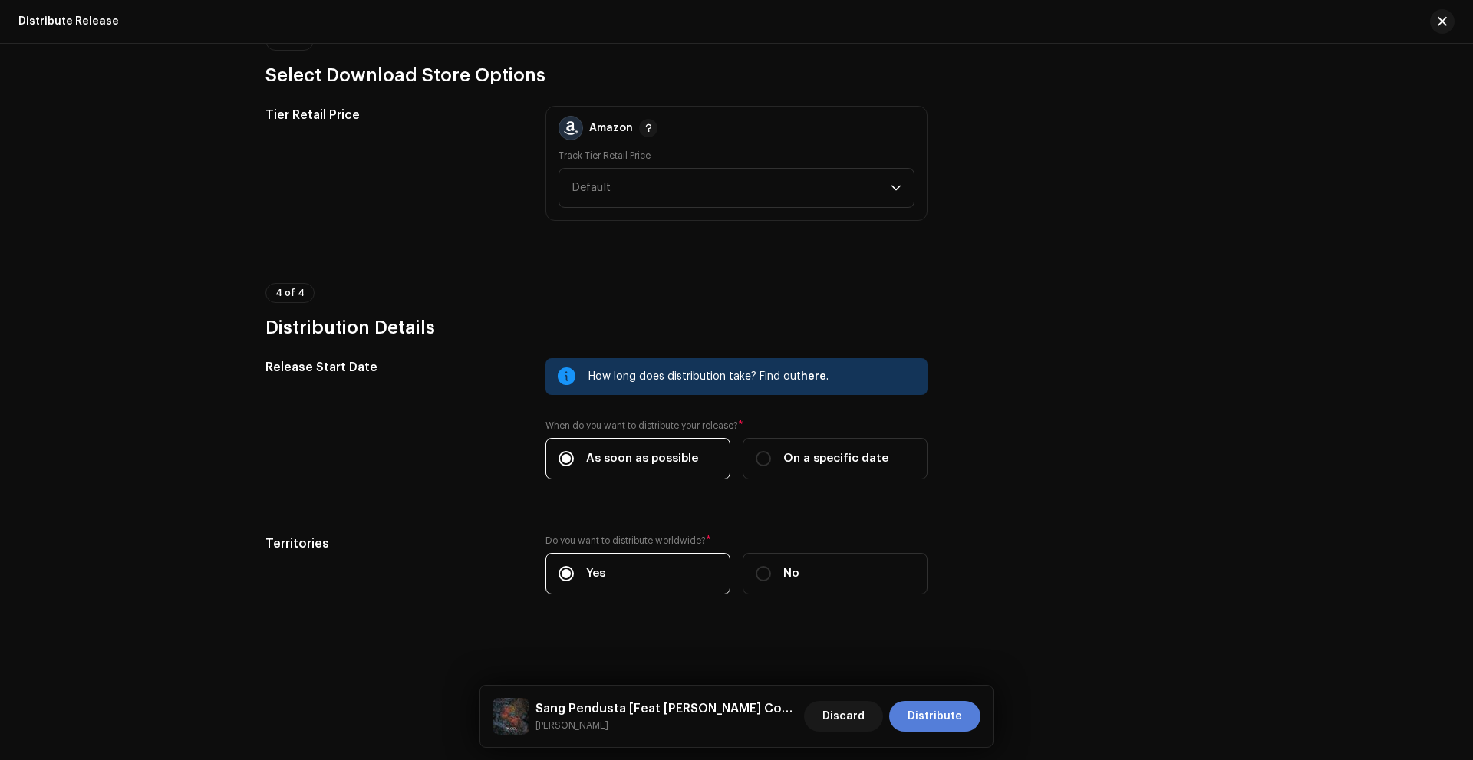
click at [919, 706] on span "Distribute" at bounding box center [935, 716] width 54 height 31
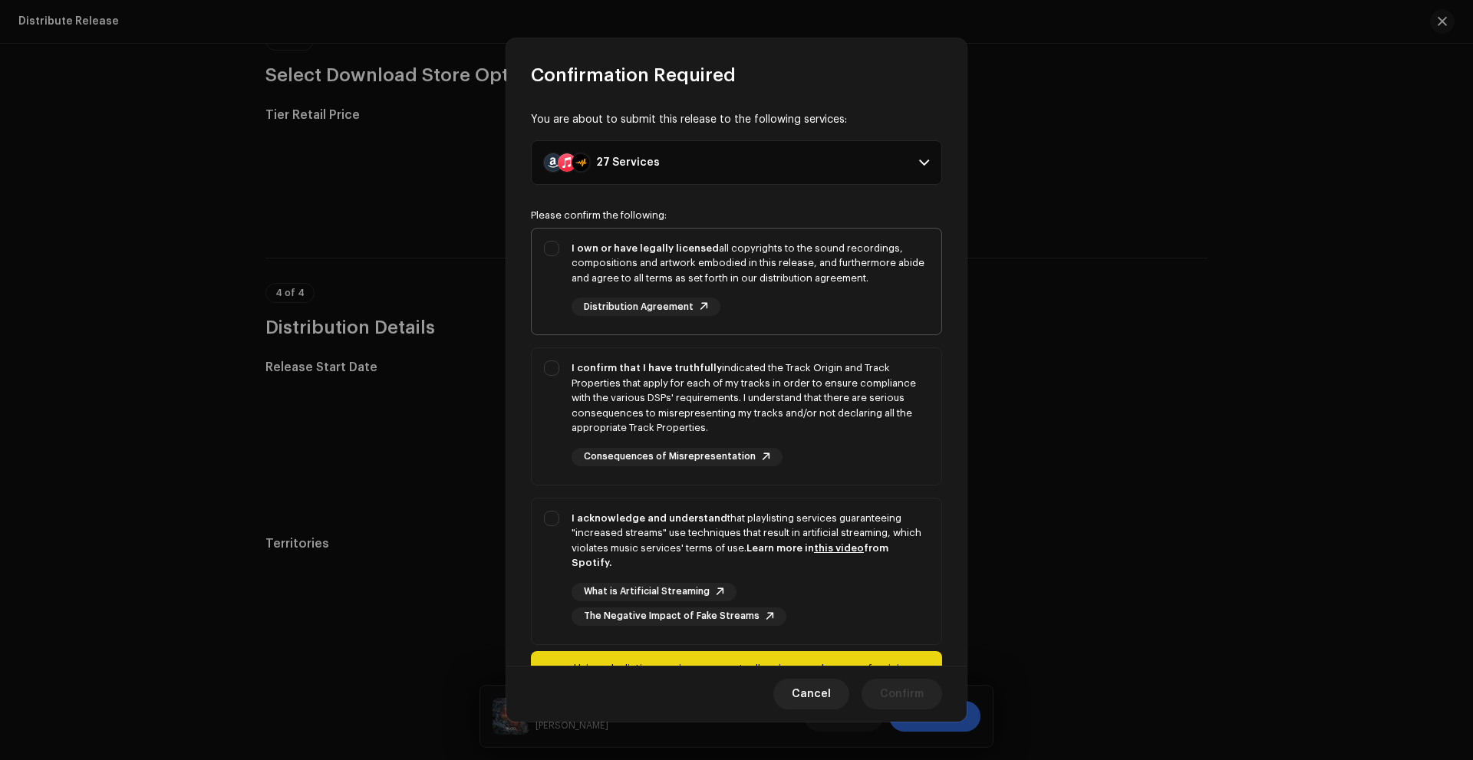
click at [553, 252] on div "I own or have legally licensed all copyrights to the sound recordings, composit…" at bounding box center [737, 279] width 410 height 101
checkbox input "true"
click at [557, 367] on div "I confirm that I have truthfully indicated the Track Origin and Track Propertie…" at bounding box center [737, 413] width 410 height 130
checkbox input "true"
click at [550, 532] on div "I acknowledge and understand that playlisting services guaranteeing "increased …" at bounding box center [737, 569] width 410 height 140
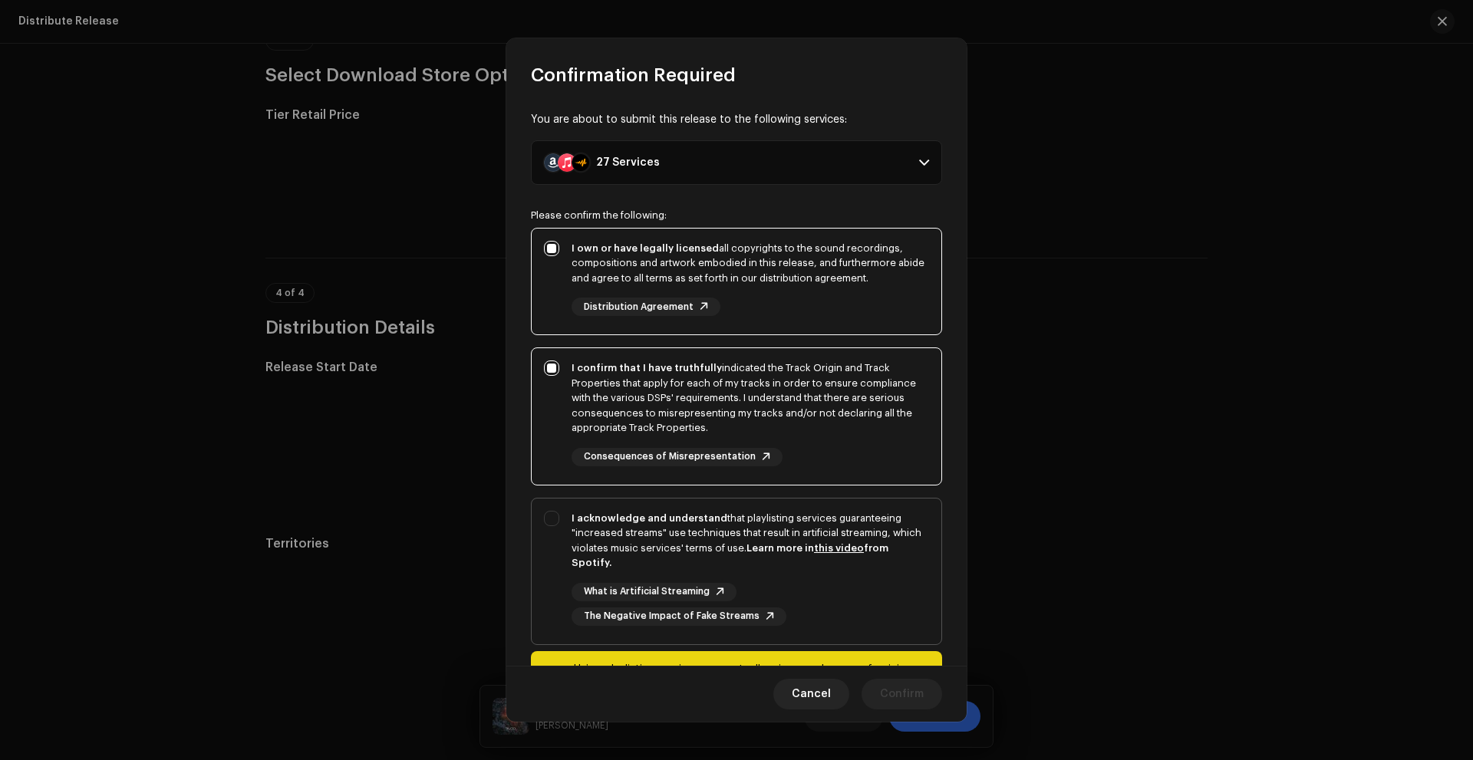
checkbox input "true"
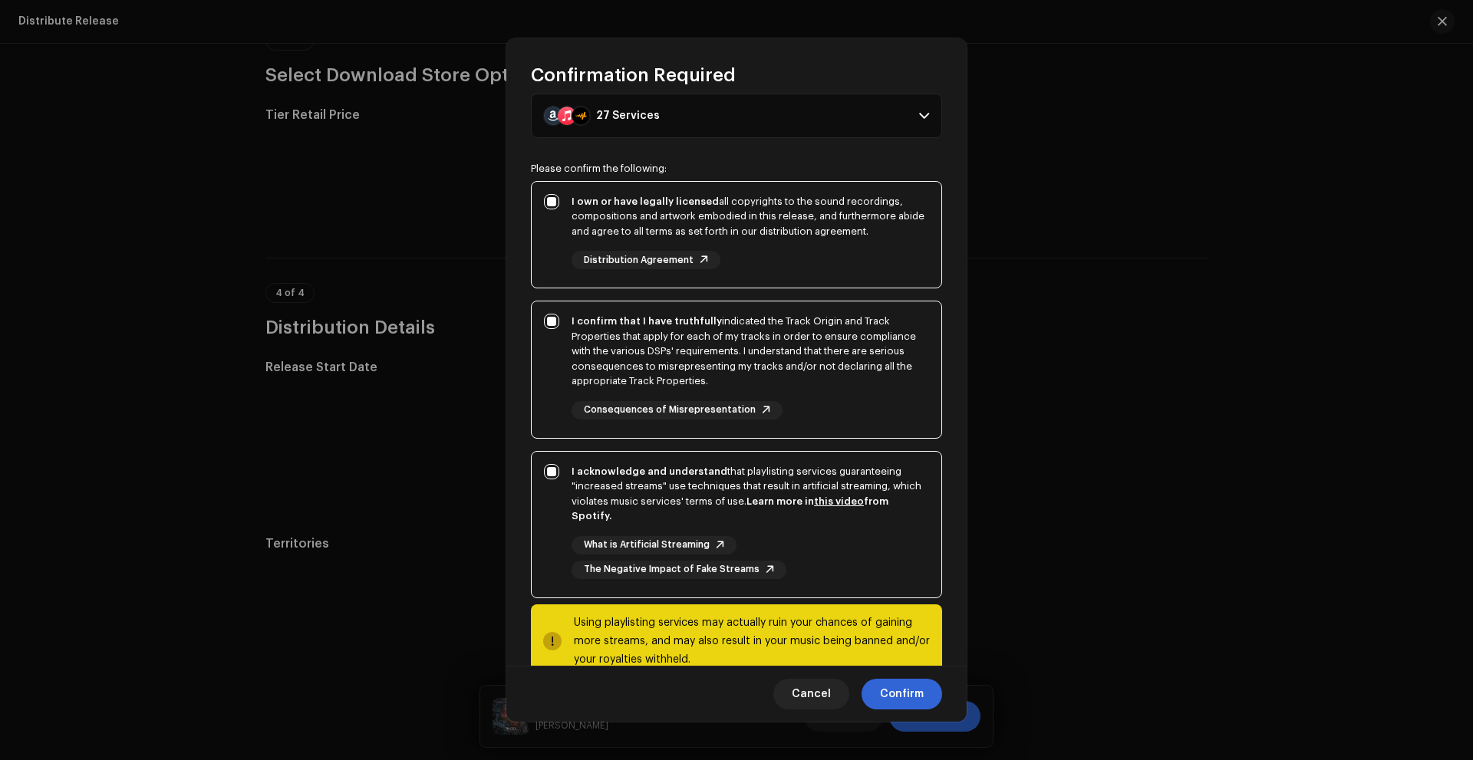
scroll to position [83, 0]
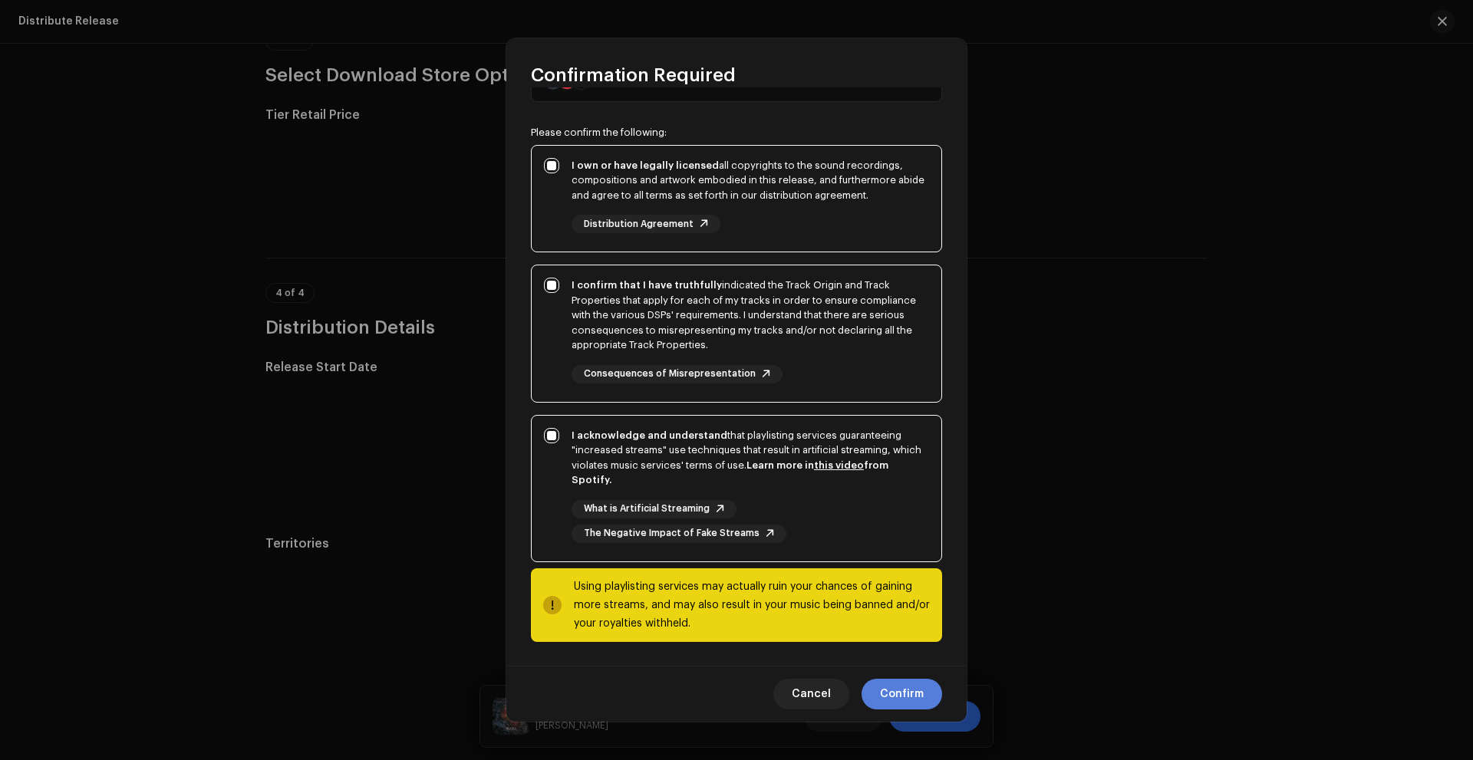
click at [901, 694] on span "Confirm" at bounding box center [902, 694] width 44 height 31
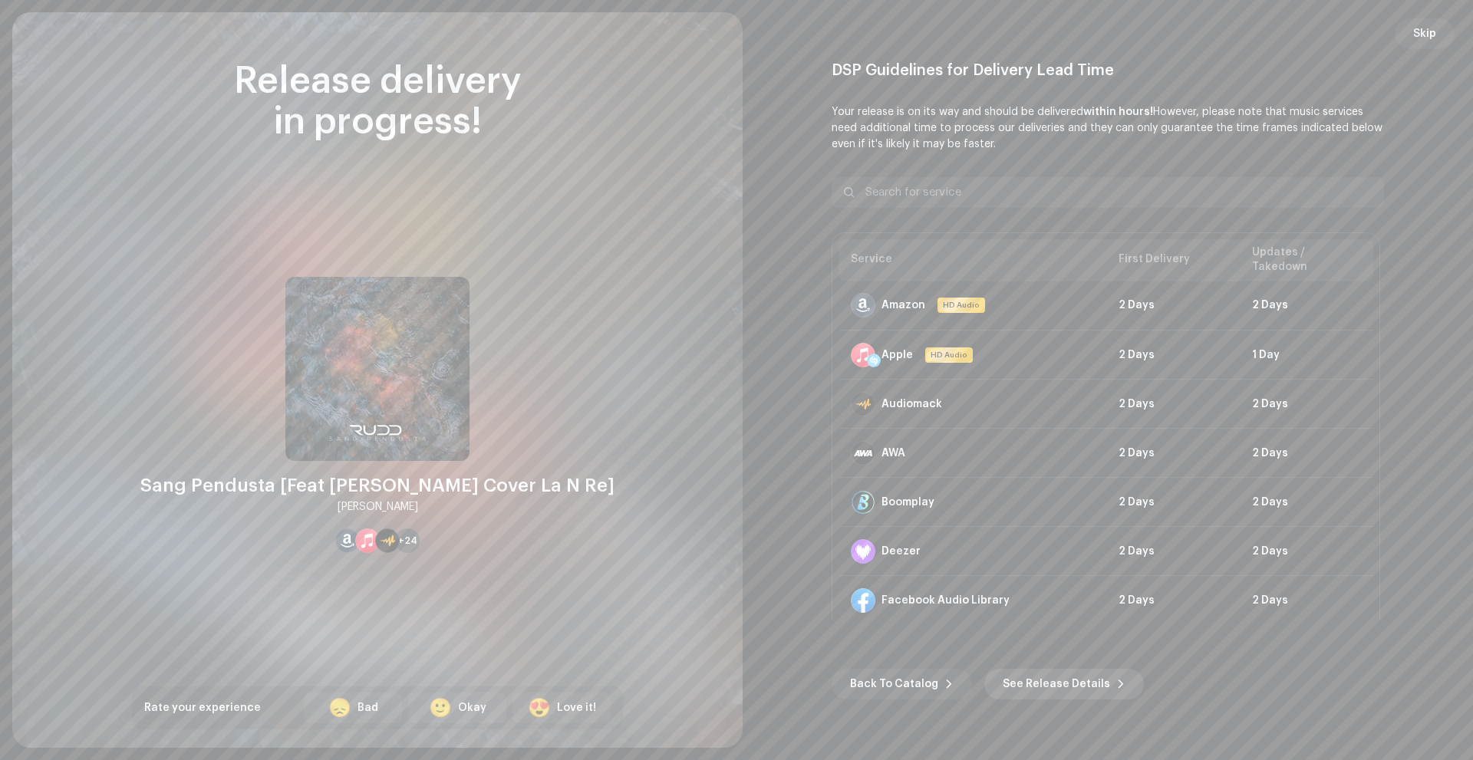
click at [1029, 675] on span "See Release Details" at bounding box center [1056, 684] width 107 height 31
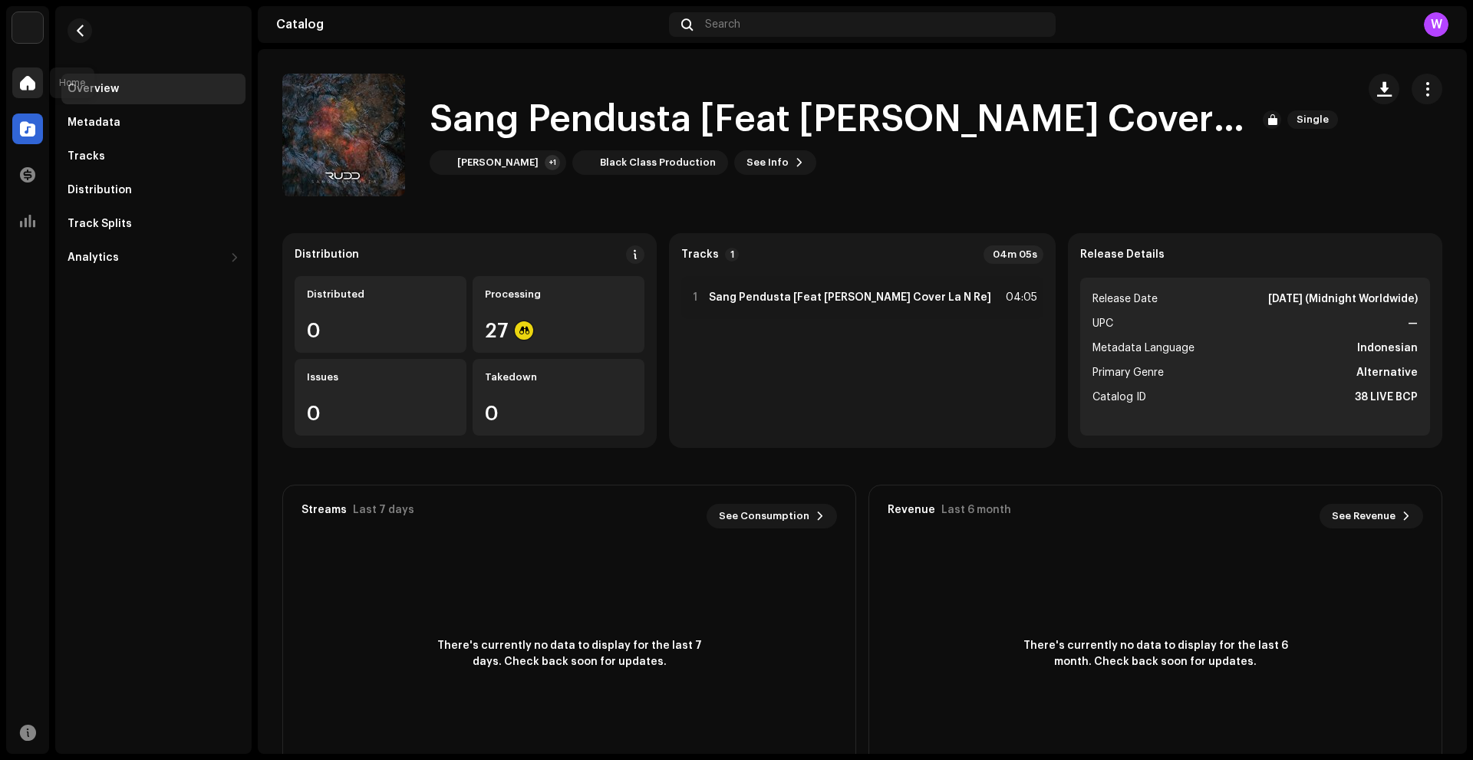
click at [29, 95] on div at bounding box center [27, 83] width 31 height 31
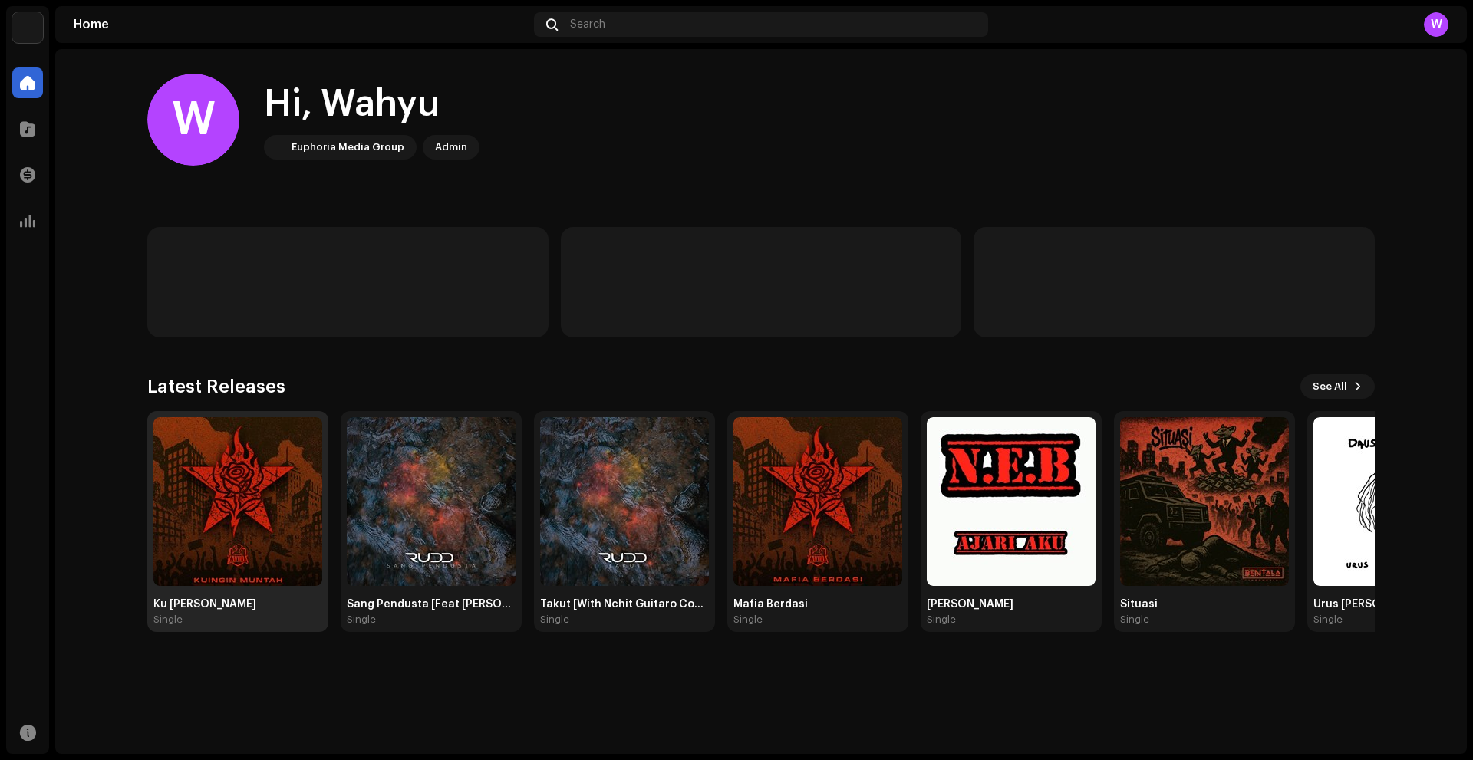
click at [242, 543] on img at bounding box center [237, 501] width 169 height 169
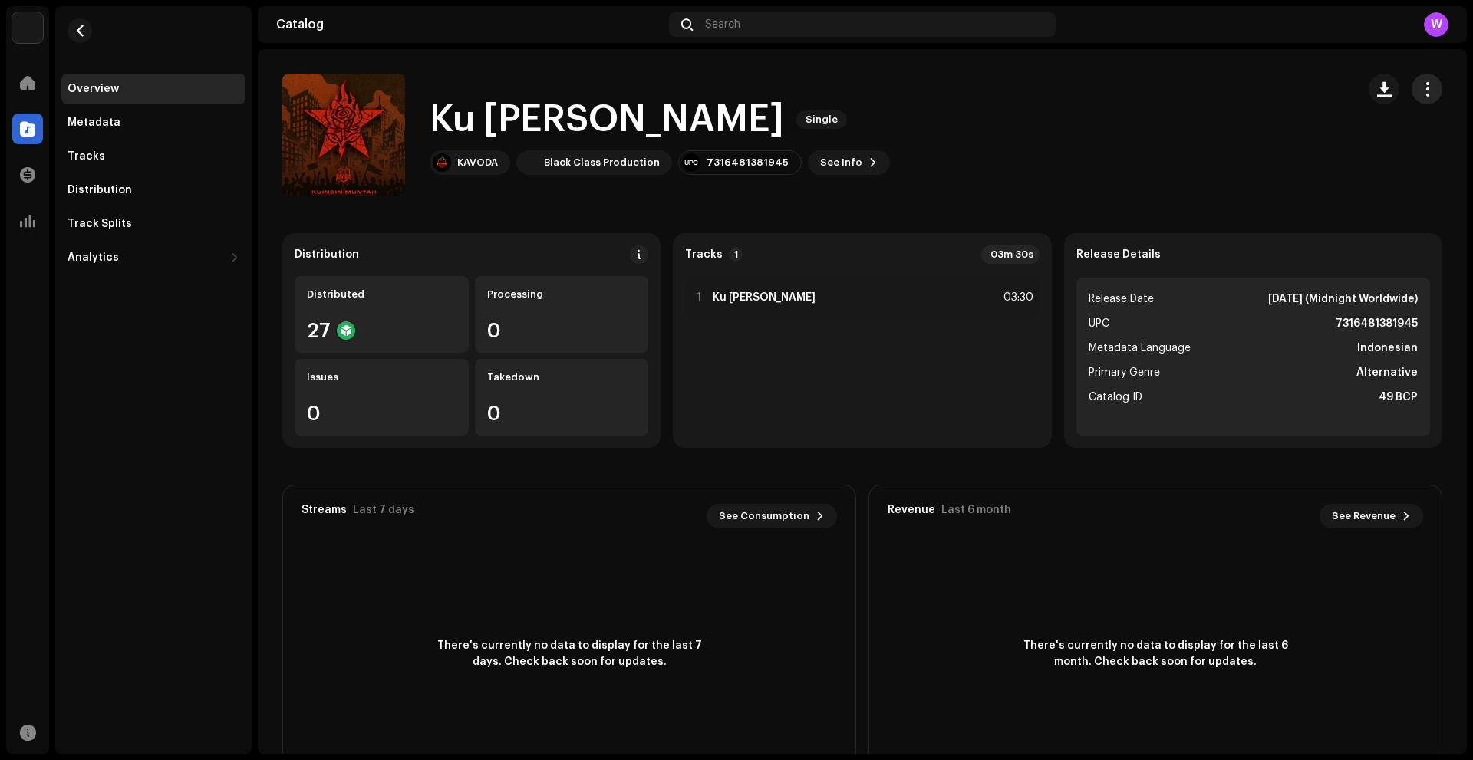
click at [1414, 97] on button "button" at bounding box center [1427, 89] width 31 height 31
click at [1289, 160] on span "Edit" at bounding box center [1288, 157] width 21 height 12
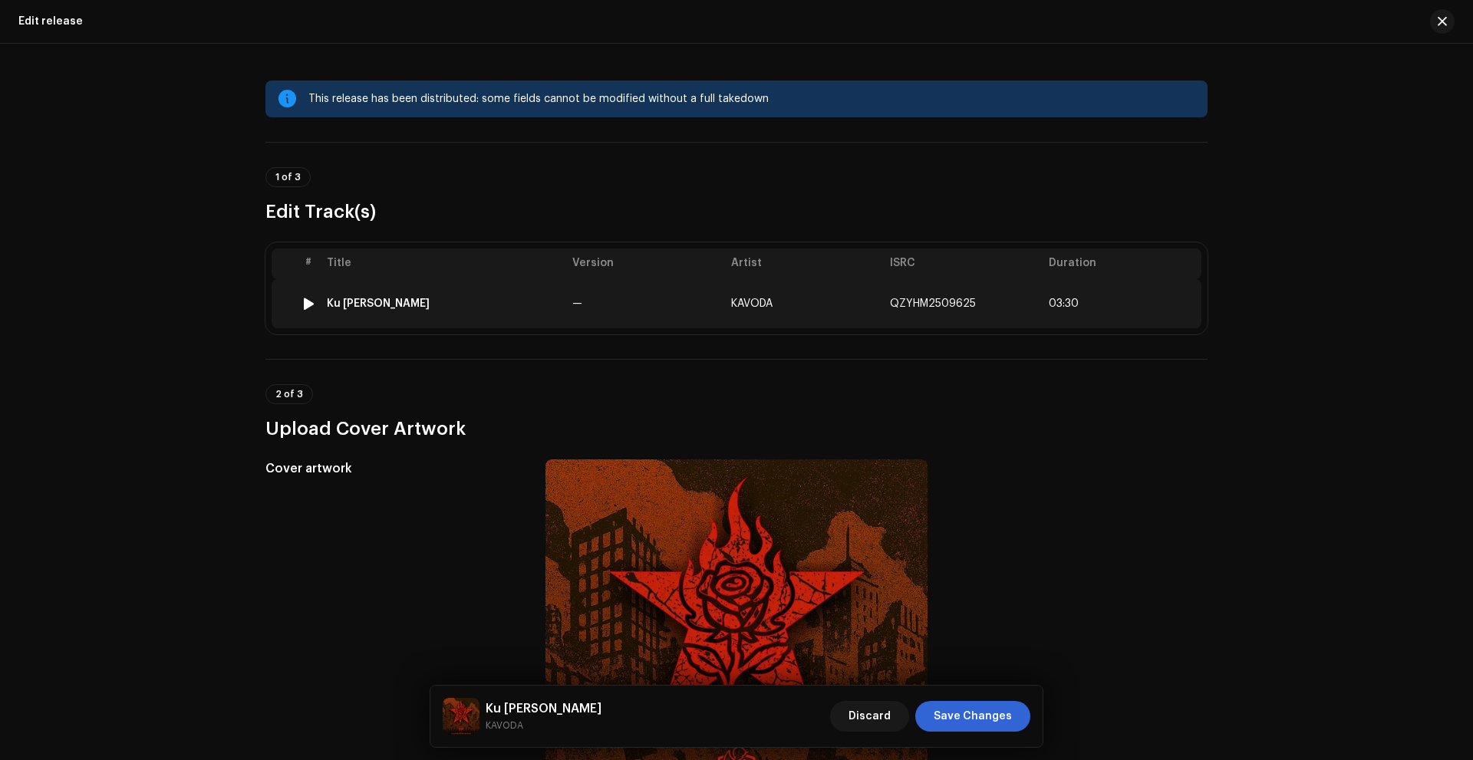
click at [487, 308] on div "Ku [PERSON_NAME]" at bounding box center [443, 304] width 233 height 12
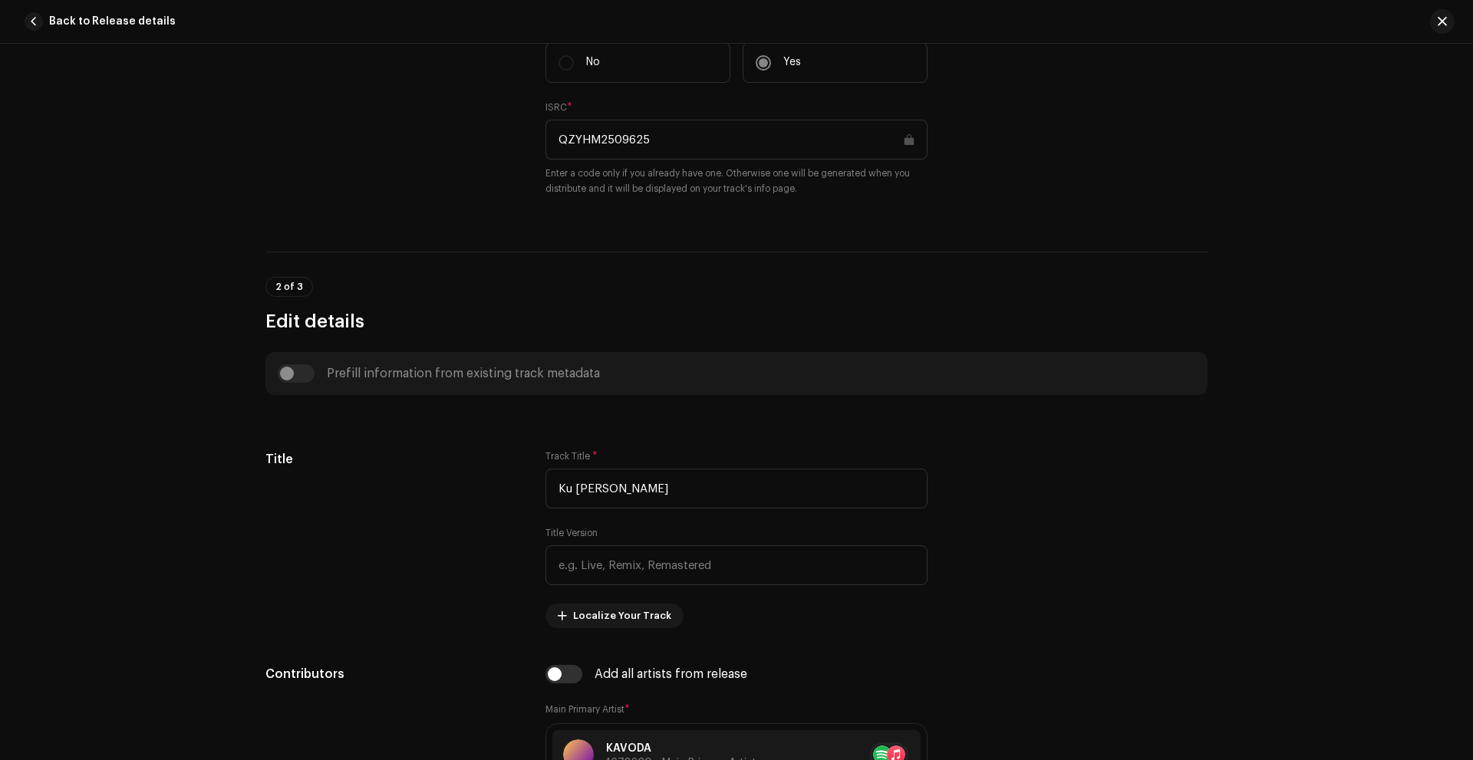
scroll to position [460, 0]
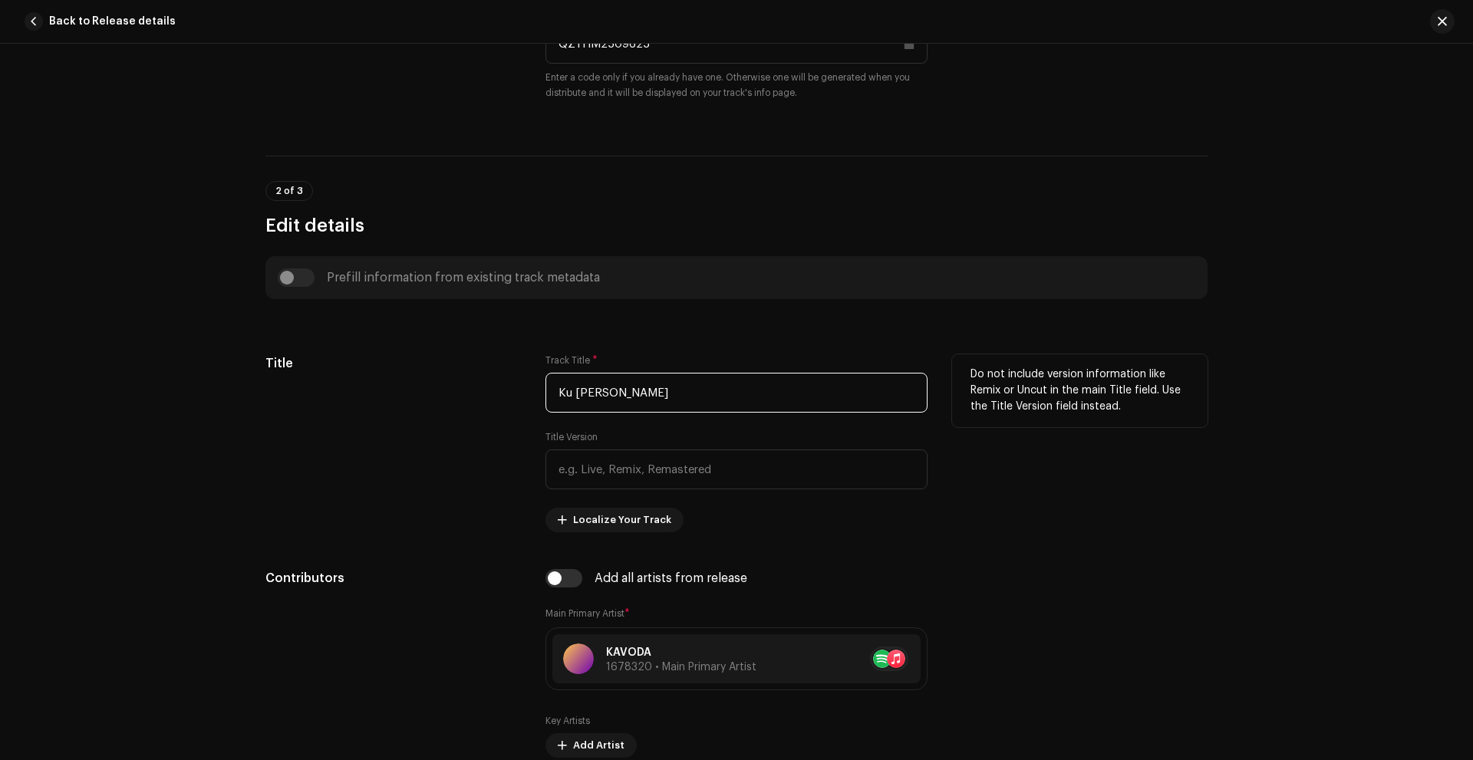
click at [571, 399] on input "Ku [PERSON_NAME]" at bounding box center [737, 393] width 382 height 40
click at [576, 397] on input "Ku [PERSON_NAME]" at bounding box center [737, 393] width 382 height 40
click at [651, 402] on input "Kuingin Muntah" at bounding box center [737, 393] width 382 height 40
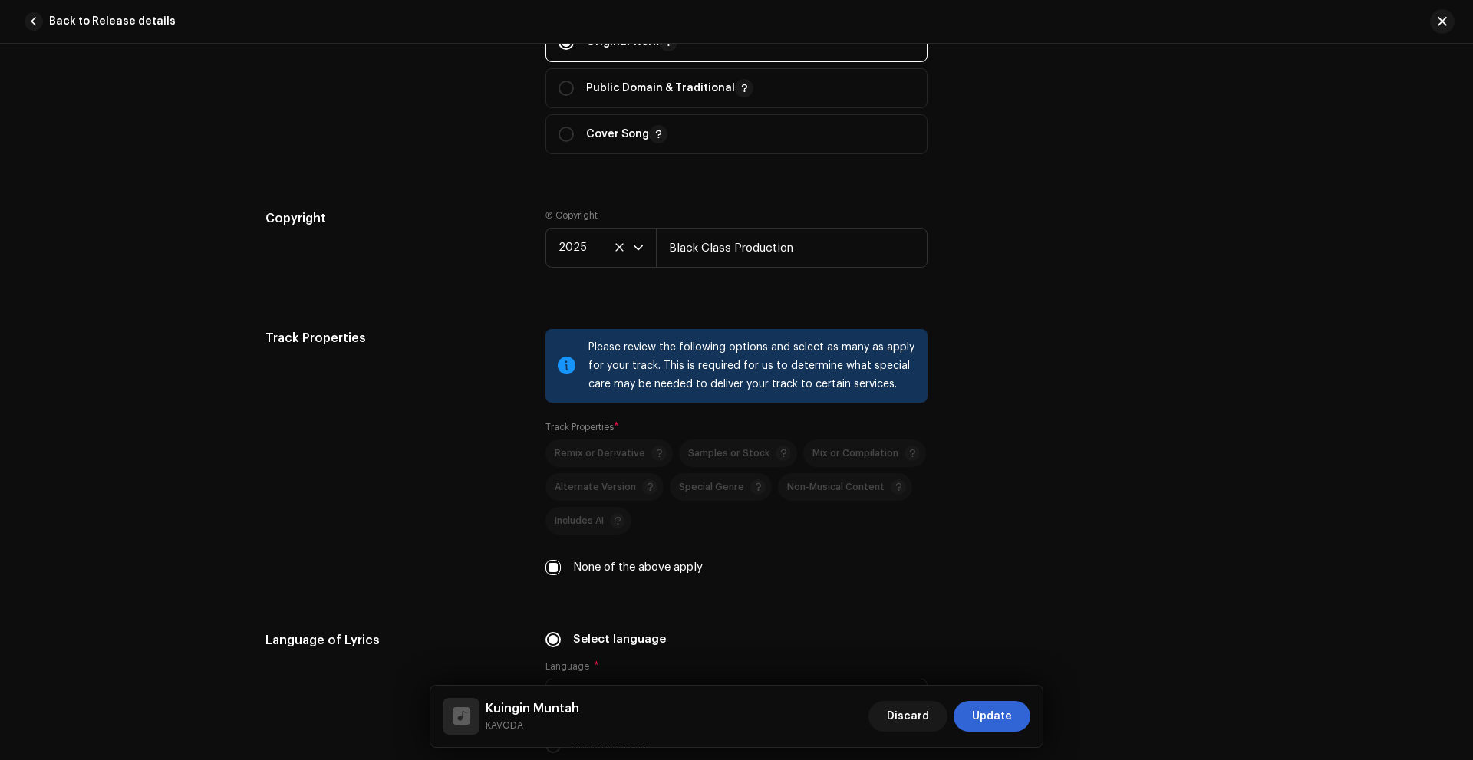
scroll to position [2139, 0]
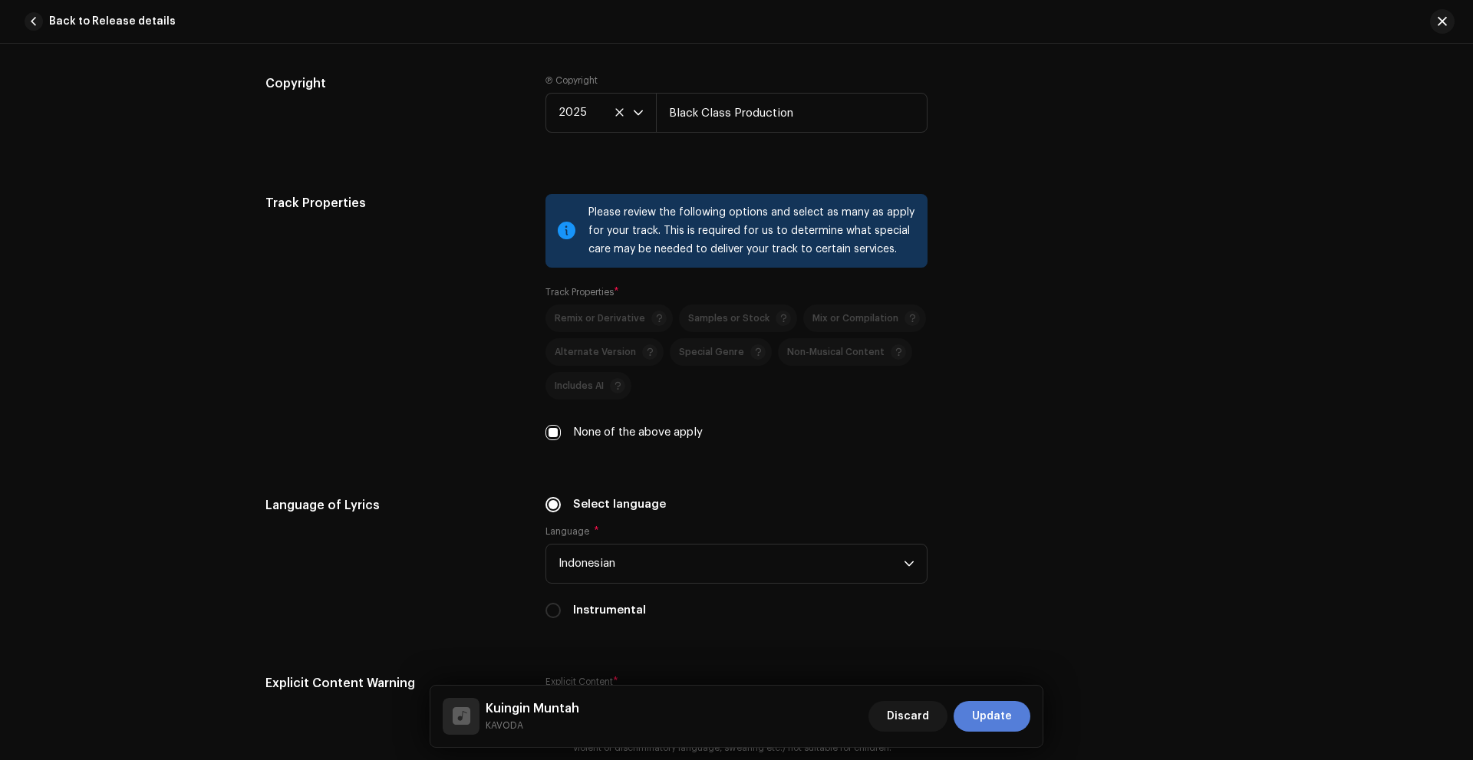
type input "Kuingin Muntah"
click at [998, 715] on span "Update" at bounding box center [992, 716] width 40 height 31
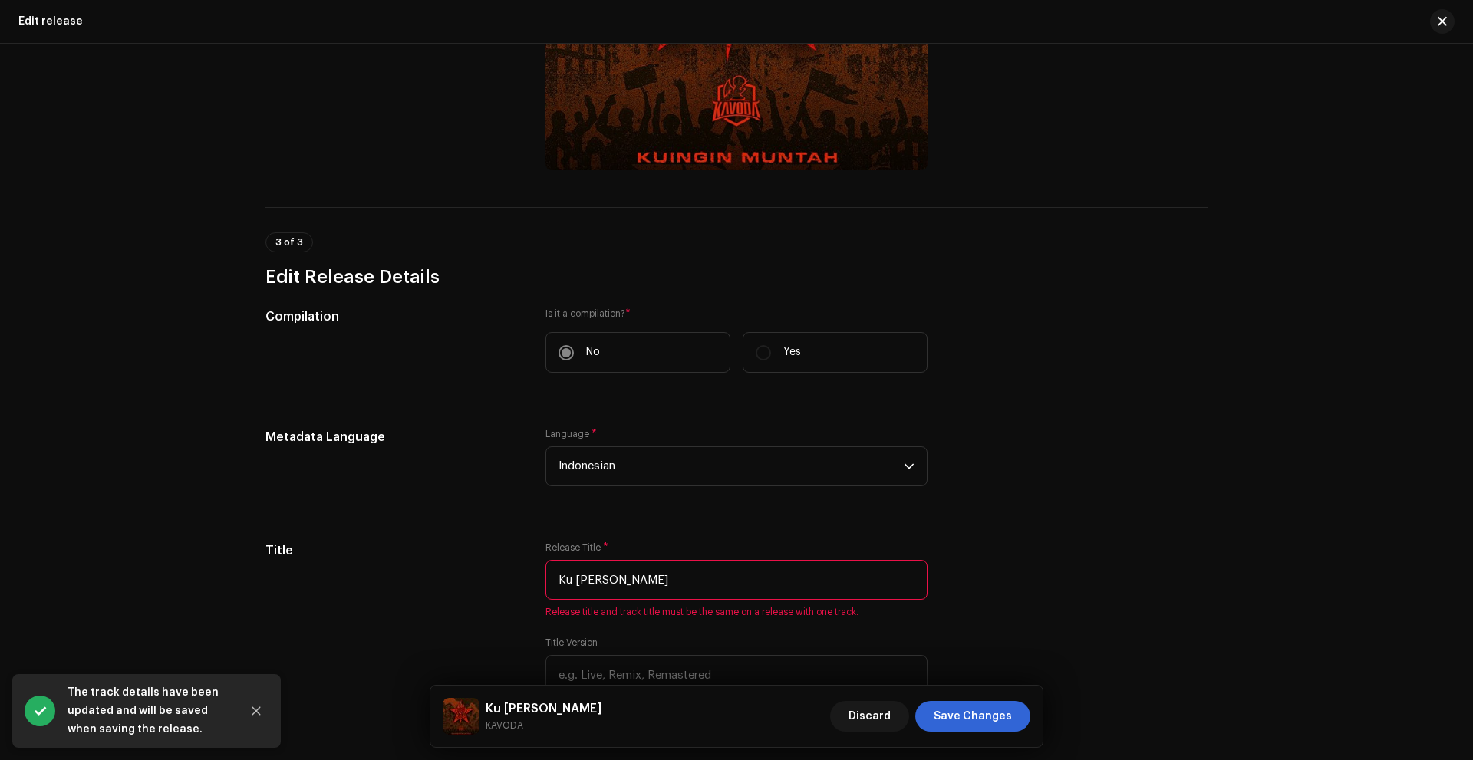
scroll to position [767, 0]
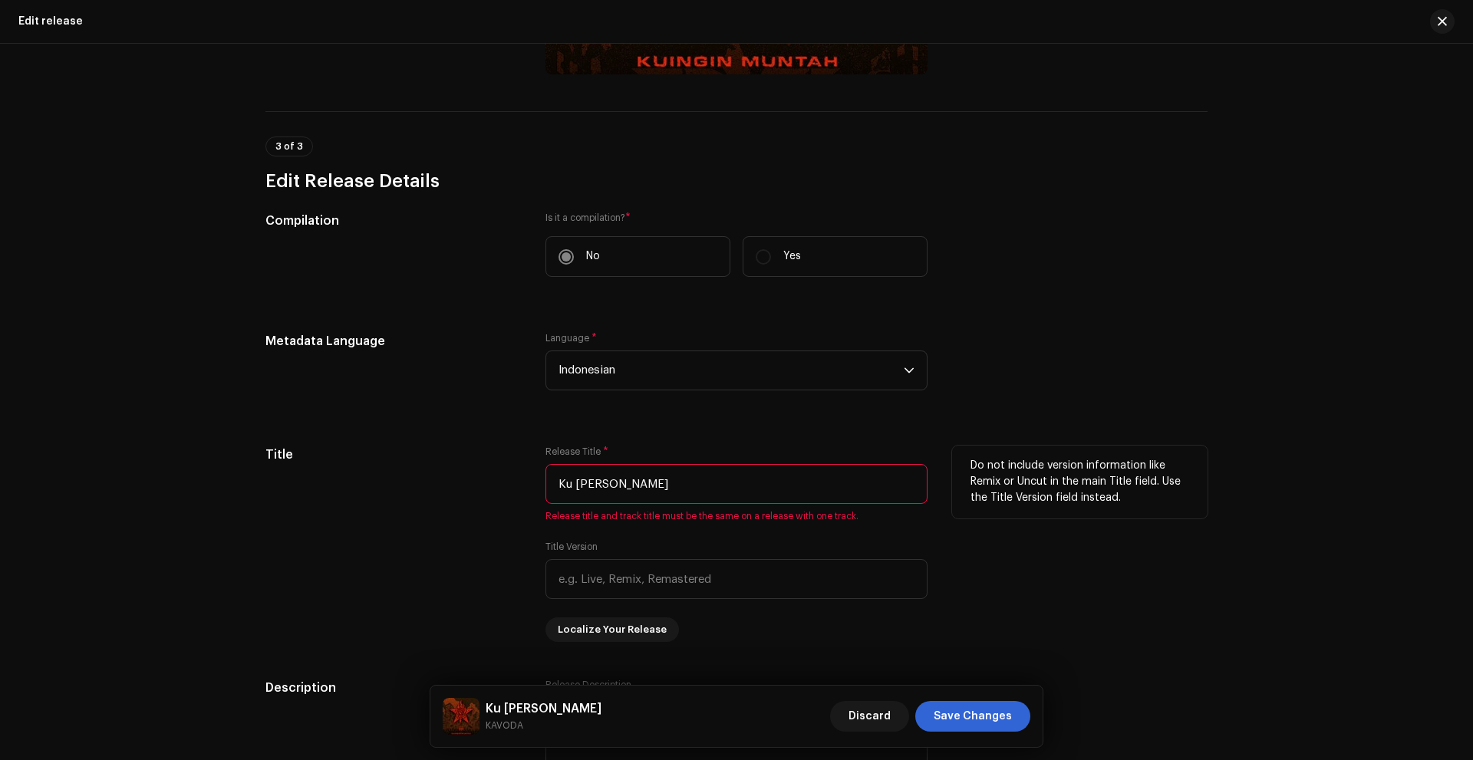
click at [575, 486] on input "Ku [PERSON_NAME]" at bounding box center [737, 484] width 382 height 40
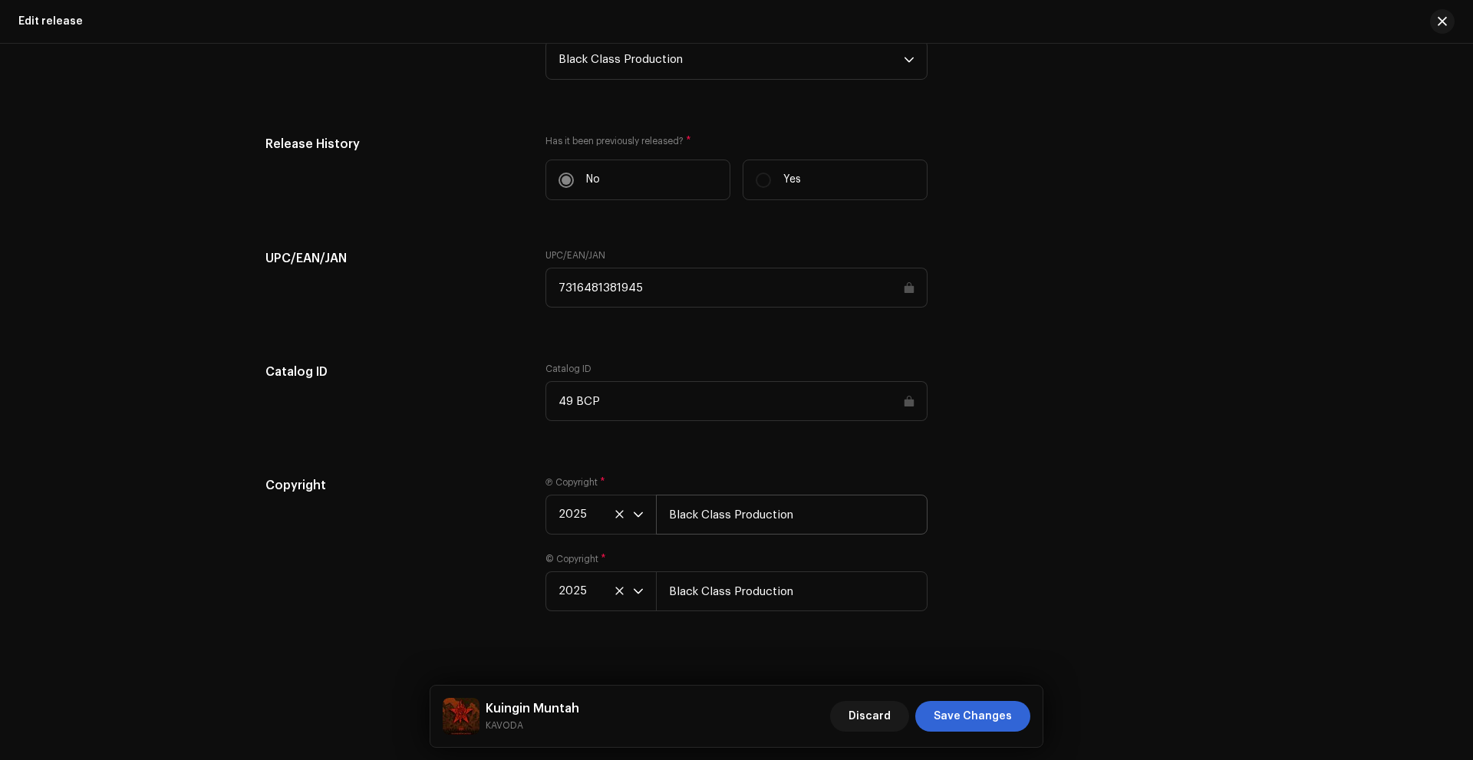
scroll to position [2260, 0]
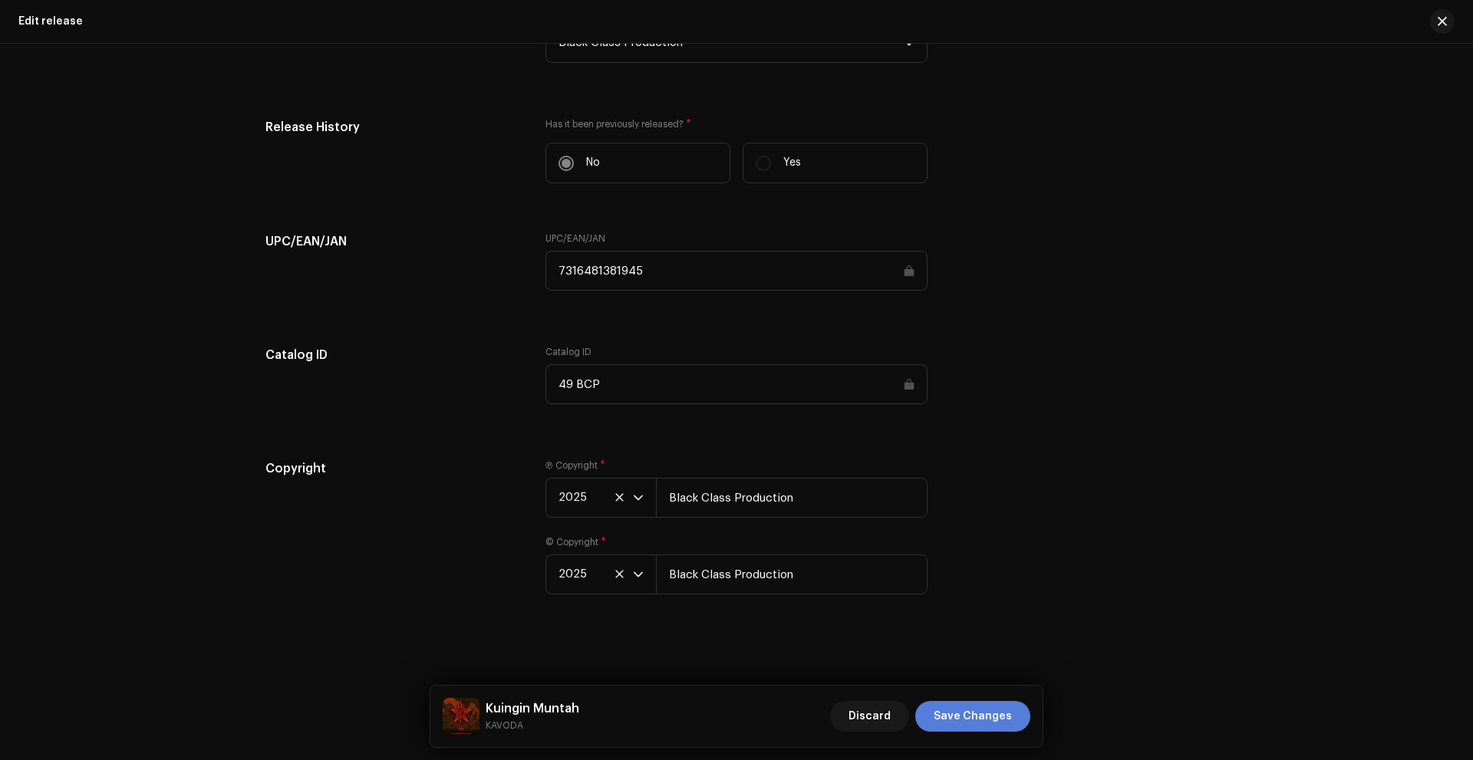
type input "Kuingin Muntah"
click at [973, 724] on span "Save Changes" at bounding box center [973, 716] width 78 height 31
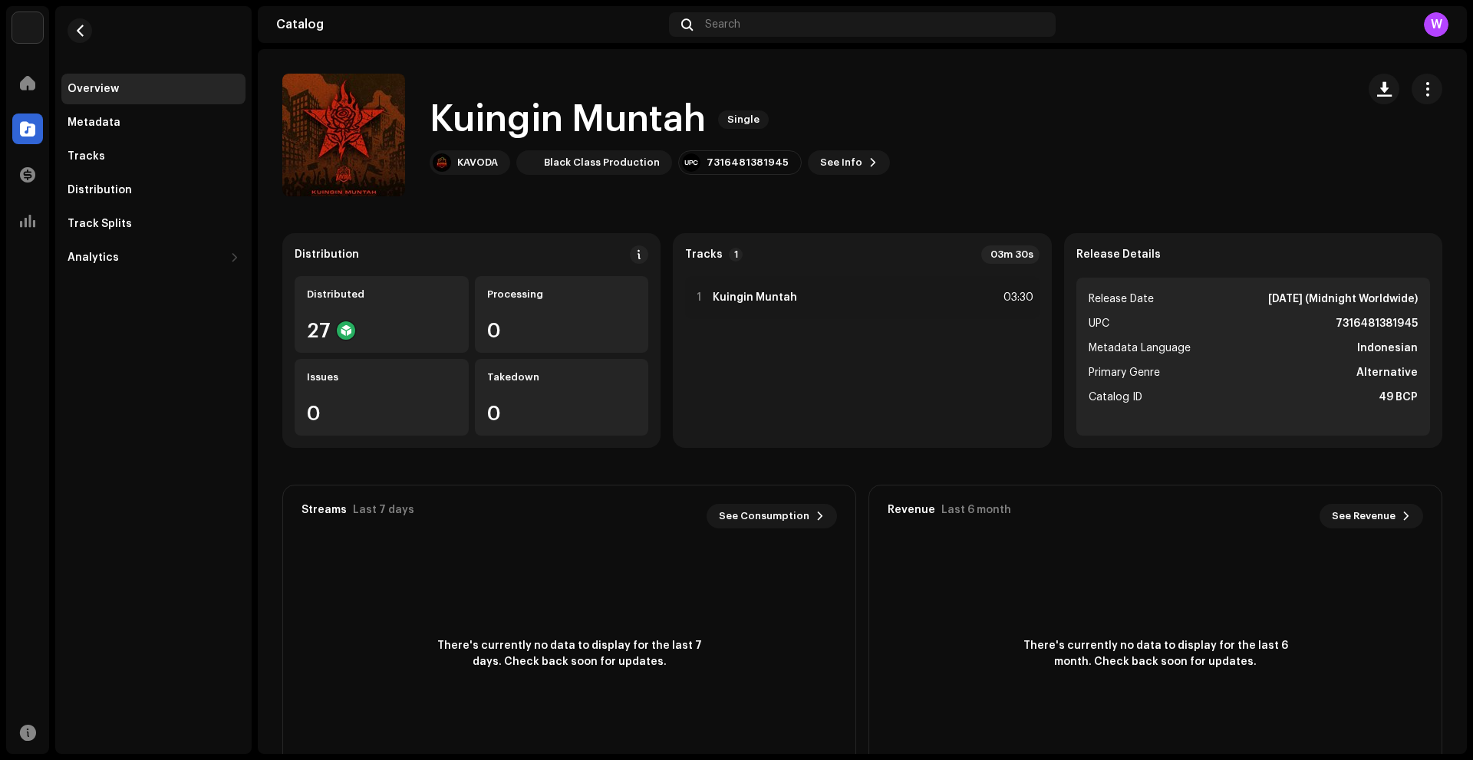
click at [1432, 80] on re-m-actions-button at bounding box center [1427, 89] width 31 height 31
click at [1420, 94] on span "button" at bounding box center [1427, 89] width 15 height 12
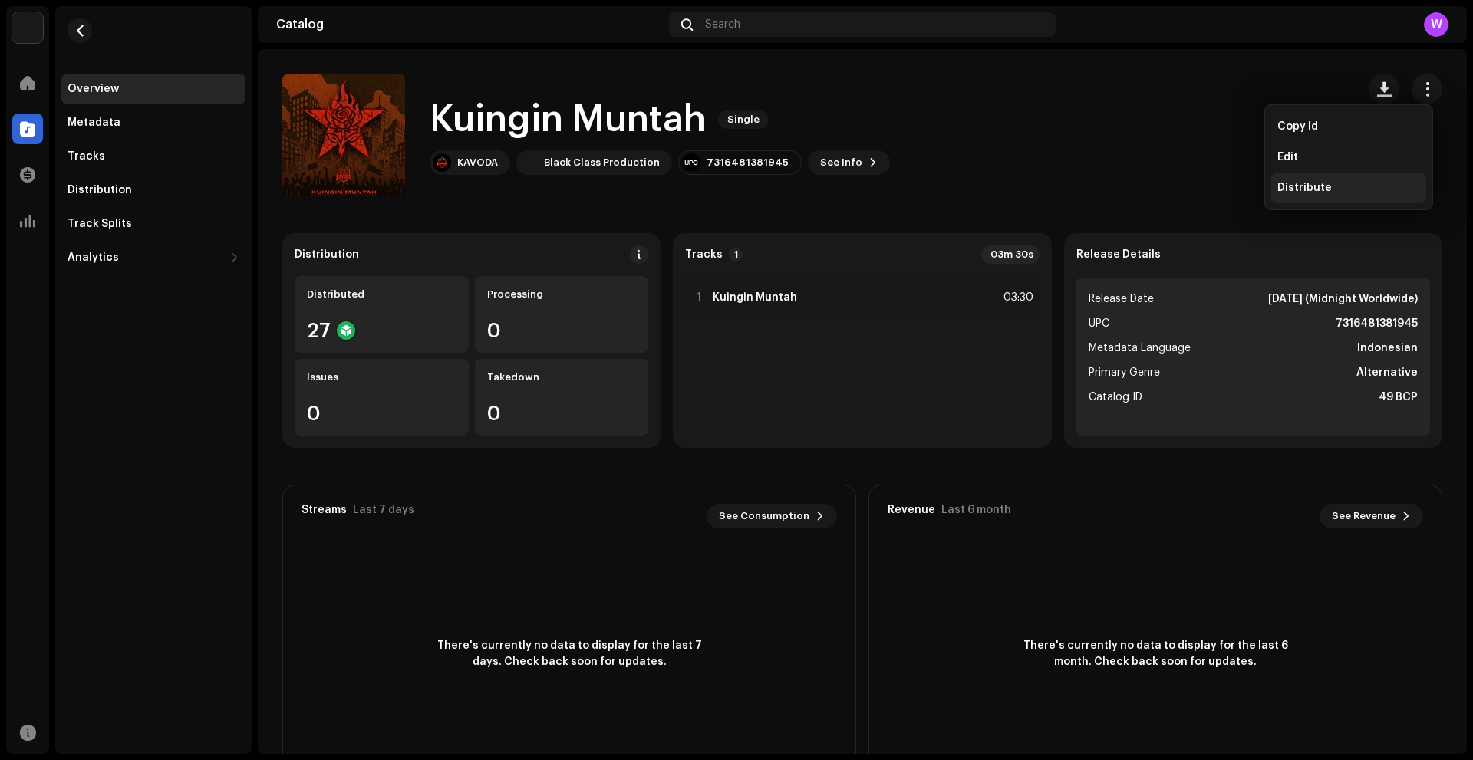
click at [1344, 190] on div "Distribute" at bounding box center [1349, 188] width 143 height 12
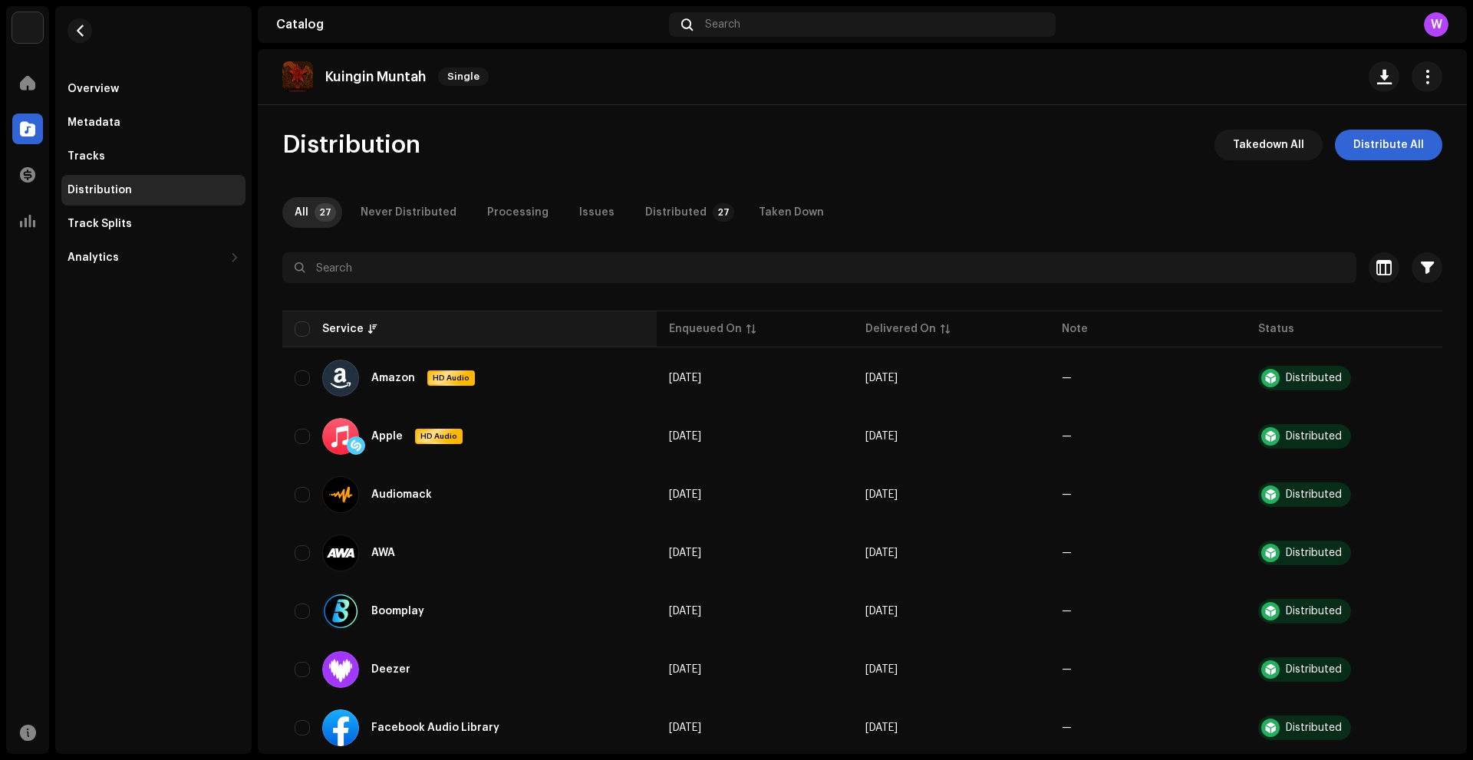
click at [311, 325] on div "Service" at bounding box center [470, 329] width 350 height 15
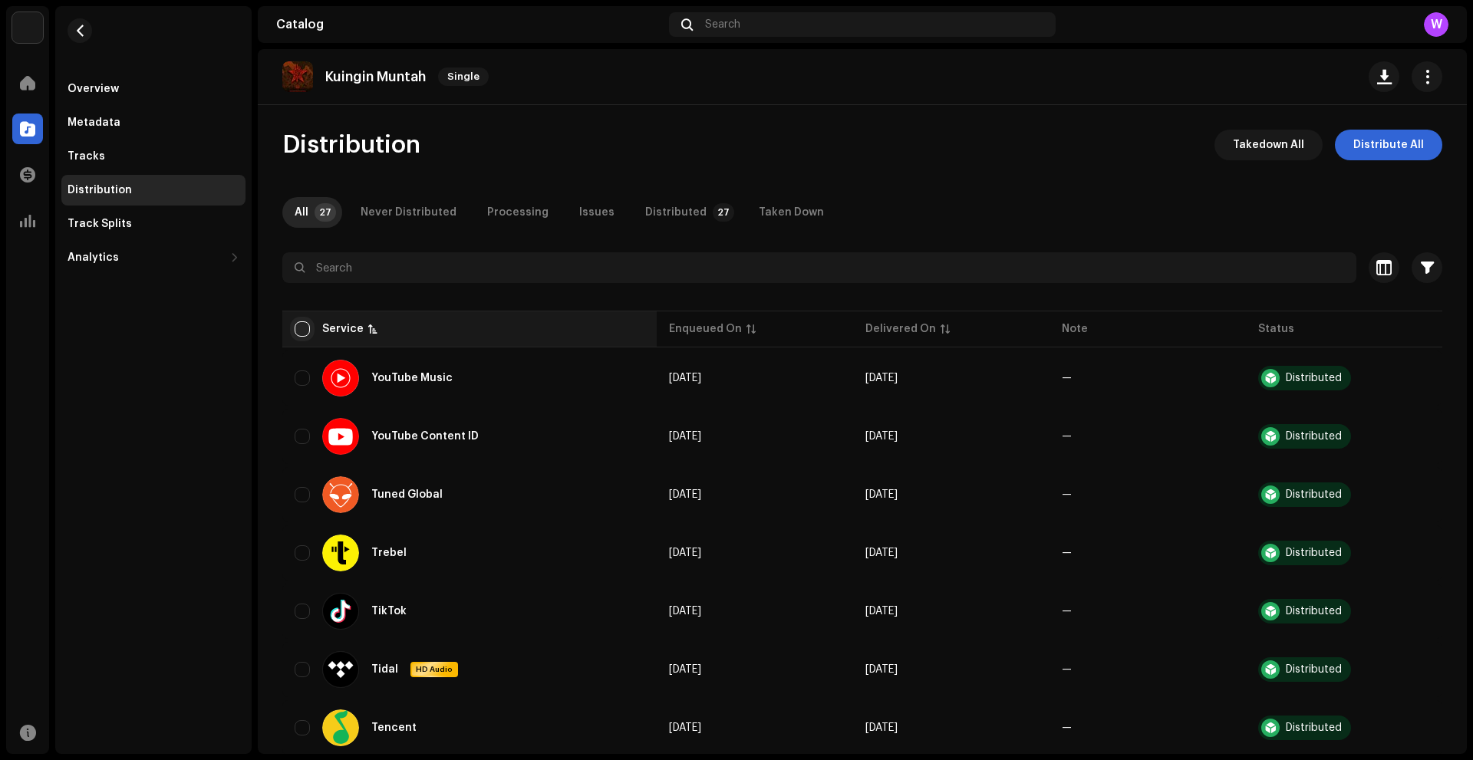
click at [301, 331] on input "checkbox" at bounding box center [302, 329] width 15 height 15
checkbox input "true"
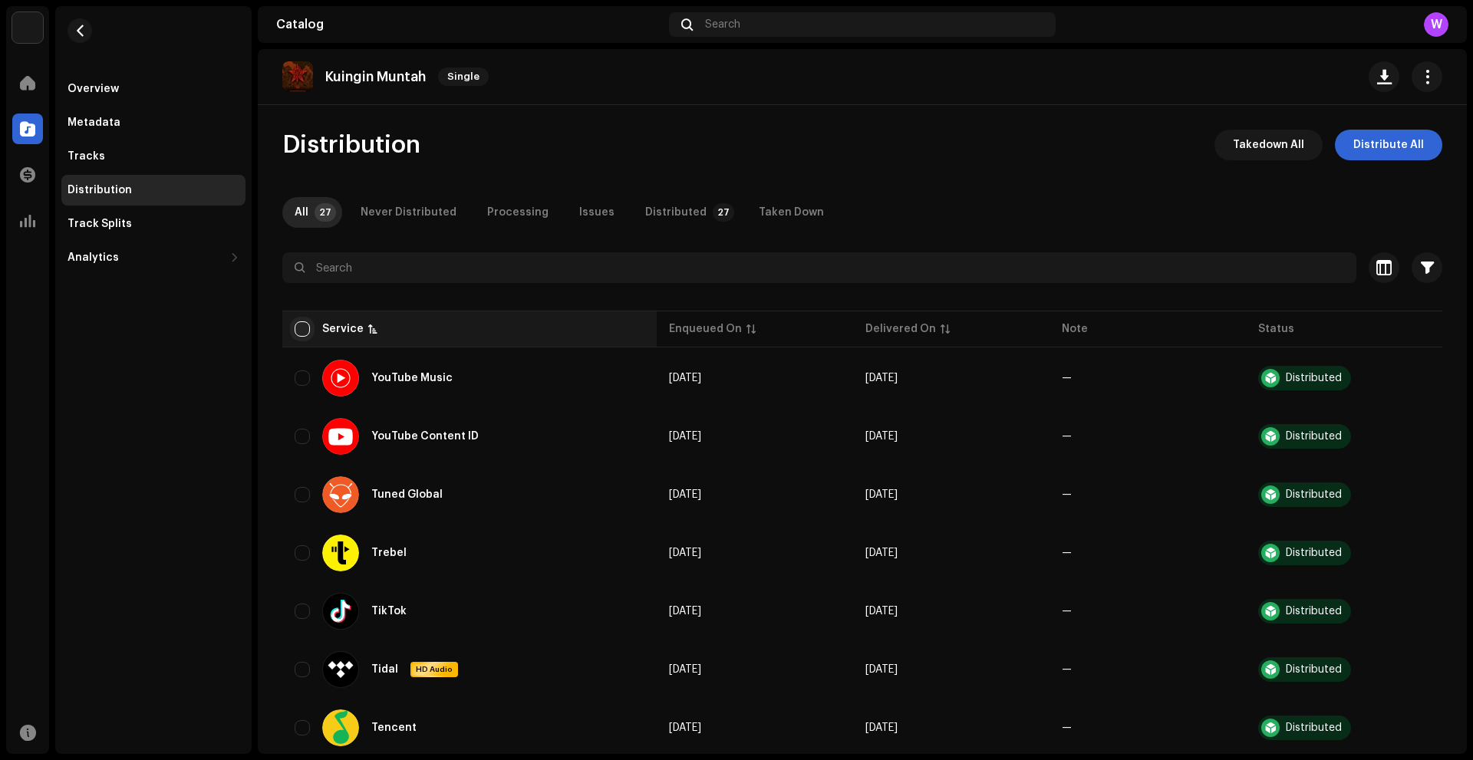
checkbox input "true"
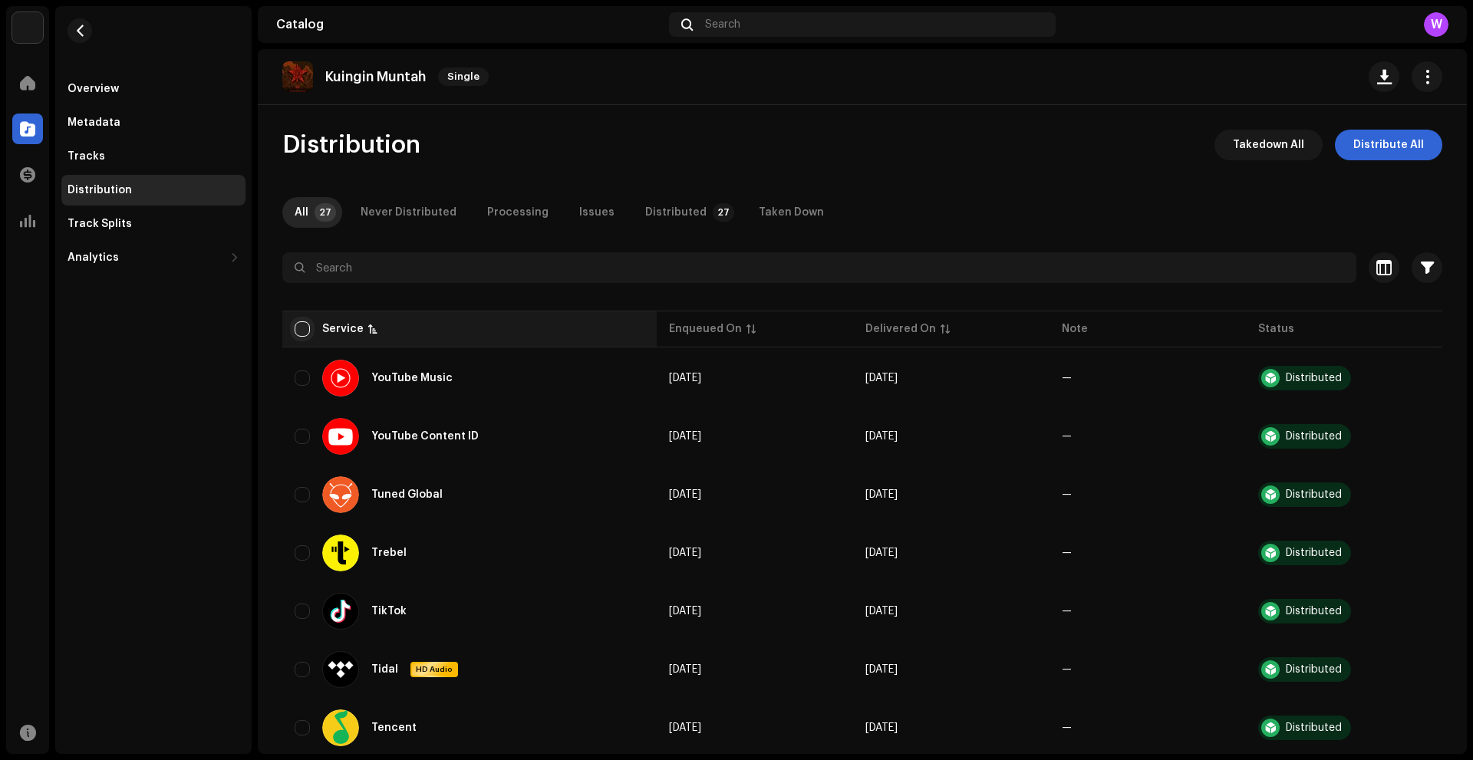
checkbox input "true"
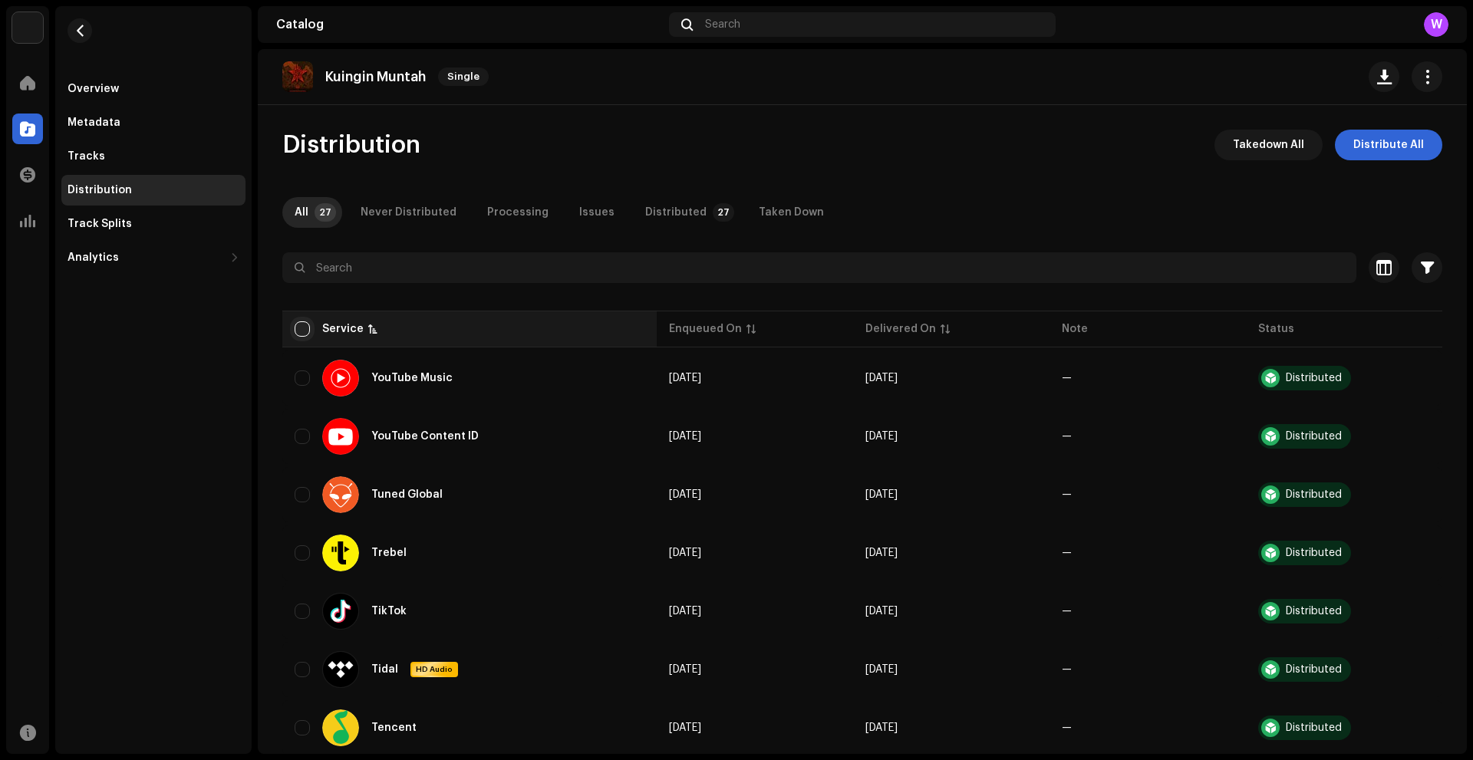
checkbox input "true"
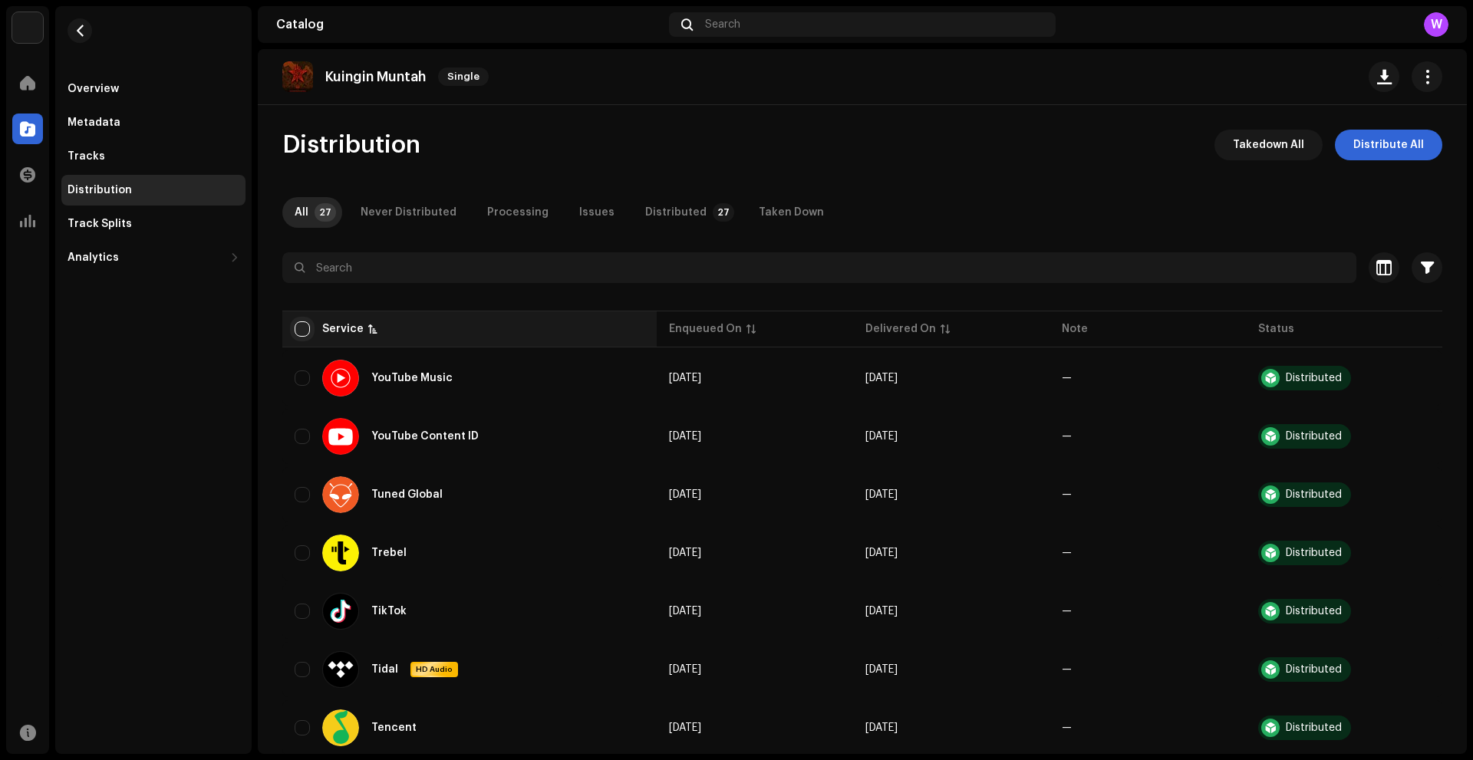
checkbox input "true"
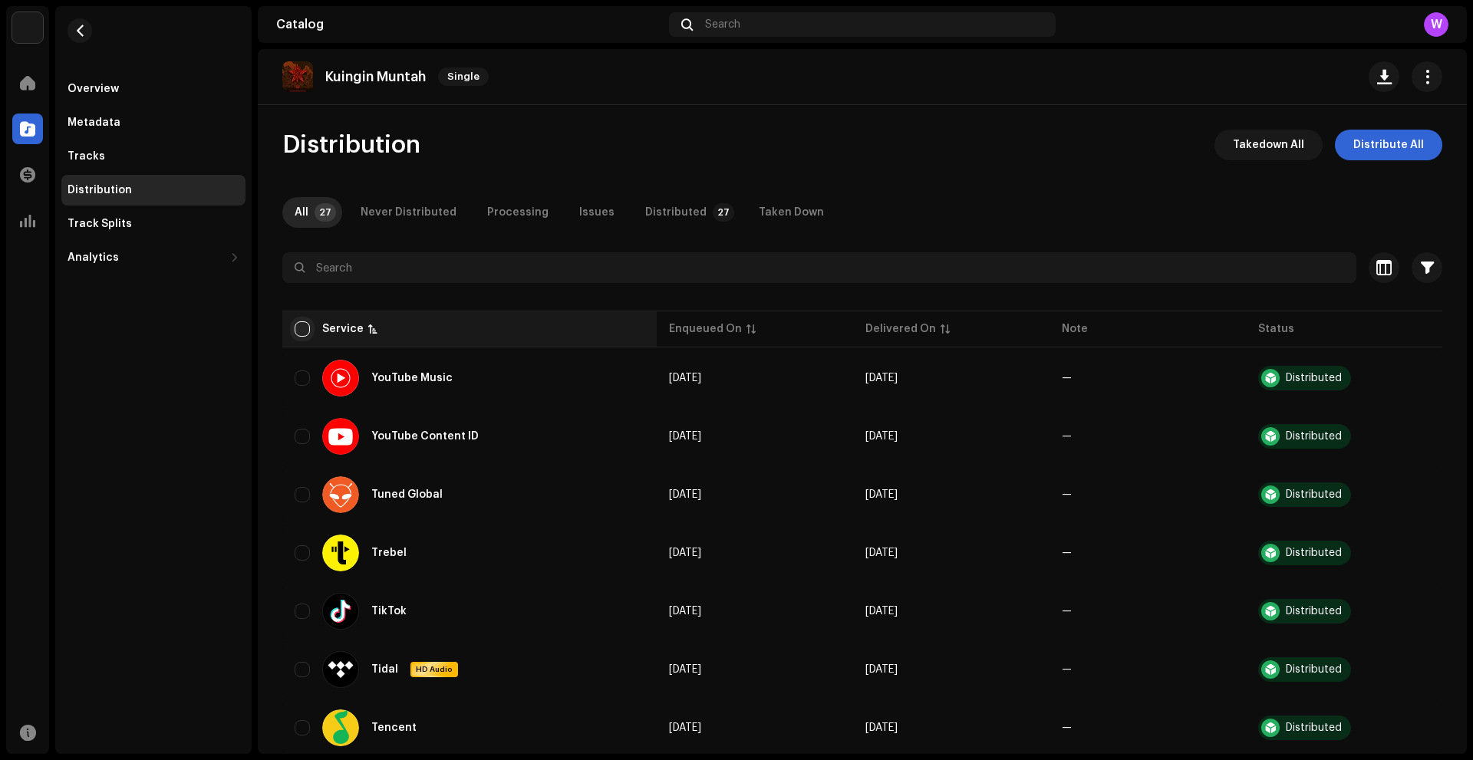
checkbox input "true"
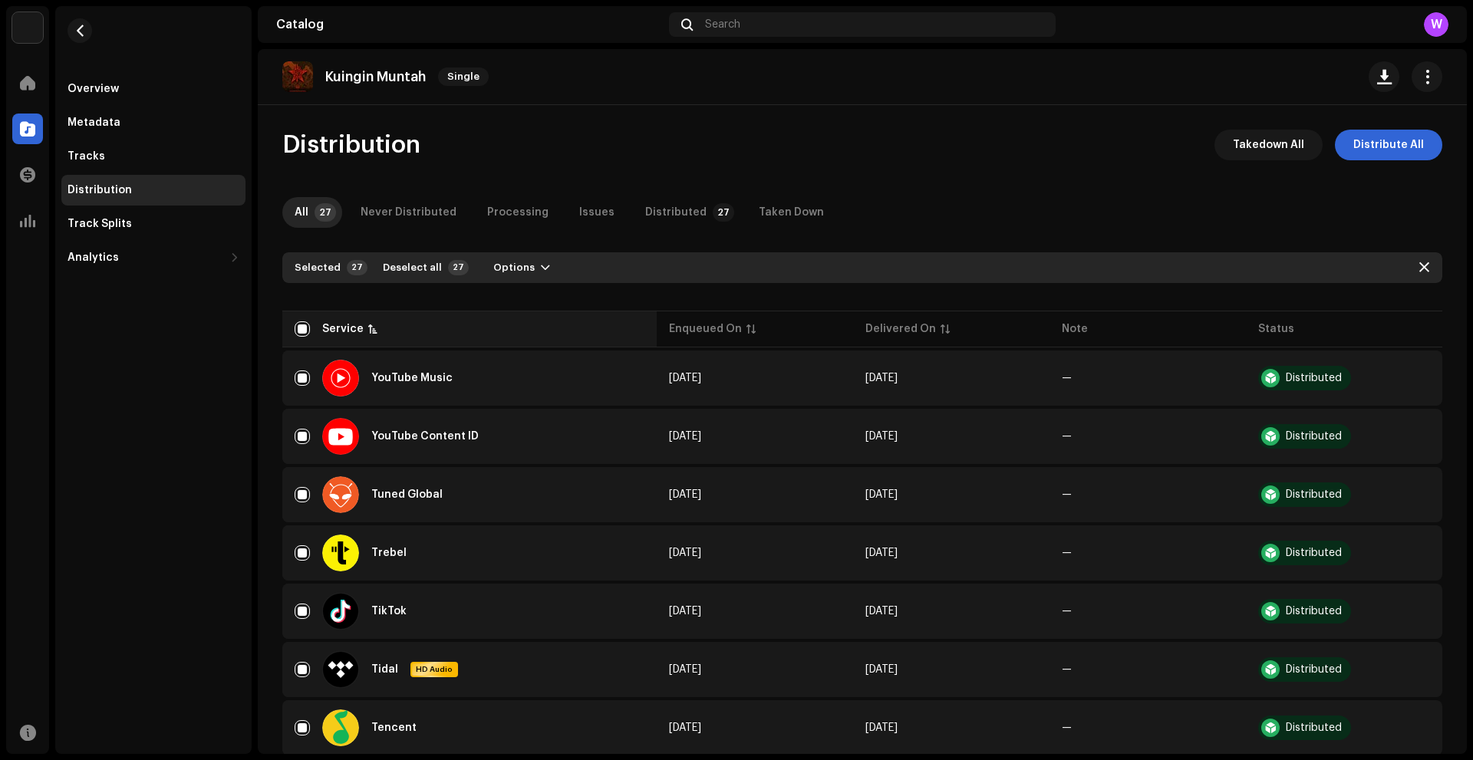
click at [341, 333] on div "Service" at bounding box center [342, 329] width 41 height 15
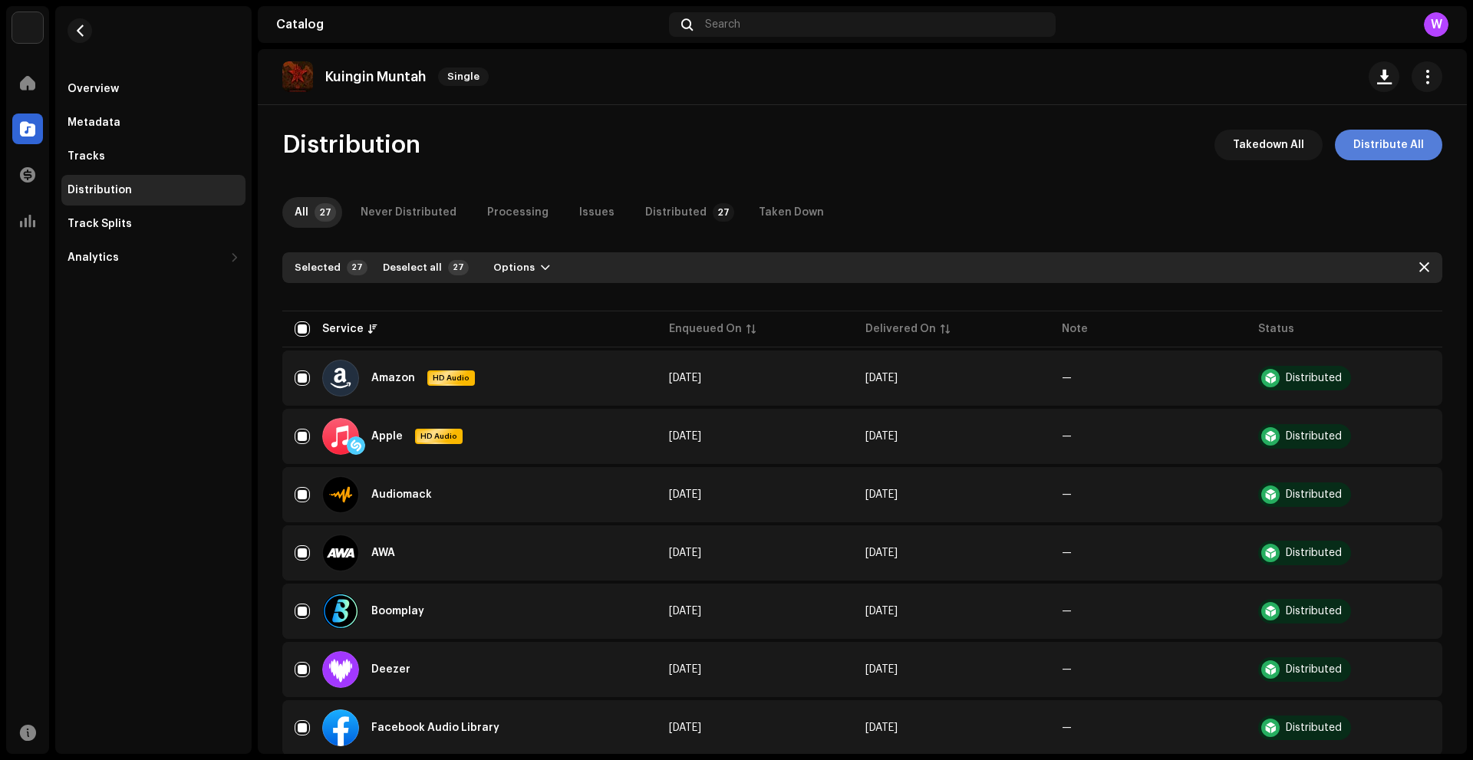
click at [1420, 149] on button "Distribute All" at bounding box center [1388, 145] width 107 height 31
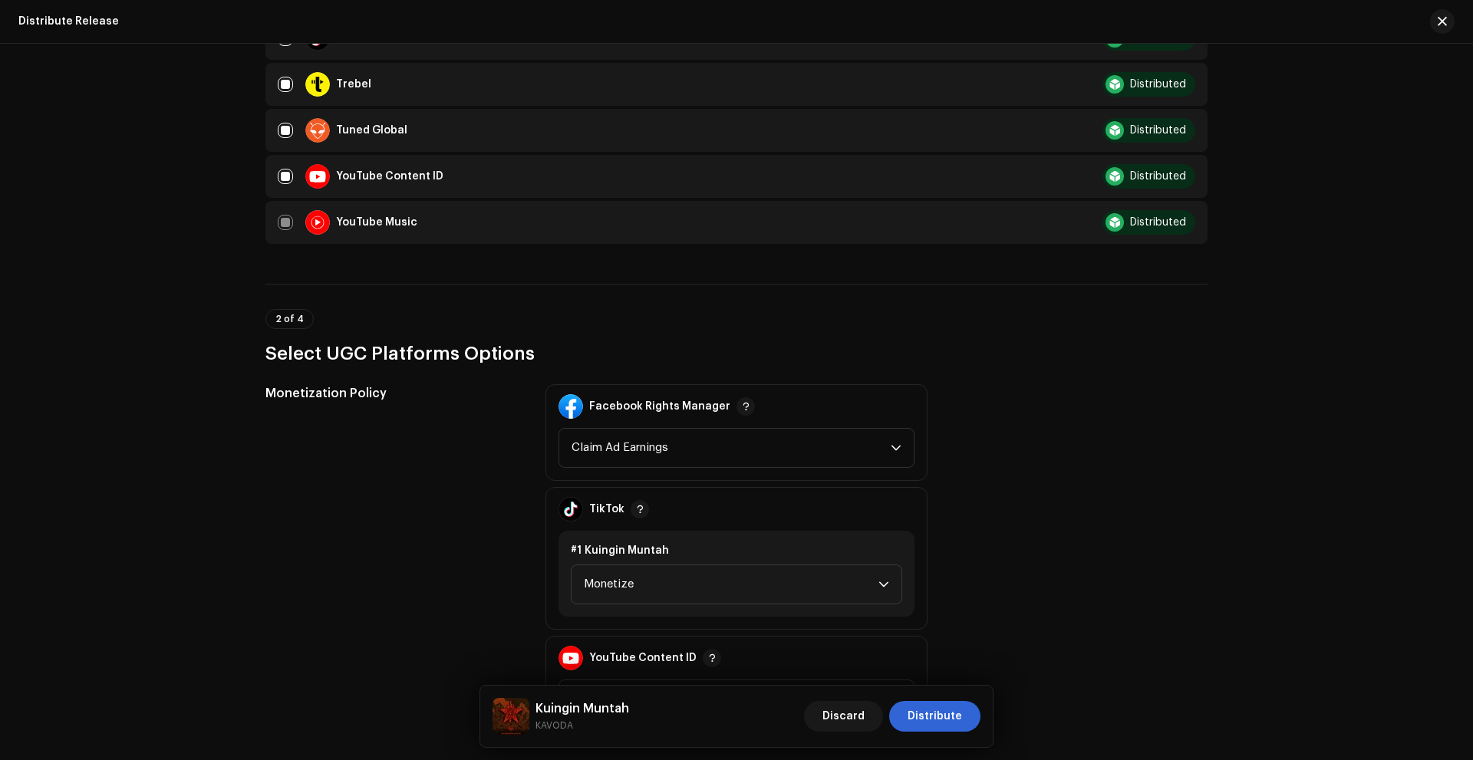
scroll to position [1535, 0]
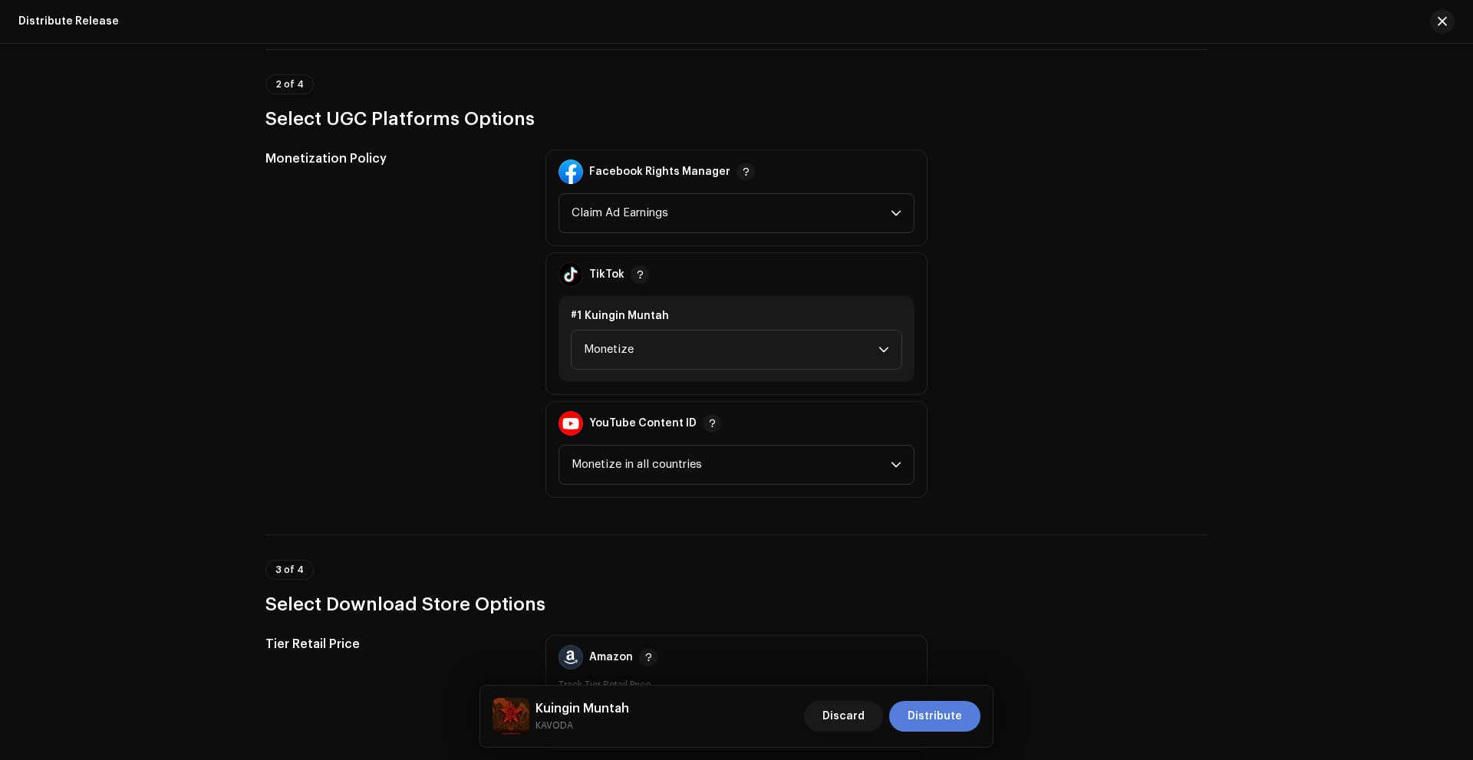
click at [945, 714] on span "Distribute" at bounding box center [935, 716] width 54 height 31
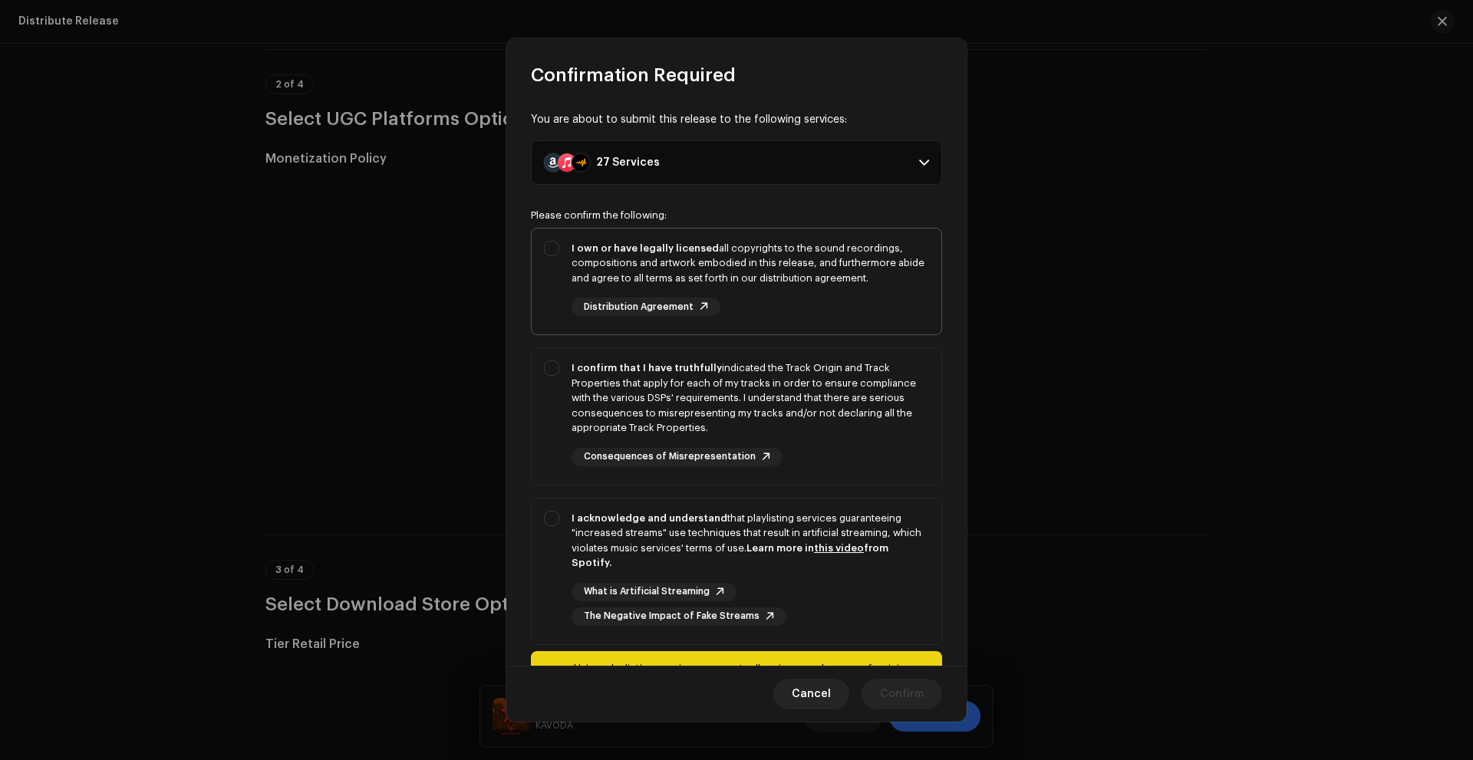
click at [552, 243] on div "I own or have legally licensed all copyrights to the sound recordings, composit…" at bounding box center [737, 279] width 410 height 101
checkbox input "true"
click at [546, 371] on div "I confirm that I have truthfully indicated the Track Origin and Track Propertie…" at bounding box center [737, 413] width 410 height 130
checkbox input "true"
click at [549, 520] on div "I acknowledge and understand that playlisting services guaranteeing "increased …" at bounding box center [737, 569] width 410 height 140
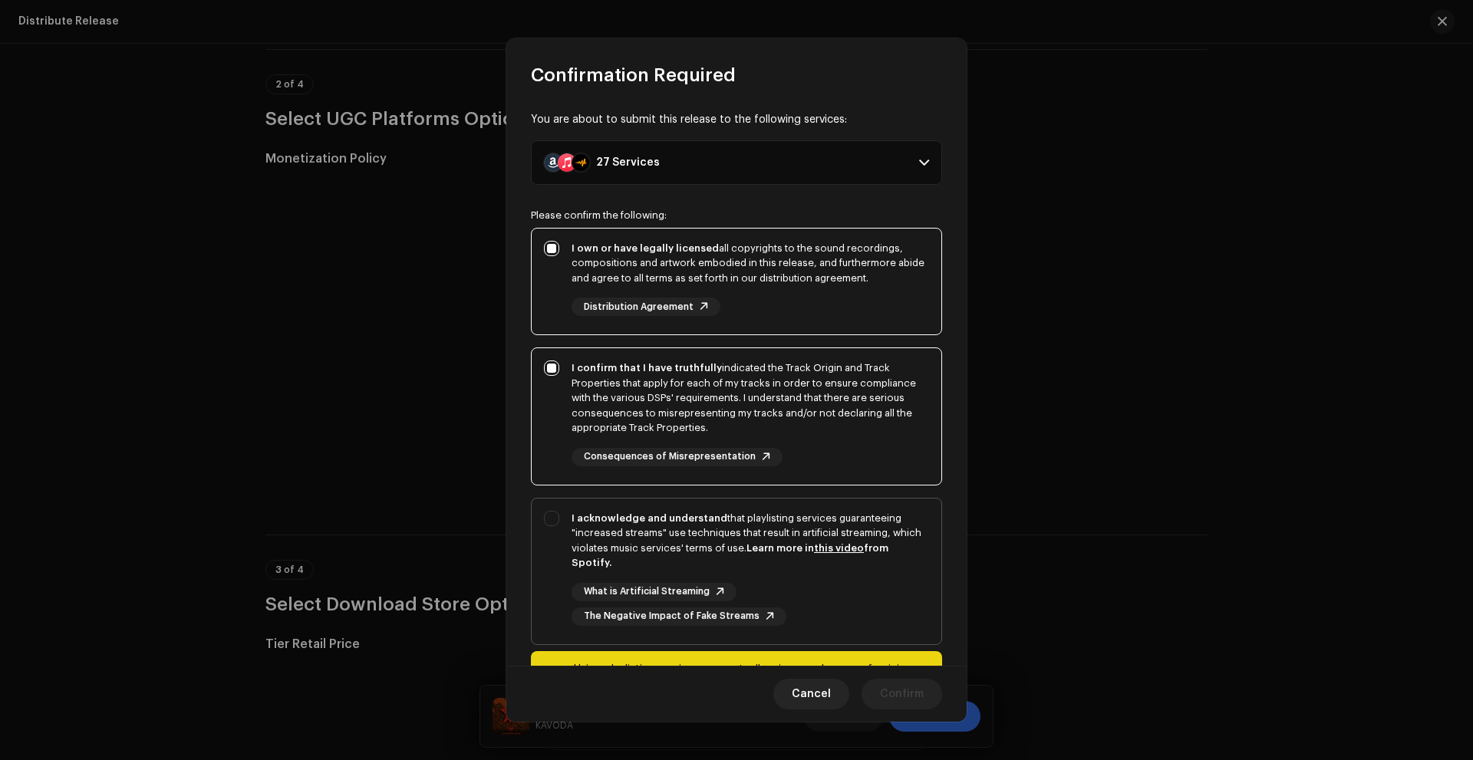
checkbox input "true"
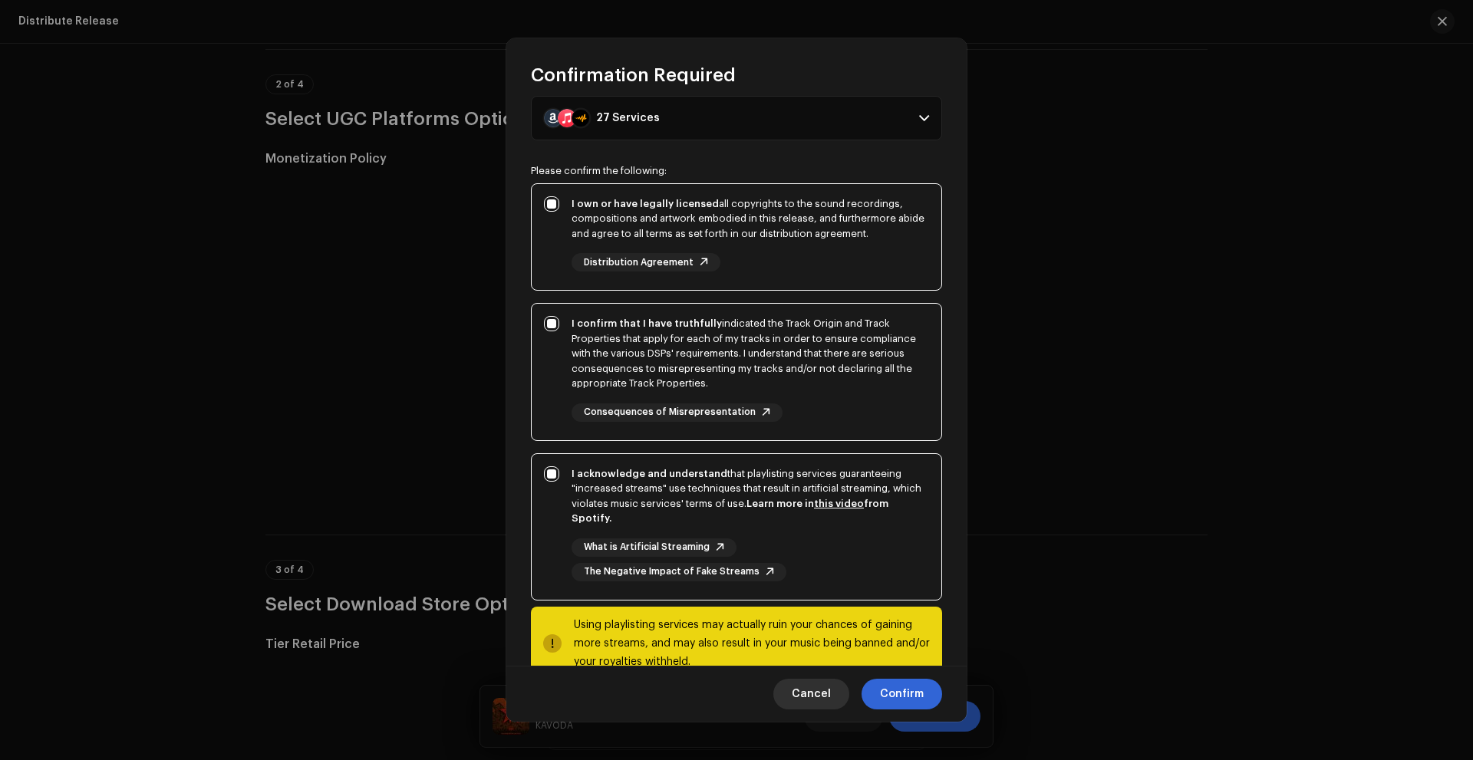
scroll to position [83, 0]
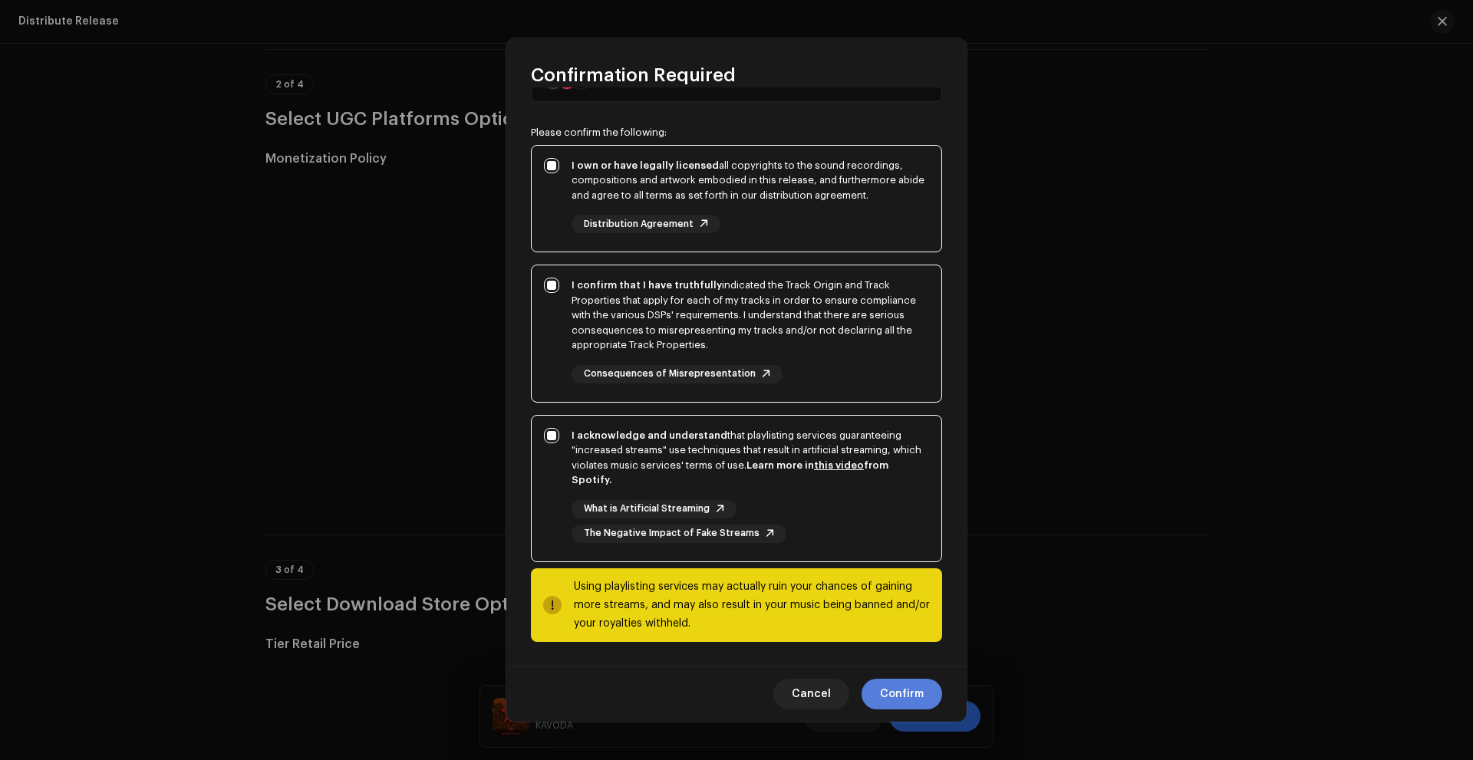
click at [906, 694] on span "Confirm" at bounding box center [902, 694] width 44 height 31
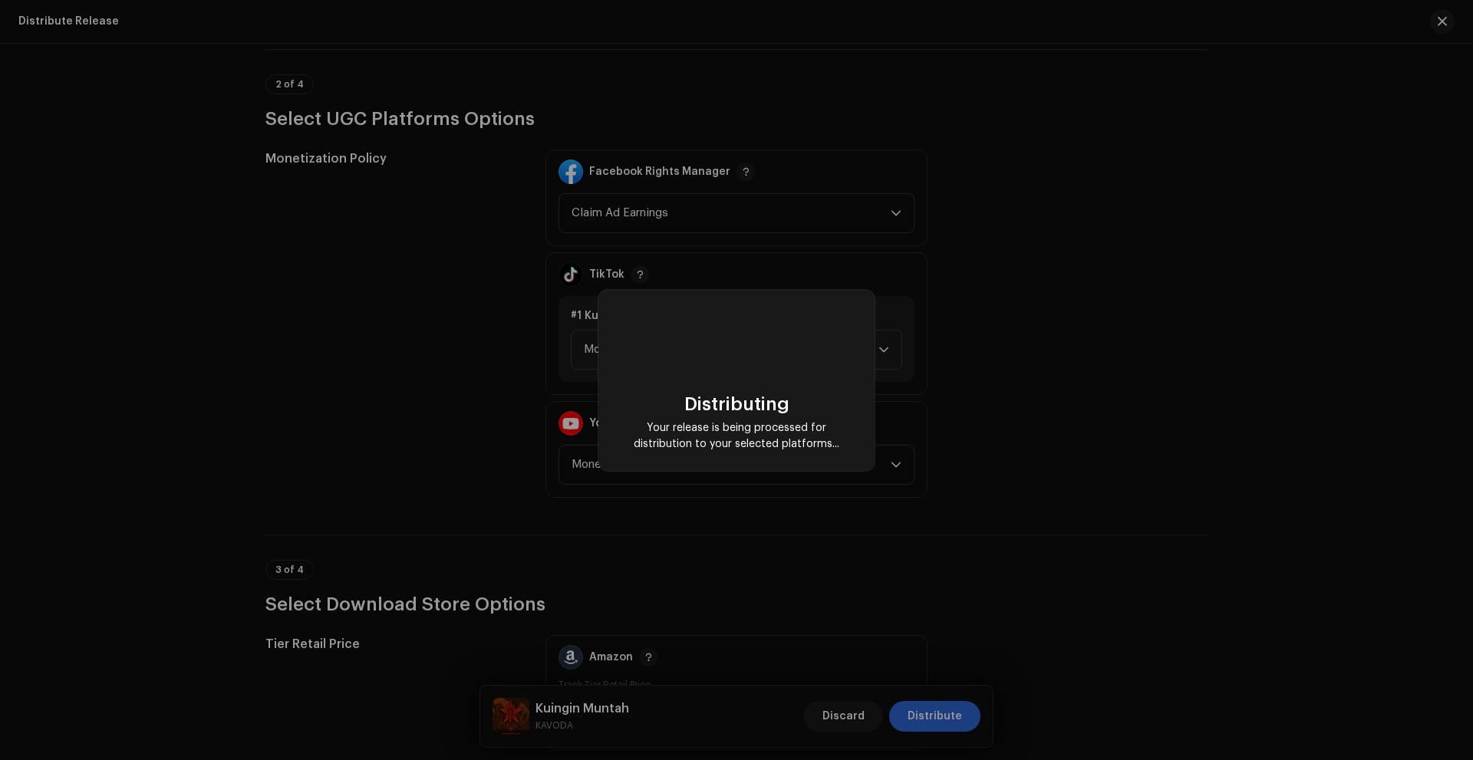
checkbox input "false"
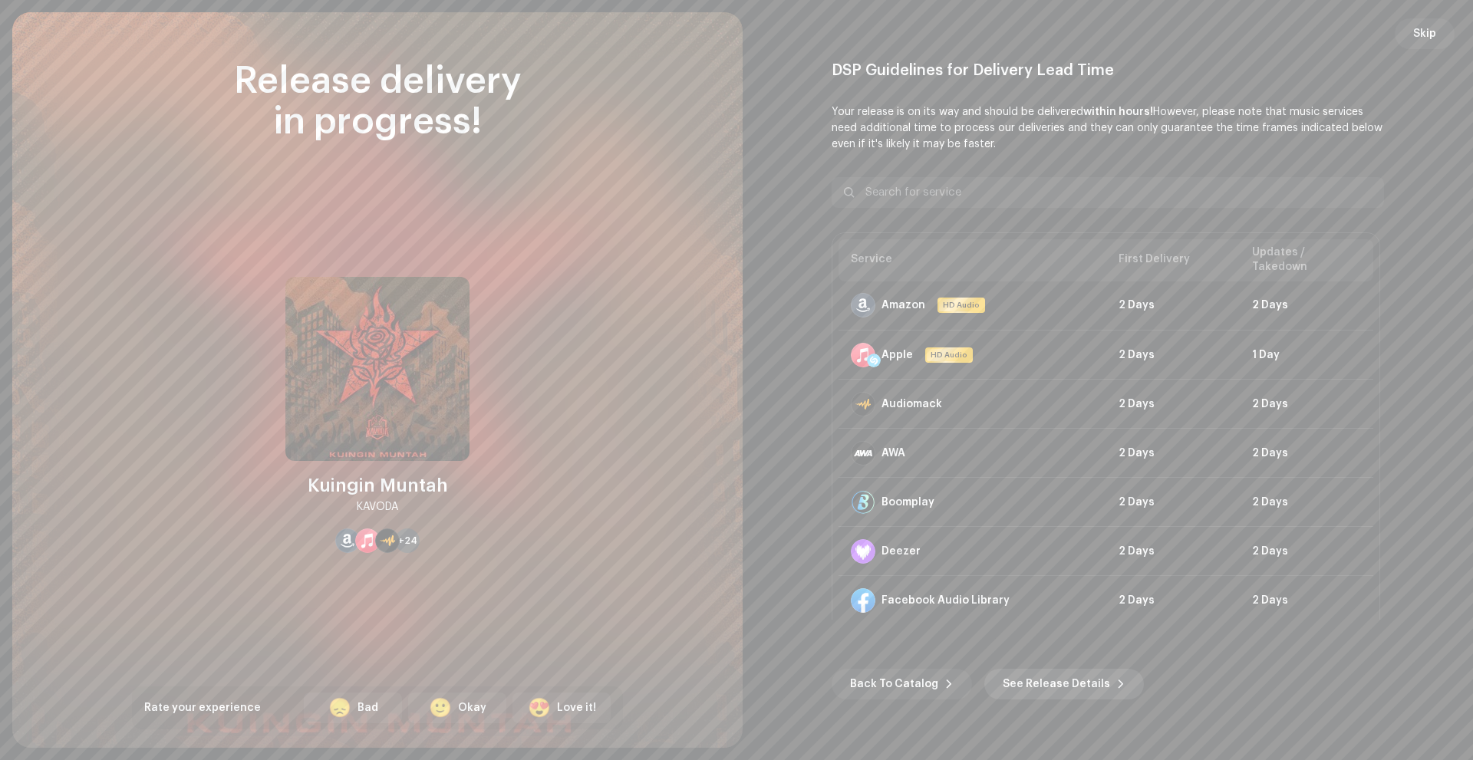
click at [1060, 681] on span "See Release Details" at bounding box center [1056, 684] width 107 height 31
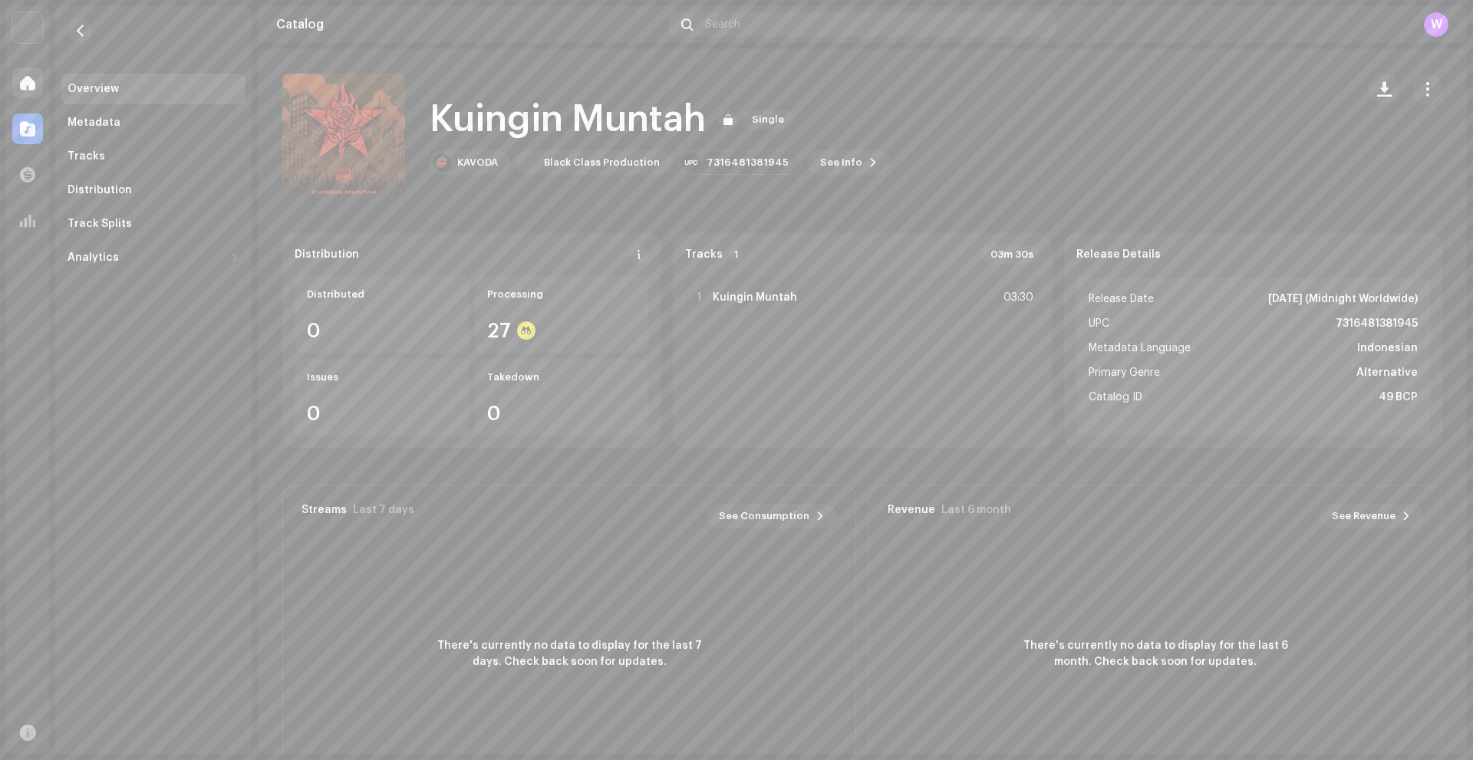
click at [36, 84] on div at bounding box center [27, 83] width 31 height 31
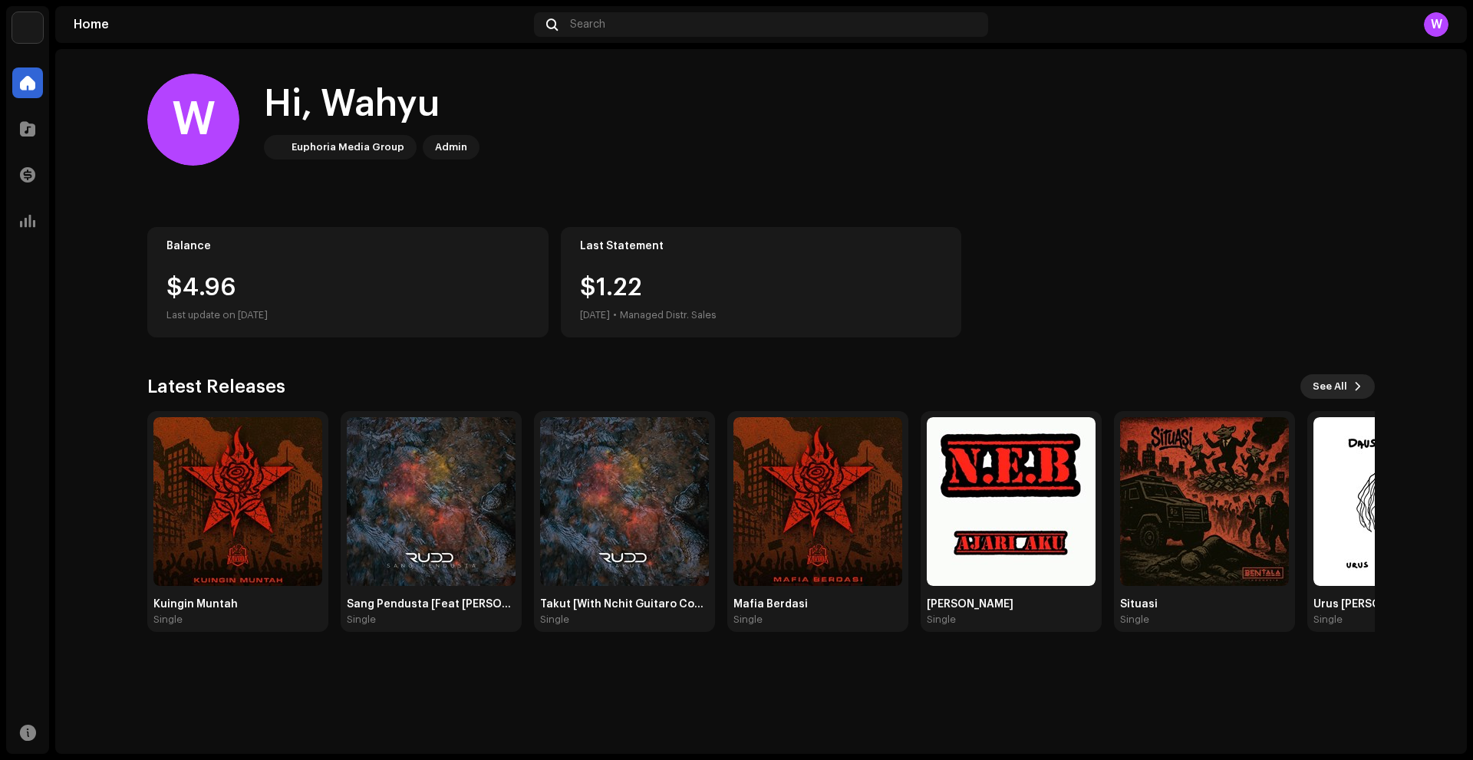
click at [1341, 390] on span "See All" at bounding box center [1330, 386] width 35 height 31
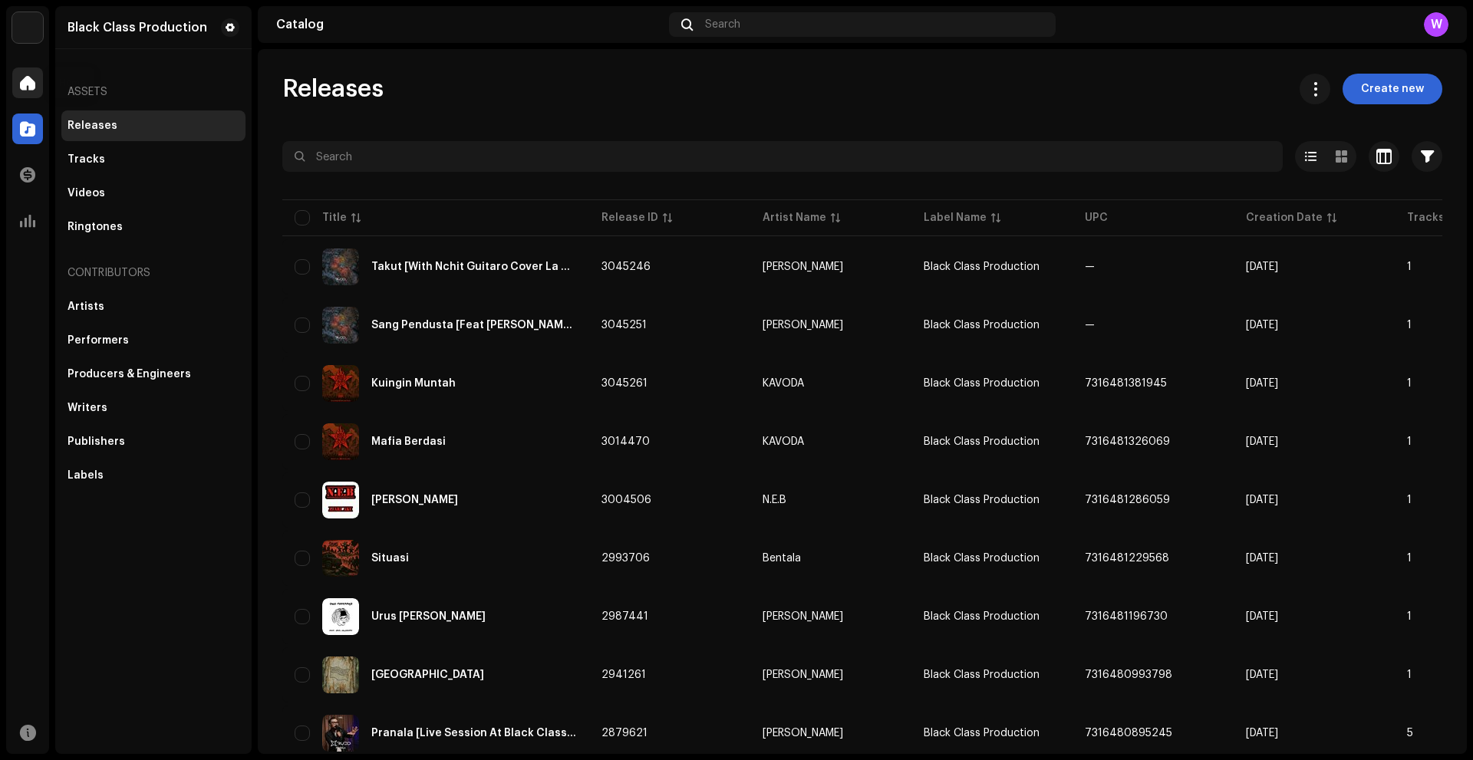
click at [31, 92] on div at bounding box center [27, 83] width 31 height 31
